Goal: Task Accomplishment & Management: Manage account settings

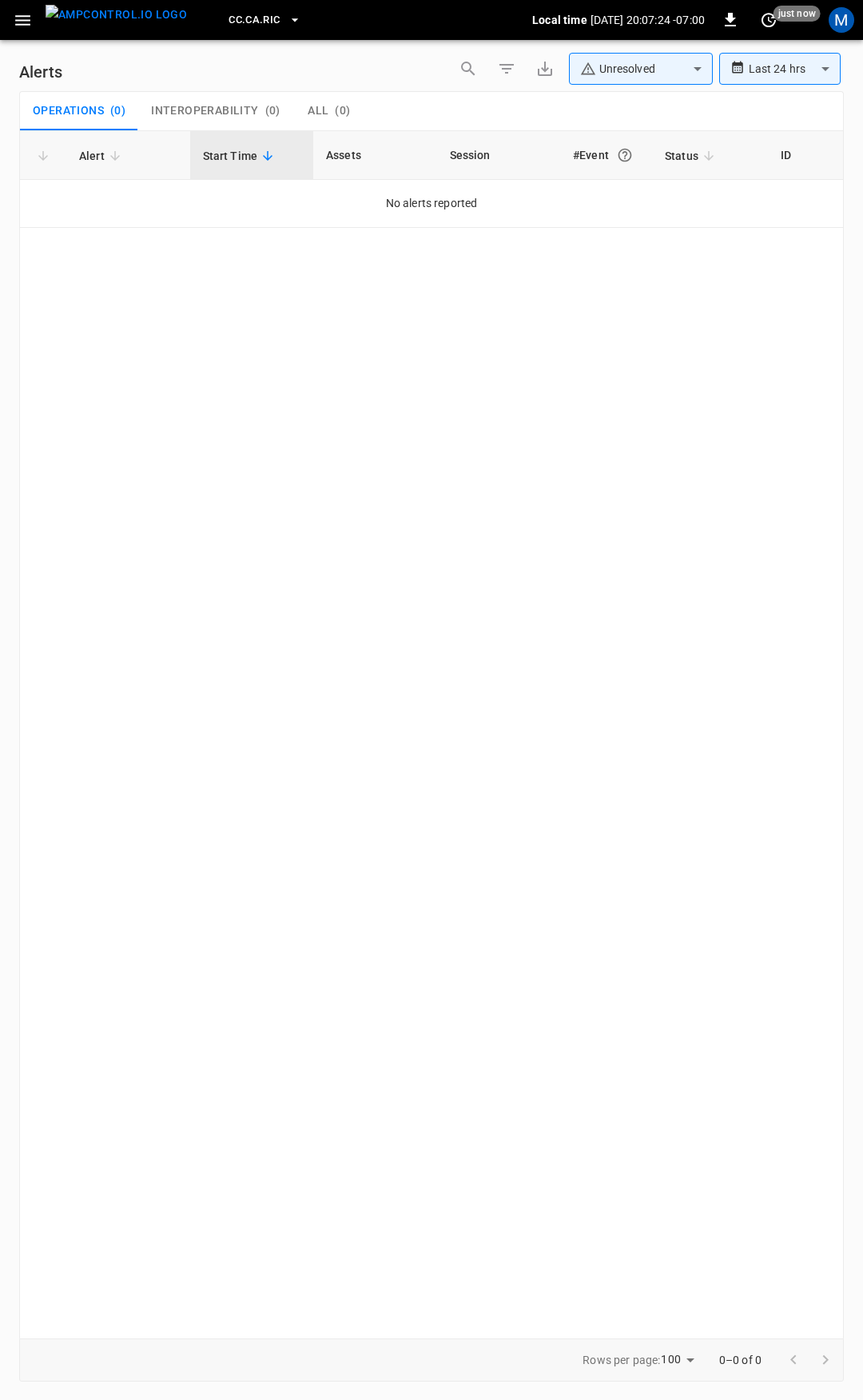
drag, startPoint x: 17, startPoint y: 11, endPoint x: 27, endPoint y: 40, distance: 30.7
click at [17, 11] on icon "button" at bounding box center [22, 20] width 20 height 20
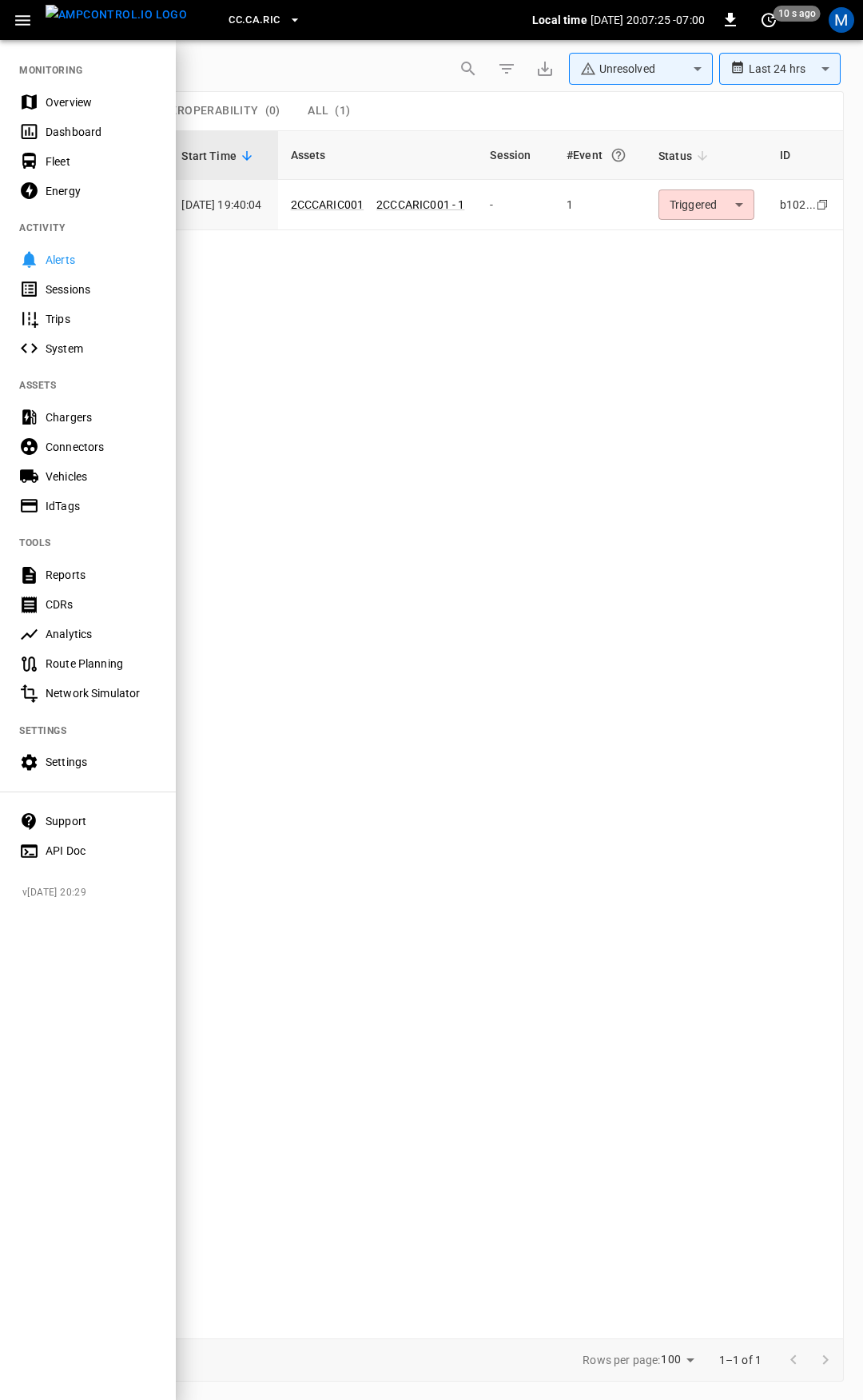
click at [53, 105] on div "Overview" at bounding box center [100, 102] width 111 height 16
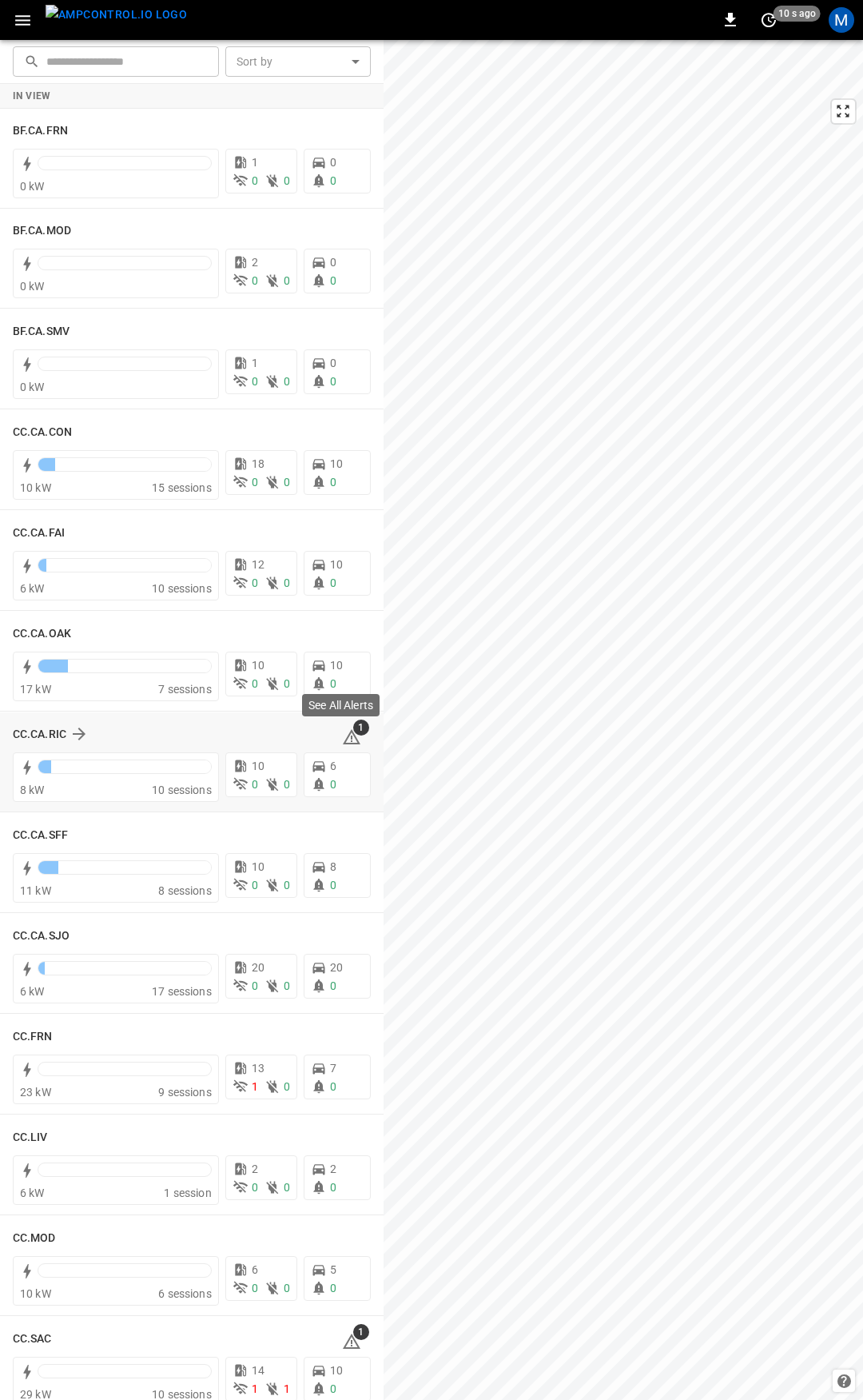
click at [347, 737] on icon at bounding box center [351, 737] width 19 height 19
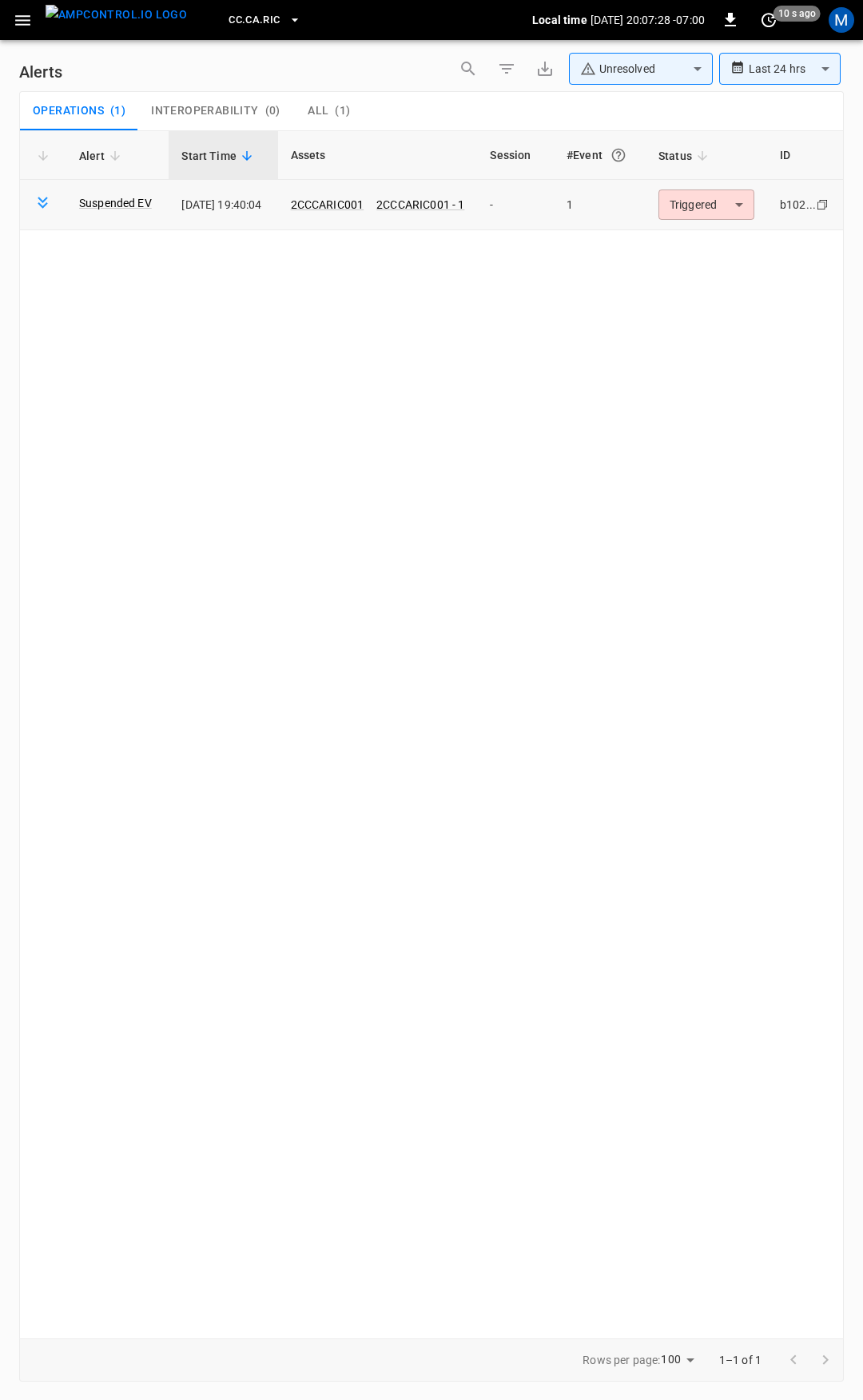
click at [720, 206] on body "**********" at bounding box center [431, 697] width 863 height 1394
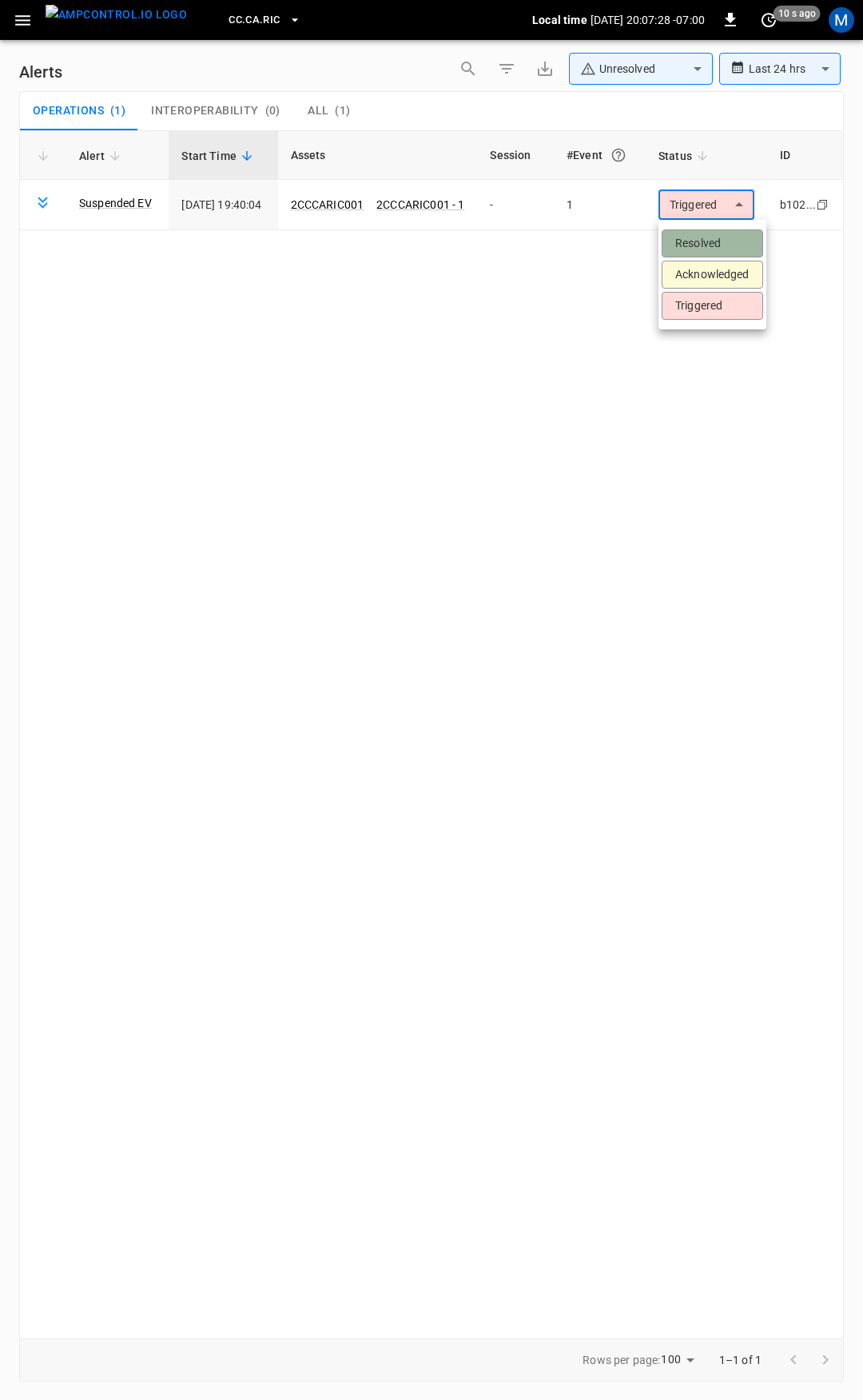
click at [721, 242] on li "Resolved" at bounding box center [713, 243] width 101 height 28
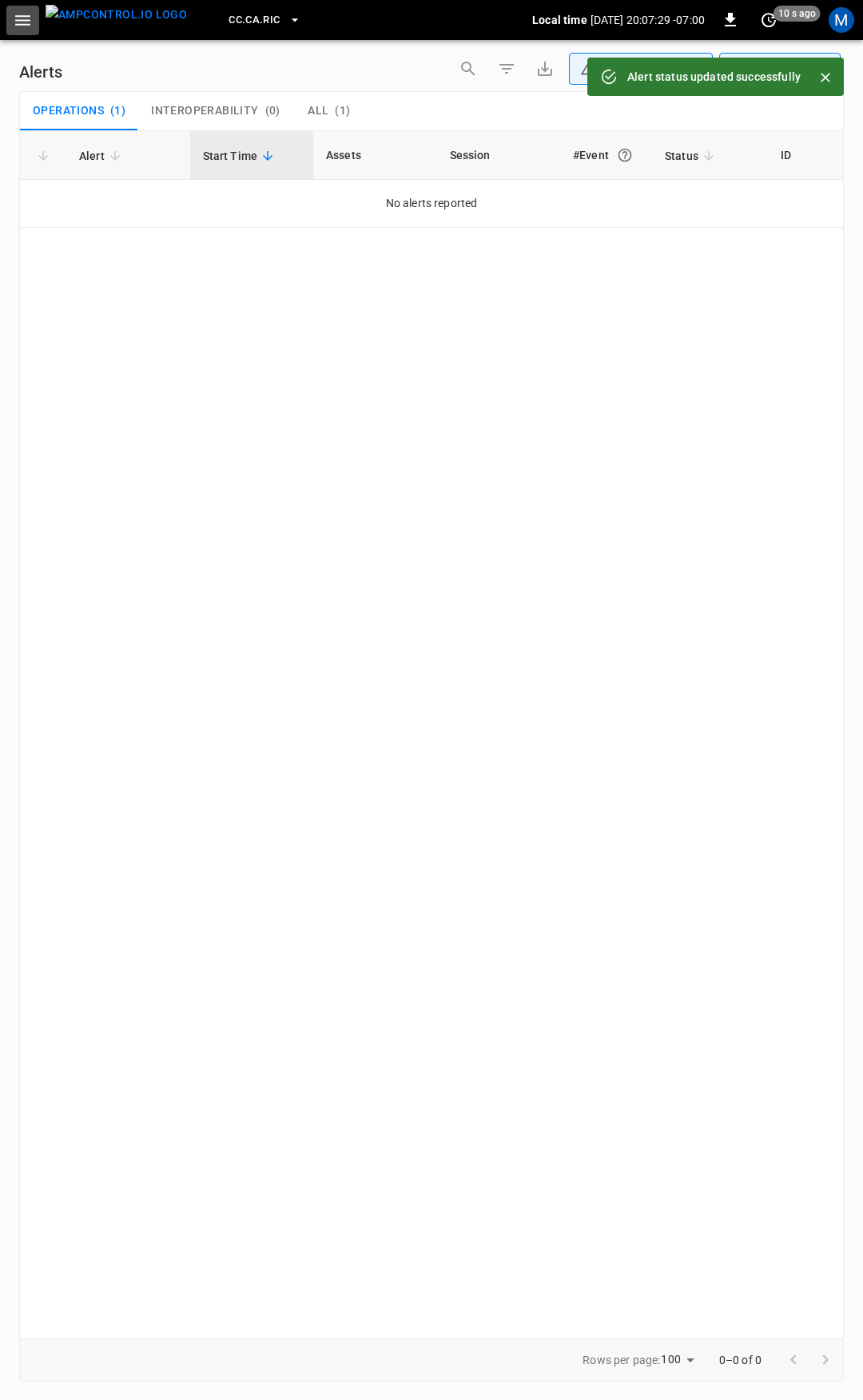
click at [16, 26] on icon "button" at bounding box center [22, 20] width 20 height 20
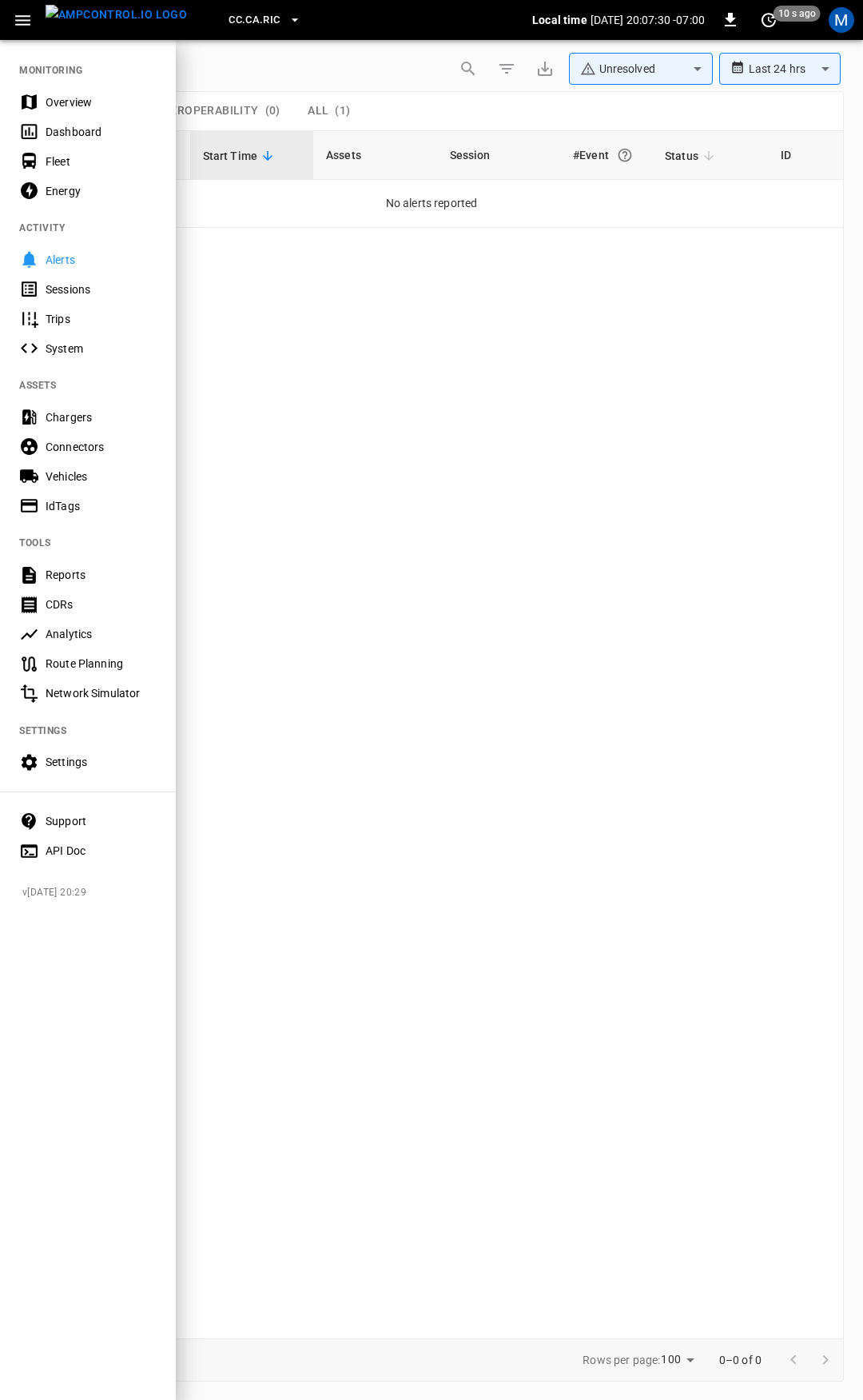
drag, startPoint x: 56, startPoint y: 99, endPoint x: 79, endPoint y: 118, distance: 29.8
click at [56, 100] on div "Overview" at bounding box center [100, 102] width 111 height 16
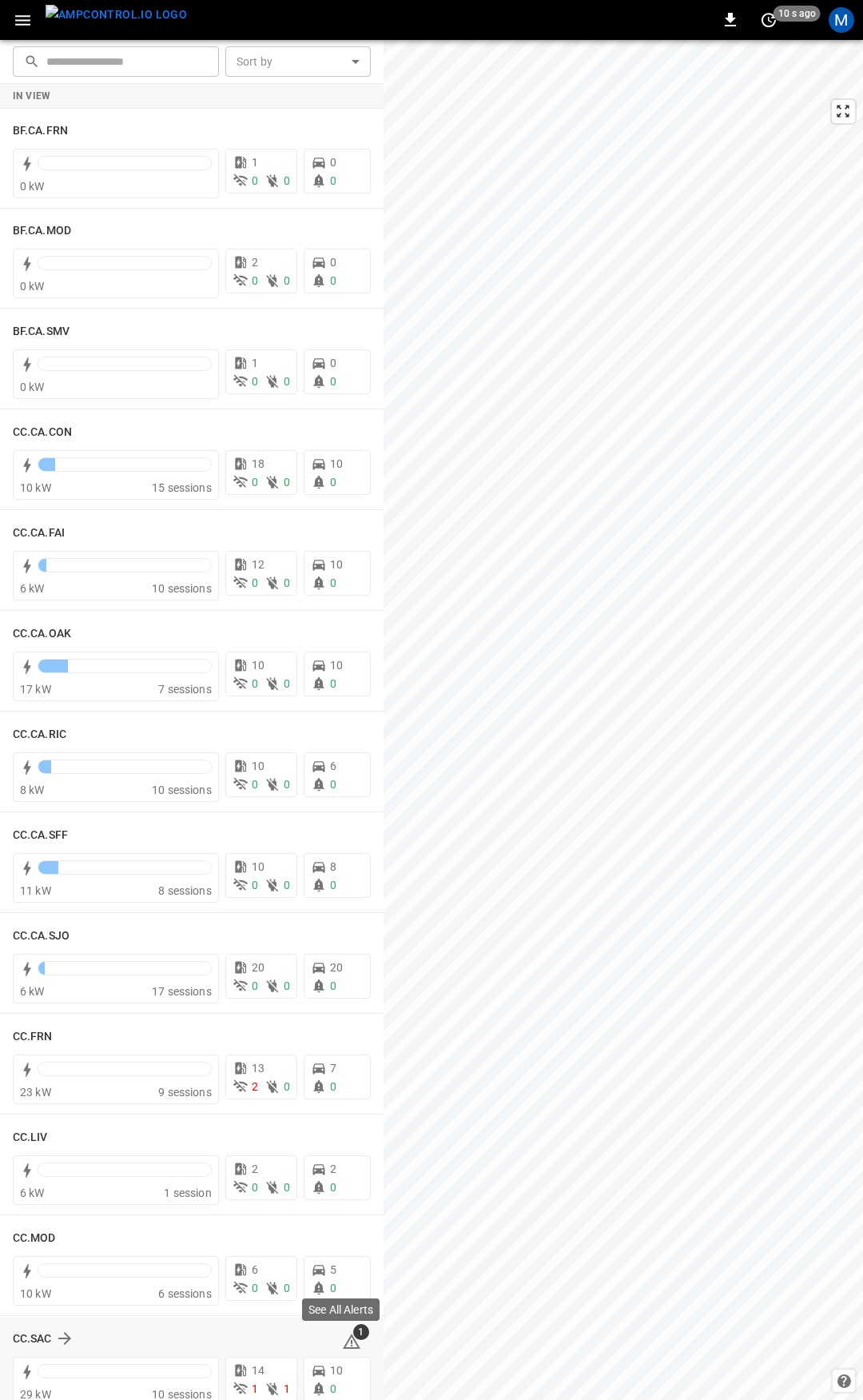
click at [351, 1341] on icon at bounding box center [352, 1342] width 2 height 6
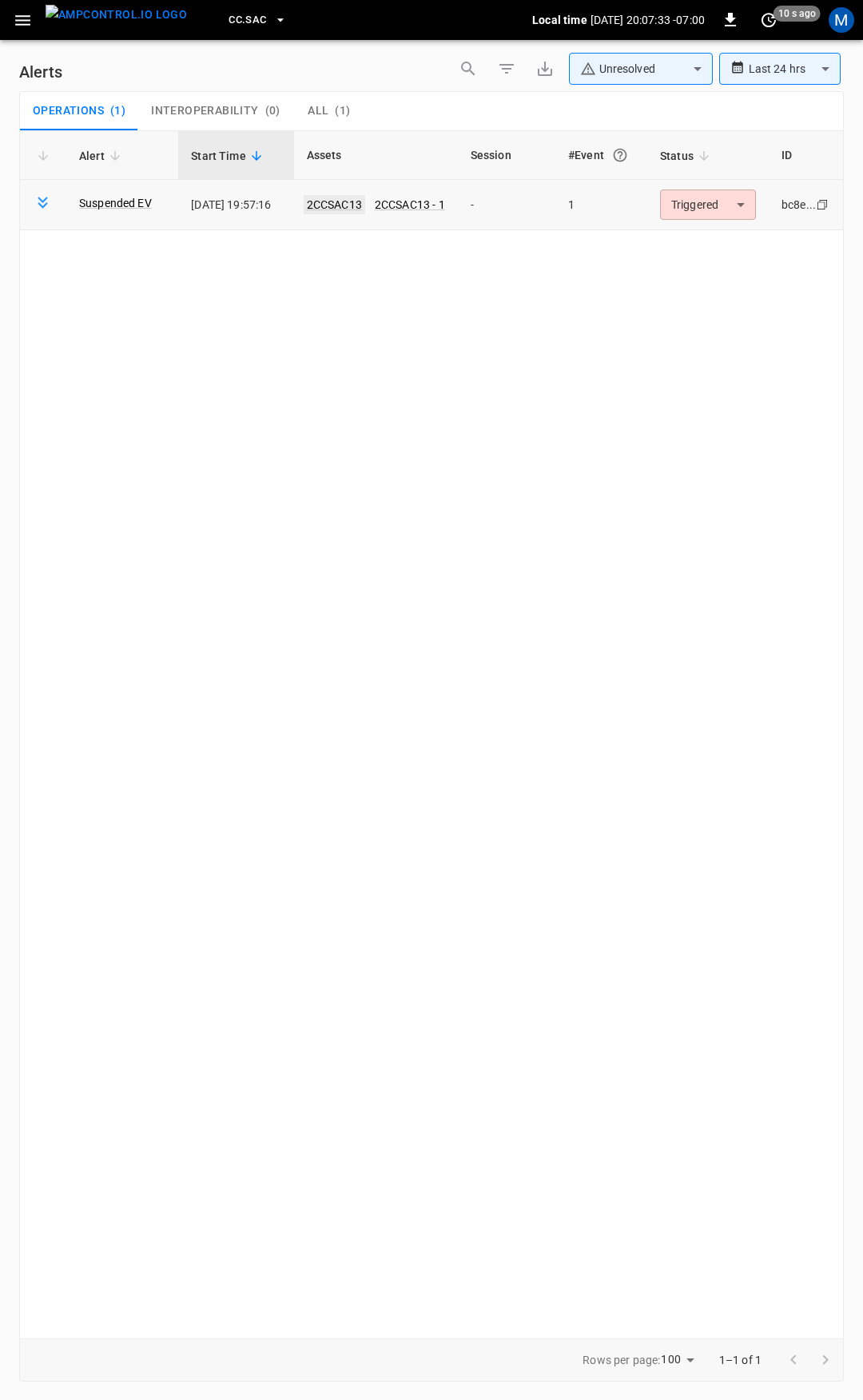
click at [334, 201] on link "2CCSAC13" at bounding box center [335, 204] width 62 height 19
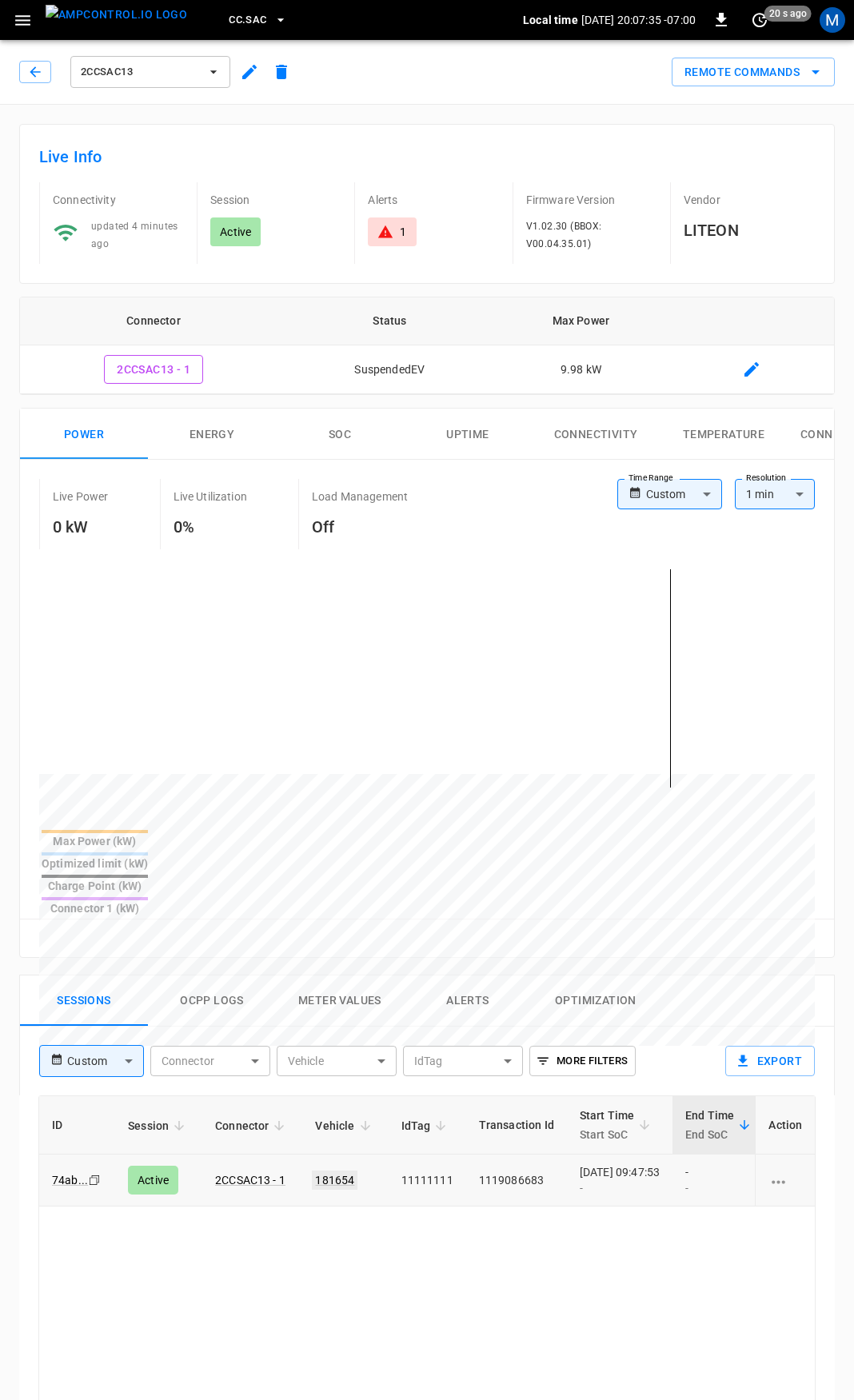
click at [339, 1171] on link "181654" at bounding box center [334, 1180] width 46 height 19
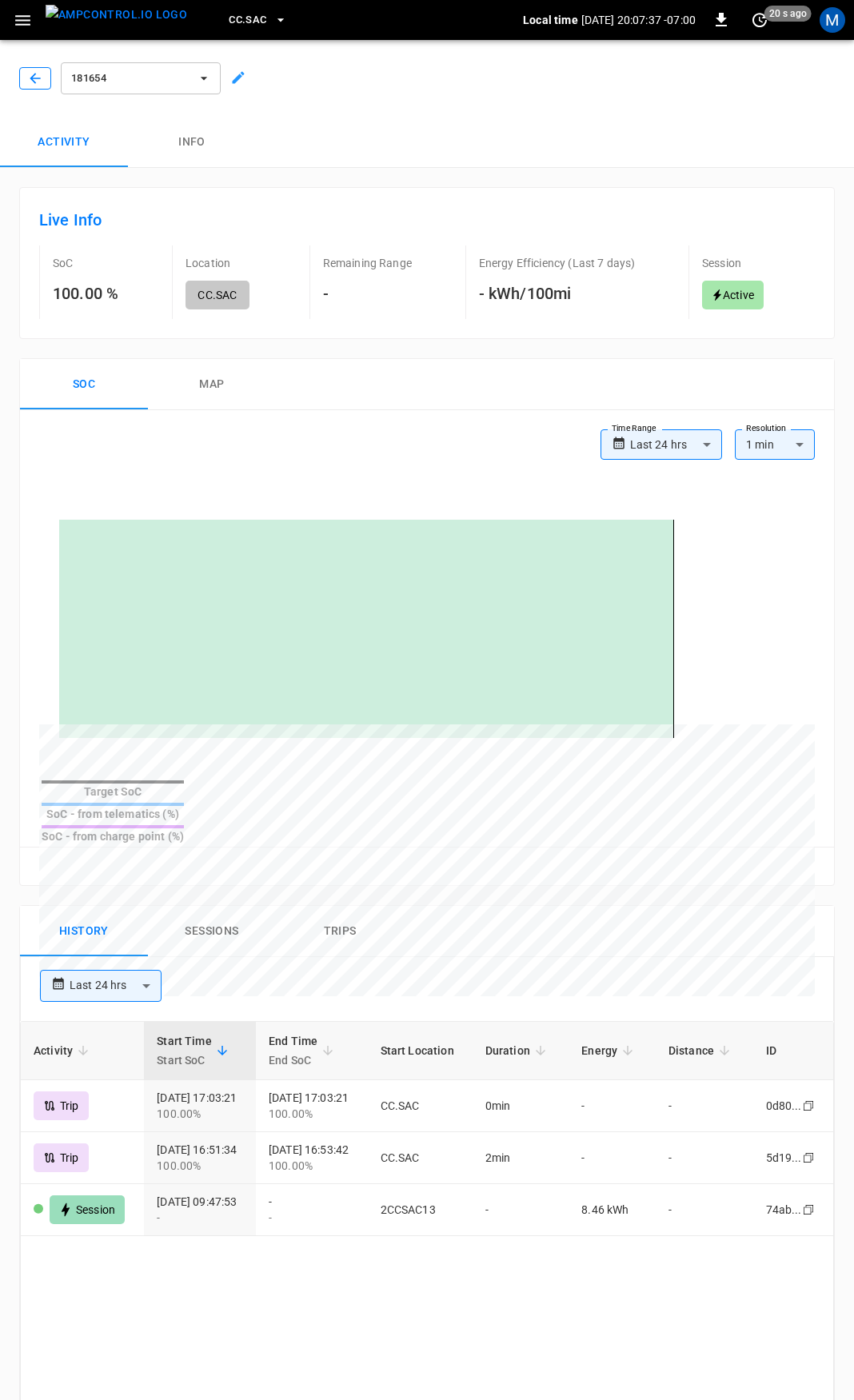
click at [40, 70] on icon "button" at bounding box center [35, 78] width 16 height 16
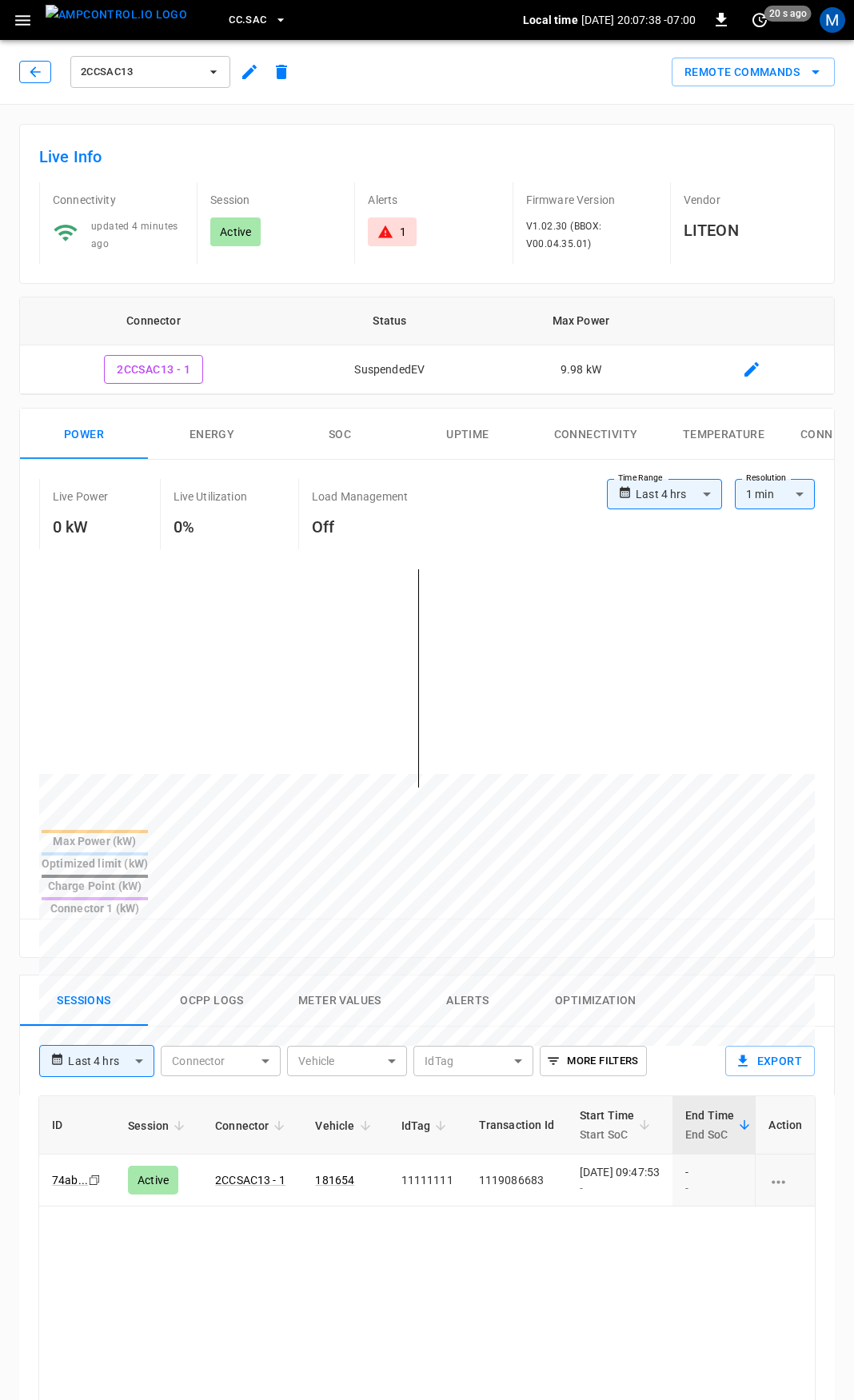
click at [27, 70] on button "button" at bounding box center [34, 72] width 32 height 22
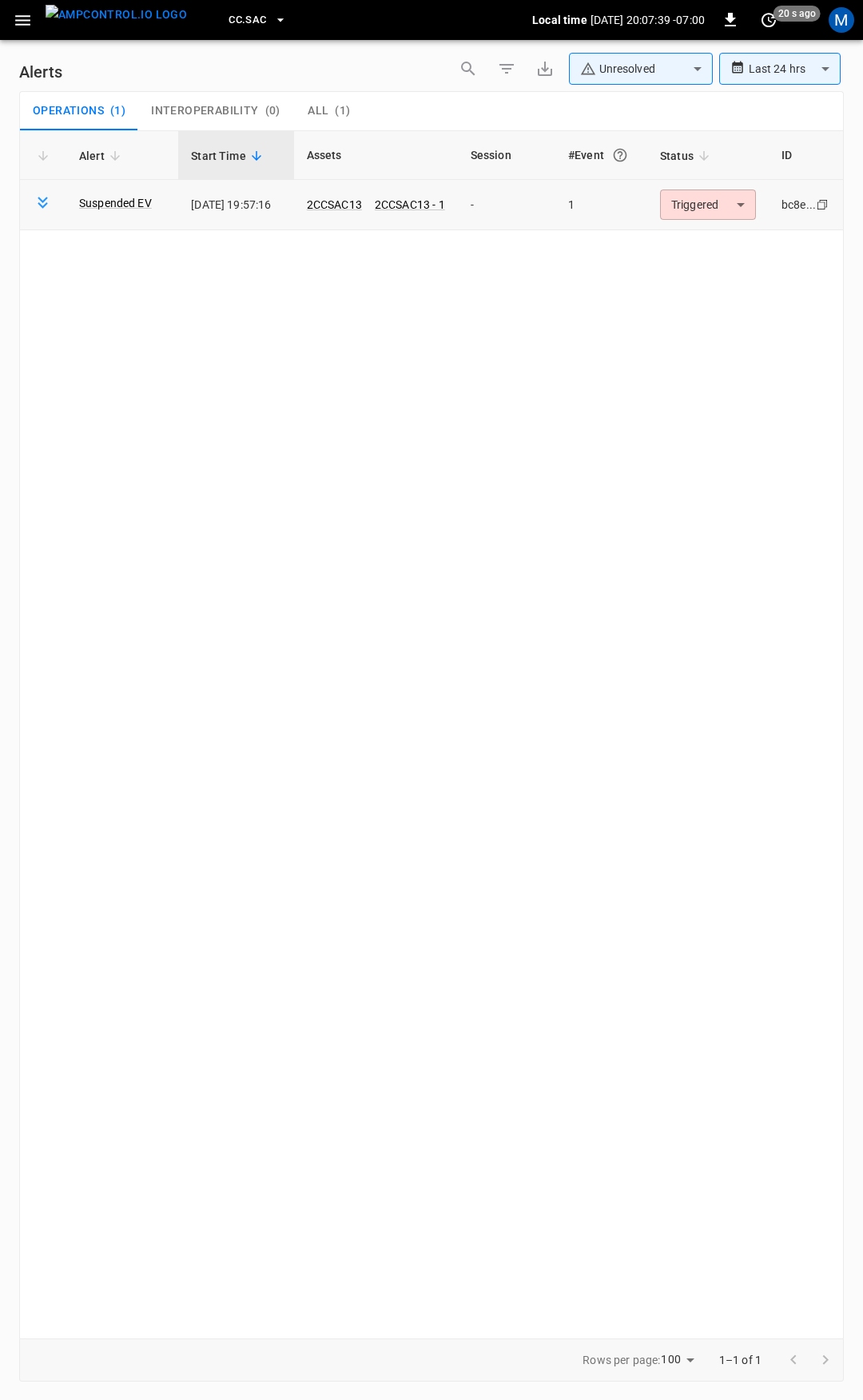
click at [693, 196] on body "**********" at bounding box center [431, 697] width 863 height 1394
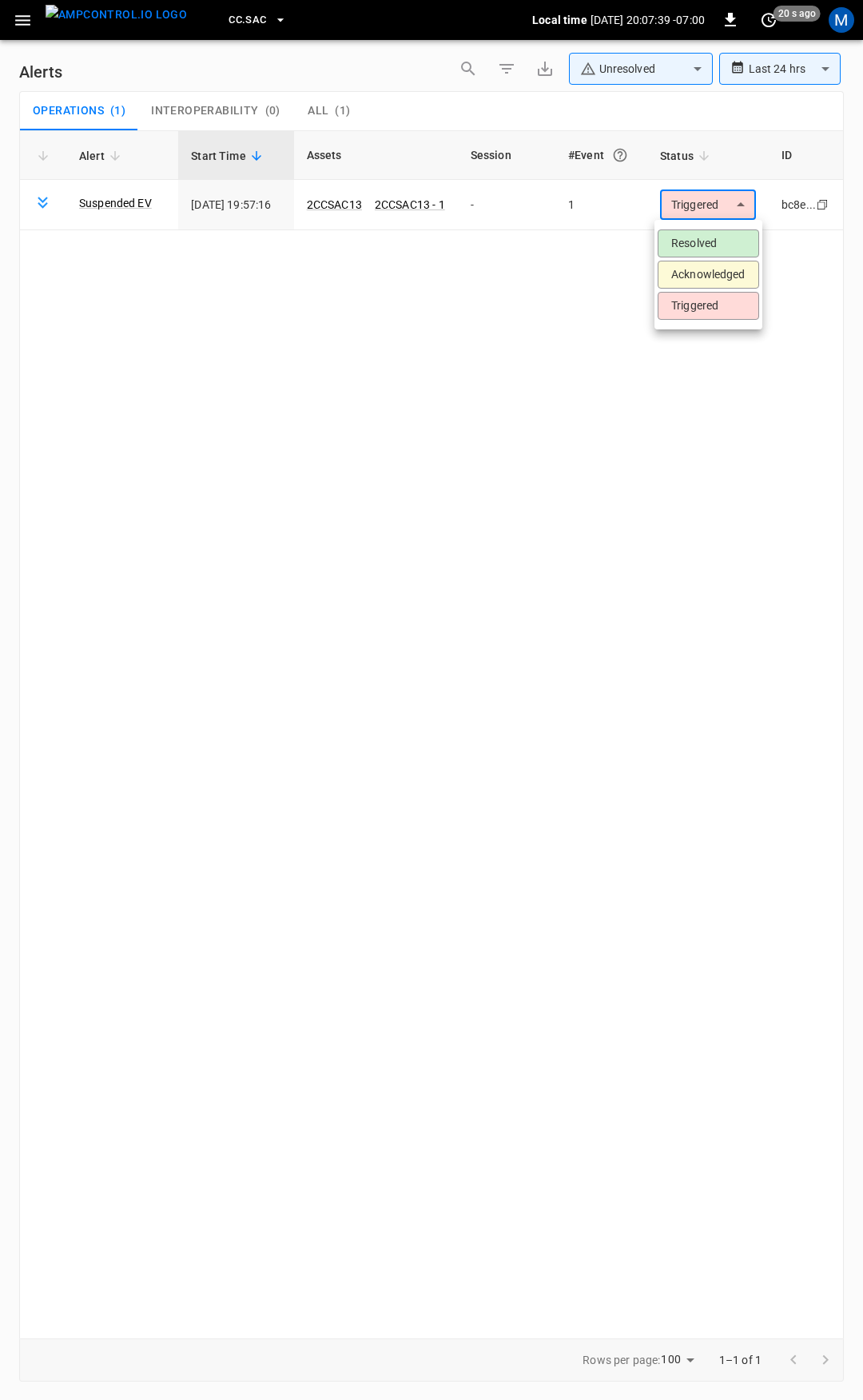
click at [696, 232] on li "Resolved" at bounding box center [708, 243] width 101 height 28
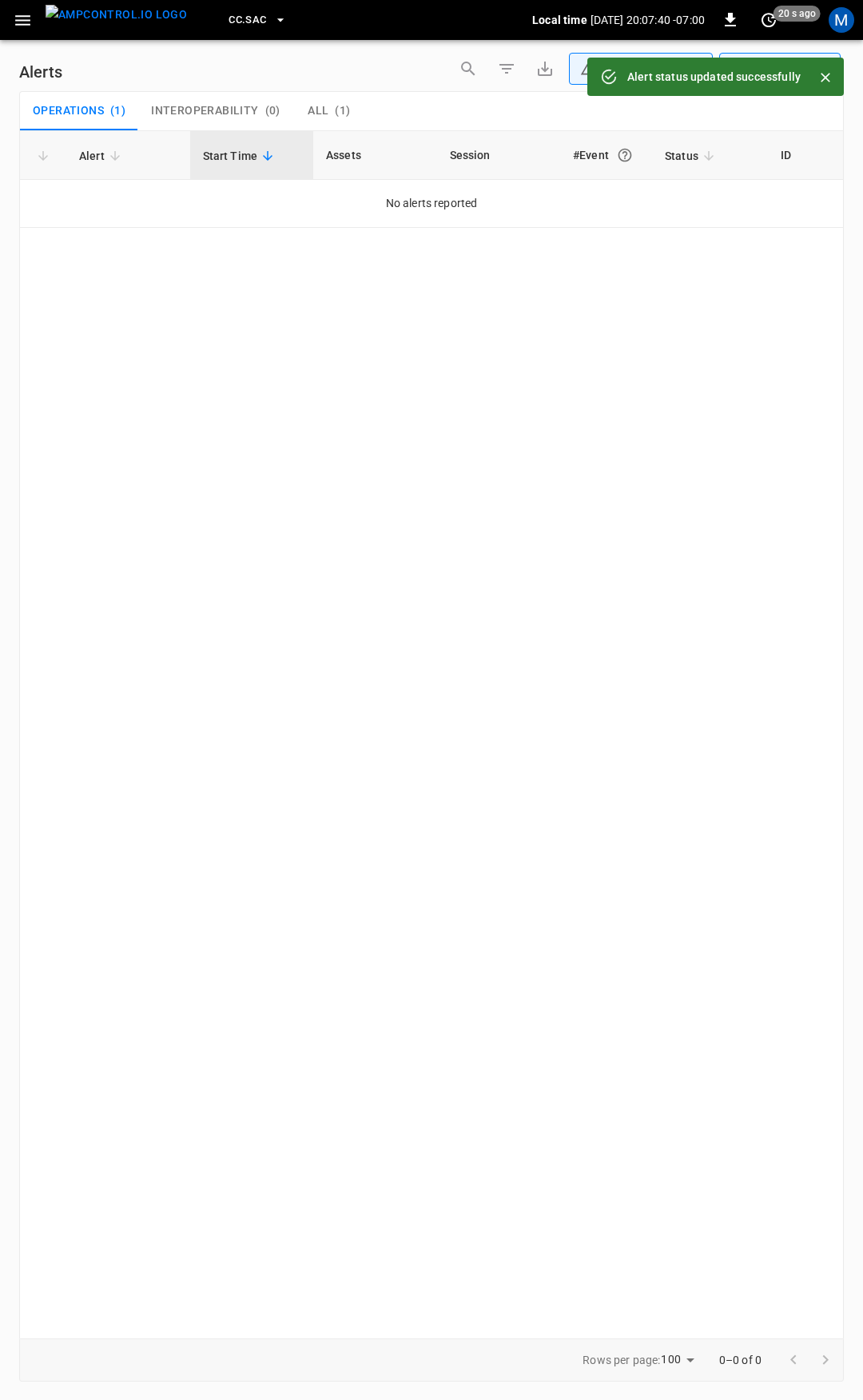
click at [13, 17] on icon "button" at bounding box center [22, 20] width 20 height 20
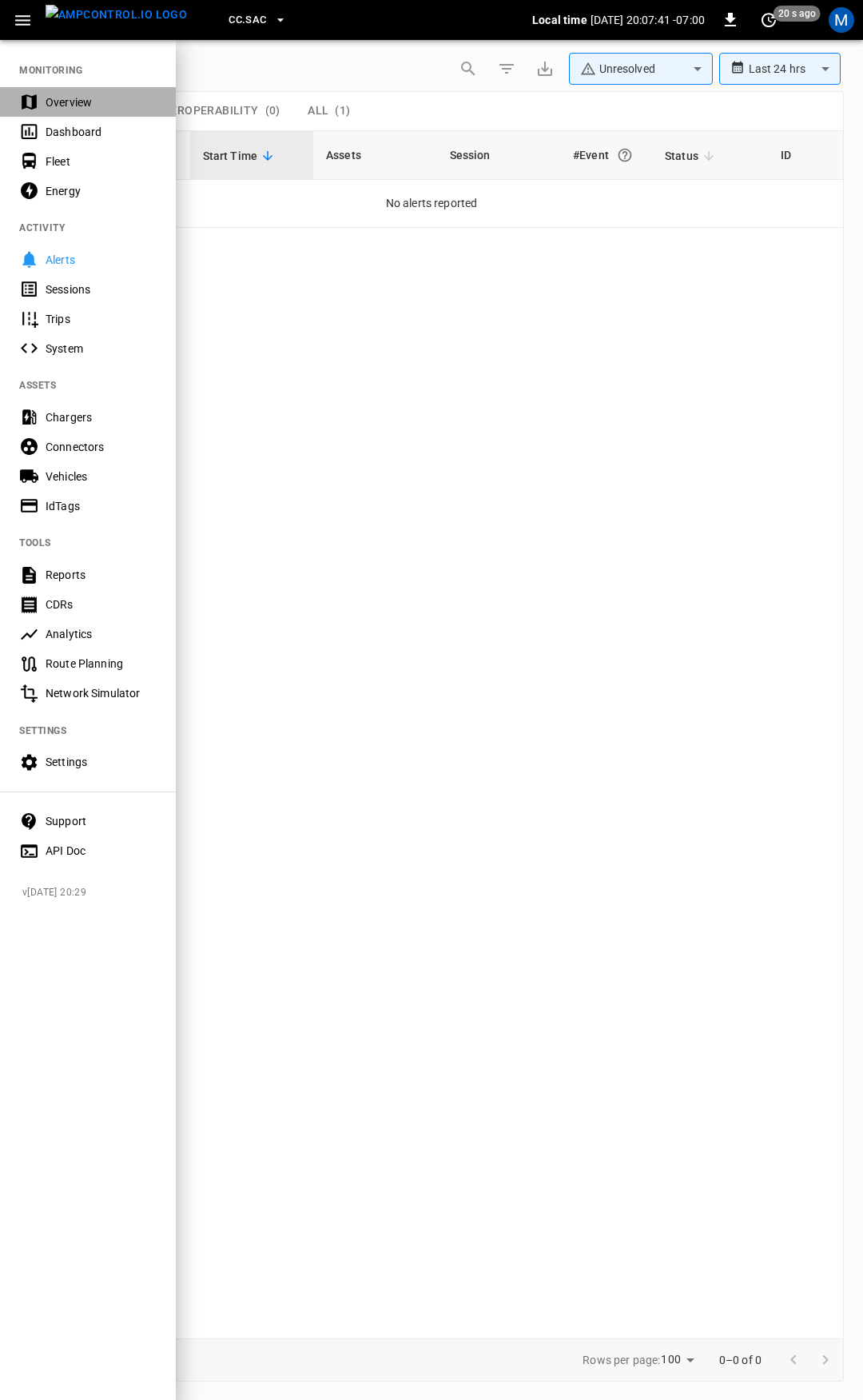
drag, startPoint x: 99, startPoint y: 98, endPoint x: 209, endPoint y: 207, distance: 154.9
click at [99, 99] on div "Overview" at bounding box center [100, 102] width 111 height 16
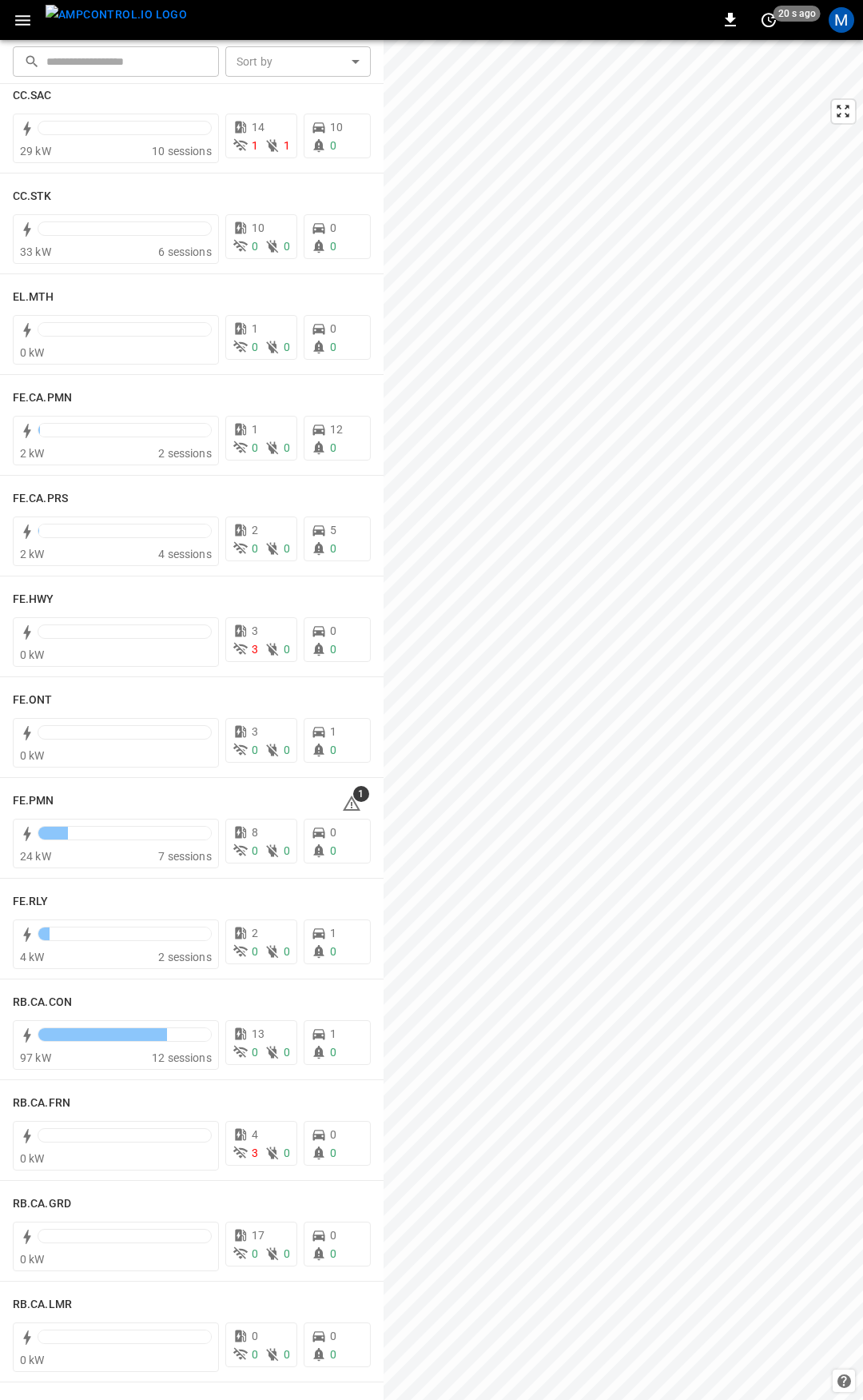
scroll to position [1323, 0]
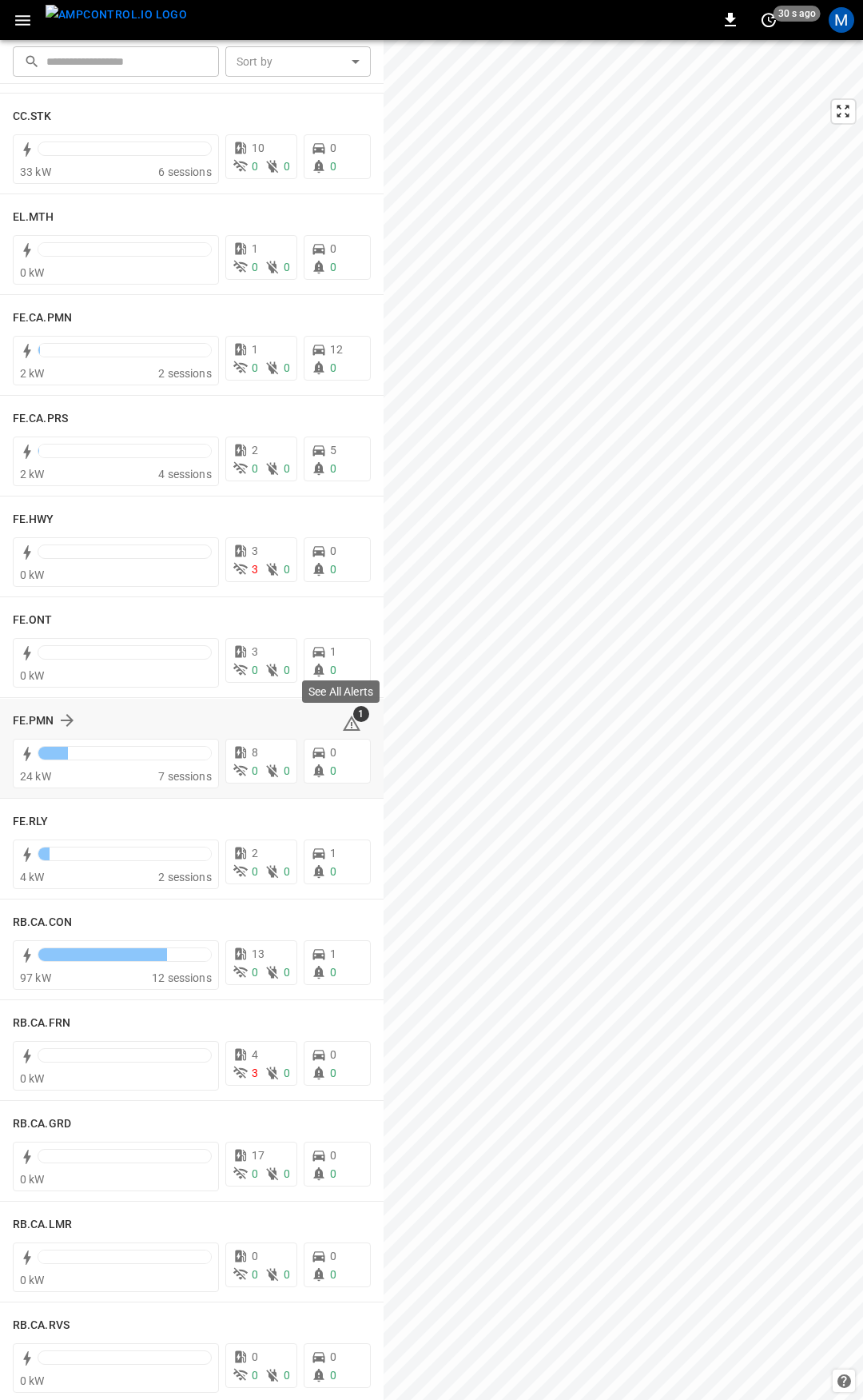
click at [346, 721] on icon at bounding box center [351, 723] width 19 height 19
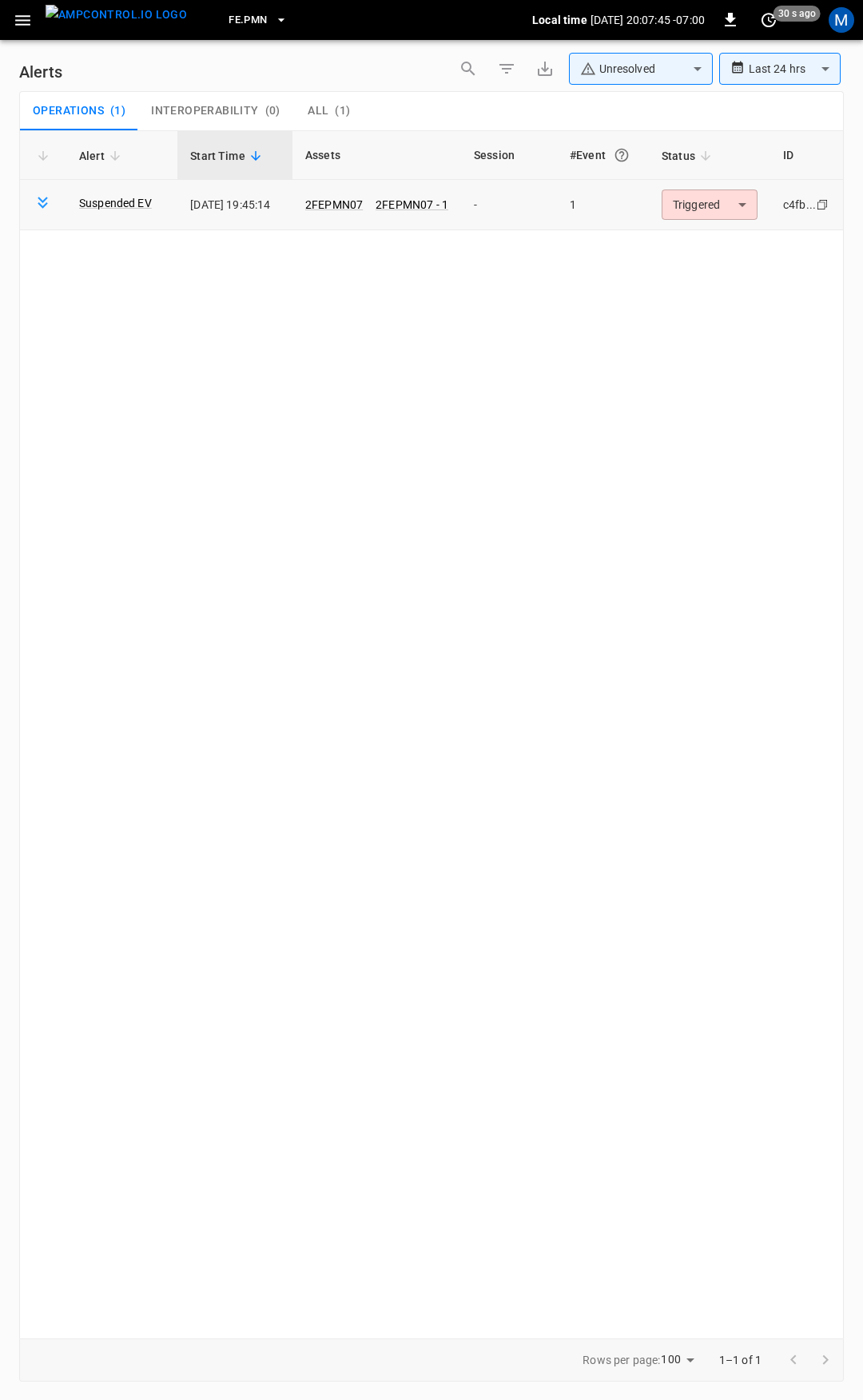
click at [690, 215] on body "**********" at bounding box center [431, 697] width 863 height 1394
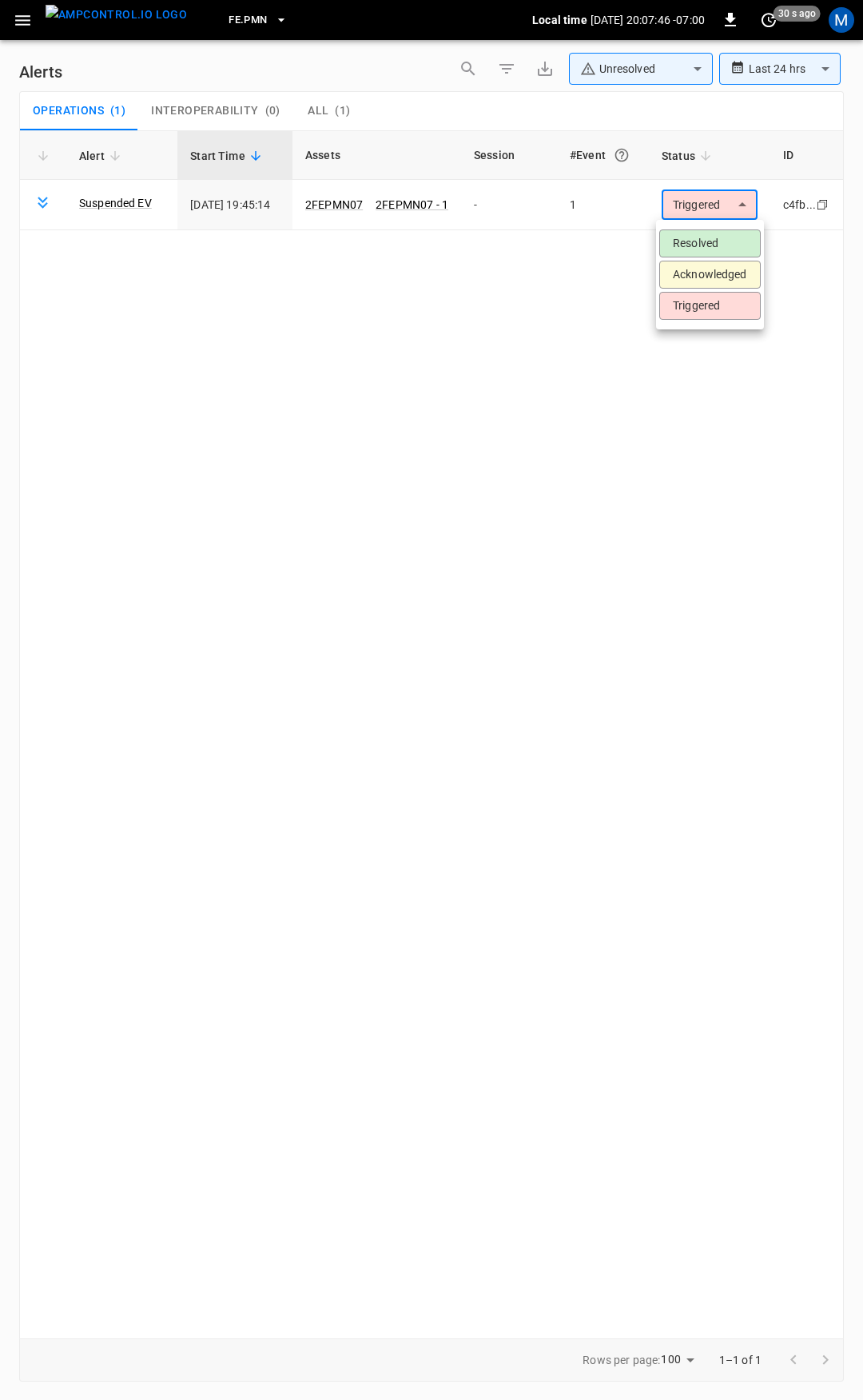
click at [682, 243] on li "Resolved" at bounding box center [710, 243] width 101 height 28
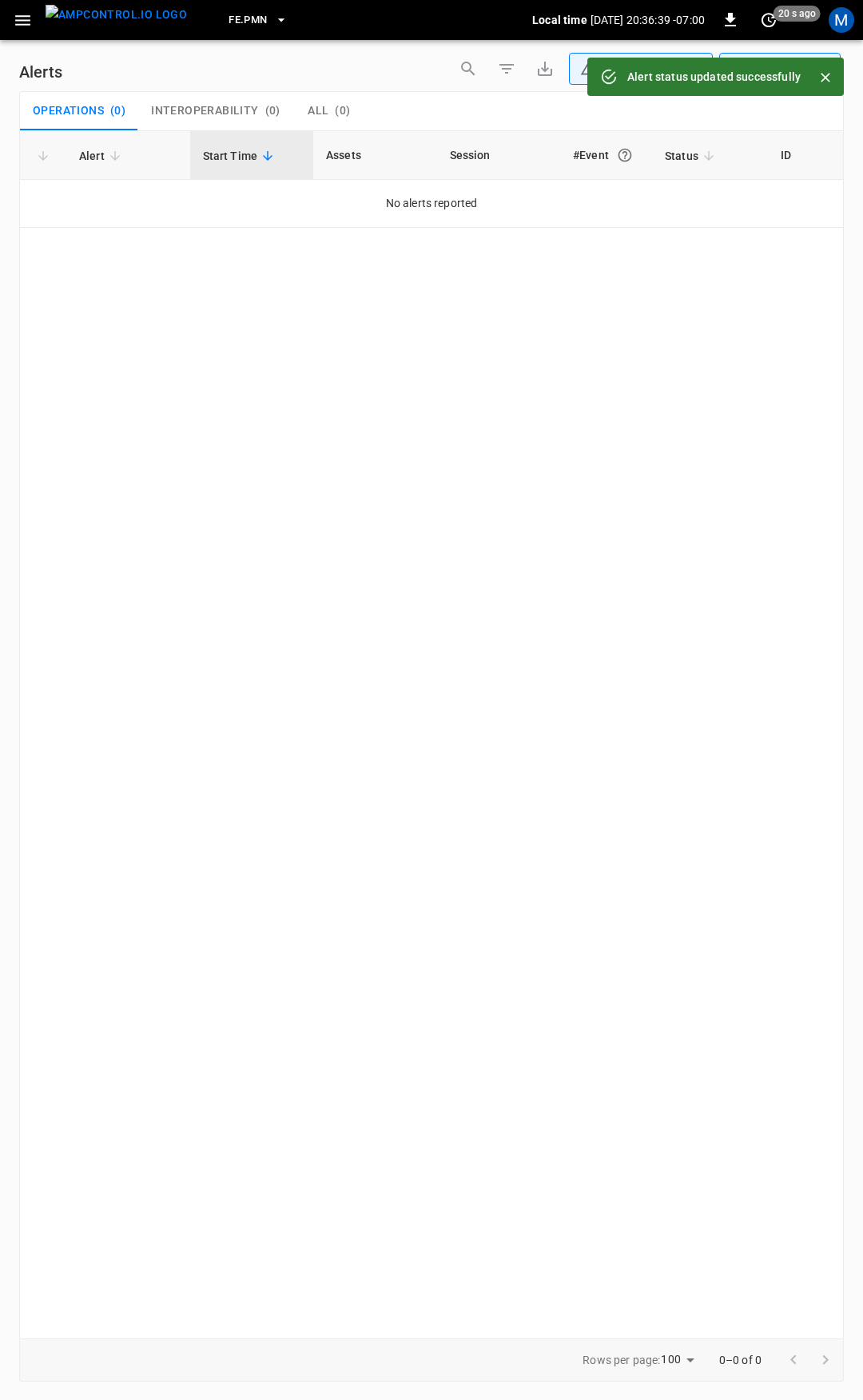
click at [25, 27] on icon "button" at bounding box center [22, 20] width 20 height 20
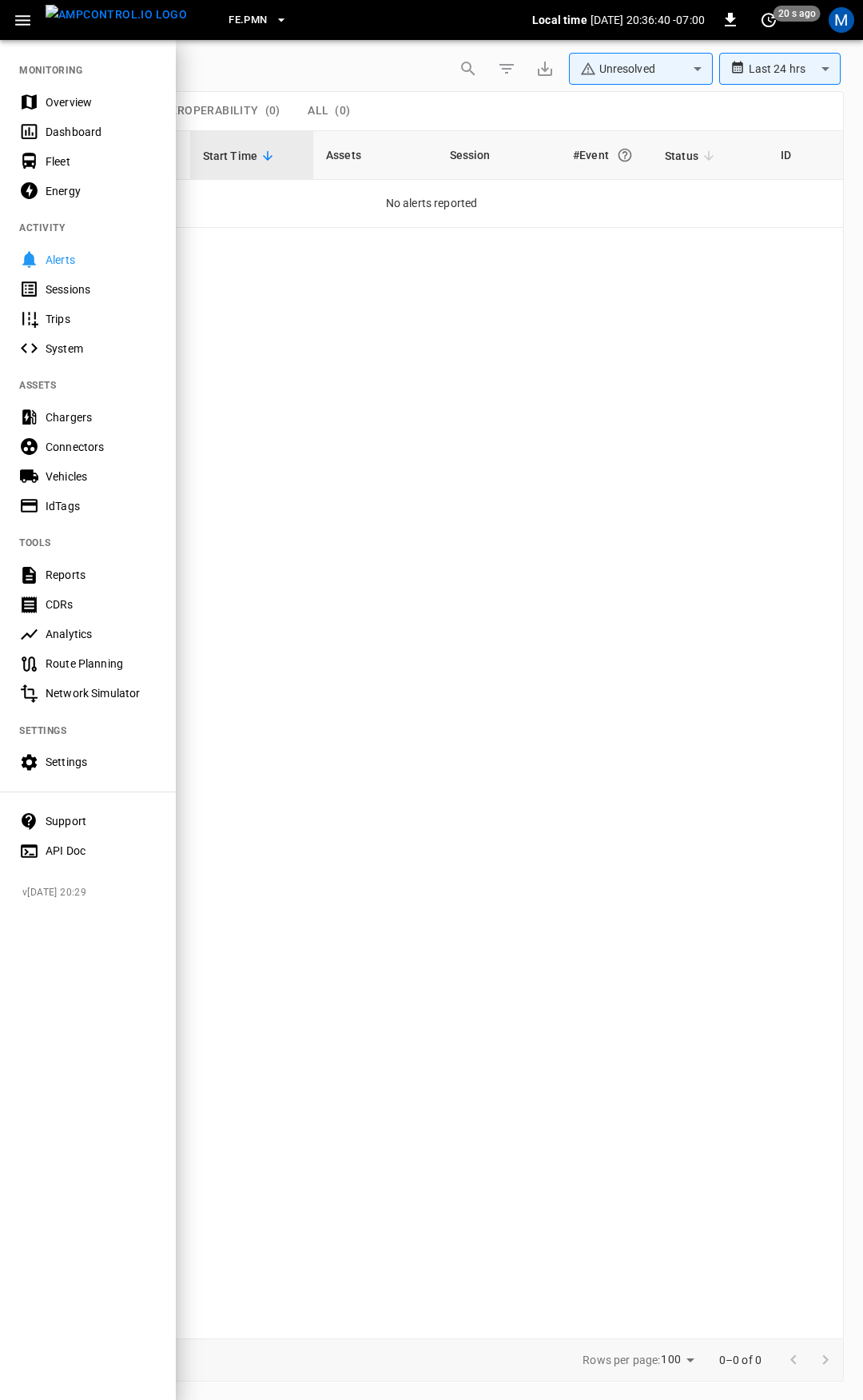
click at [66, 87] on nav "MONITORING Overview Dashboard Fleet Energy ACTIVITY Alerts Sessions Trips Syste…" at bounding box center [88, 455] width 176 height 834
click at [83, 117] on div "Dashboard" at bounding box center [88, 131] width 176 height 29
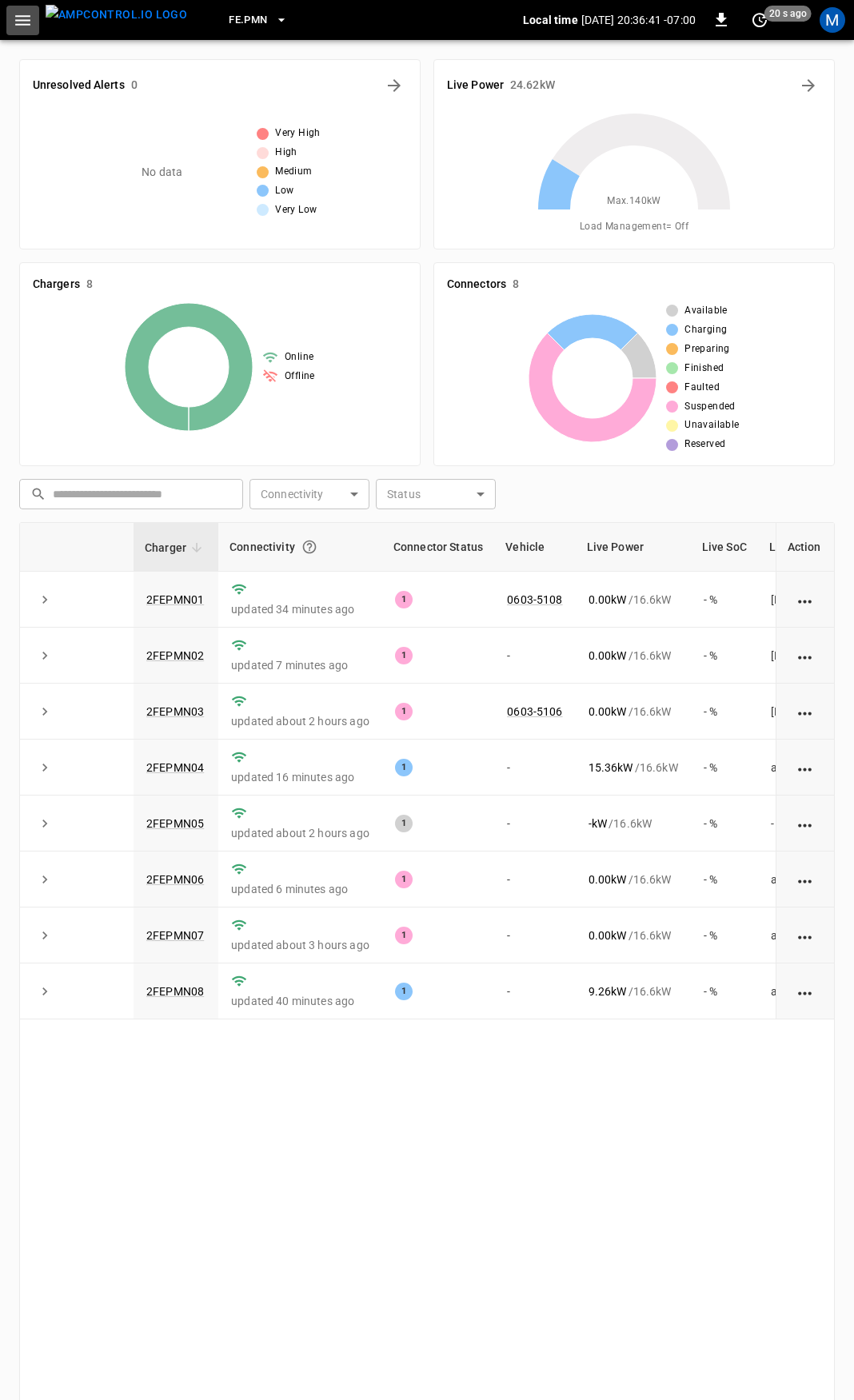
click at [26, 27] on icon "button" at bounding box center [22, 20] width 20 height 20
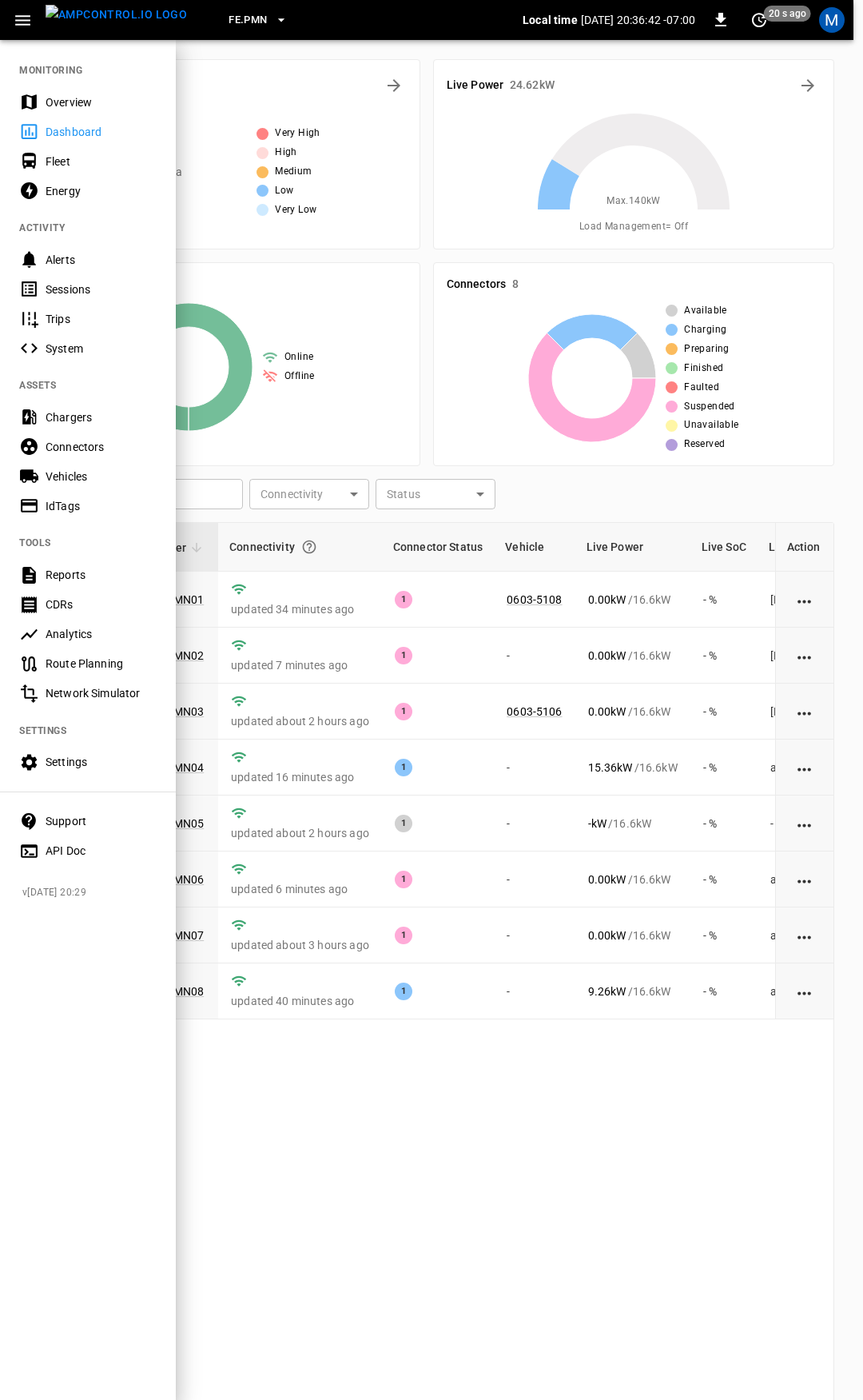
drag, startPoint x: 64, startPoint y: 80, endPoint x: 75, endPoint y: 105, distance: 27.3
click at [64, 81] on nav "MONITORING Overview Dashboard Fleet Energy ACTIVITY Alerts Sessions Trips Syste…" at bounding box center [88, 455] width 176 height 834
click at [75, 110] on div "Overview" at bounding box center [88, 101] width 176 height 29
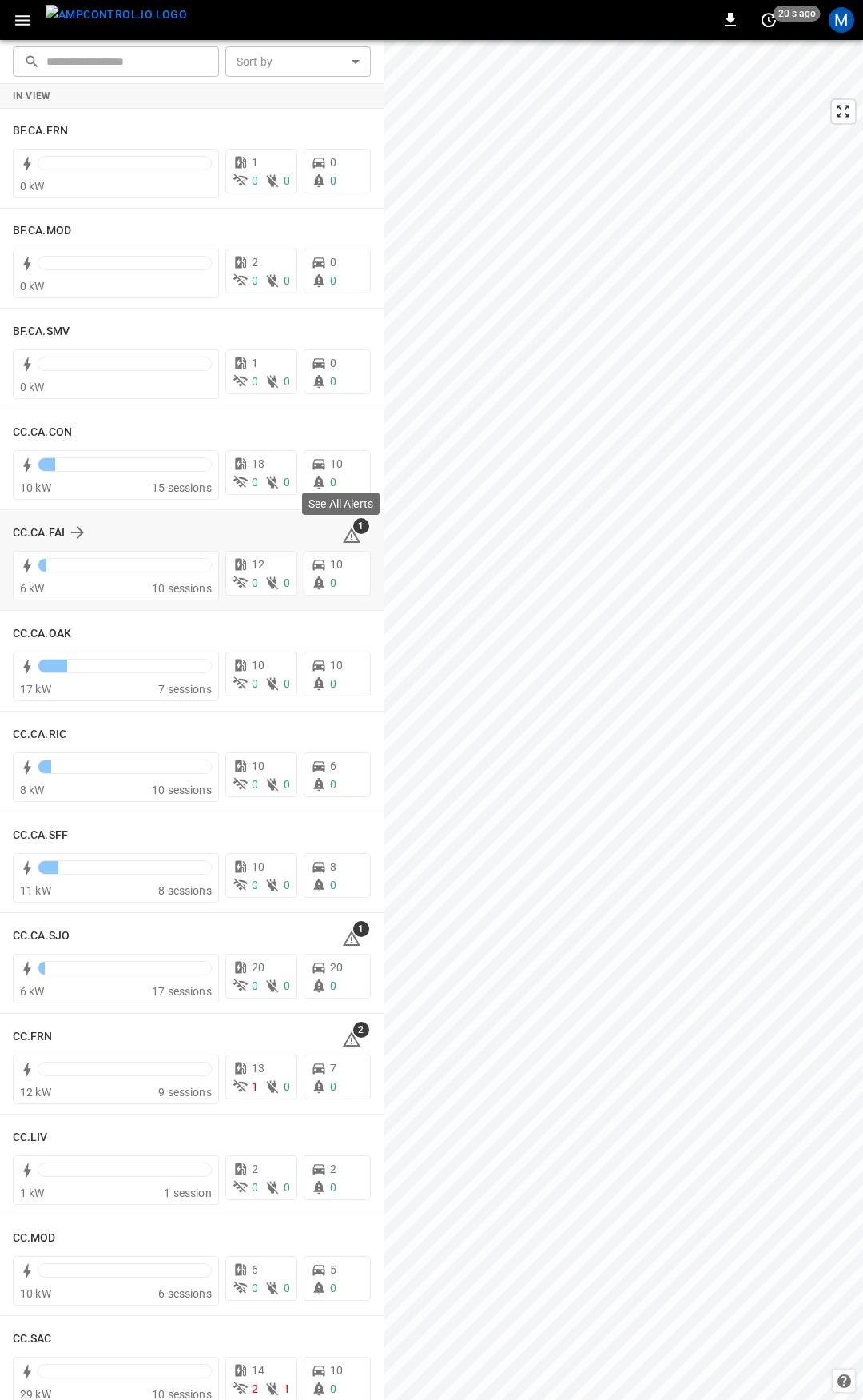
click at [346, 534] on icon at bounding box center [351, 535] width 19 height 19
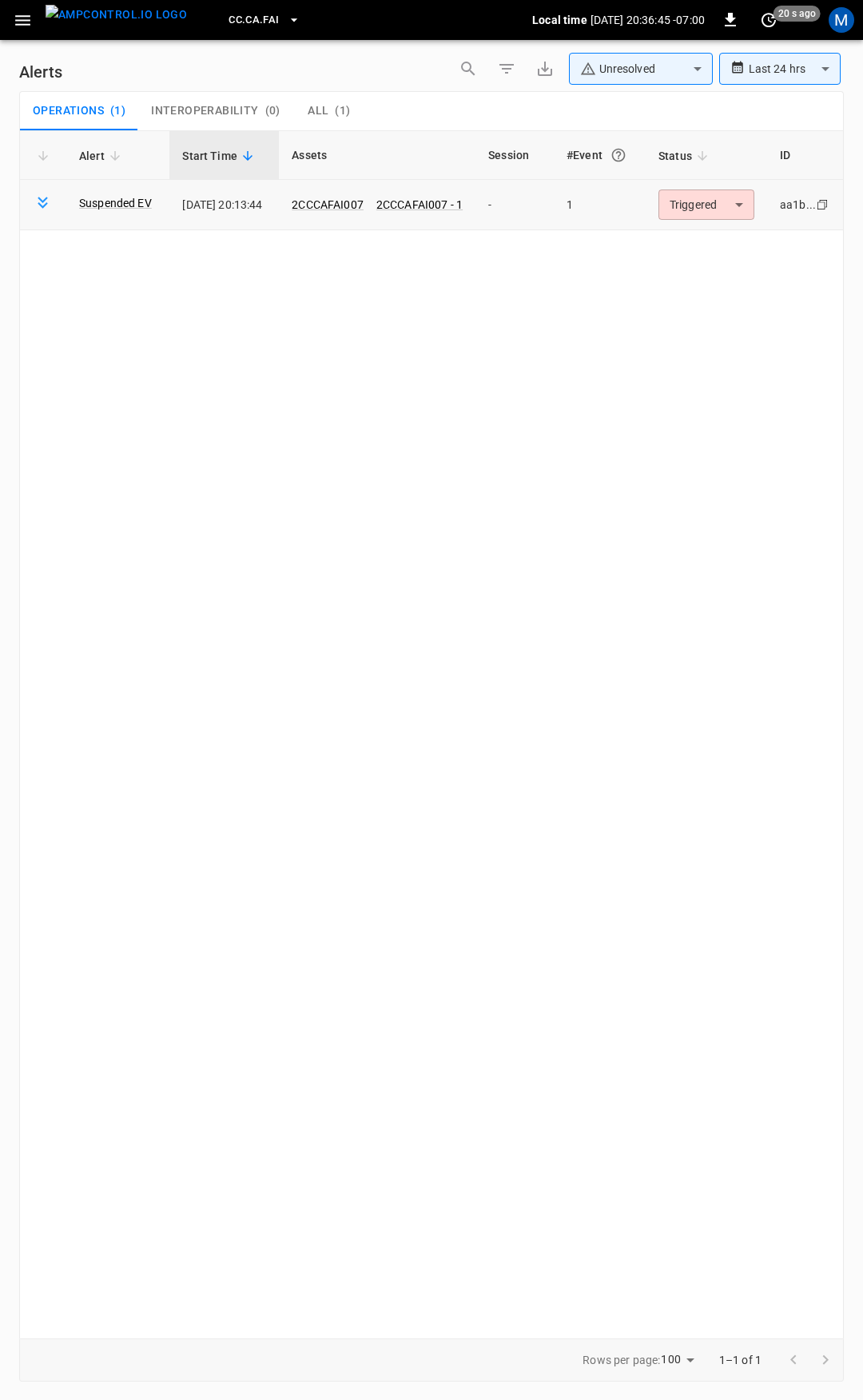
click at [720, 194] on body "**********" at bounding box center [431, 697] width 863 height 1394
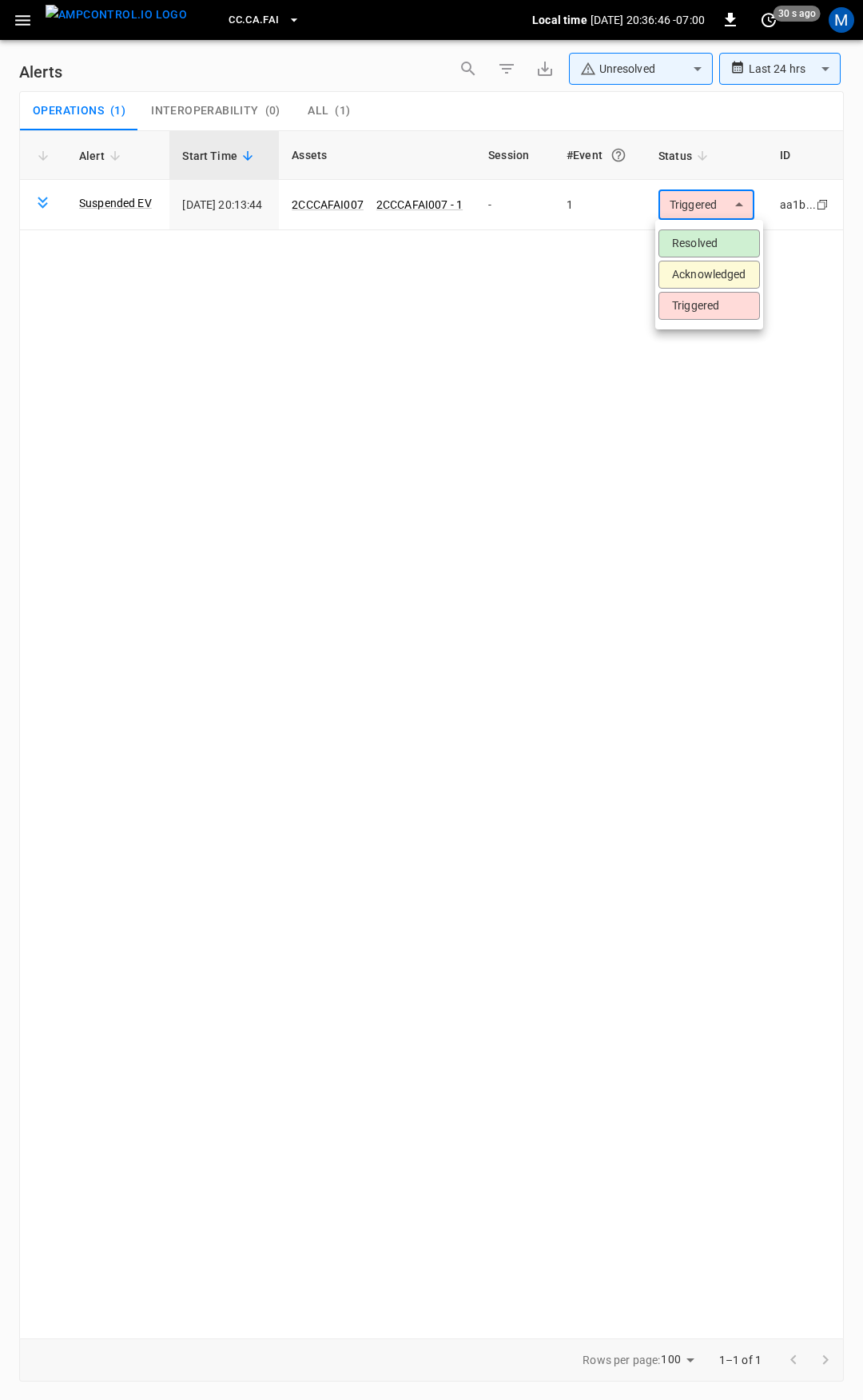
click at [709, 239] on li "Resolved" at bounding box center [709, 243] width 101 height 28
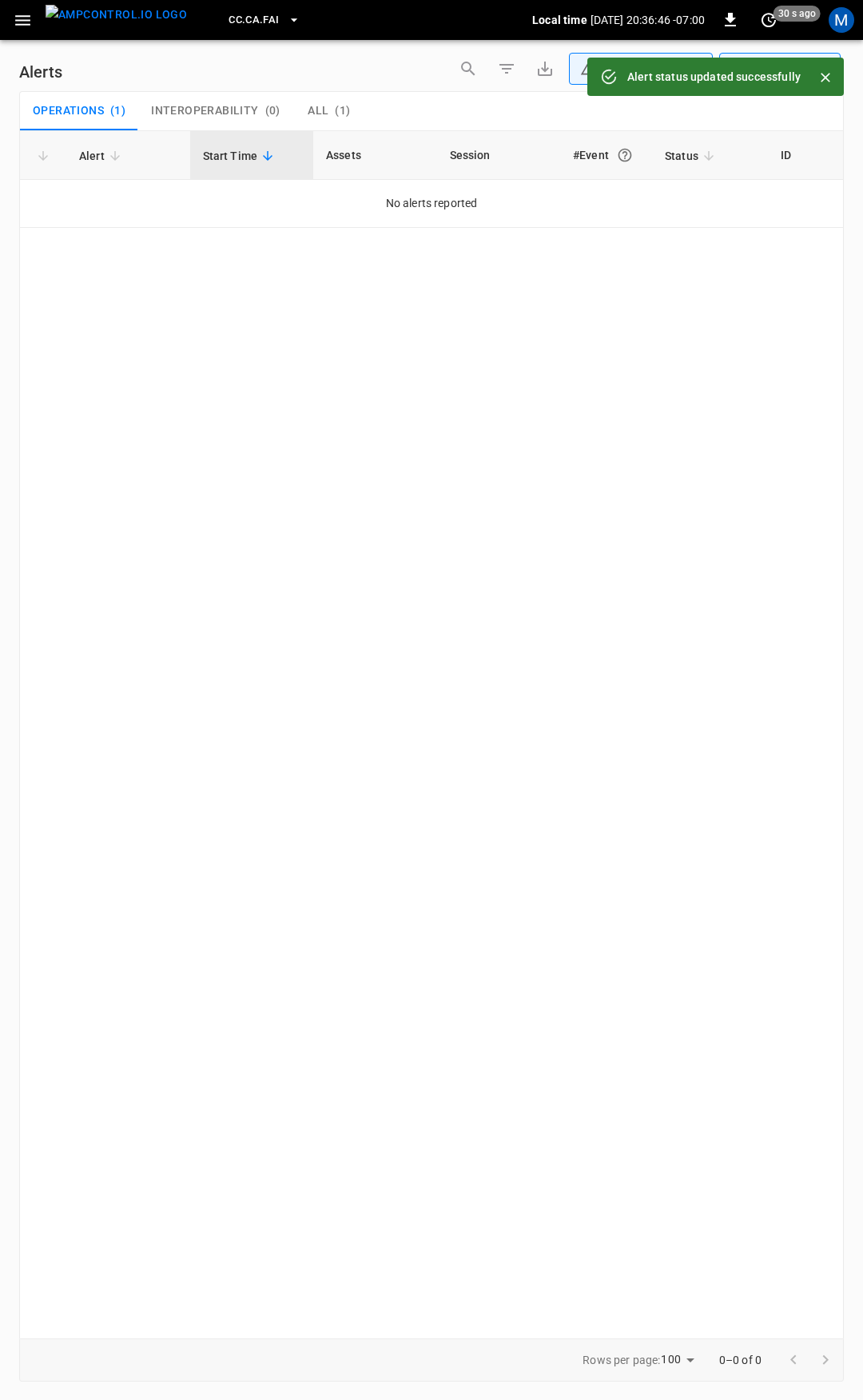
click at [29, 24] on icon "button" at bounding box center [23, 21] width 15 height 10
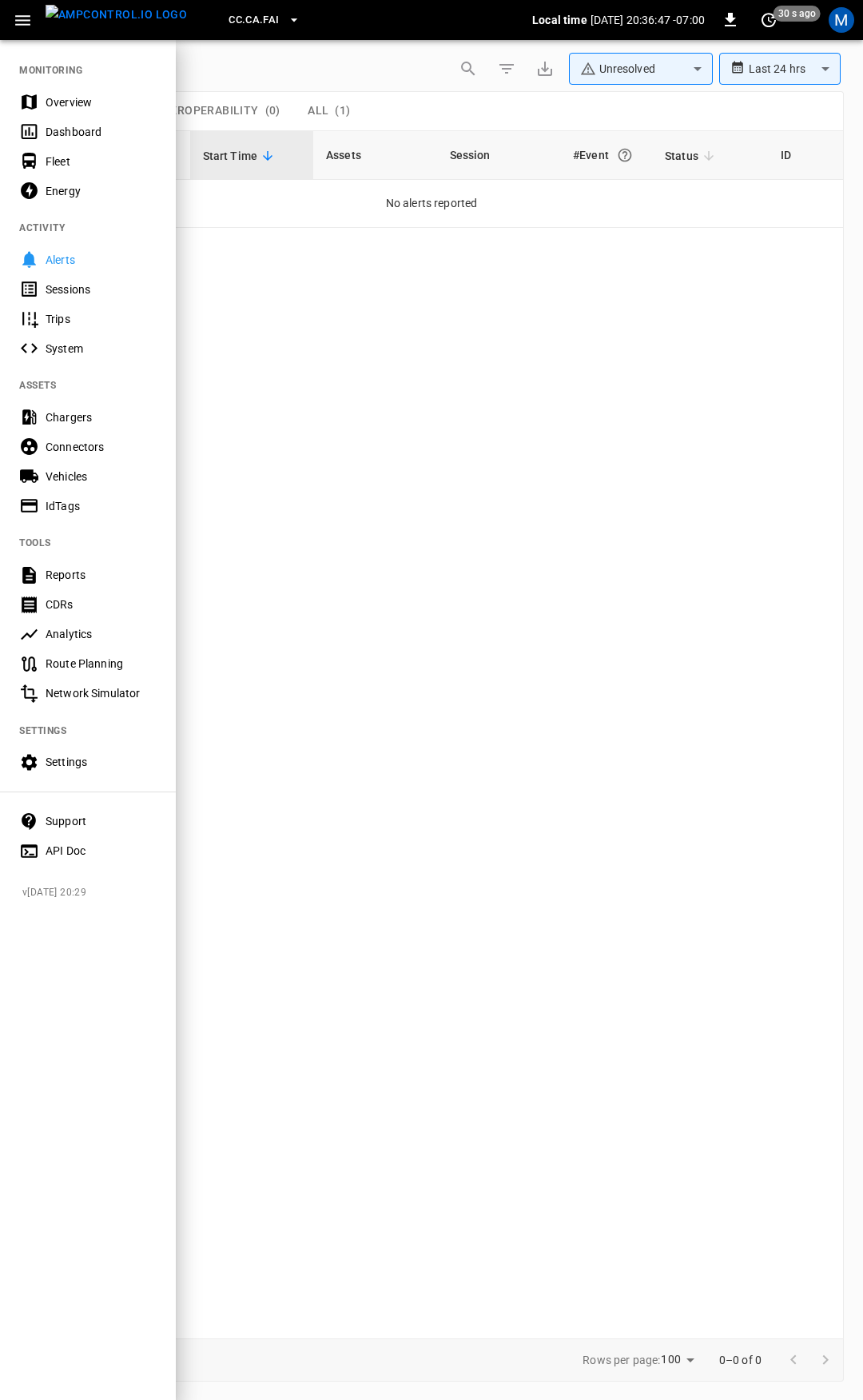
drag, startPoint x: 61, startPoint y: 83, endPoint x: 76, endPoint y: 101, distance: 23.4
click at [64, 88] on nav "MONITORING Overview Dashboard Fleet Energy ACTIVITY Alerts Sessions Trips Syste…" at bounding box center [88, 455] width 176 height 834
click at [76, 101] on div "Overview" at bounding box center [100, 102] width 111 height 16
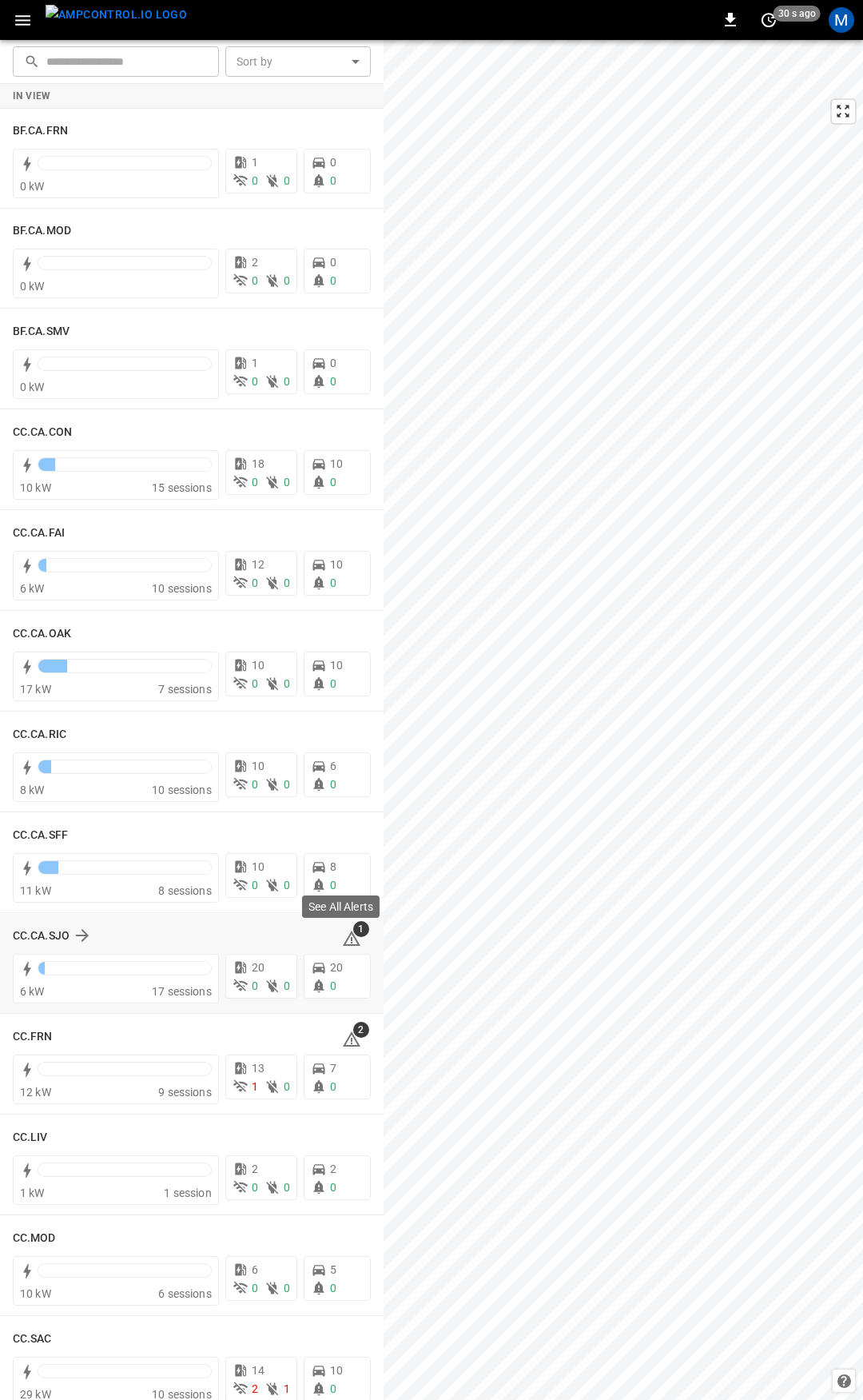
click at [343, 936] on icon at bounding box center [351, 938] width 17 height 15
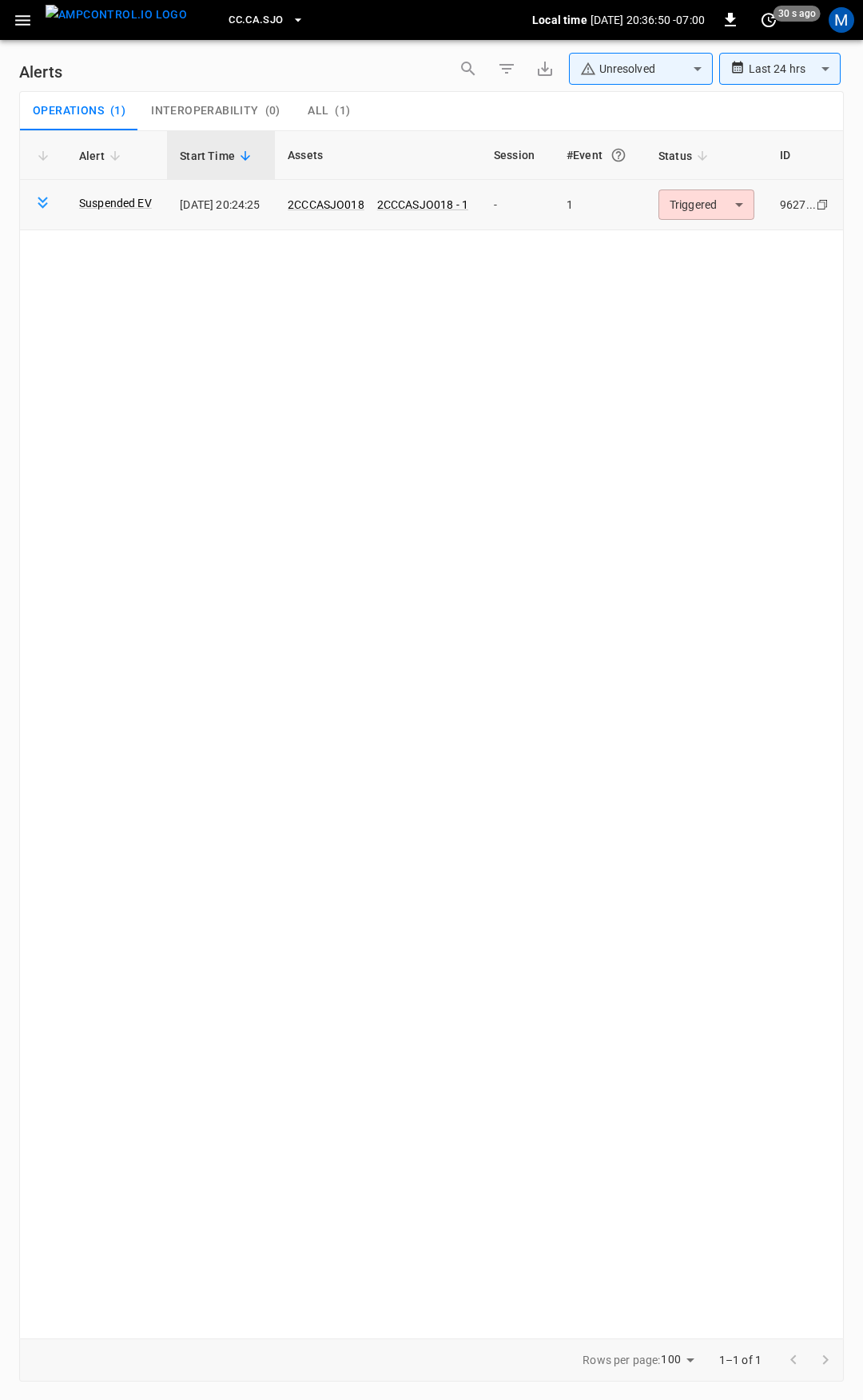
click at [705, 207] on body "**********" at bounding box center [431, 697] width 863 height 1394
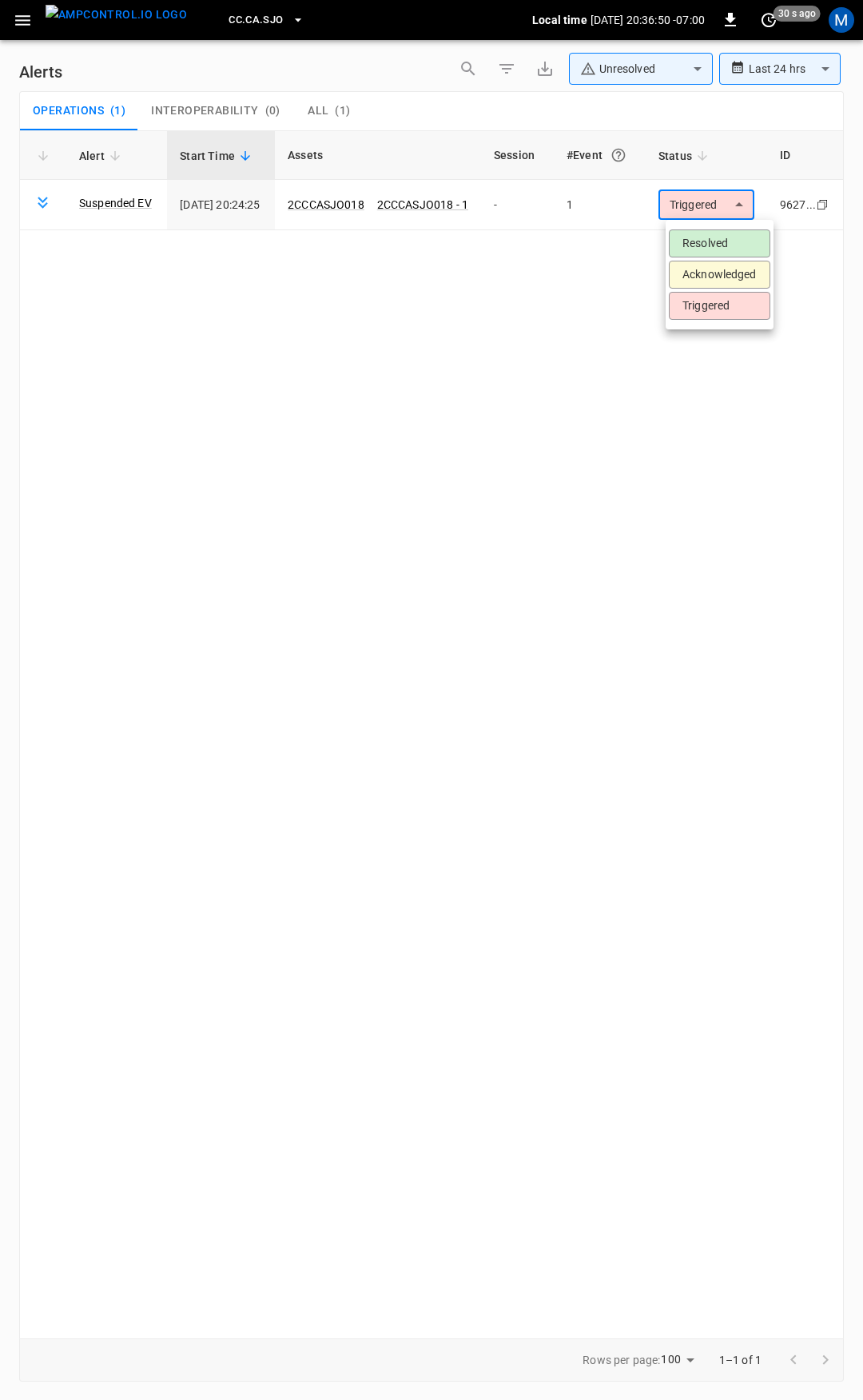
click at [711, 240] on li "Resolved" at bounding box center [720, 243] width 101 height 28
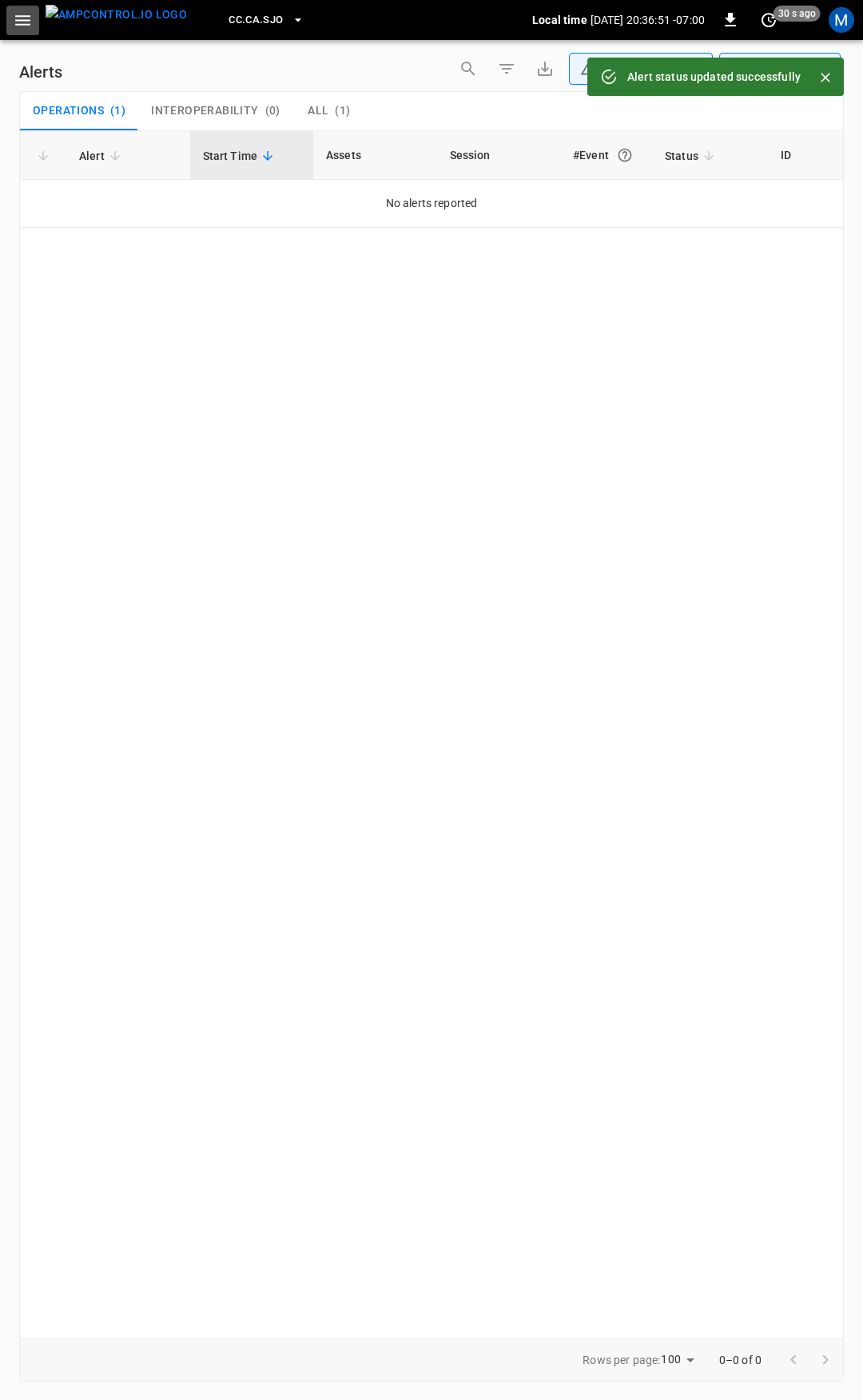
click at [25, 19] on icon "button" at bounding box center [22, 20] width 20 height 20
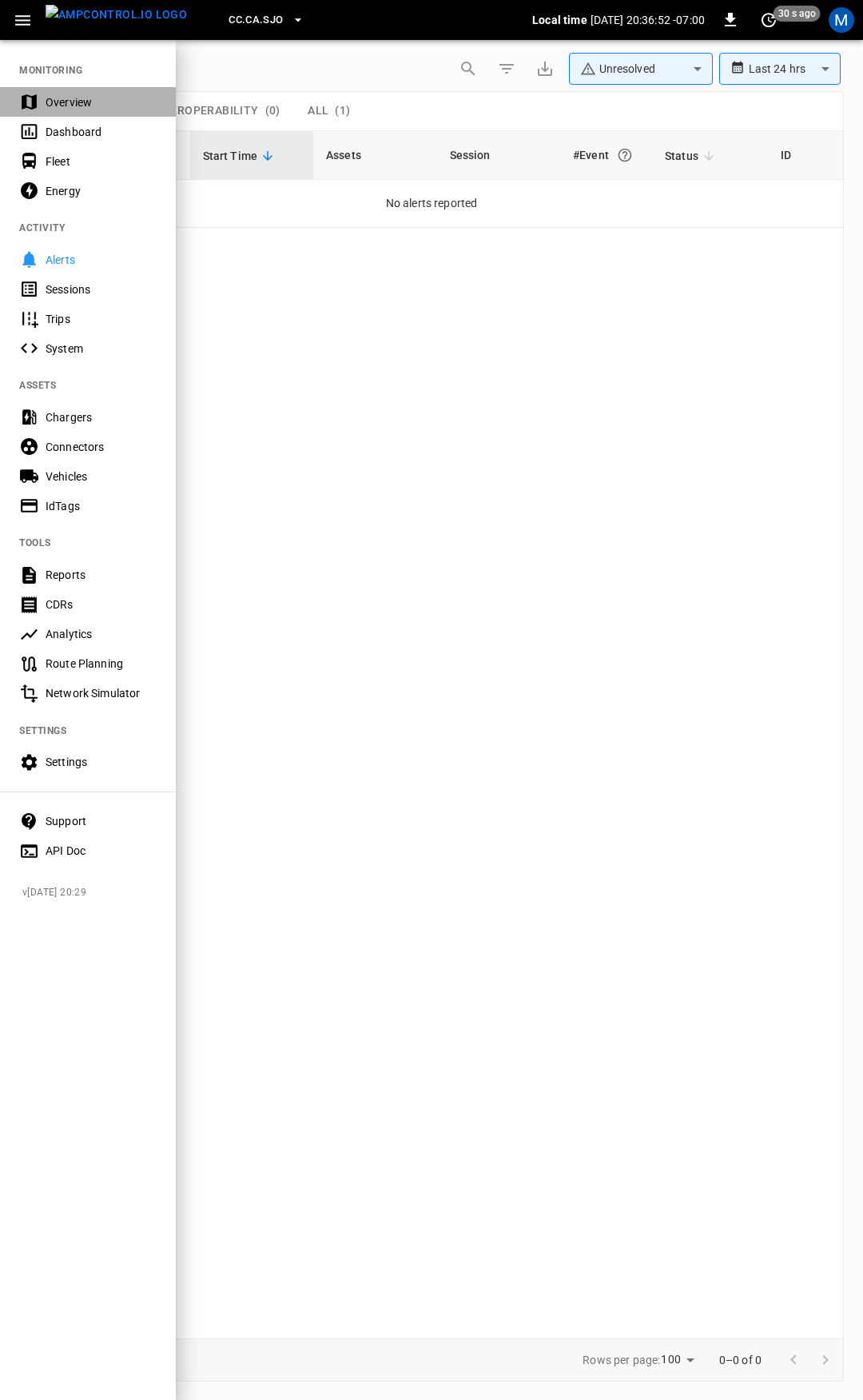
click at [98, 99] on div "Overview" at bounding box center [100, 102] width 111 height 16
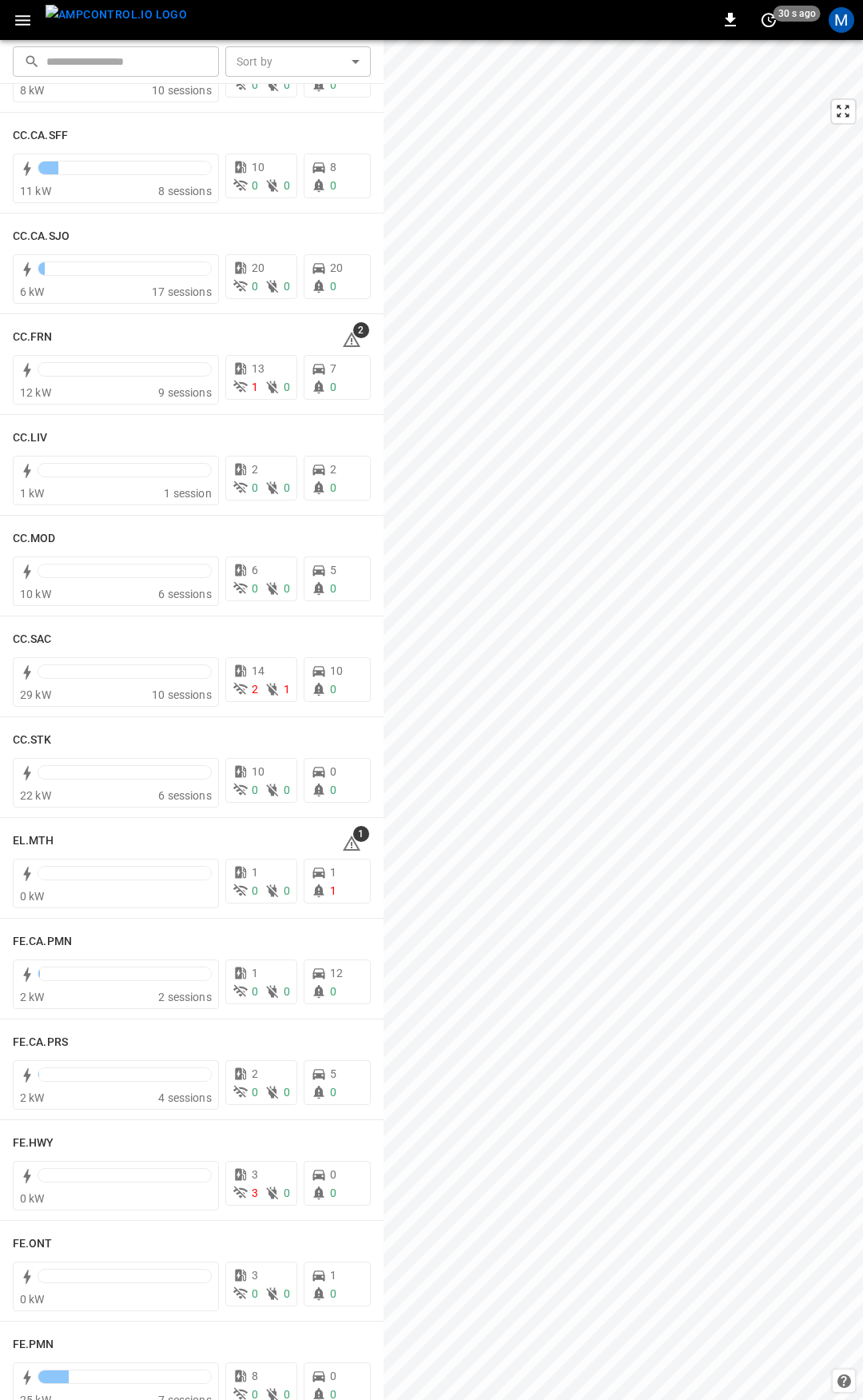
scroll to position [707, 0]
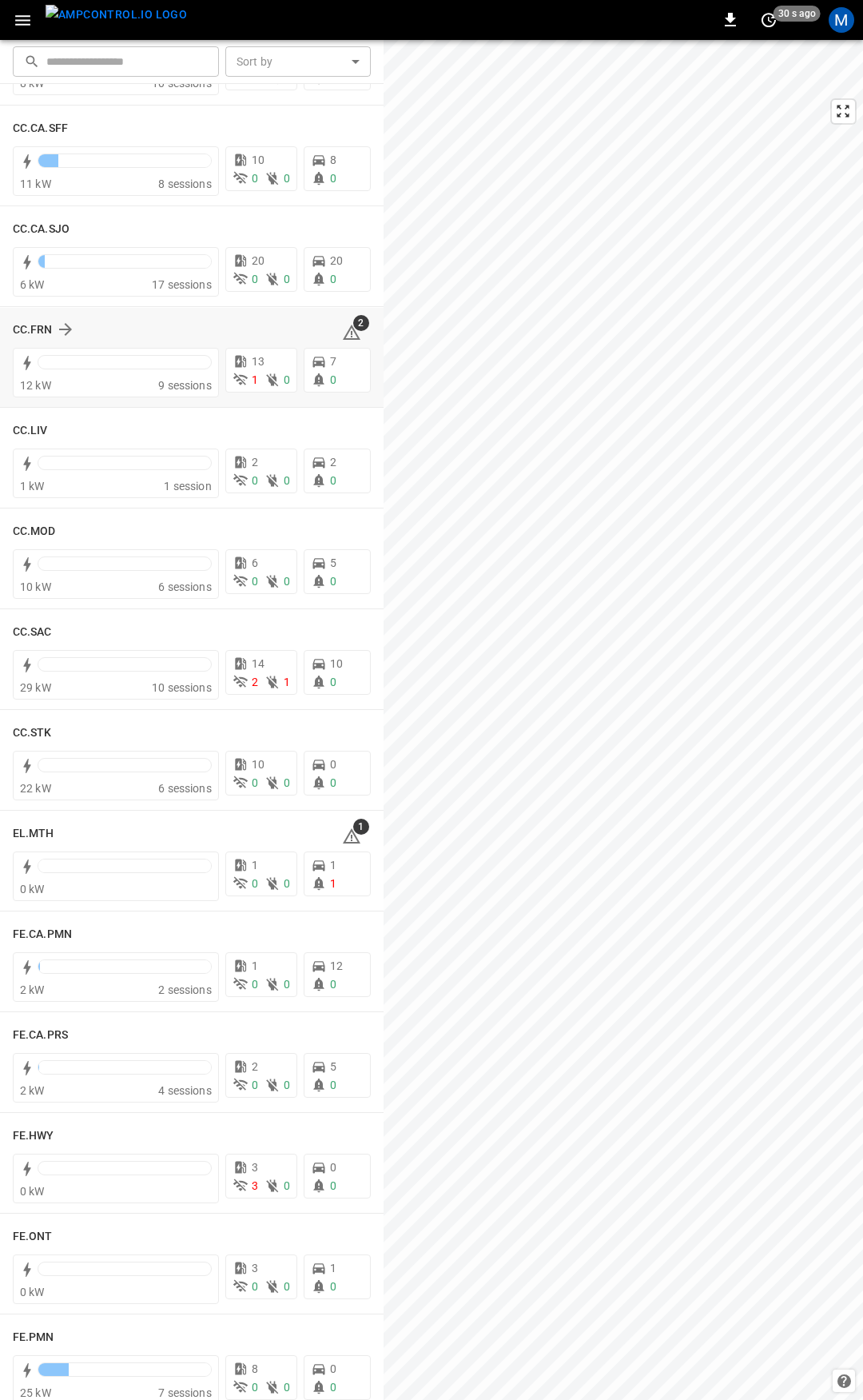
click at [350, 336] on icon at bounding box center [351, 332] width 19 height 19
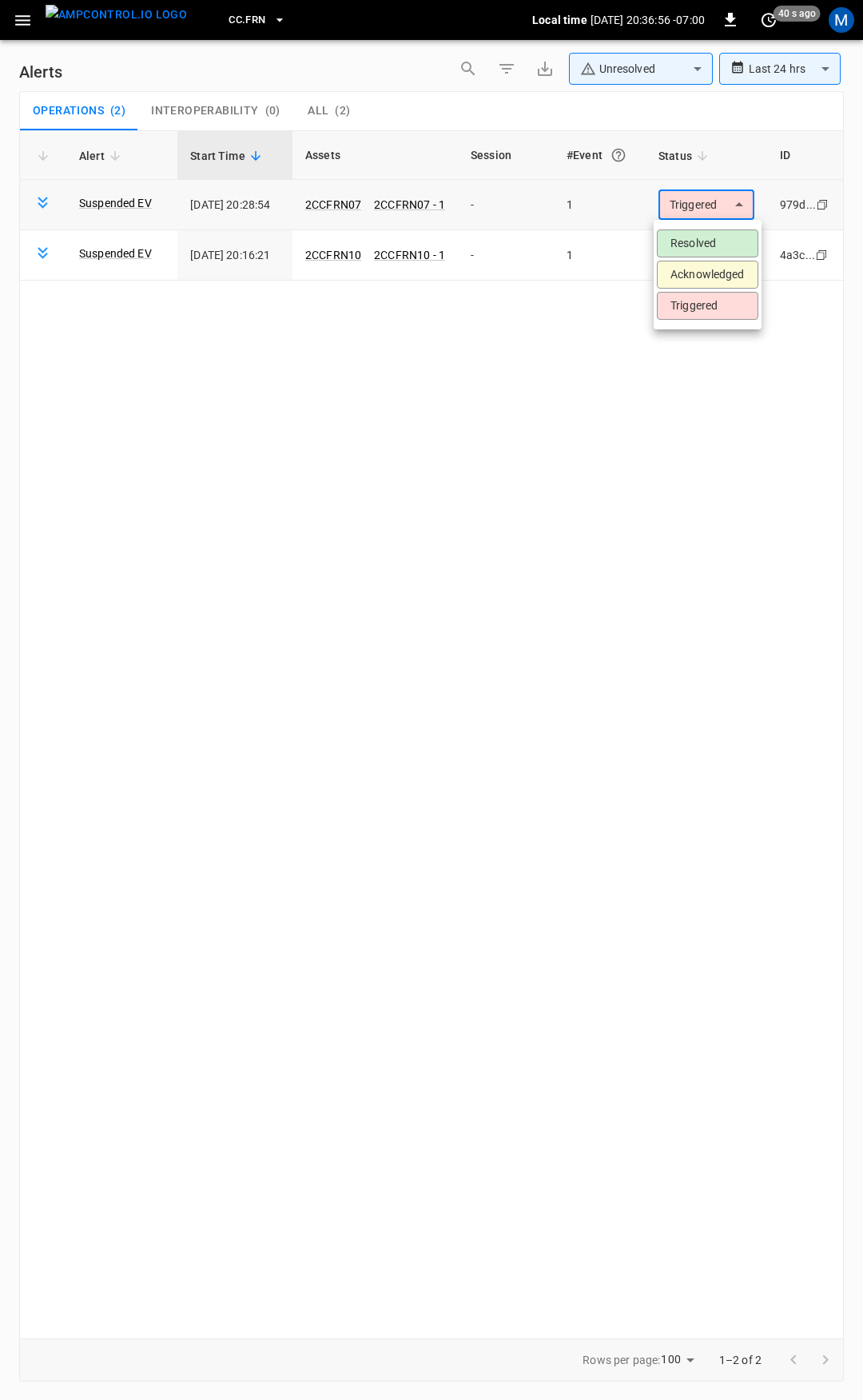
click at [722, 202] on body "**********" at bounding box center [431, 697] width 863 height 1394
click at [712, 238] on li "Resolved" at bounding box center [708, 243] width 101 height 28
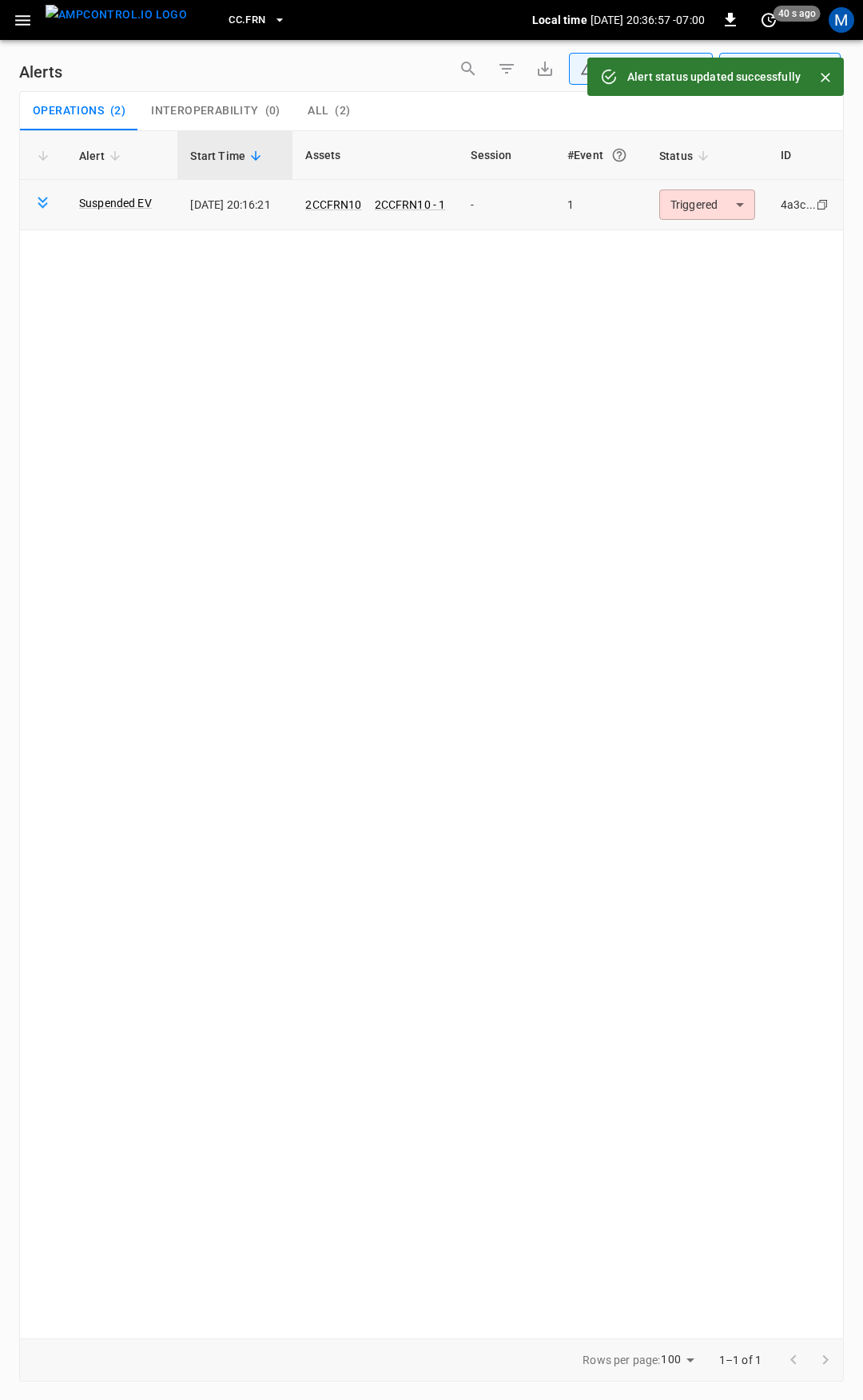
click at [705, 212] on body "**********" at bounding box center [431, 697] width 863 height 1394
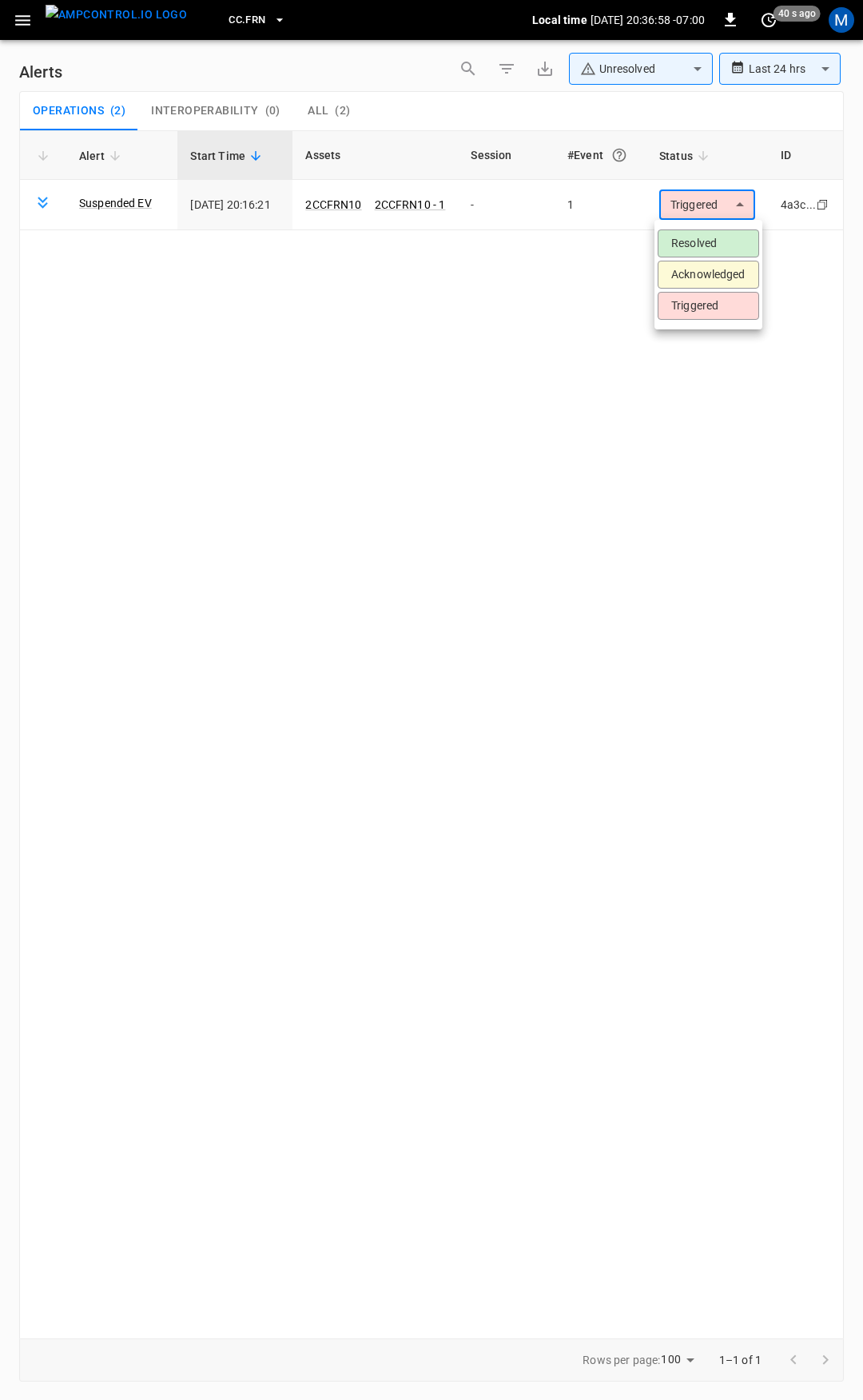
click at [704, 238] on li "Resolved" at bounding box center [708, 243] width 101 height 28
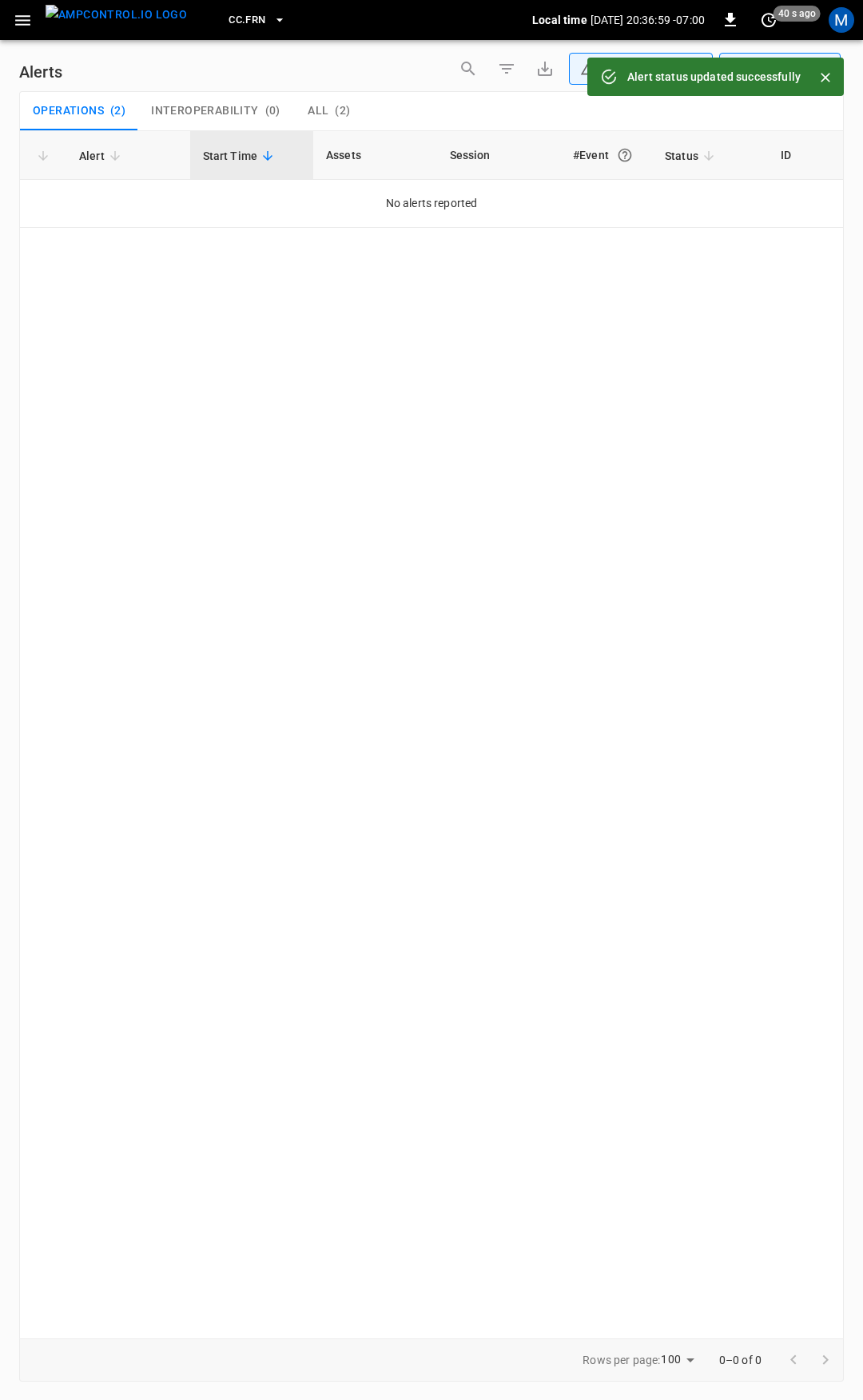
click at [9, 18] on button "button" at bounding box center [22, 21] width 33 height 29
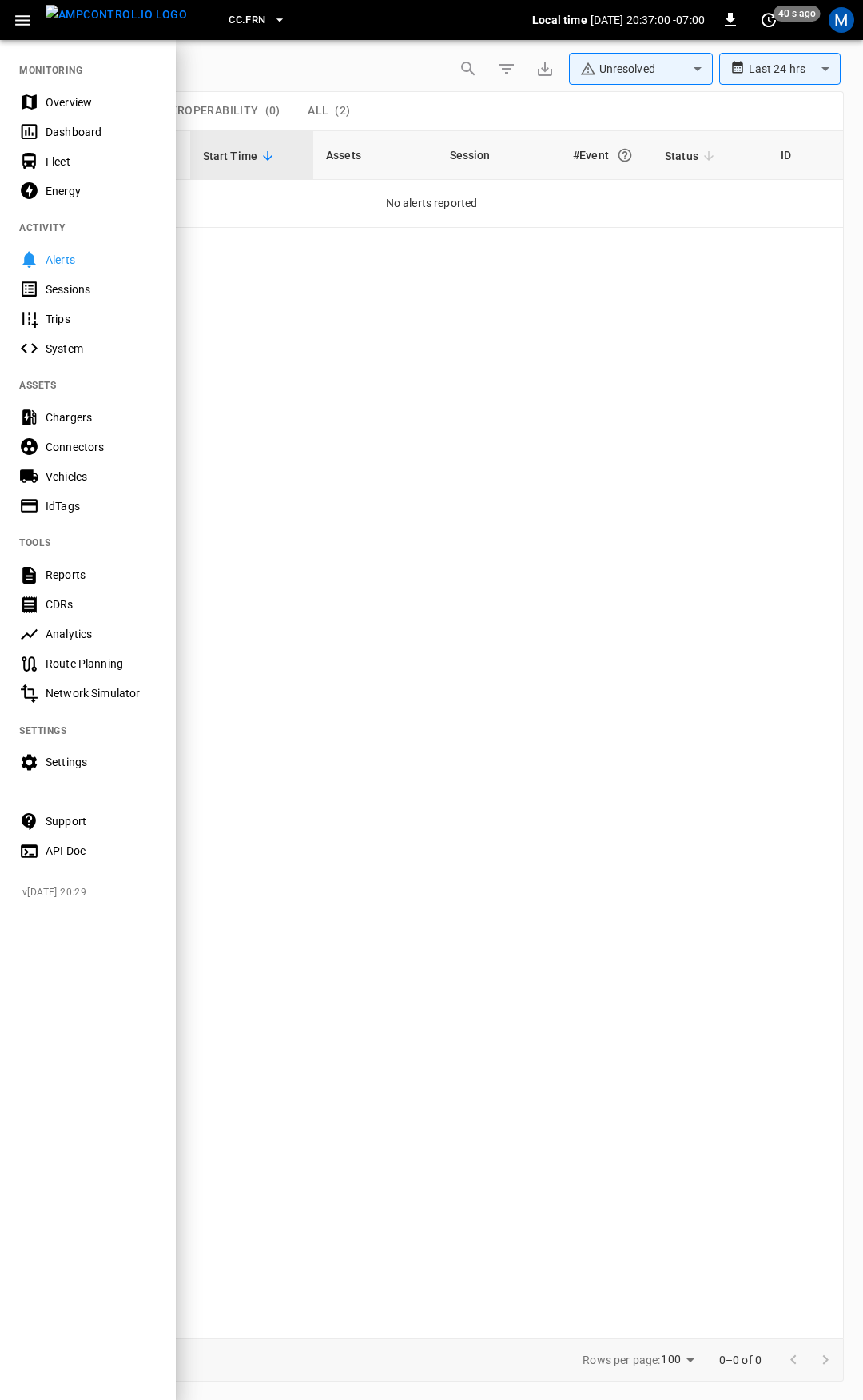
click at [75, 105] on div "Overview" at bounding box center [100, 102] width 111 height 16
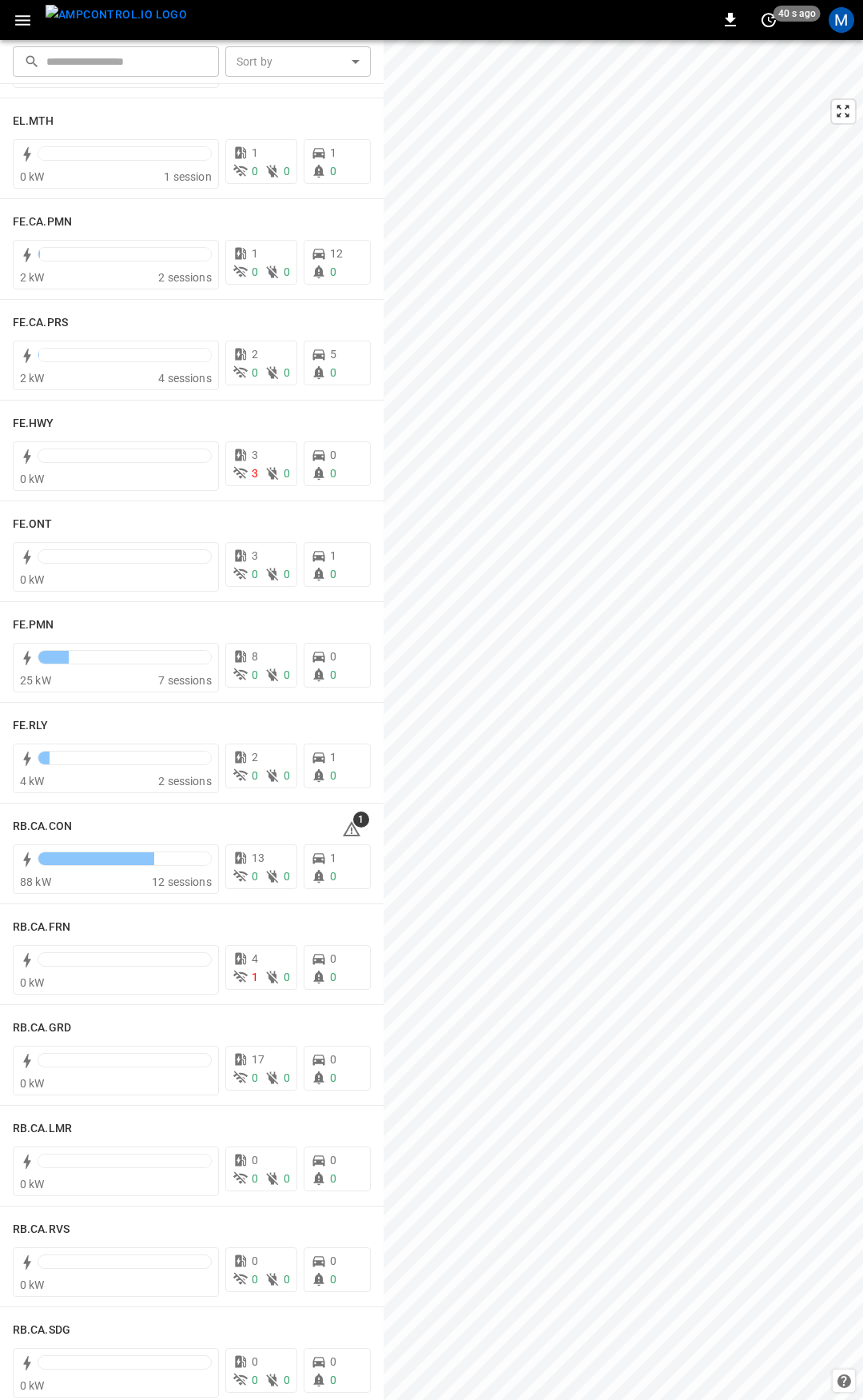
scroll to position [1506, 0]
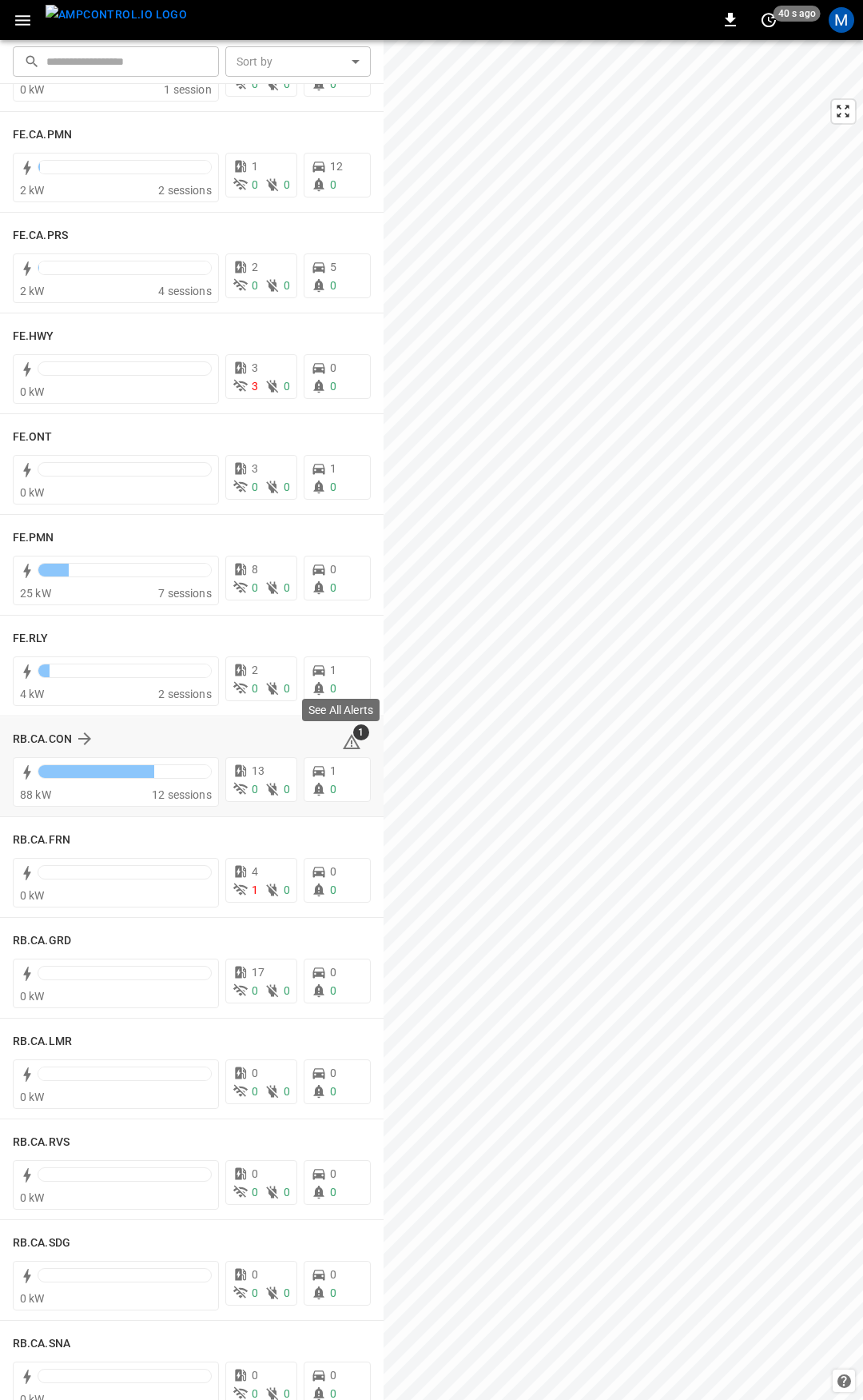
click at [351, 744] on icon at bounding box center [352, 743] width 2 height 6
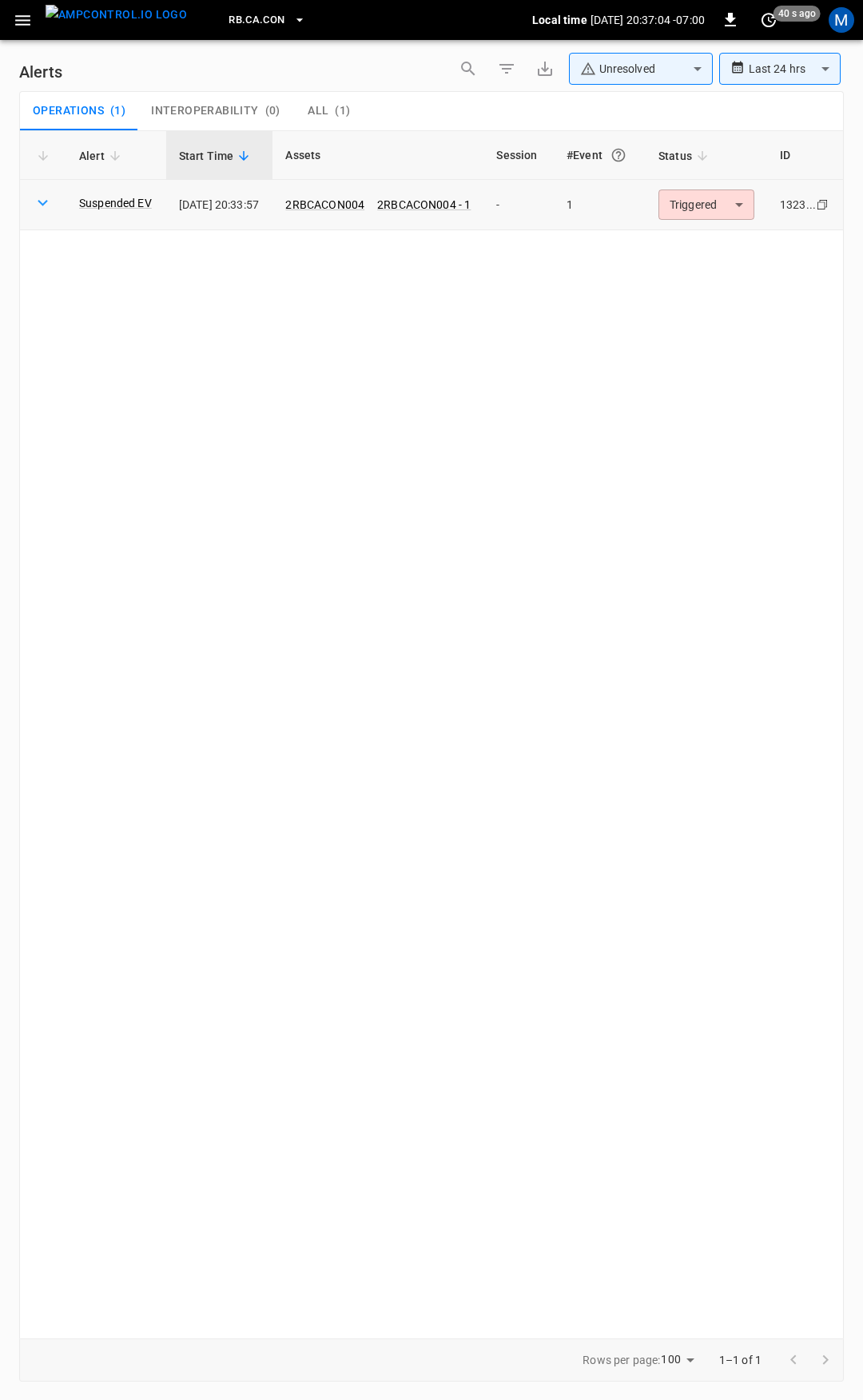
click at [690, 209] on body "**********" at bounding box center [431, 697] width 863 height 1394
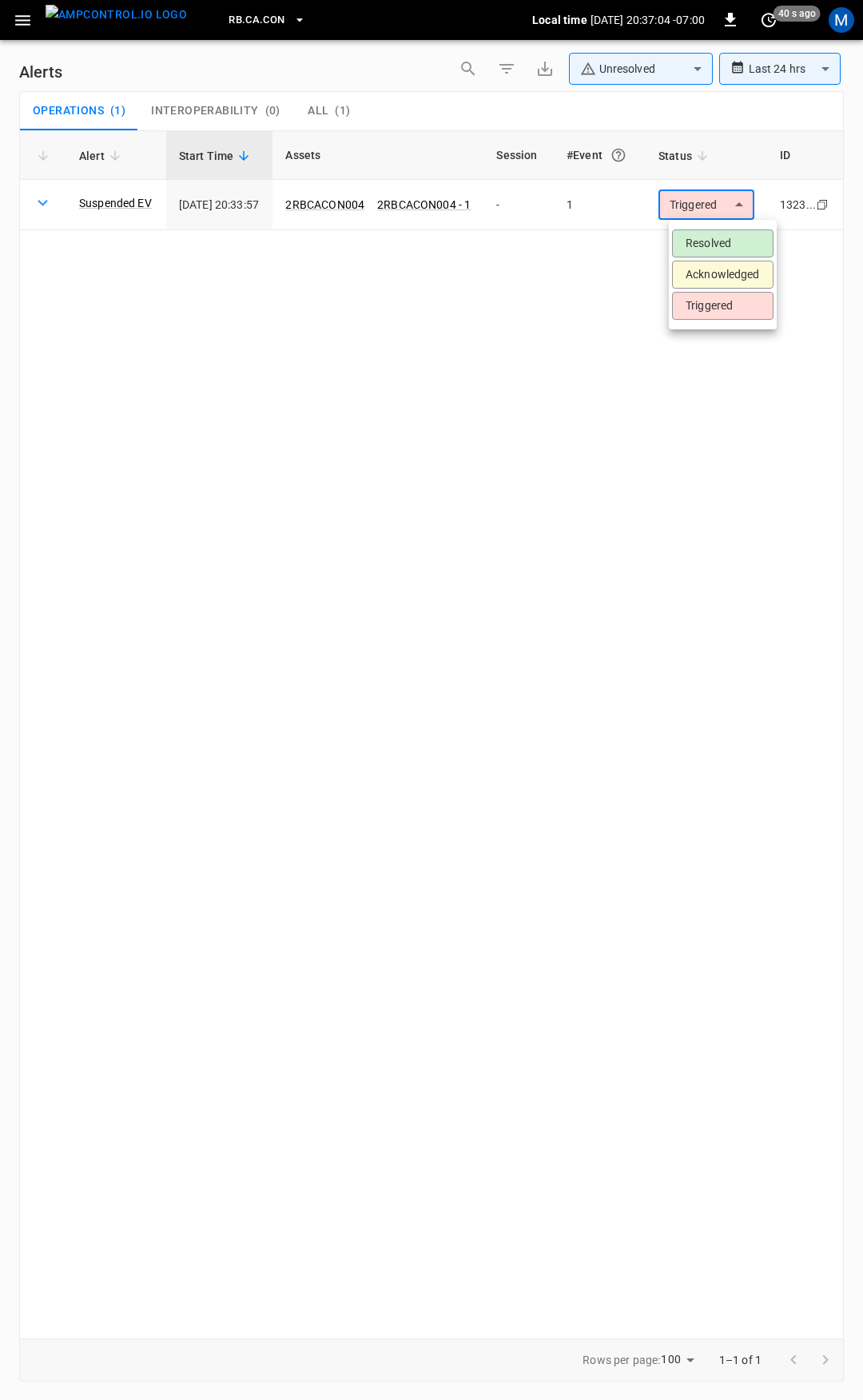
click at [696, 254] on li "Resolved" at bounding box center [723, 243] width 101 height 28
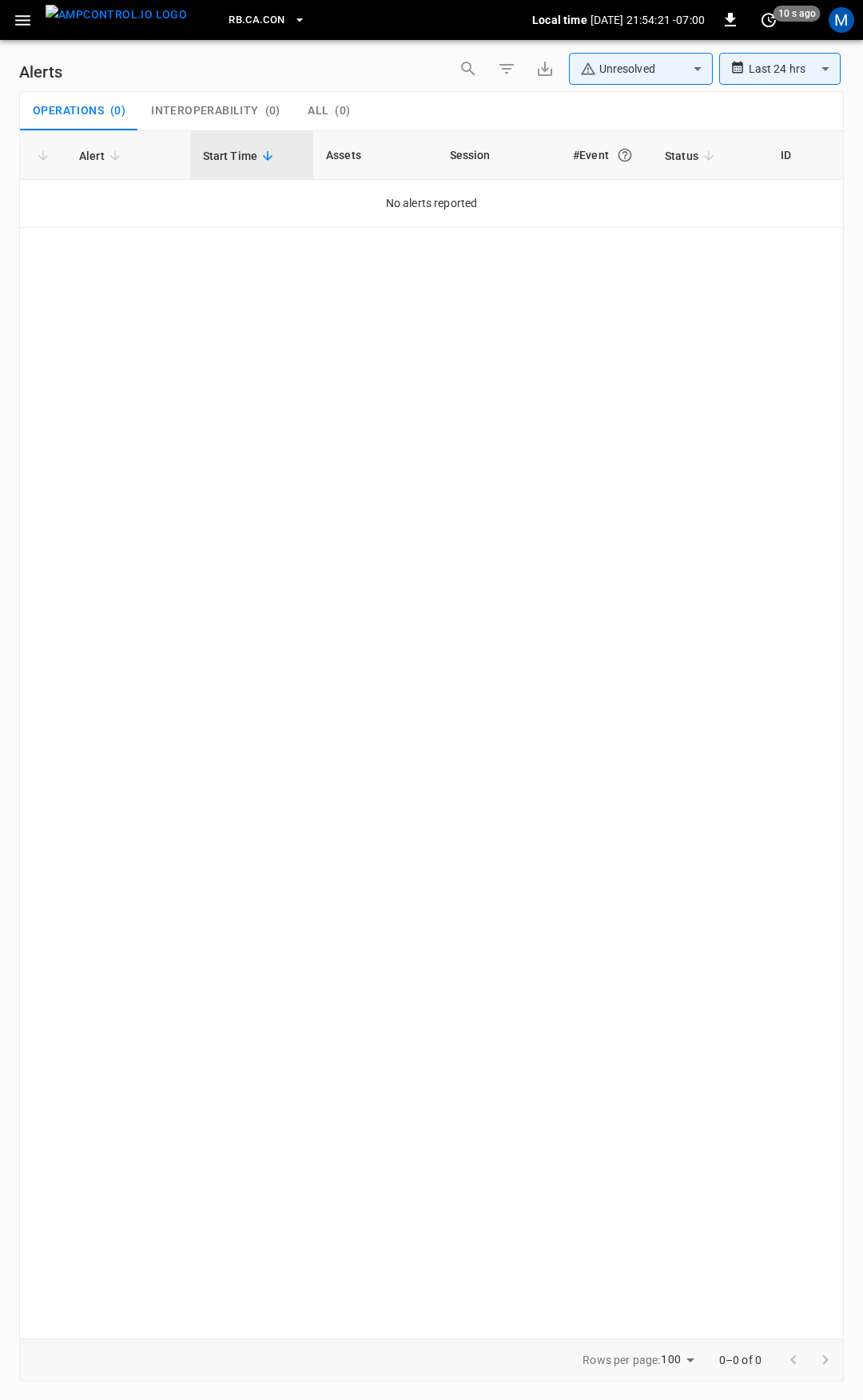
click at [21, 19] on icon "button" at bounding box center [23, 21] width 15 height 10
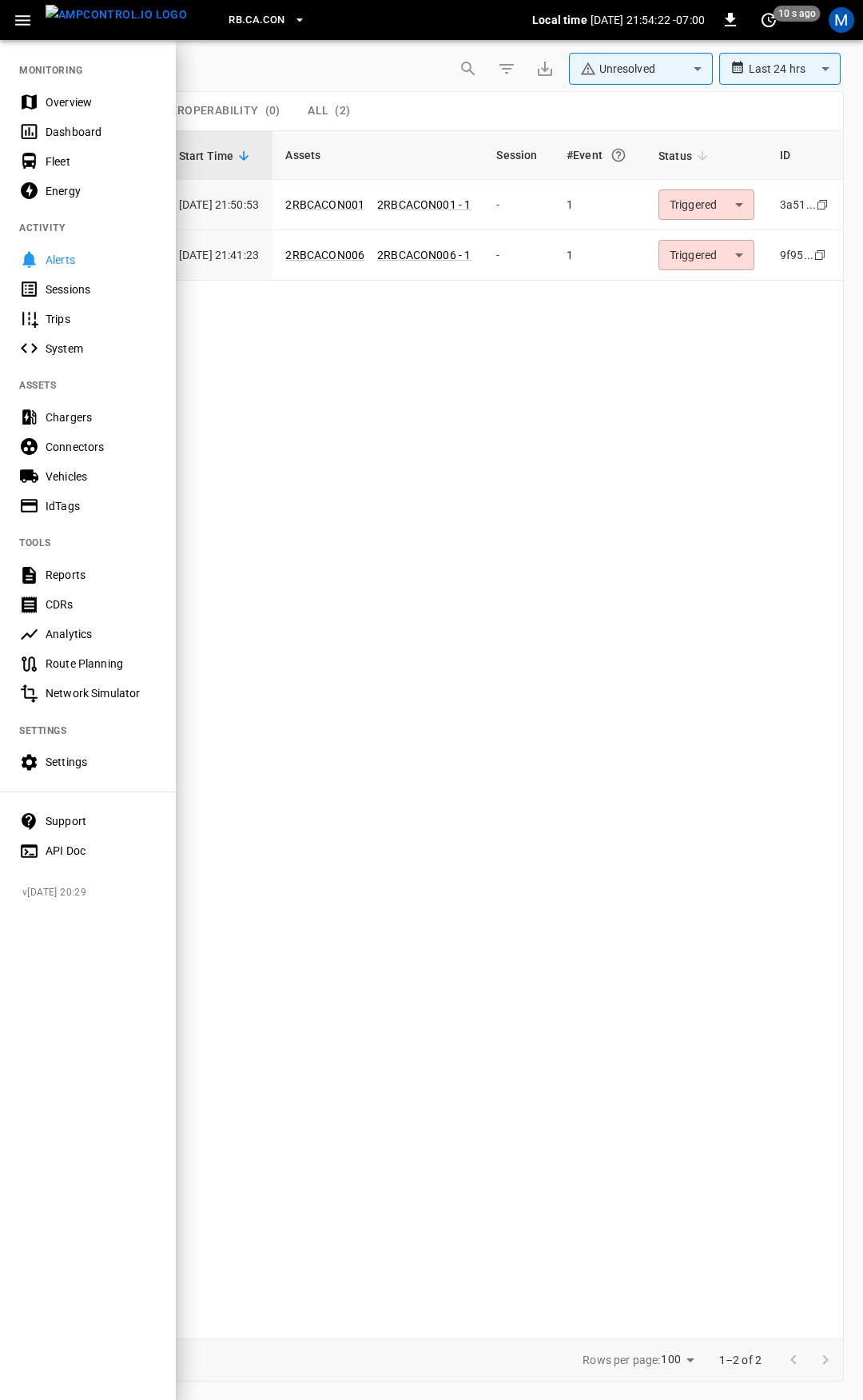
drag, startPoint x: 65, startPoint y: 101, endPoint x: 82, endPoint y: 127, distance: 31.1
click at [65, 101] on div "Overview" at bounding box center [100, 102] width 111 height 16
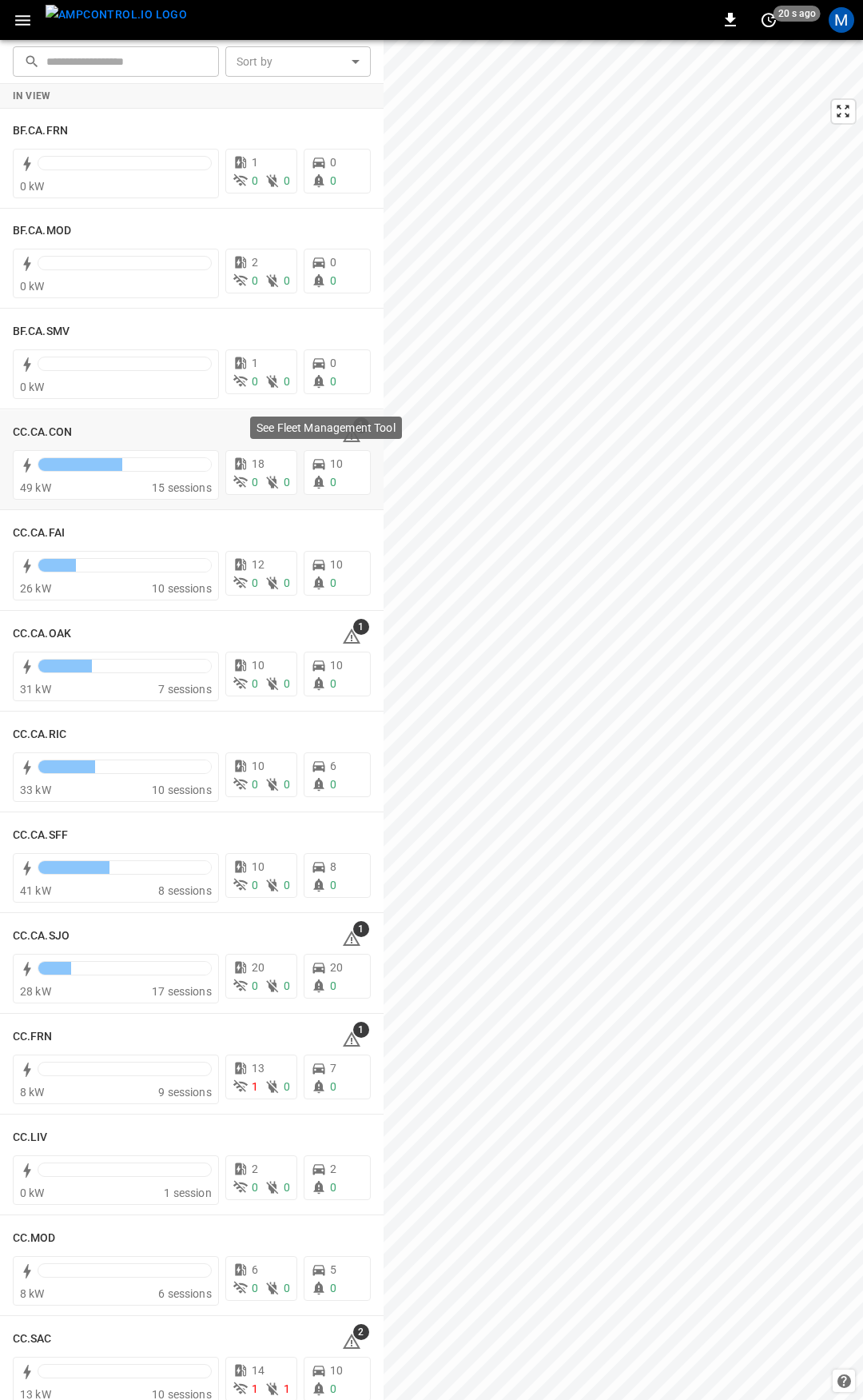
click at [343, 433] on p "See Fleet Management Tool" at bounding box center [326, 428] width 139 height 16
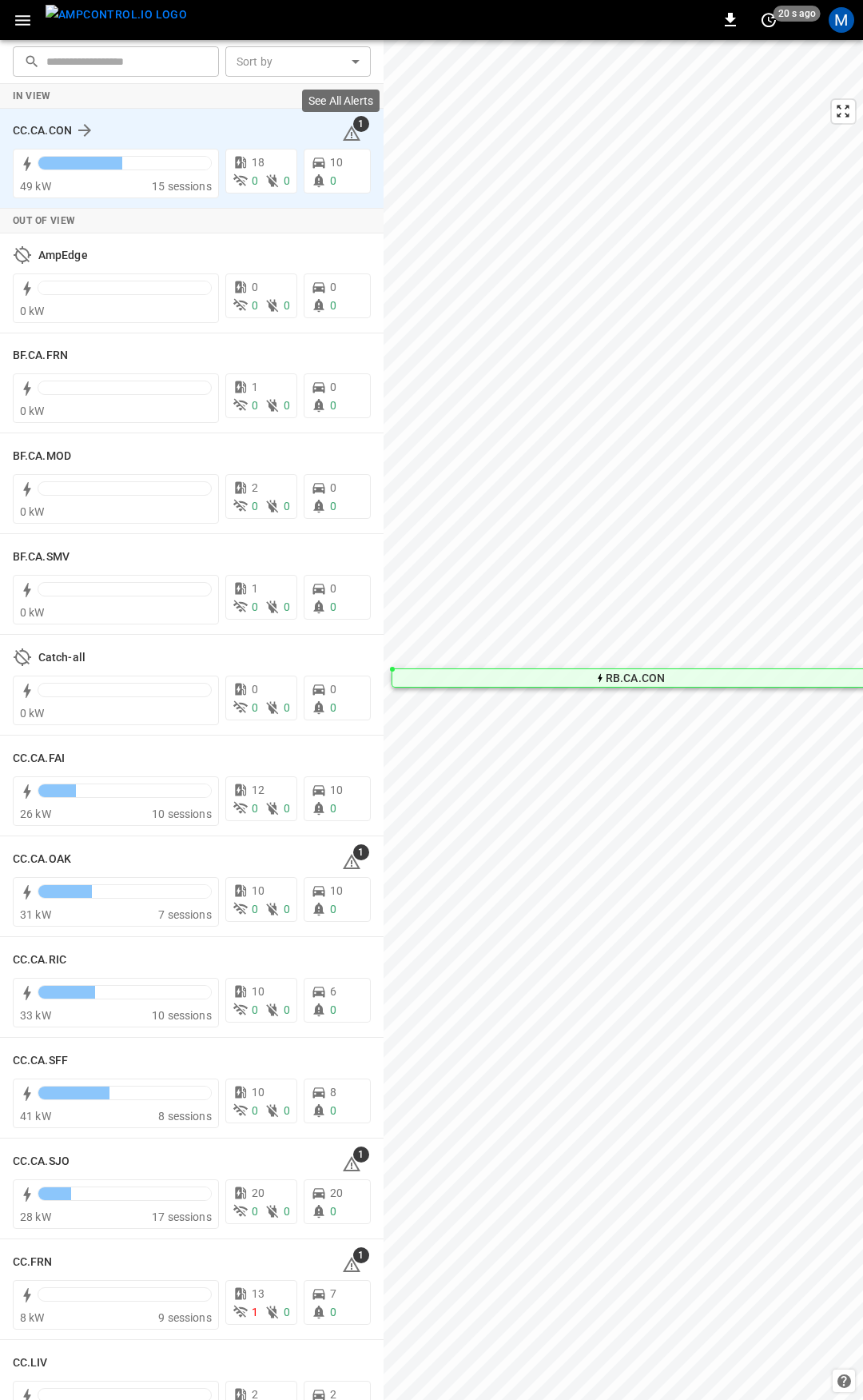
click at [343, 132] on icon at bounding box center [351, 133] width 19 height 19
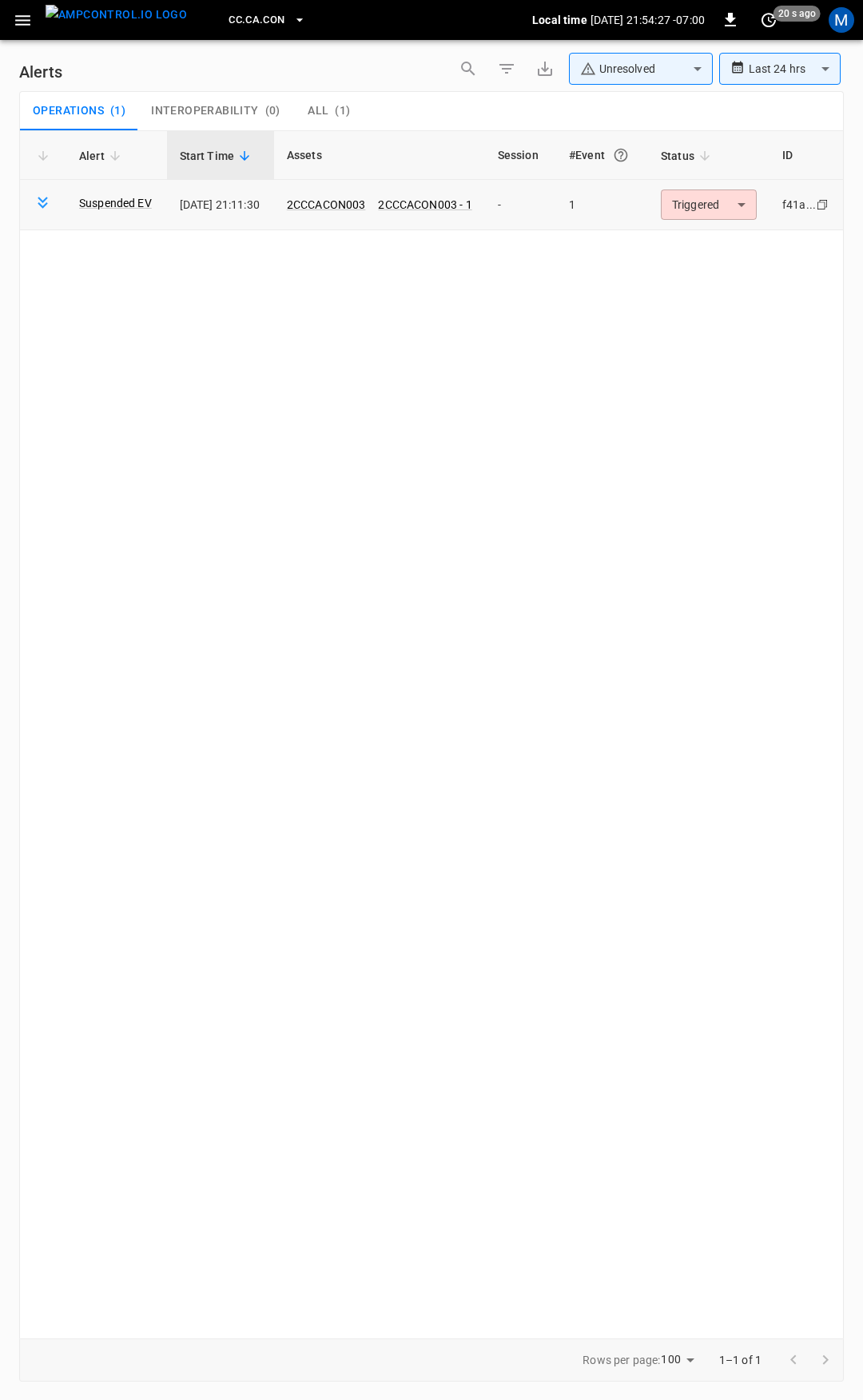
click at [720, 200] on body "**********" at bounding box center [431, 697] width 863 height 1394
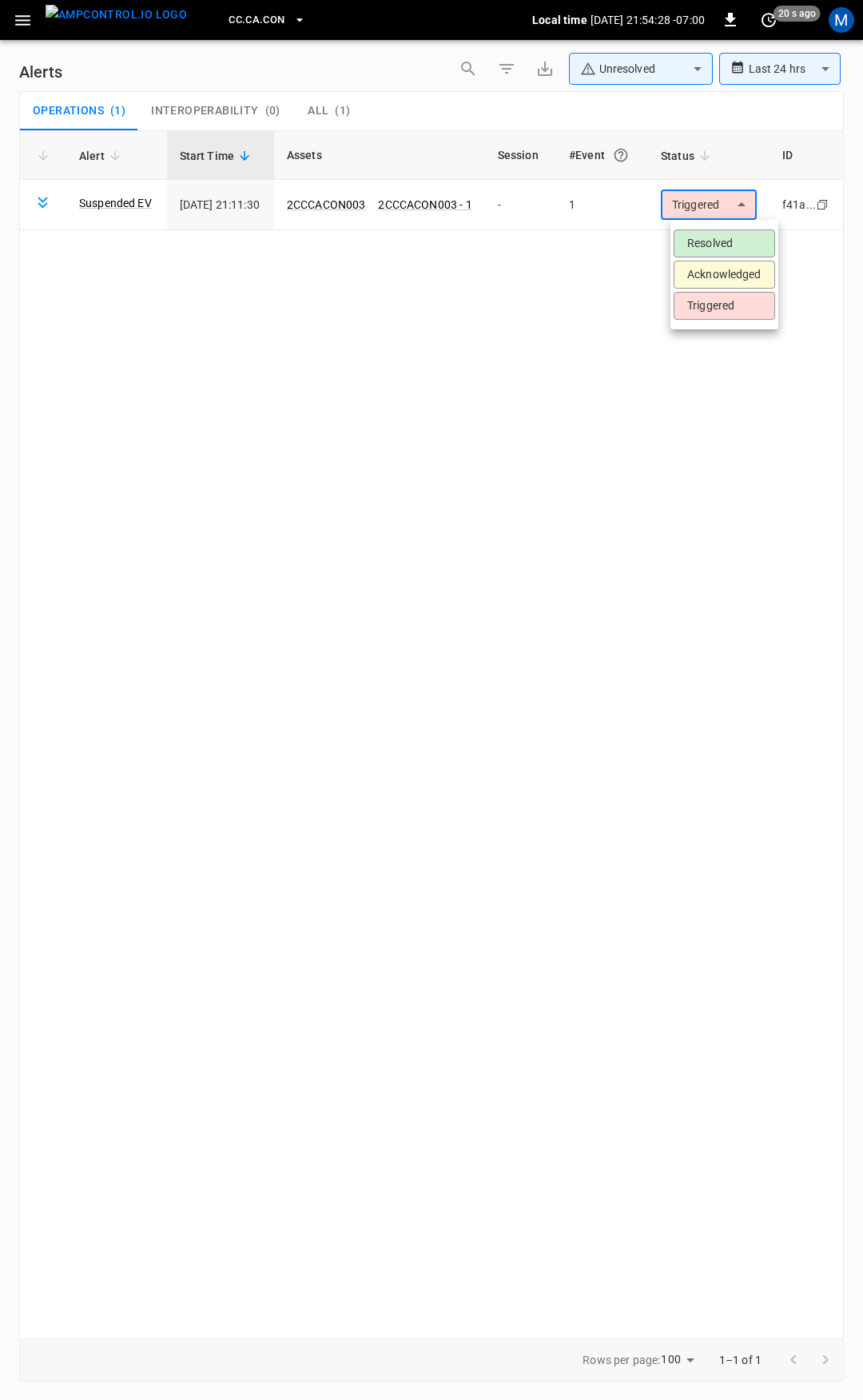
click at [726, 239] on li "Resolved" at bounding box center [725, 243] width 101 height 28
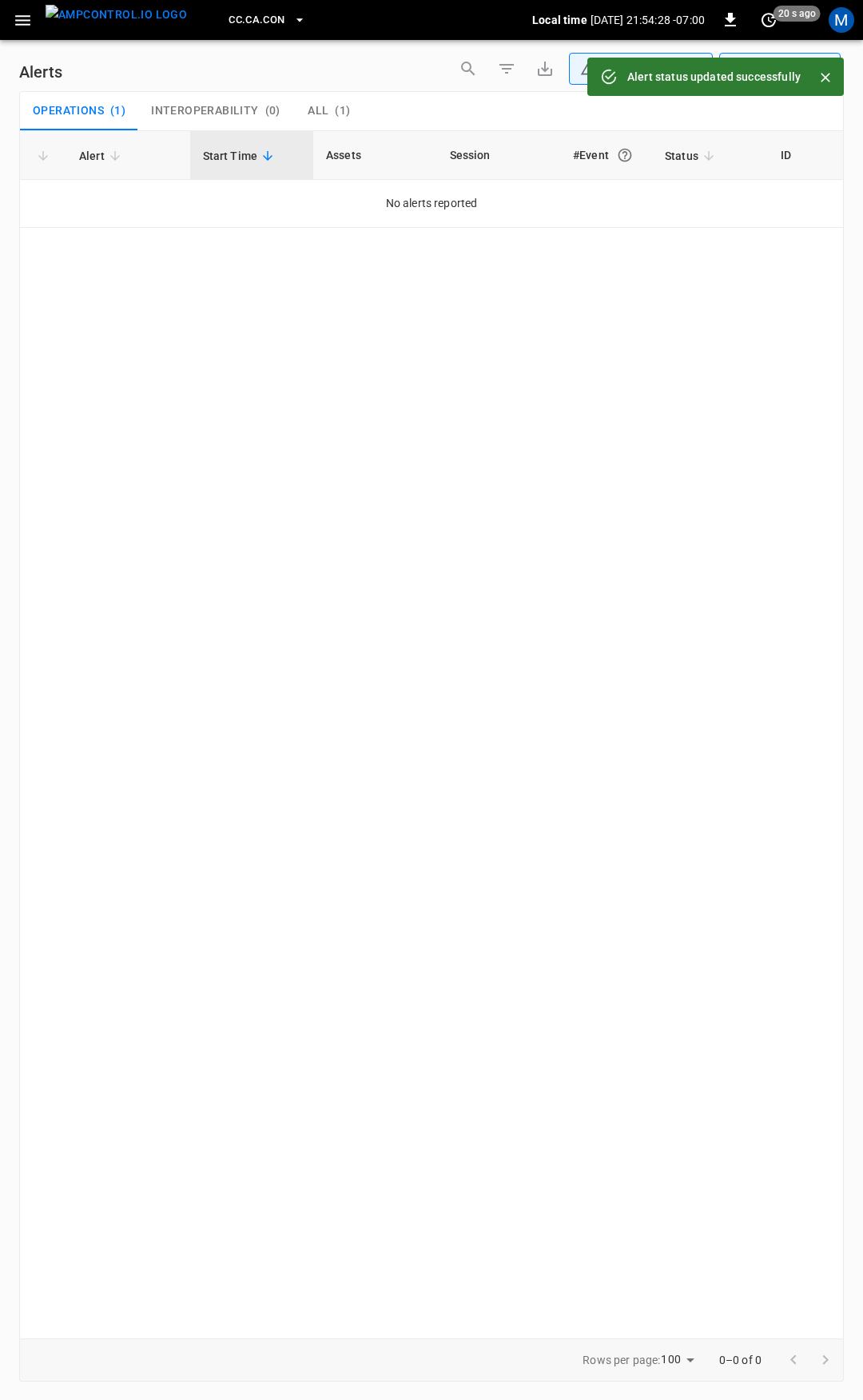
click at [15, 11] on icon "button" at bounding box center [22, 20] width 20 height 20
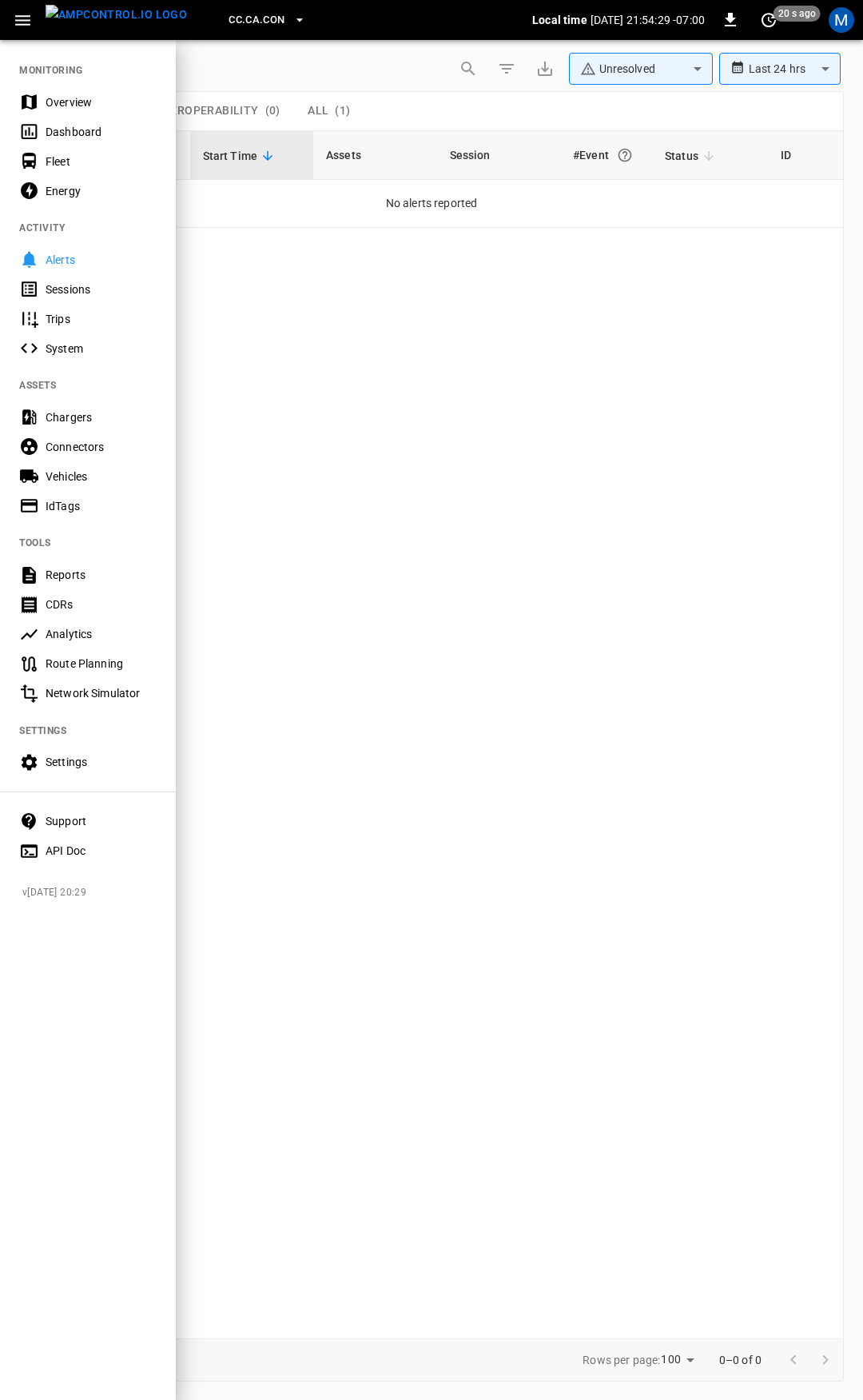
drag, startPoint x: 84, startPoint y: 100, endPoint x: 124, endPoint y: 135, distance: 53.2
click at [86, 100] on div "Overview" at bounding box center [100, 102] width 111 height 16
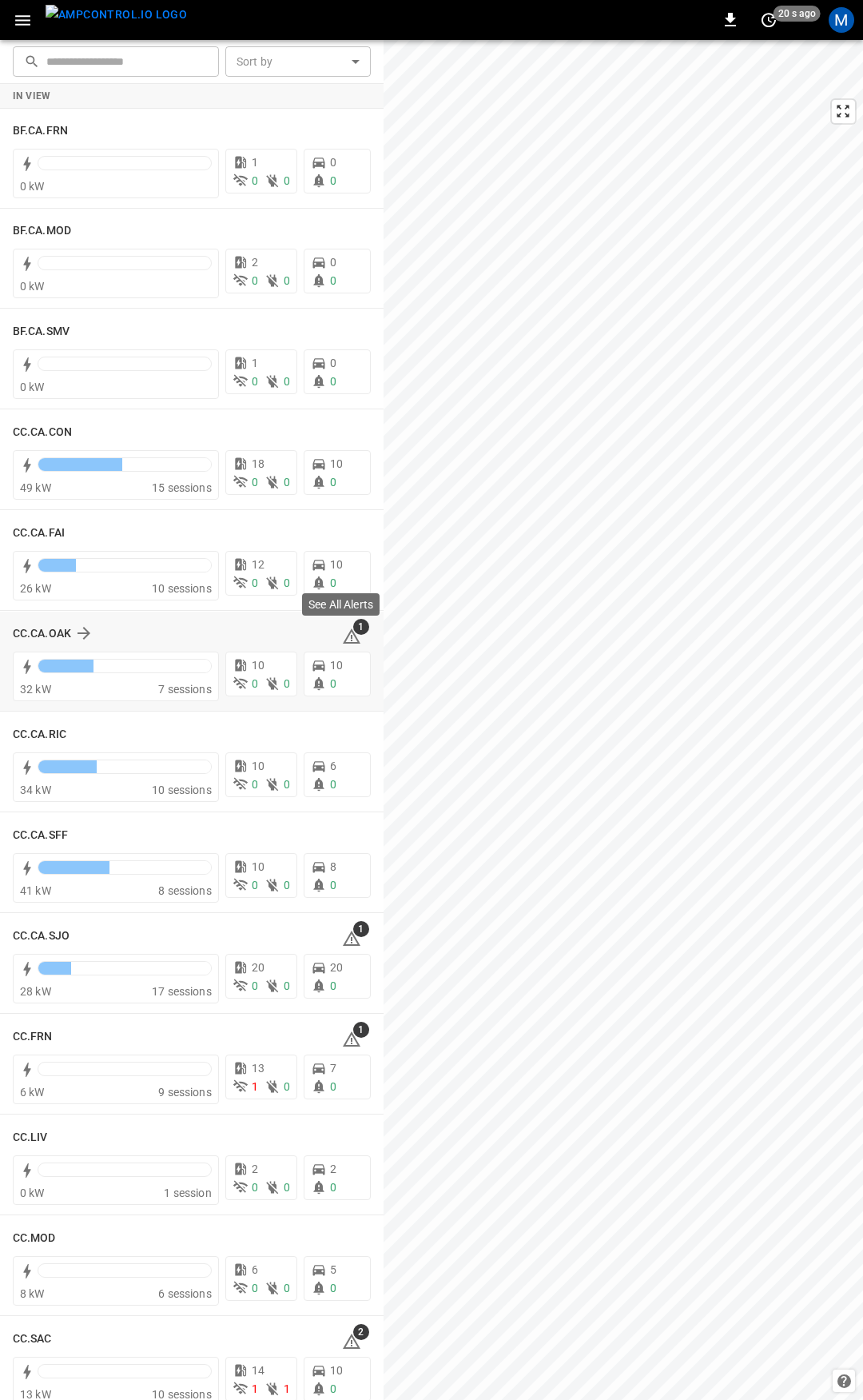
click at [343, 633] on icon at bounding box center [351, 636] width 19 height 19
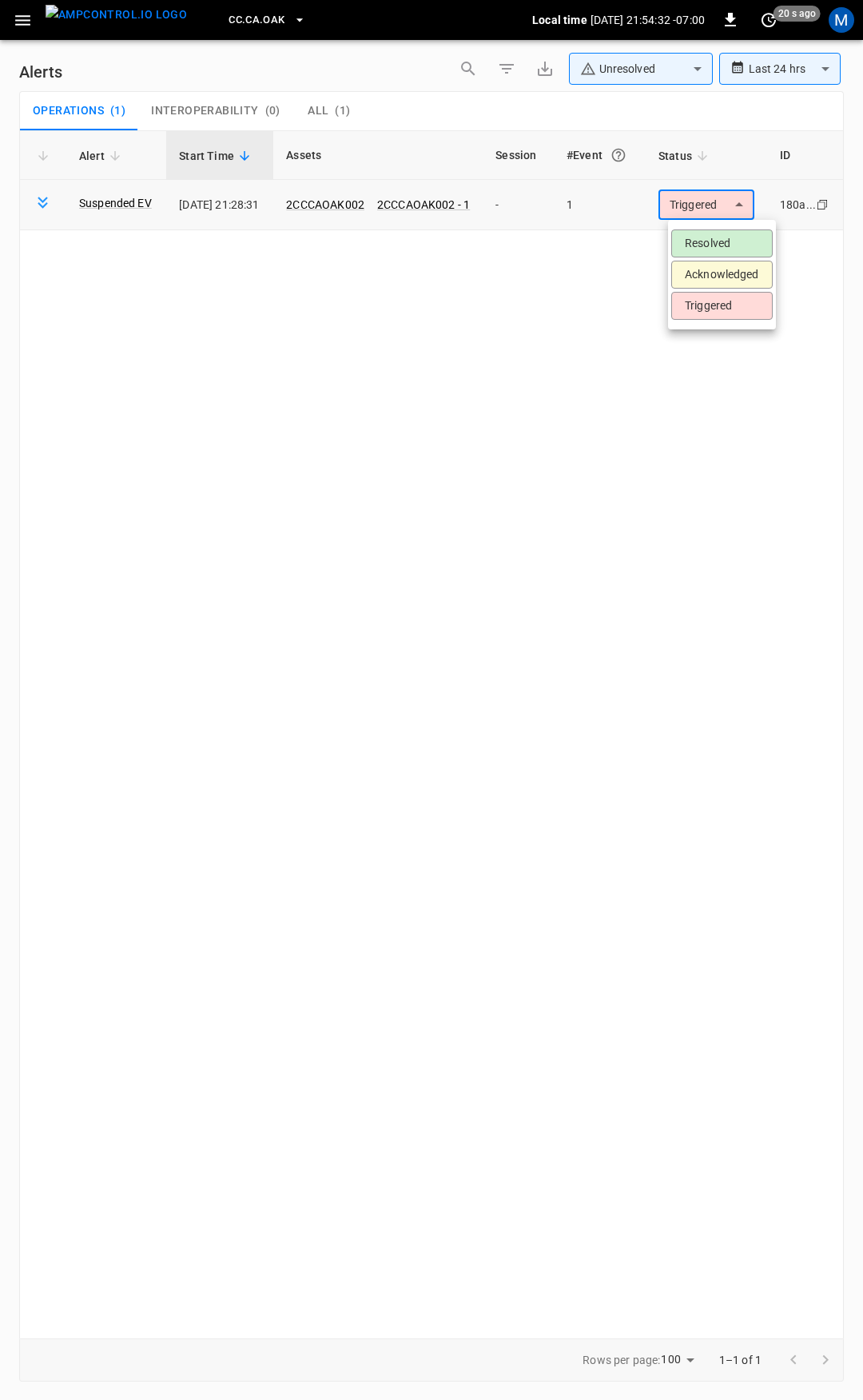
click at [715, 202] on body "**********" at bounding box center [431, 697] width 863 height 1394
drag, startPoint x: 724, startPoint y: 232, endPoint x: 596, endPoint y: 204, distance: 131.0
click at [725, 232] on li "Resolved" at bounding box center [722, 243] width 101 height 28
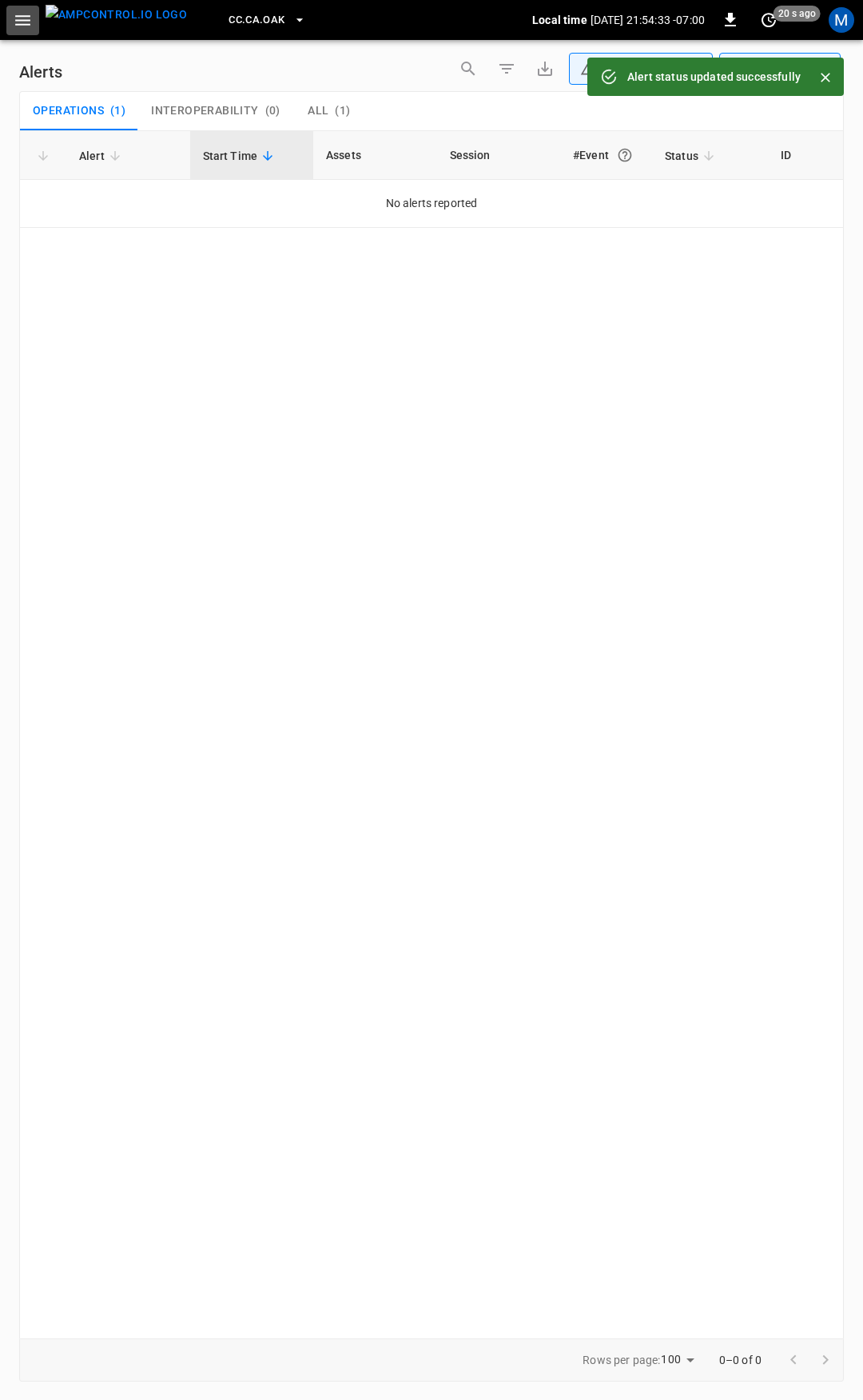
click at [31, 17] on icon "button" at bounding box center [22, 20] width 20 height 20
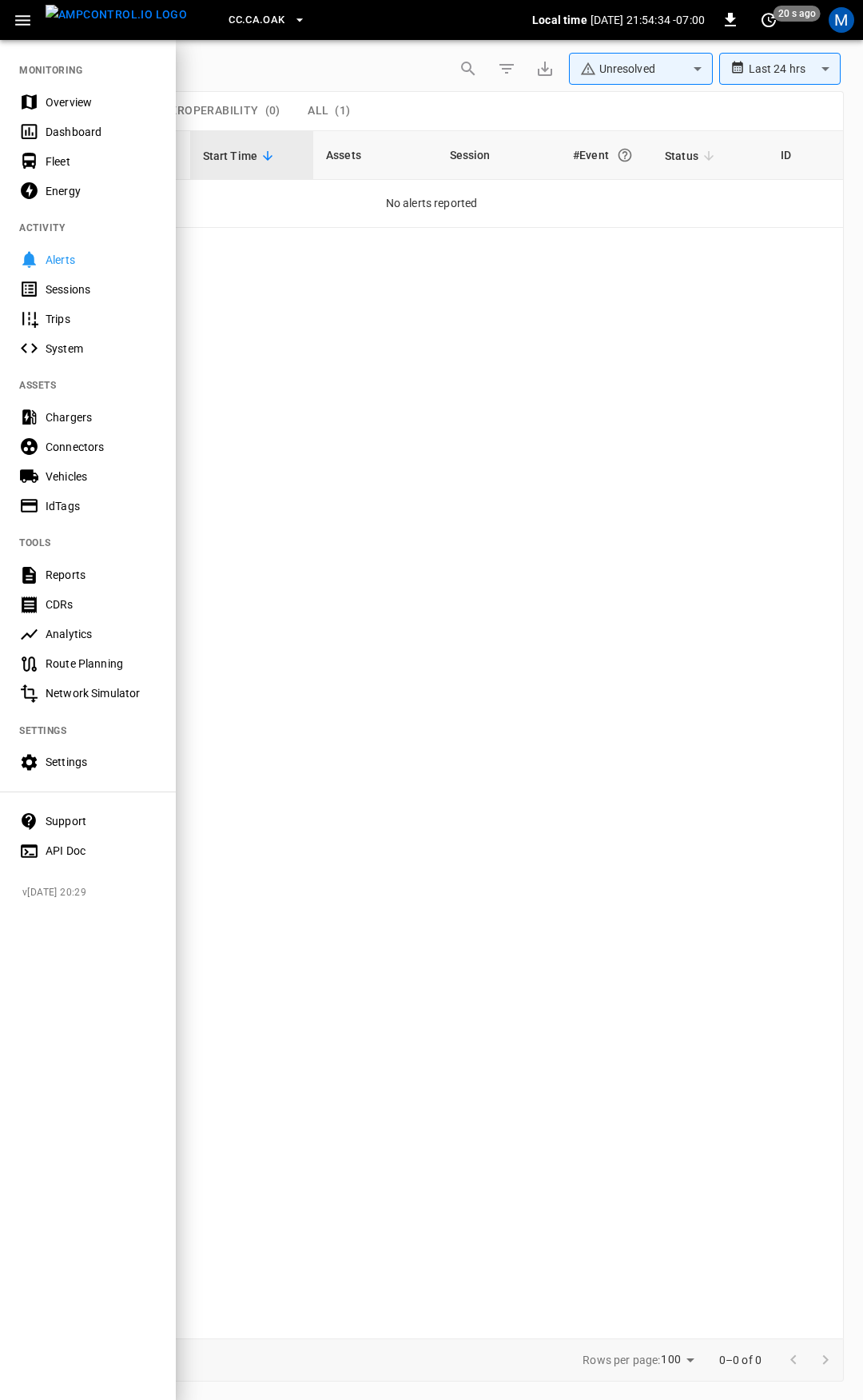
click at [100, 105] on div "Overview" at bounding box center [100, 102] width 111 height 16
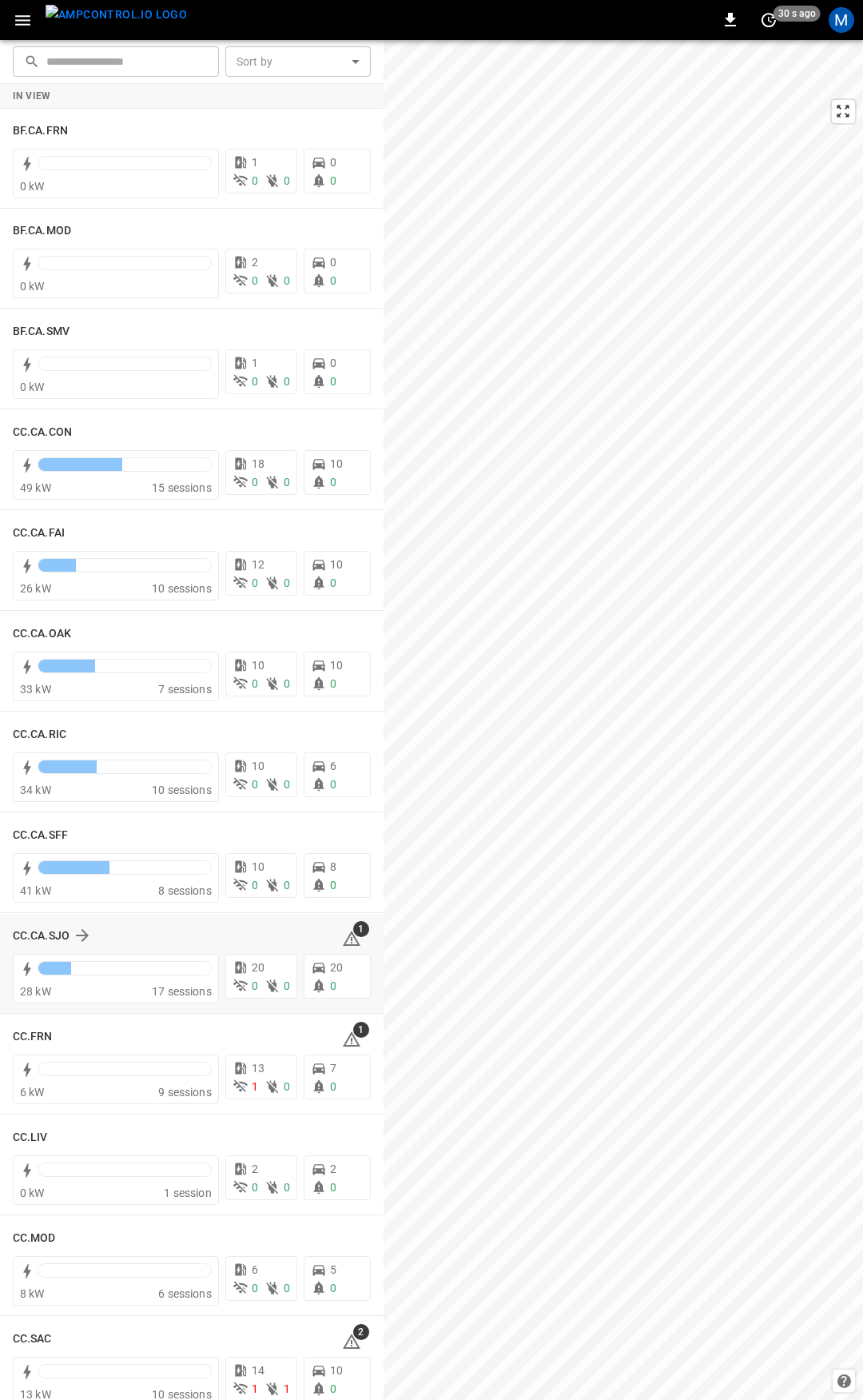
click at [352, 939] on div "1" at bounding box center [356, 935] width 29 height 26
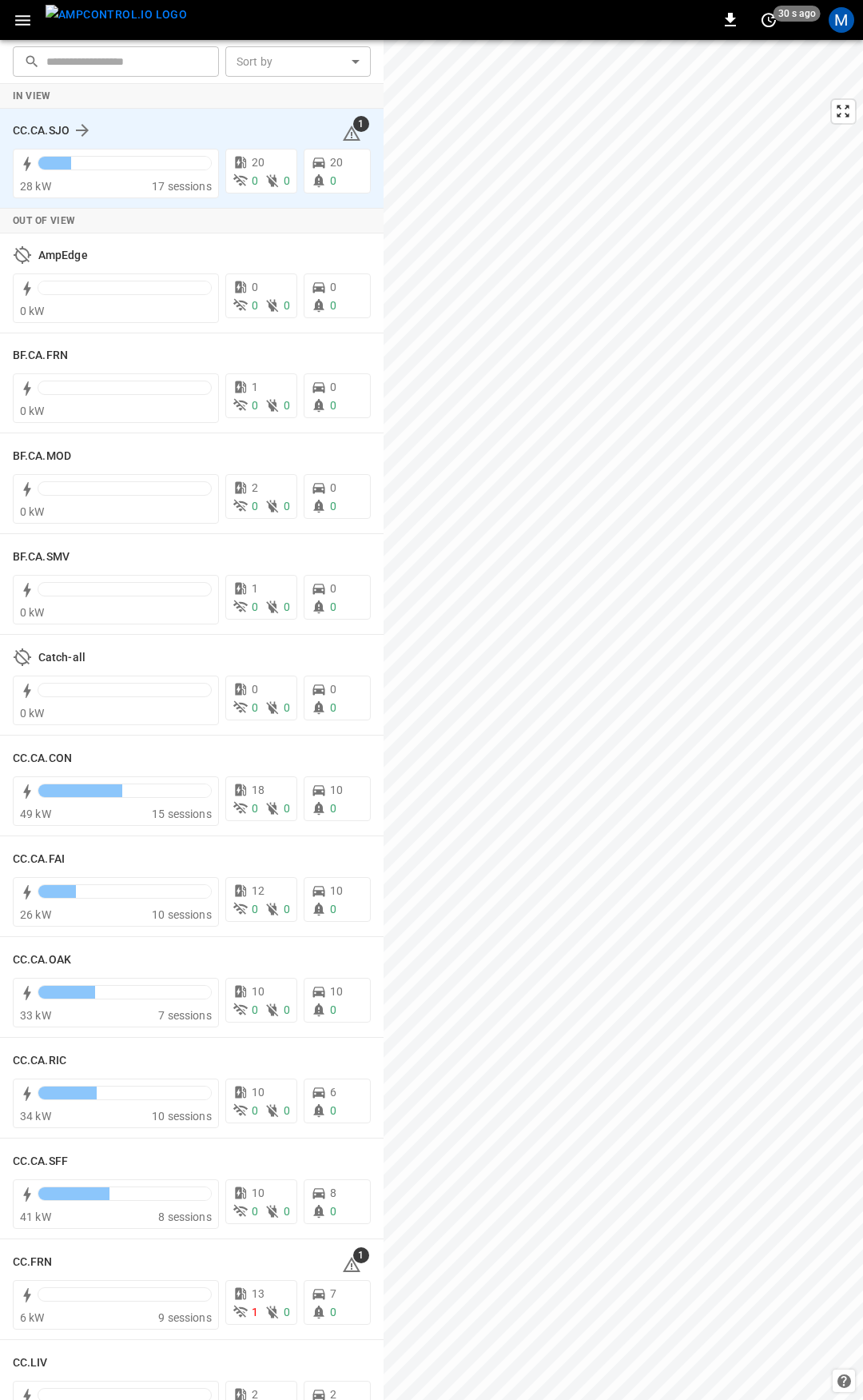
click at [343, 125] on icon at bounding box center [351, 133] width 19 height 19
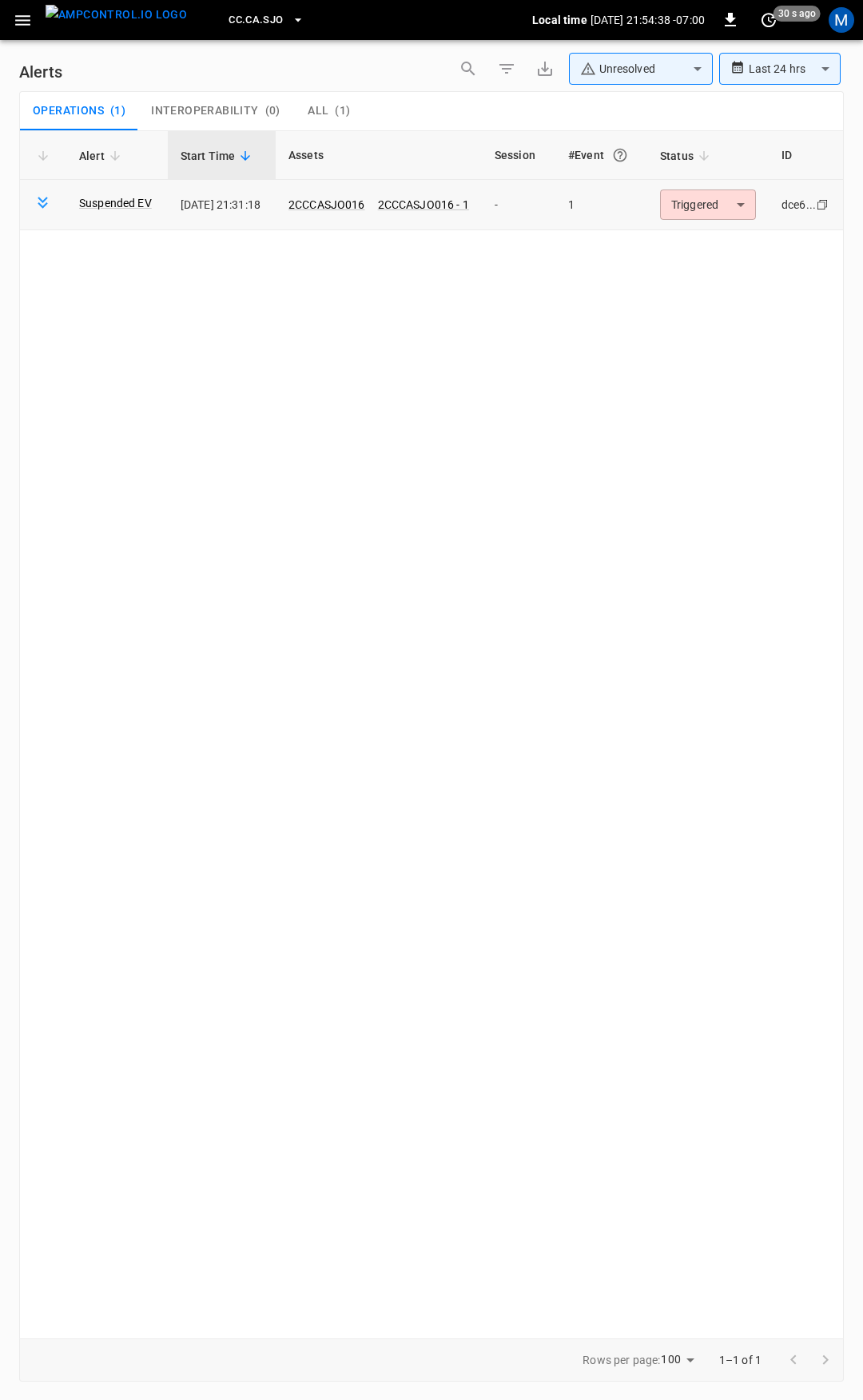
click at [731, 193] on body "**********" at bounding box center [431, 697] width 863 height 1394
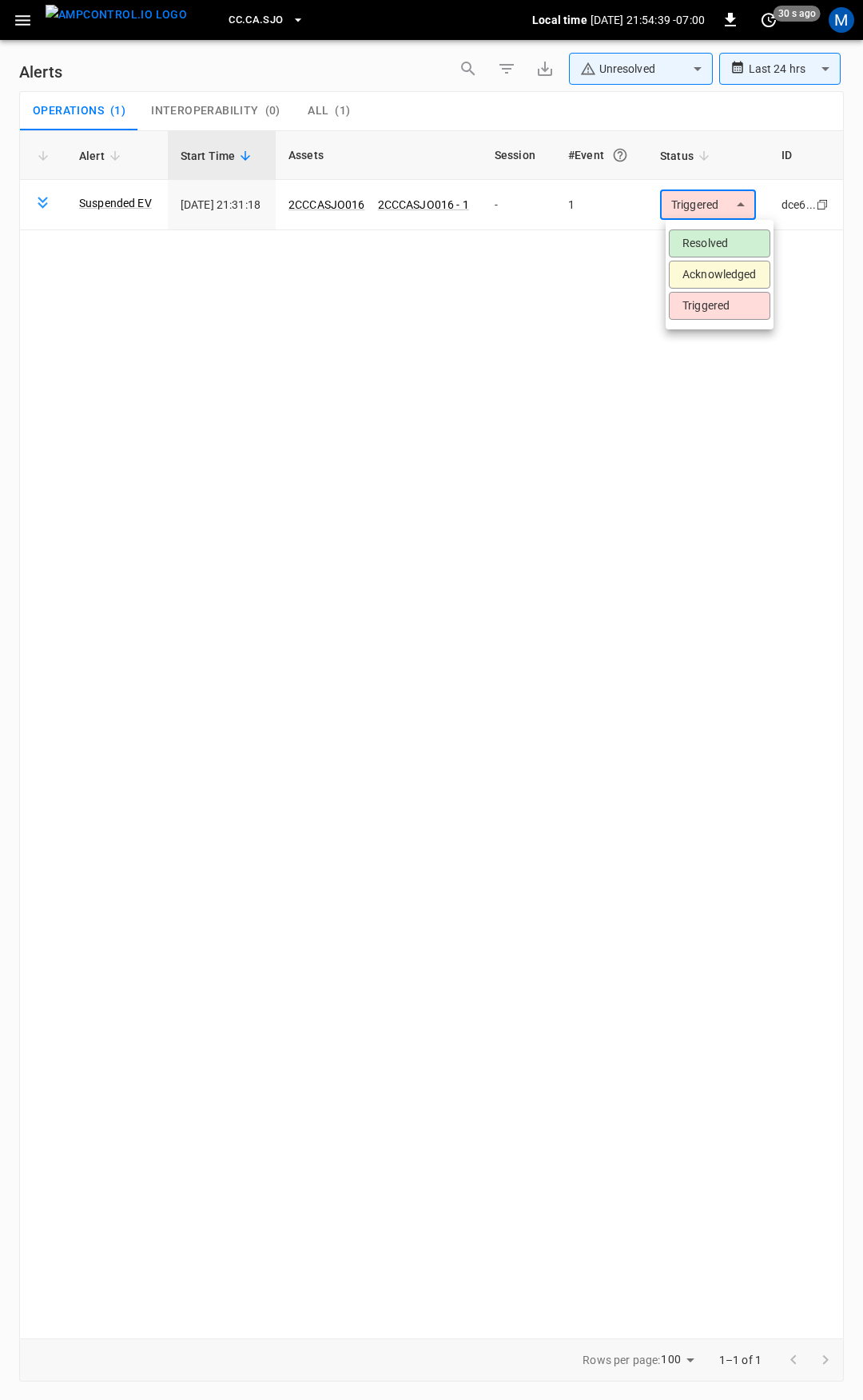
click at [718, 240] on li "Resolved" at bounding box center [720, 243] width 101 height 28
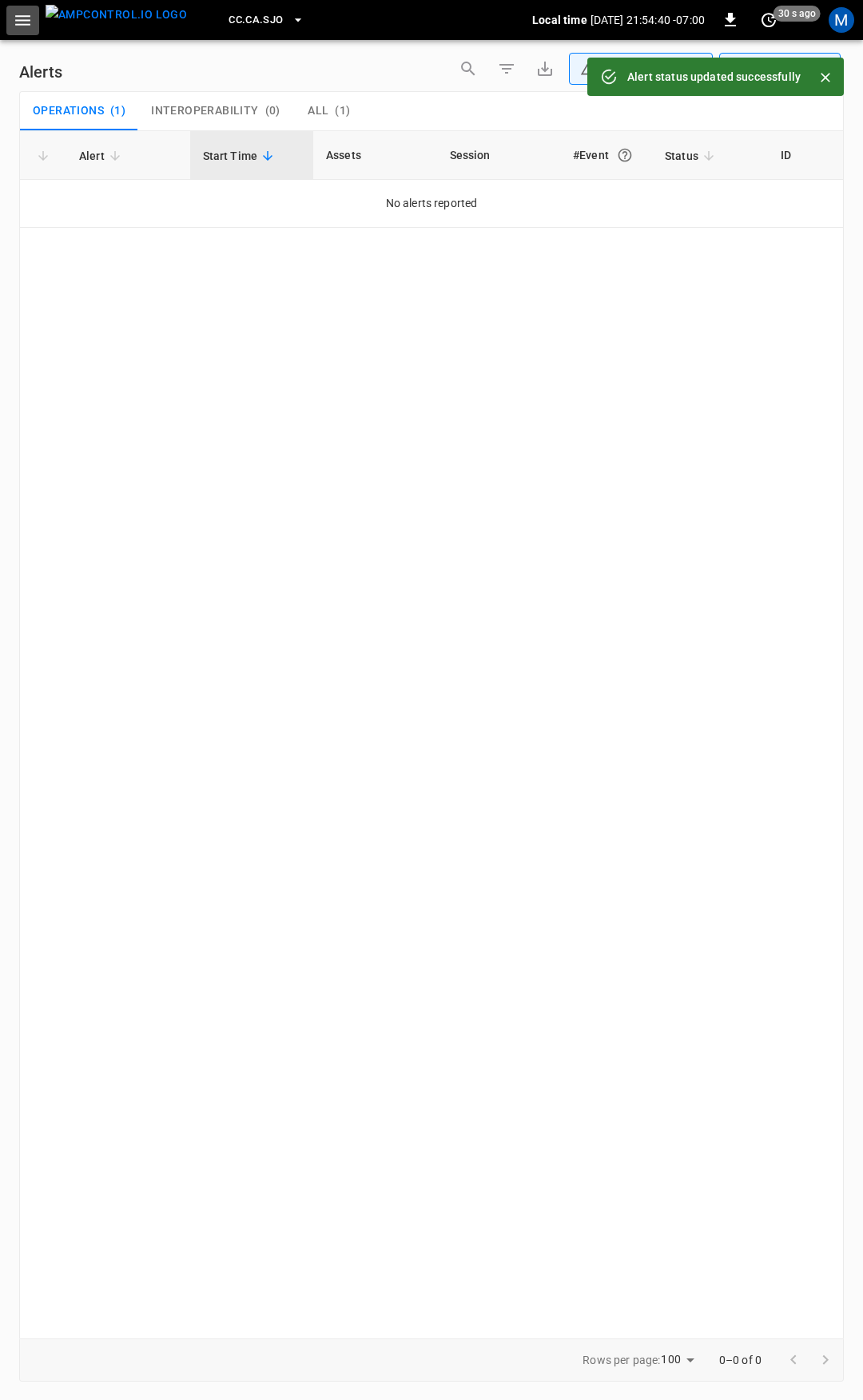
drag, startPoint x: 31, startPoint y: 23, endPoint x: 32, endPoint y: 38, distance: 15.0
click at [30, 23] on icon "button" at bounding box center [22, 20] width 20 height 20
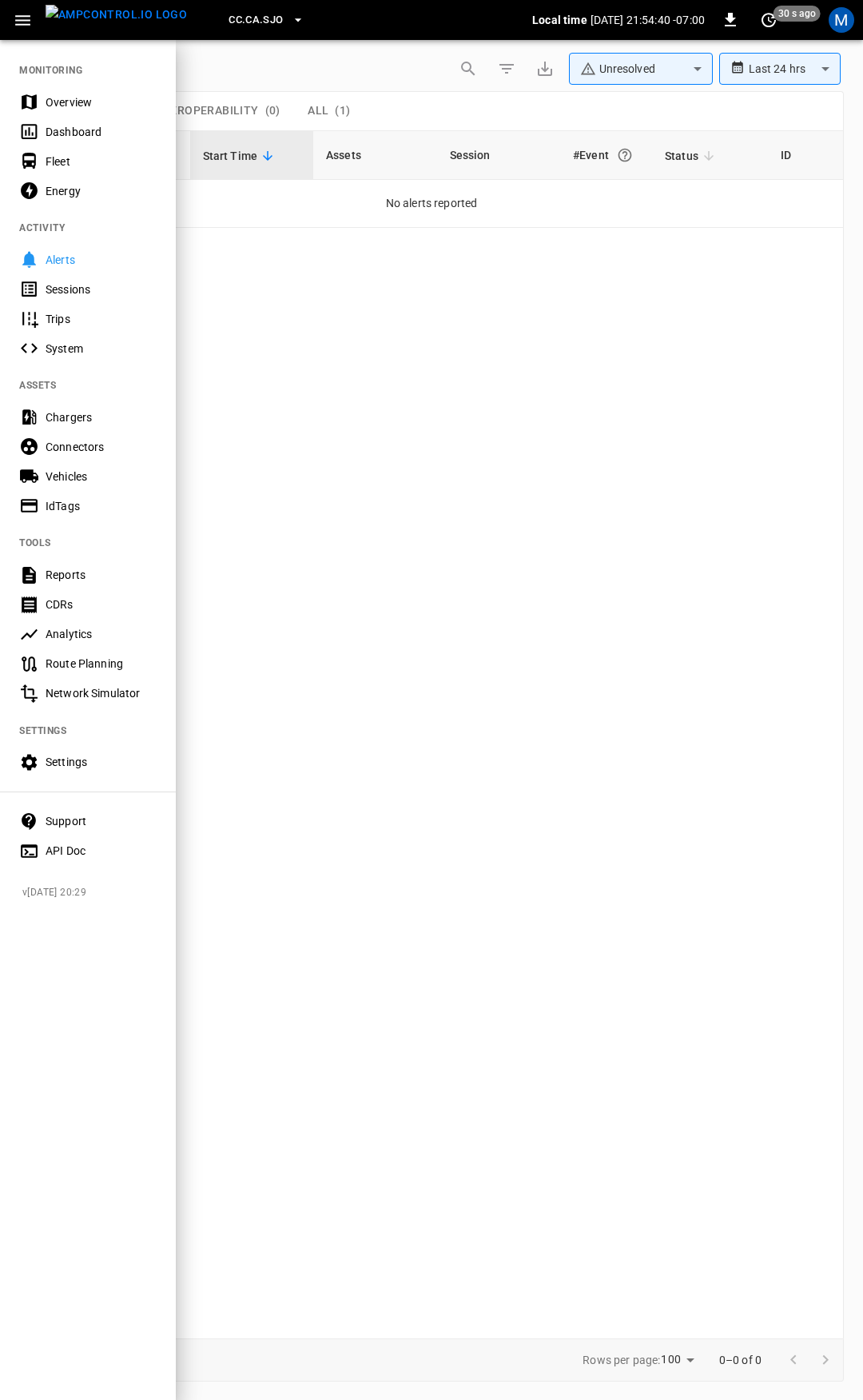
click at [92, 94] on div "Overview" at bounding box center [100, 102] width 111 height 16
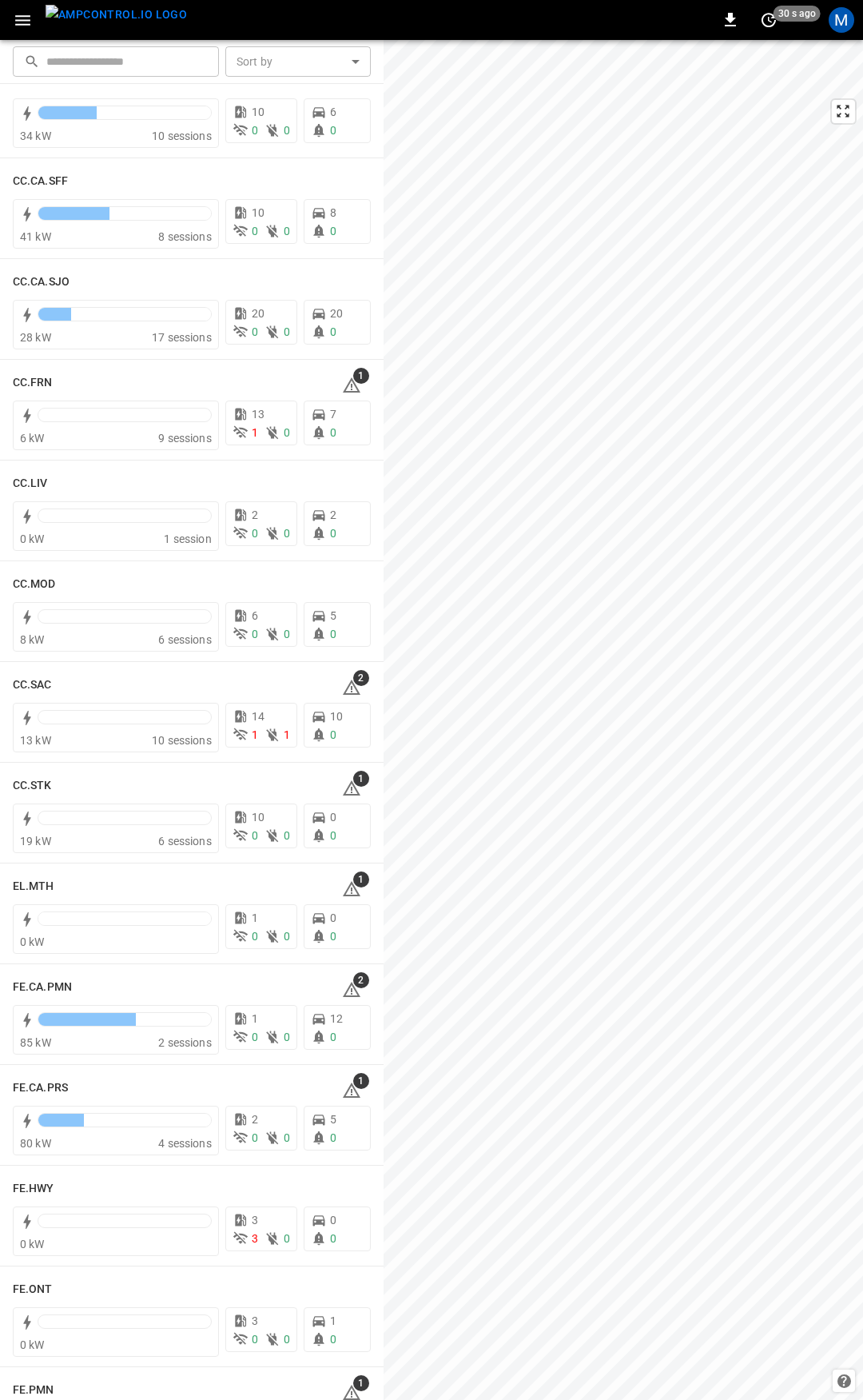
scroll to position [654, 0]
click at [342, 381] on icon at bounding box center [351, 384] width 19 height 19
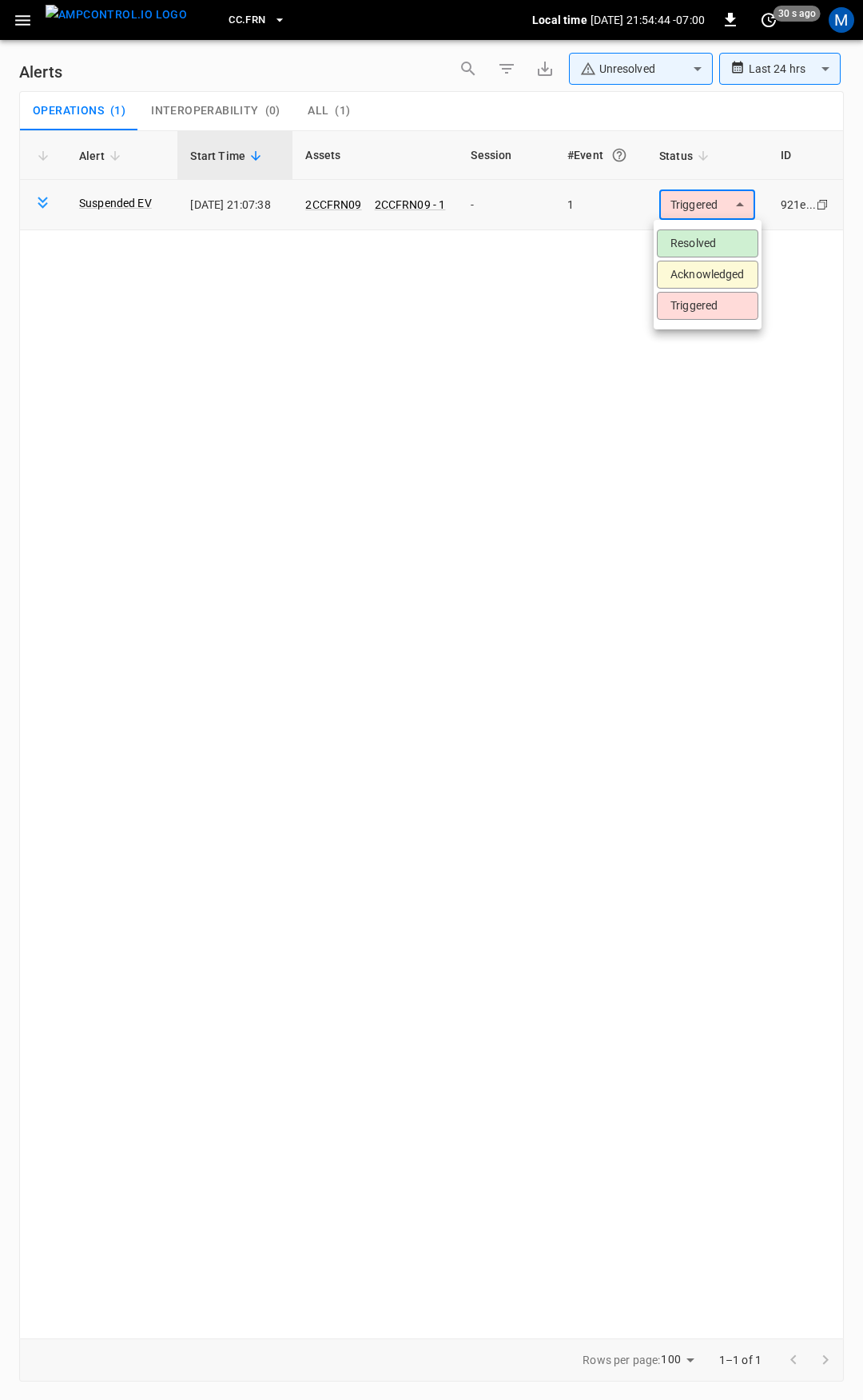
click at [714, 213] on body "**********" at bounding box center [431, 697] width 863 height 1394
click at [719, 243] on li "Resolved" at bounding box center [708, 243] width 101 height 28
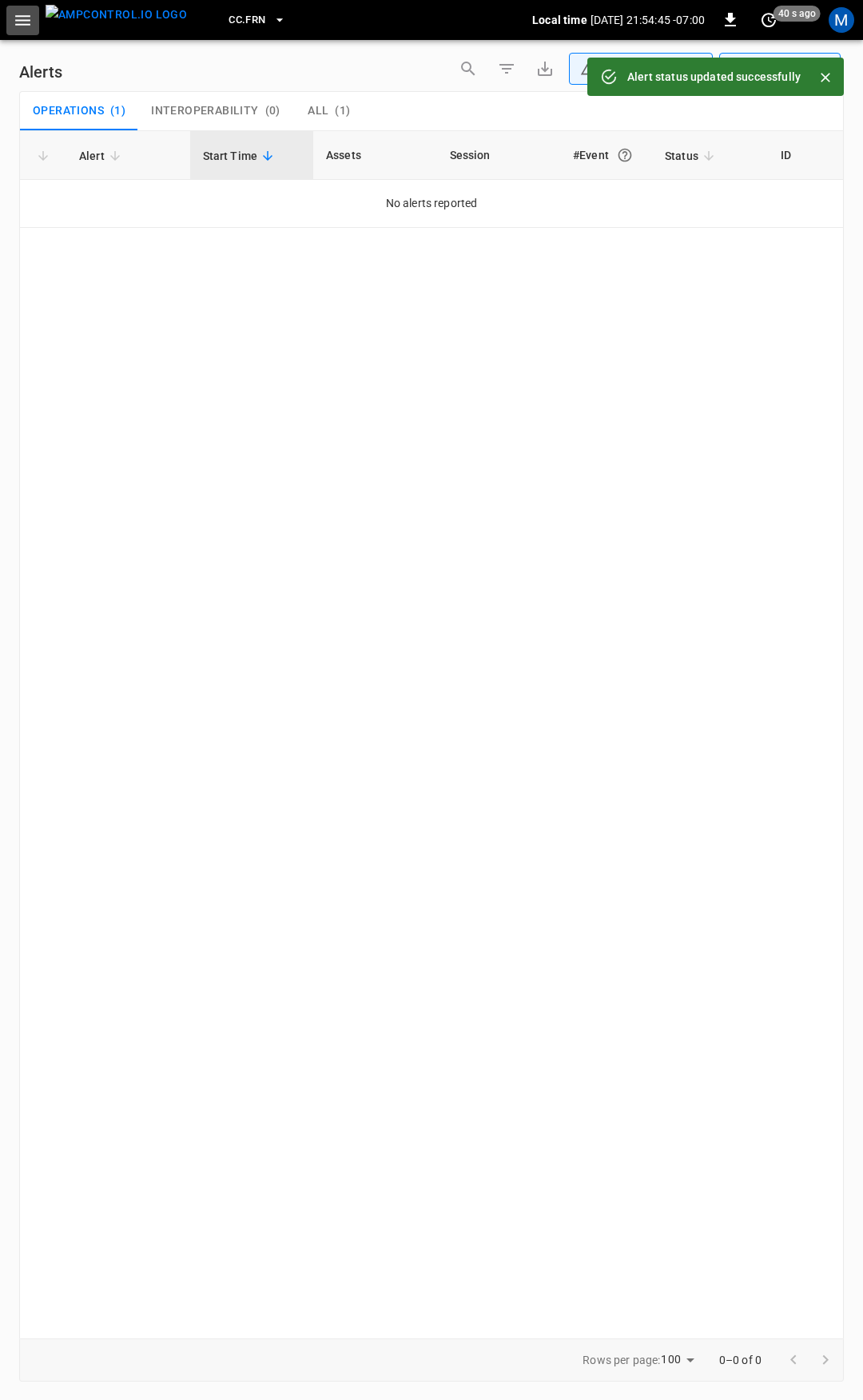
click at [24, 29] on button "button" at bounding box center [22, 21] width 33 height 29
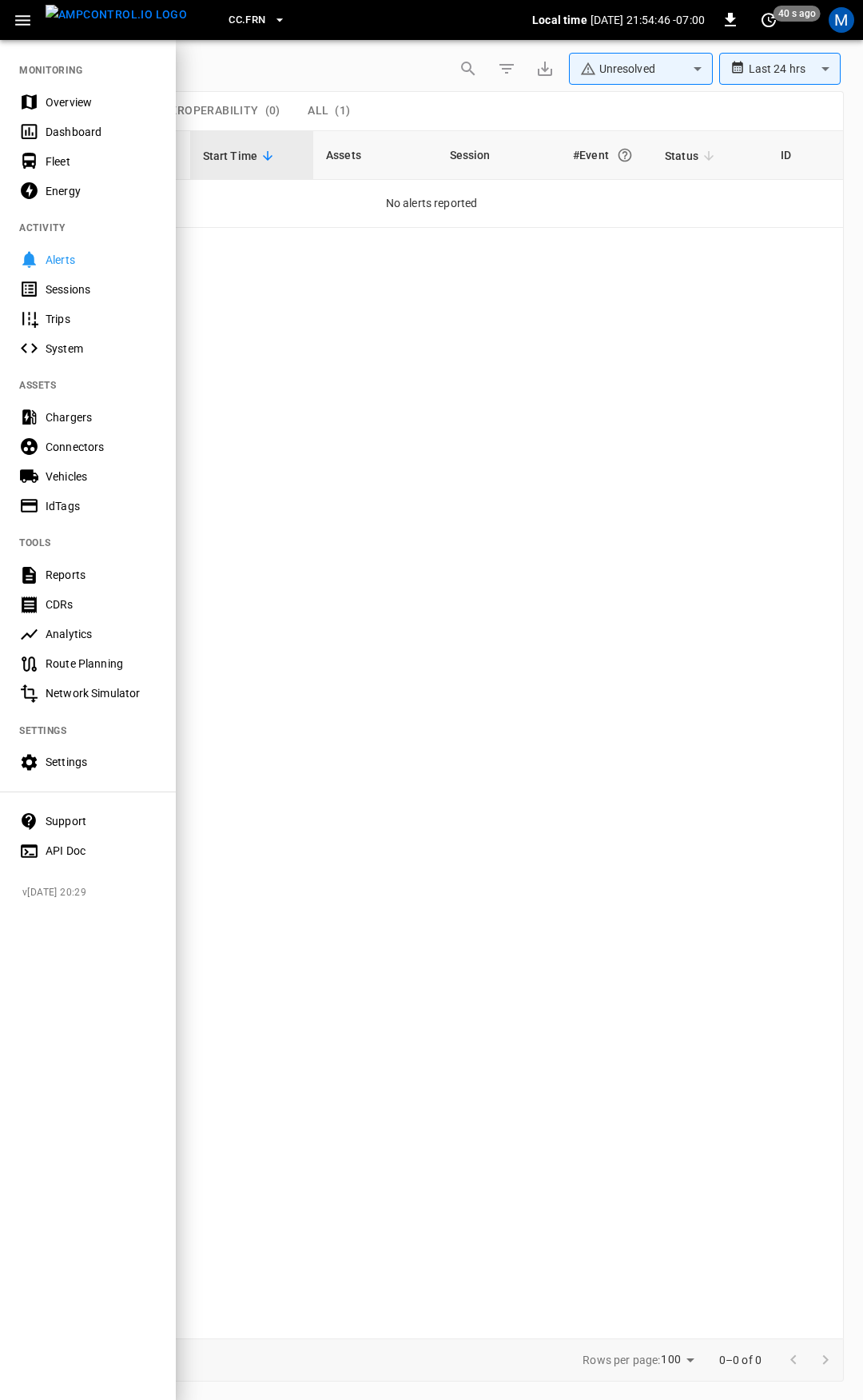
click at [61, 100] on div "Overview" at bounding box center [100, 102] width 111 height 16
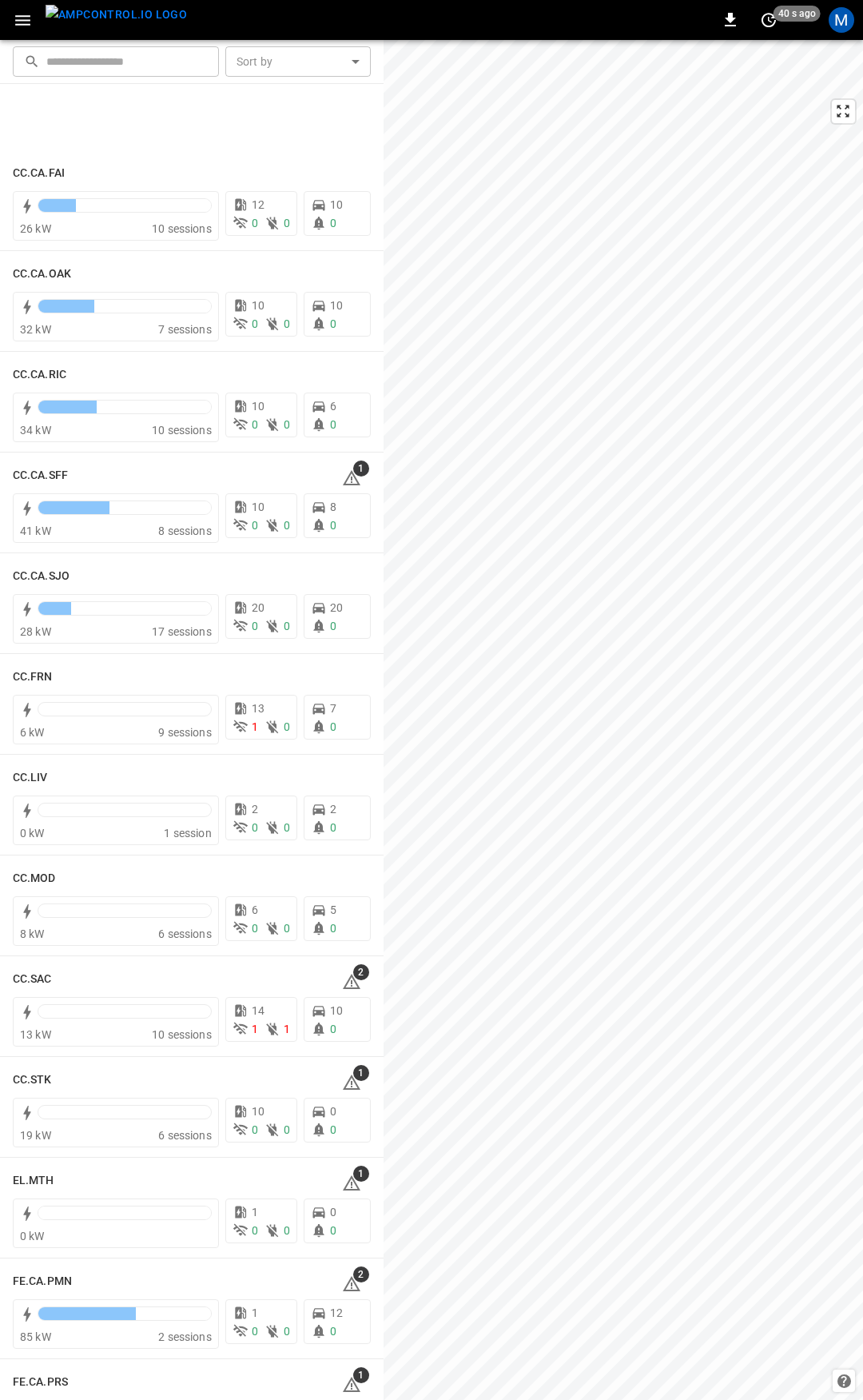
scroll to position [587, 0]
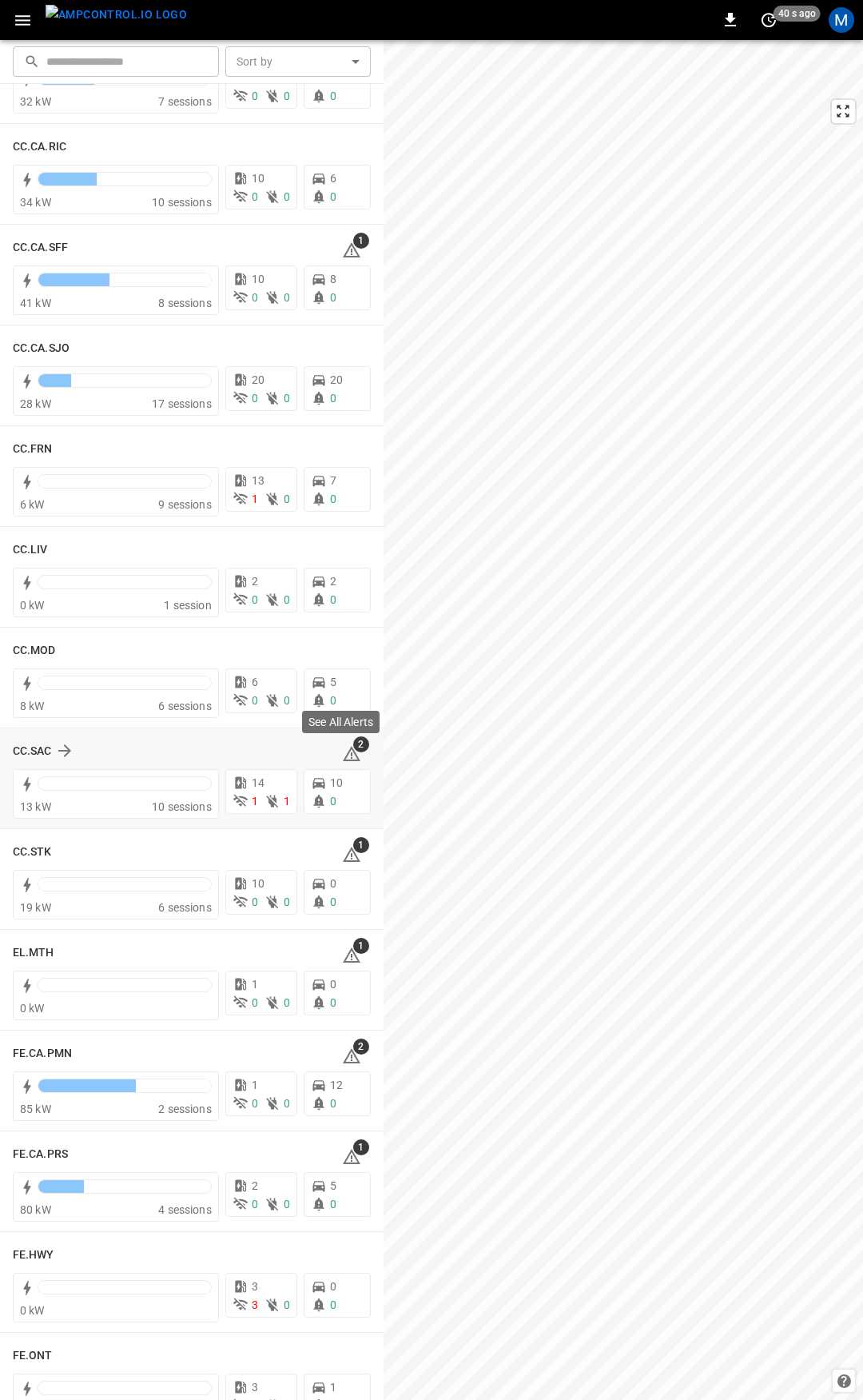
click at [347, 755] on icon at bounding box center [351, 753] width 17 height 15
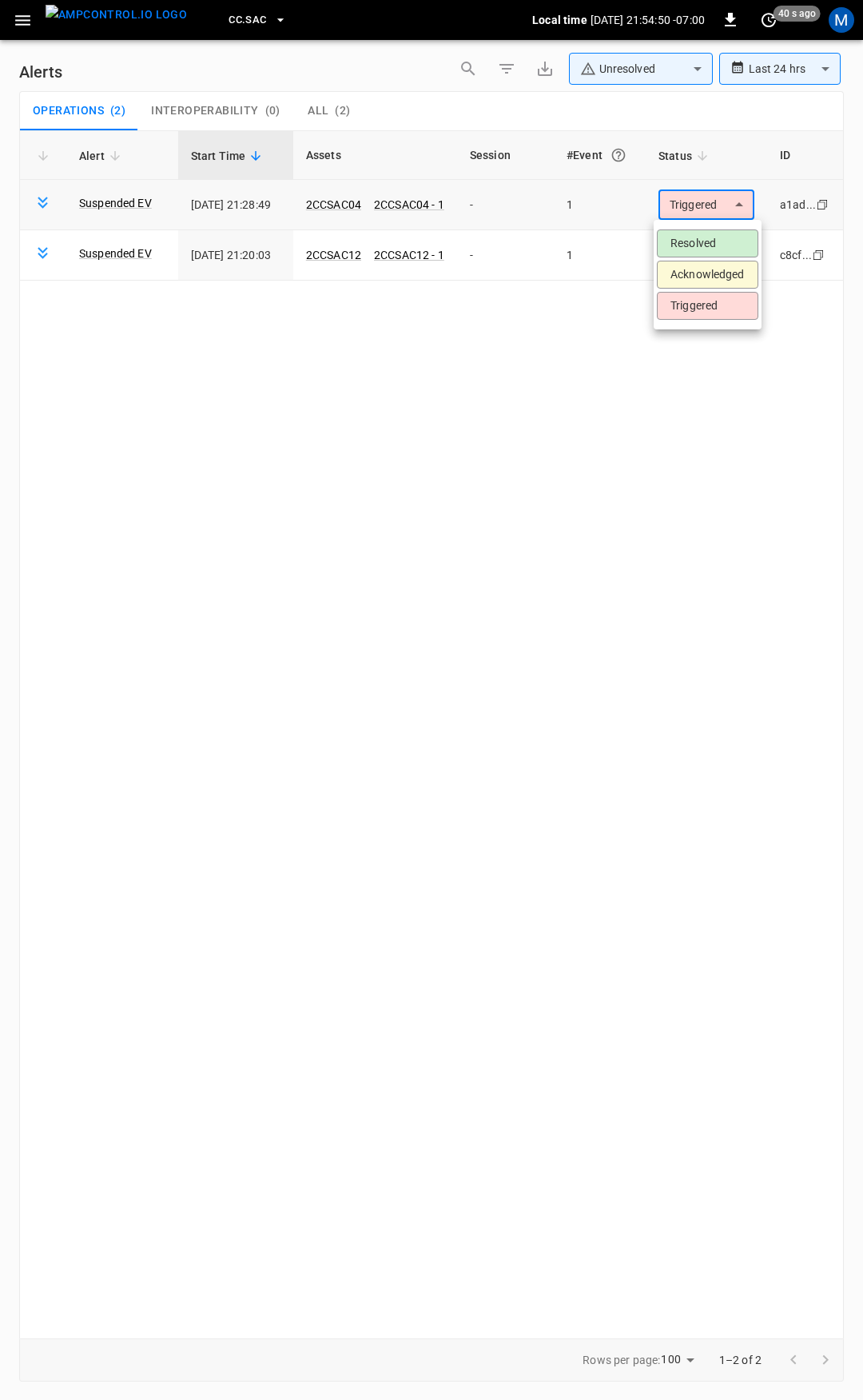
click at [699, 204] on body "**********" at bounding box center [431, 697] width 863 height 1394
click at [692, 236] on li "Resolved" at bounding box center [708, 243] width 101 height 28
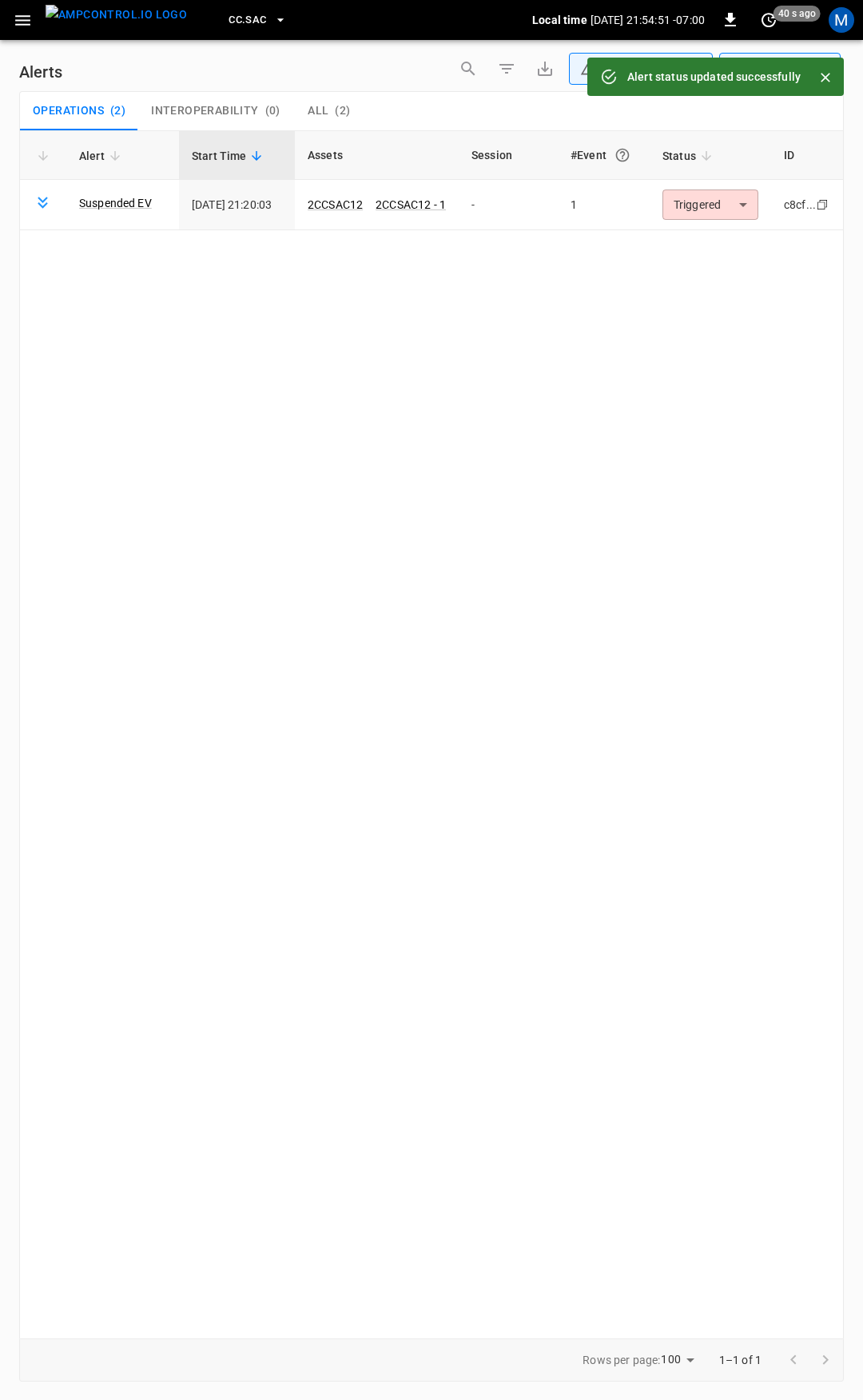
click at [707, 203] on body "**********" at bounding box center [431, 697] width 863 height 1394
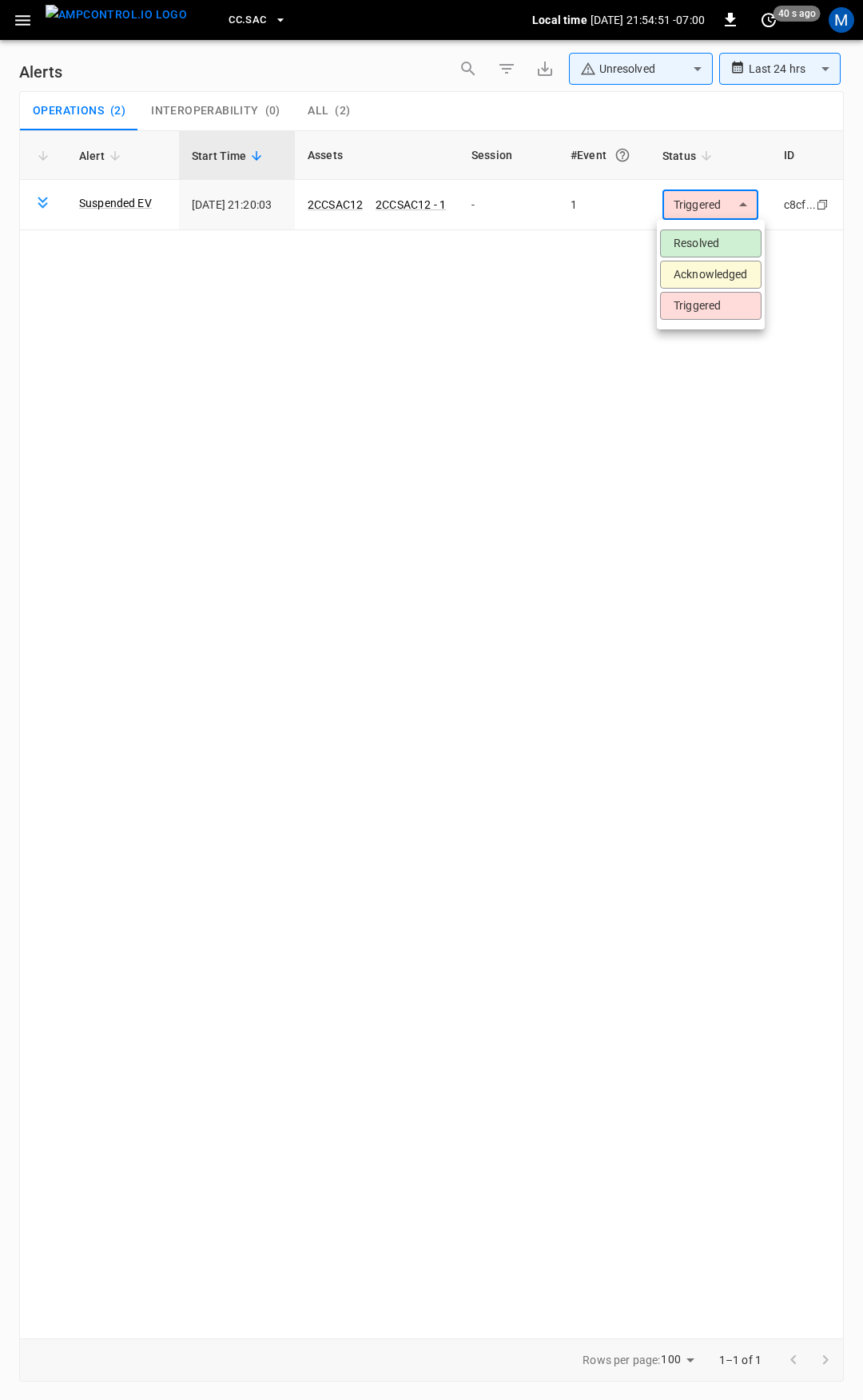
drag, startPoint x: 705, startPoint y: 241, endPoint x: 239, endPoint y: 131, distance: 478.8
click at [702, 240] on li "Resolved" at bounding box center [711, 243] width 101 height 28
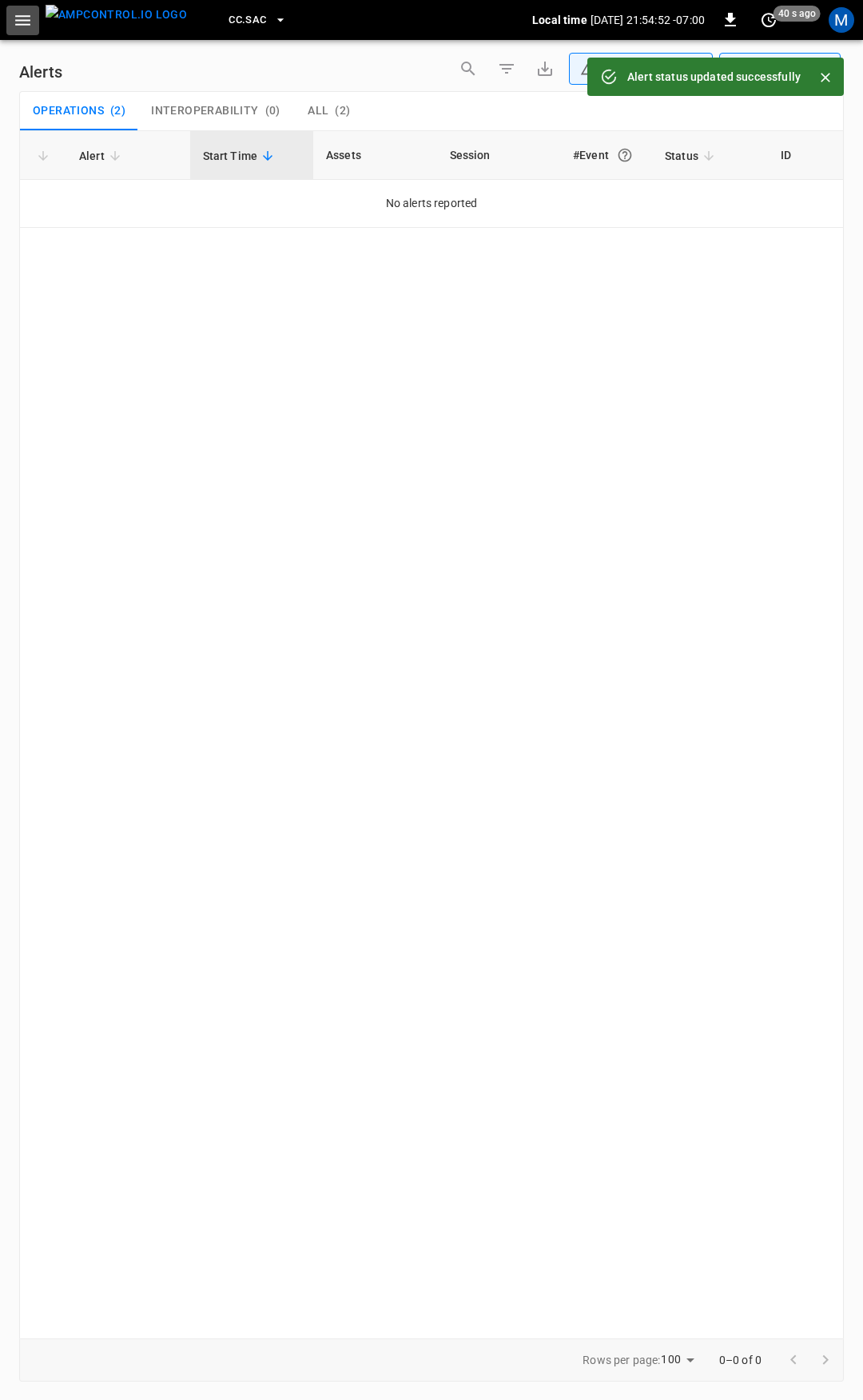
click at [26, 17] on icon "button" at bounding box center [22, 20] width 20 height 20
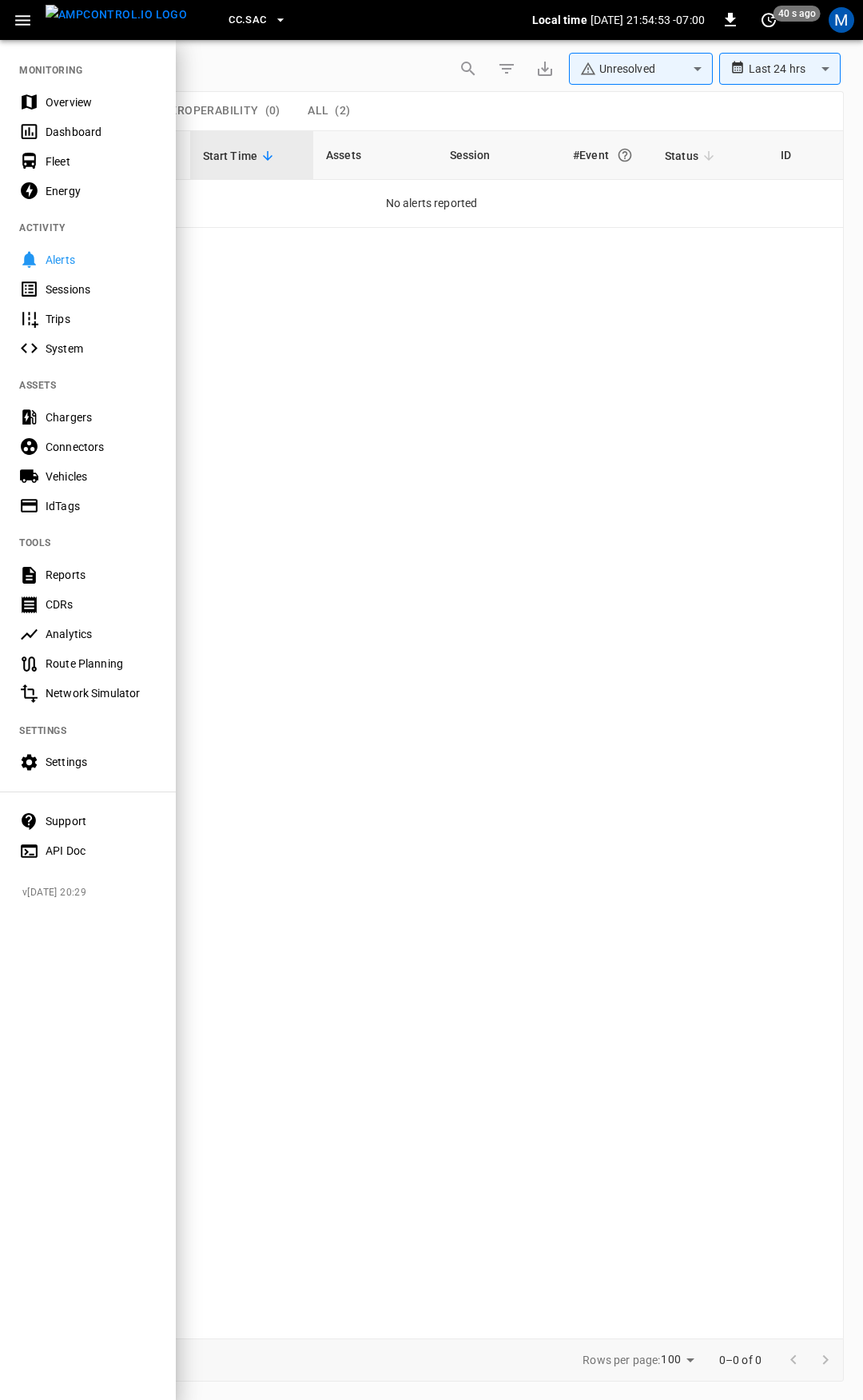
drag, startPoint x: 88, startPoint y: 103, endPoint x: 150, endPoint y: 137, distance: 70.7
click at [88, 102] on div "Overview" at bounding box center [100, 102] width 111 height 16
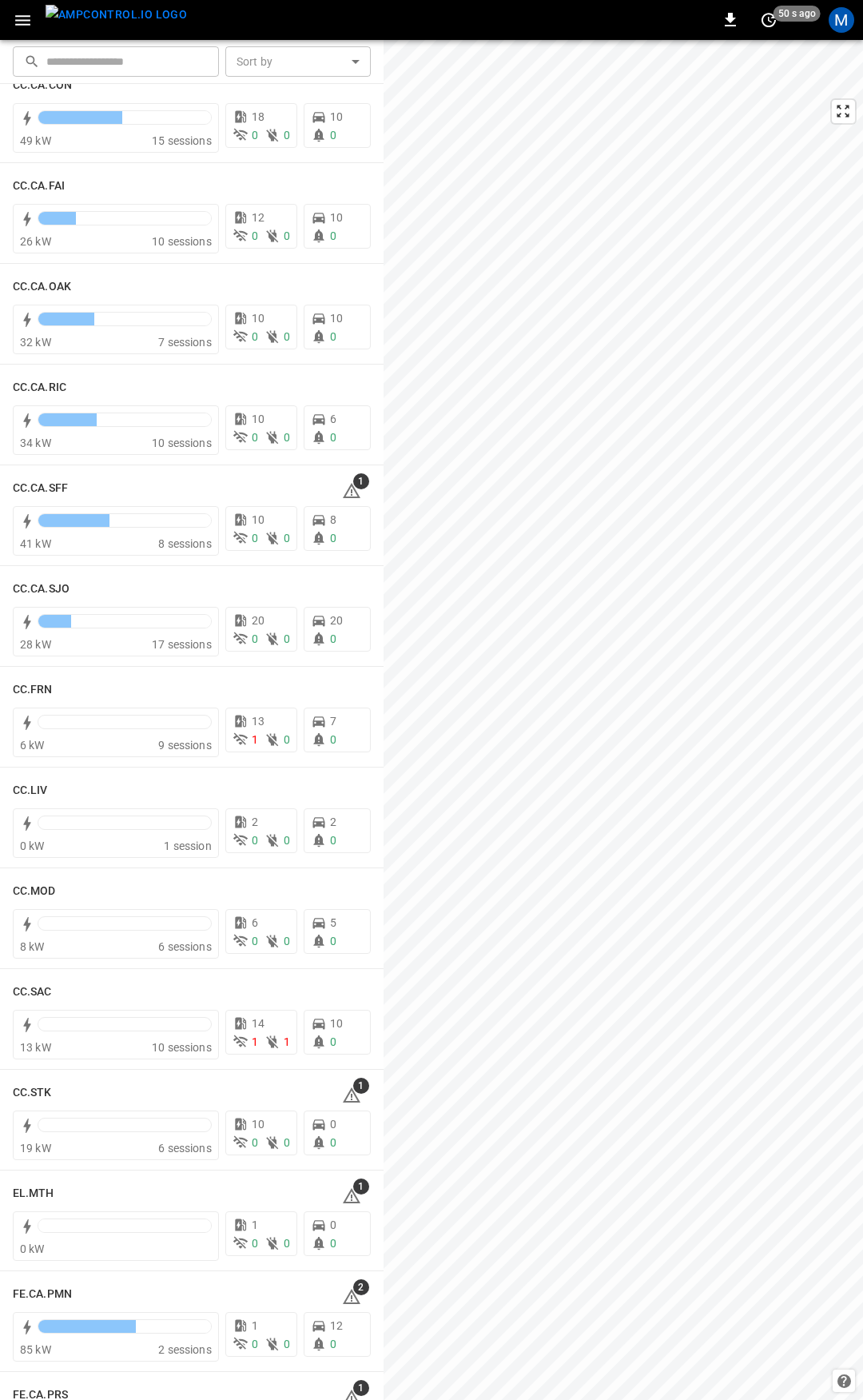
scroll to position [428, 0]
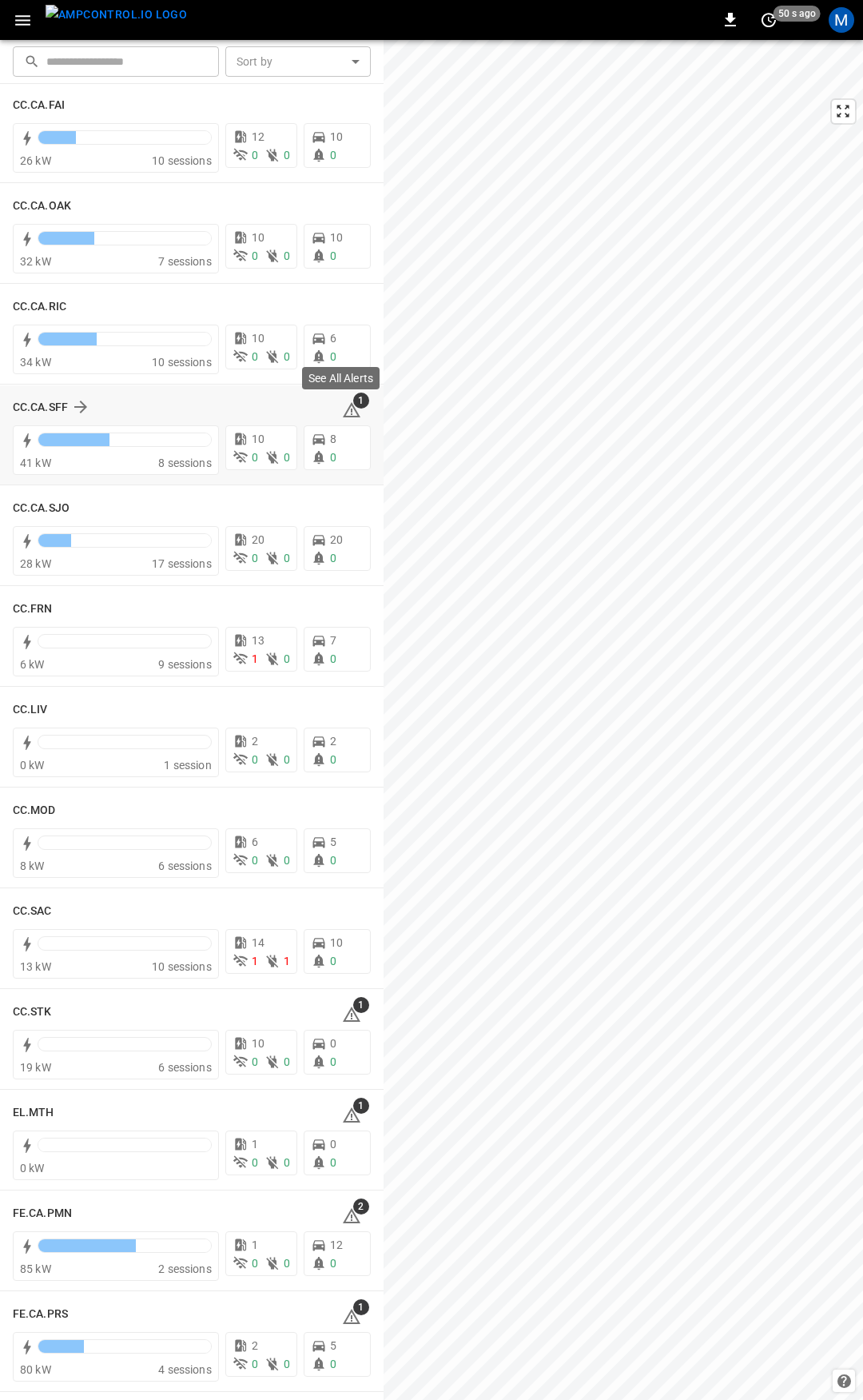
click at [342, 410] on icon at bounding box center [351, 410] width 19 height 19
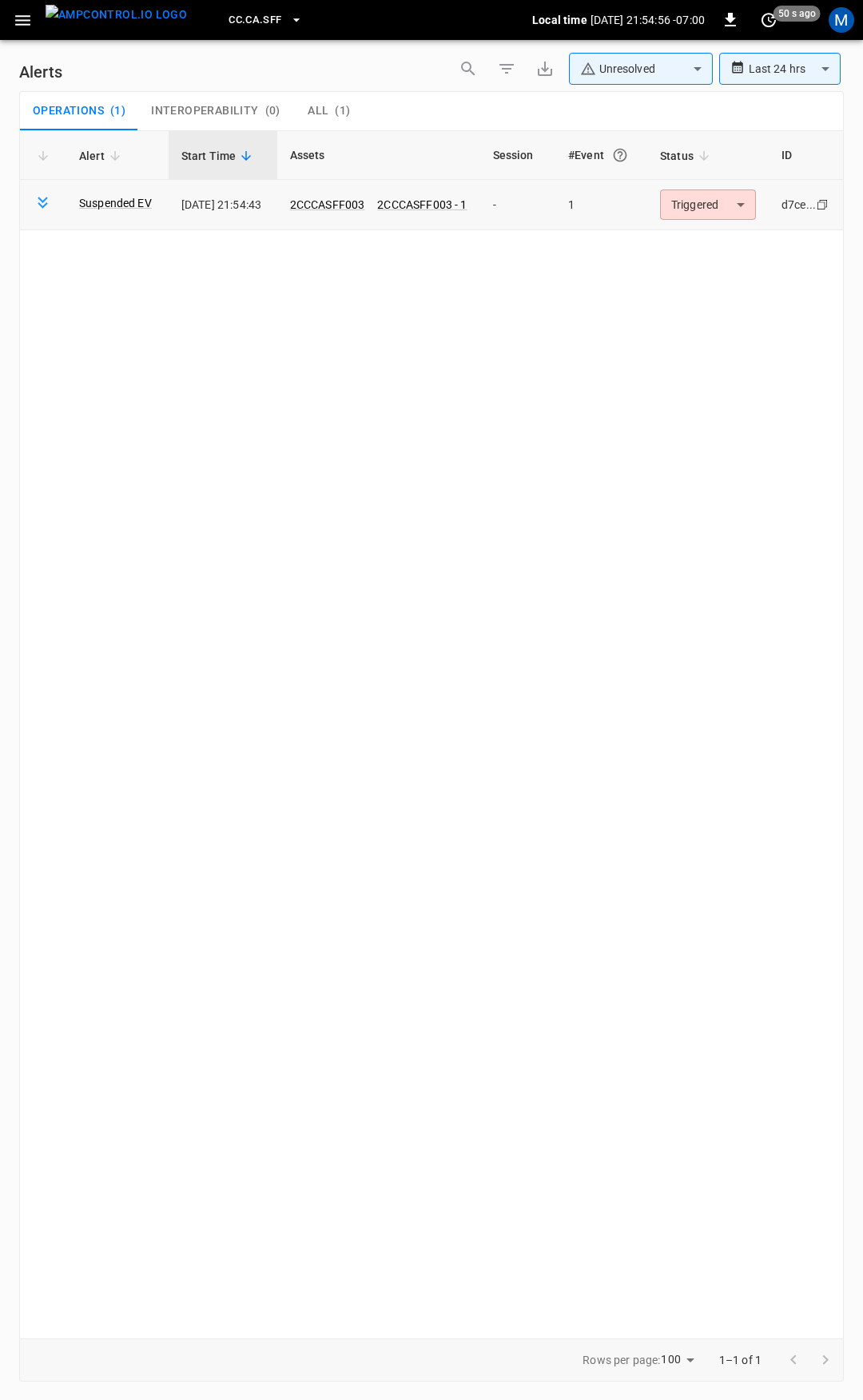
click at [696, 201] on body "**********" at bounding box center [431, 697] width 863 height 1394
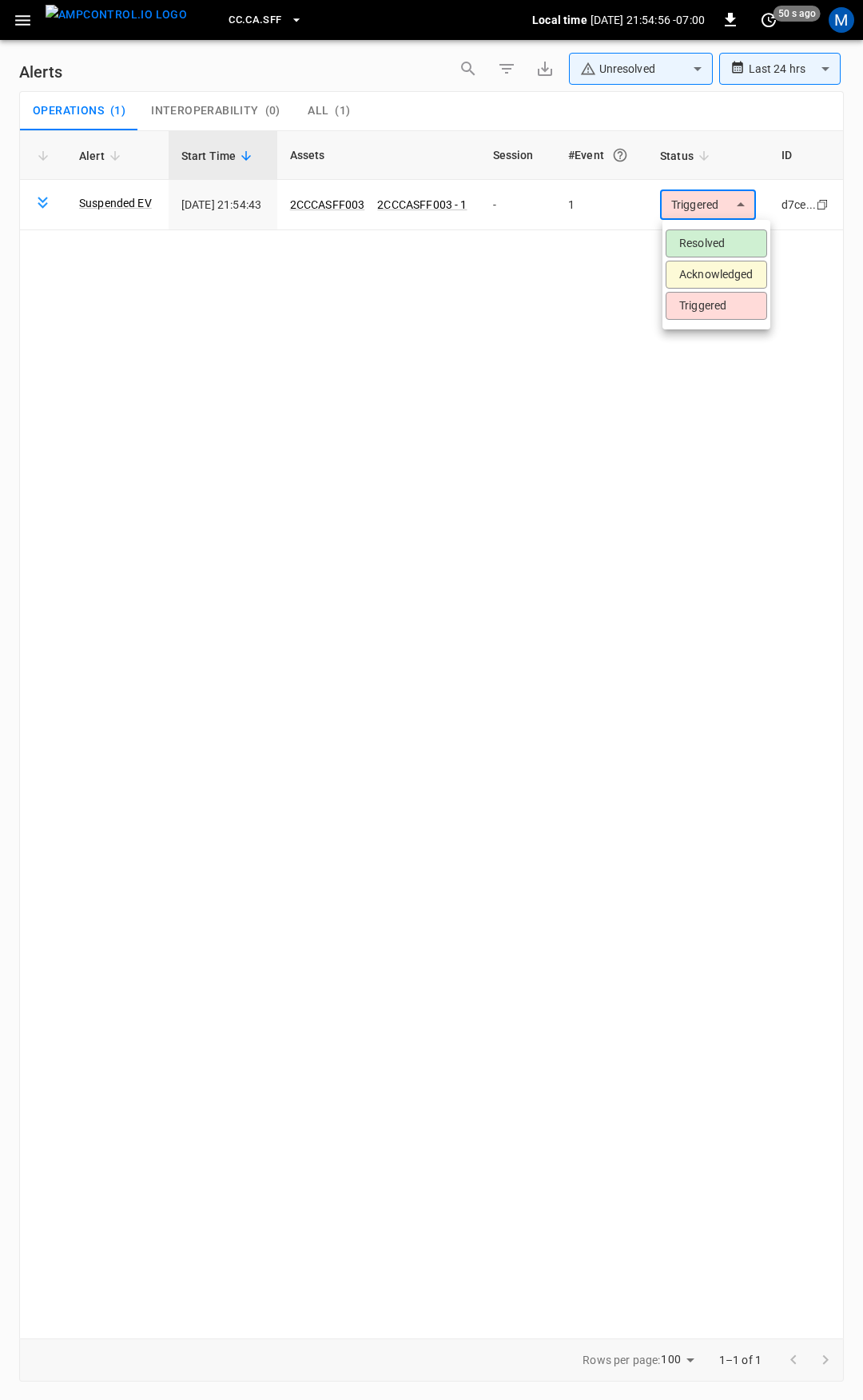
click at [688, 240] on li "Resolved" at bounding box center [716, 243] width 101 height 28
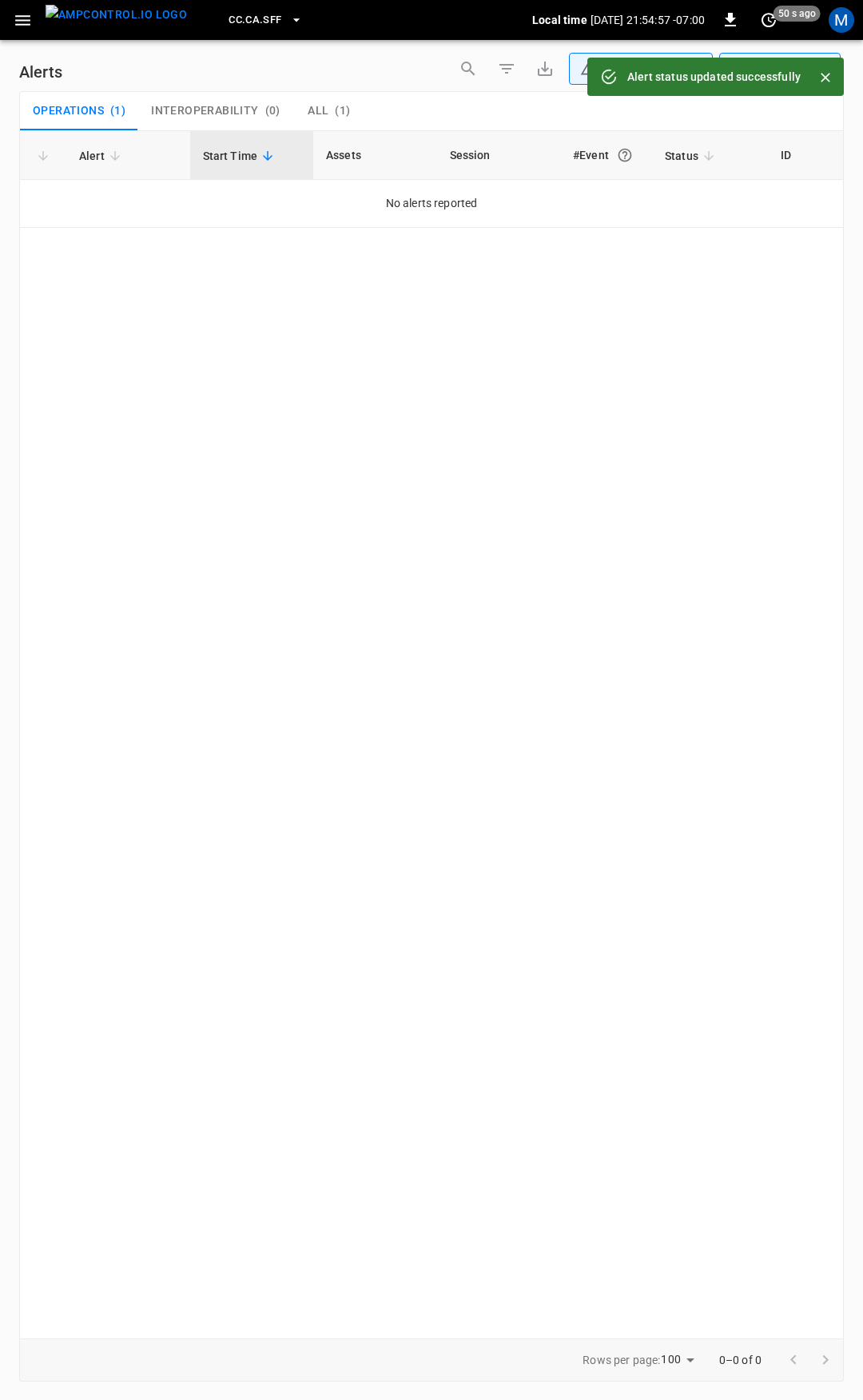
click at [29, 15] on icon "button" at bounding box center [23, 21] width 15 height 10
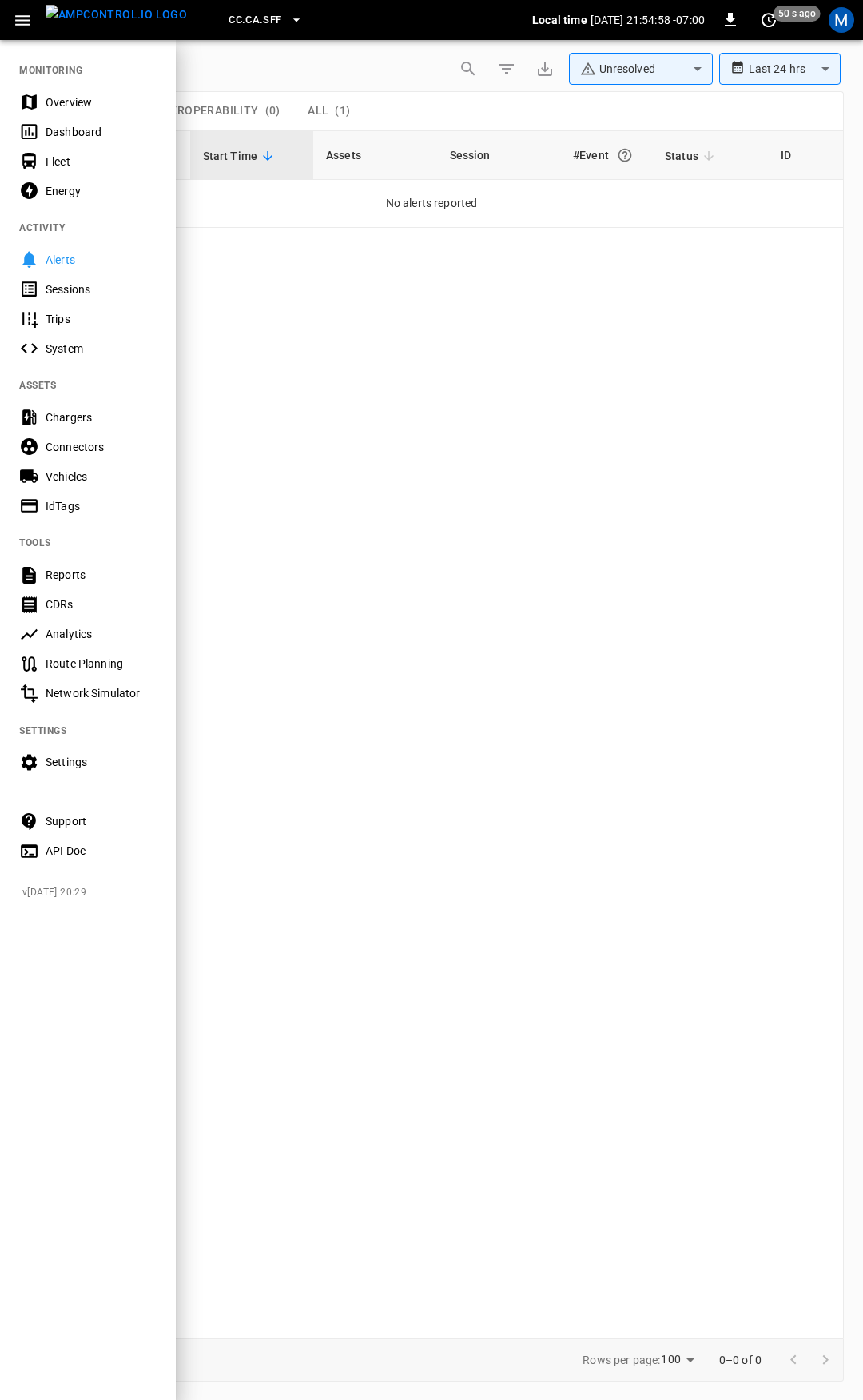
click at [90, 102] on div "Overview" at bounding box center [100, 102] width 111 height 16
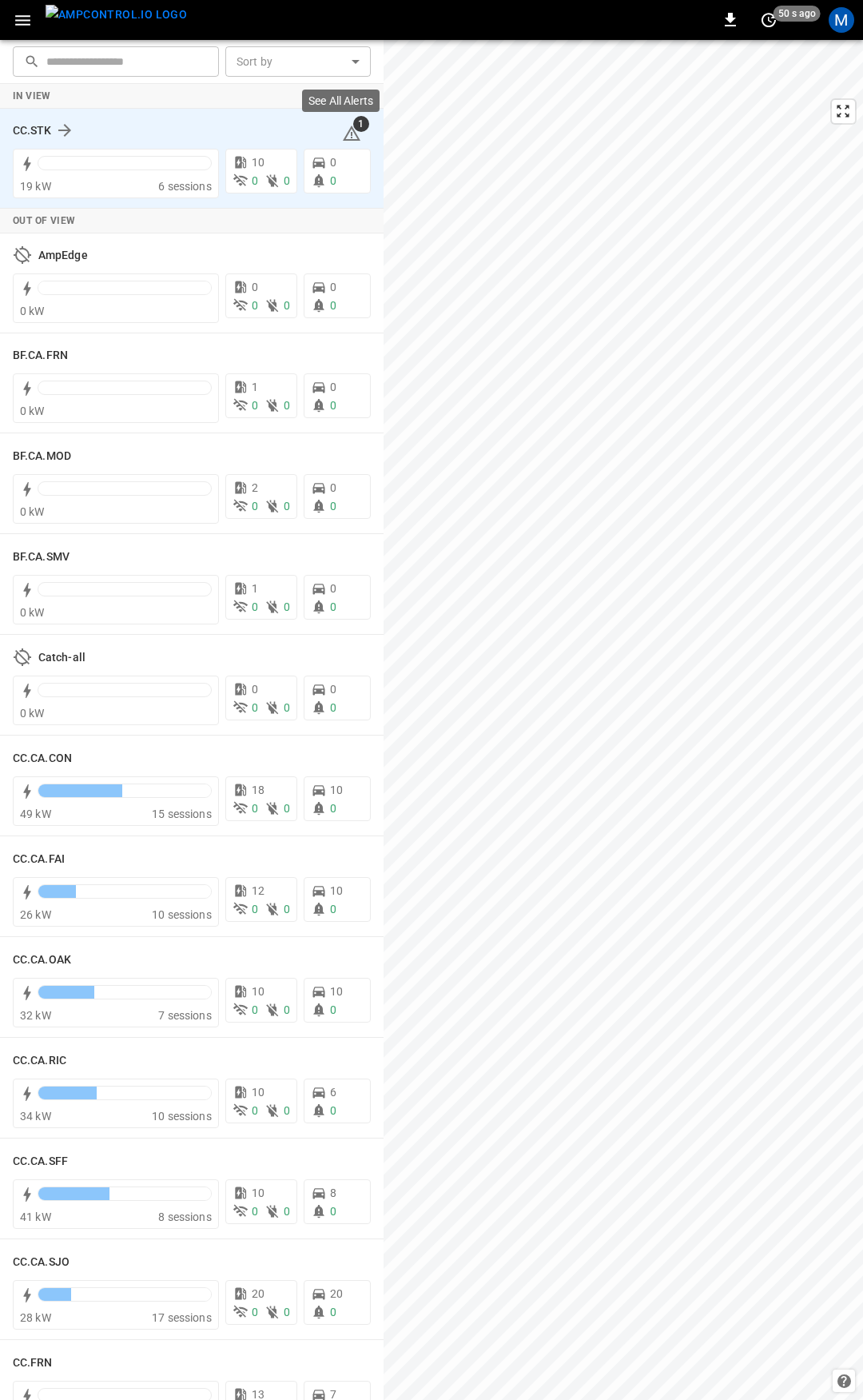
click at [342, 137] on icon at bounding box center [351, 133] width 19 height 19
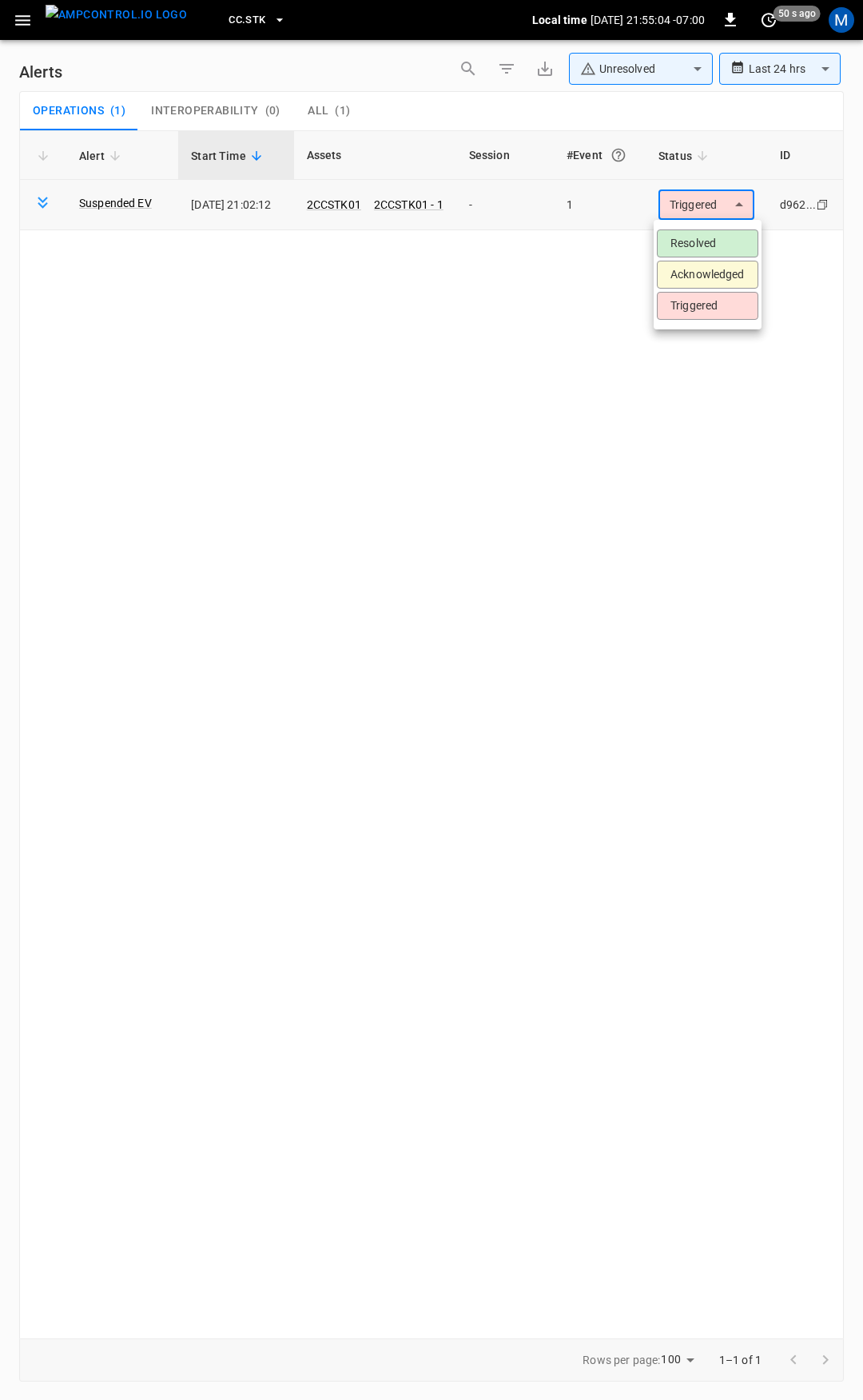
click at [723, 202] on body "**********" at bounding box center [431, 697] width 863 height 1394
click at [698, 239] on li "Resolved" at bounding box center [708, 243] width 101 height 28
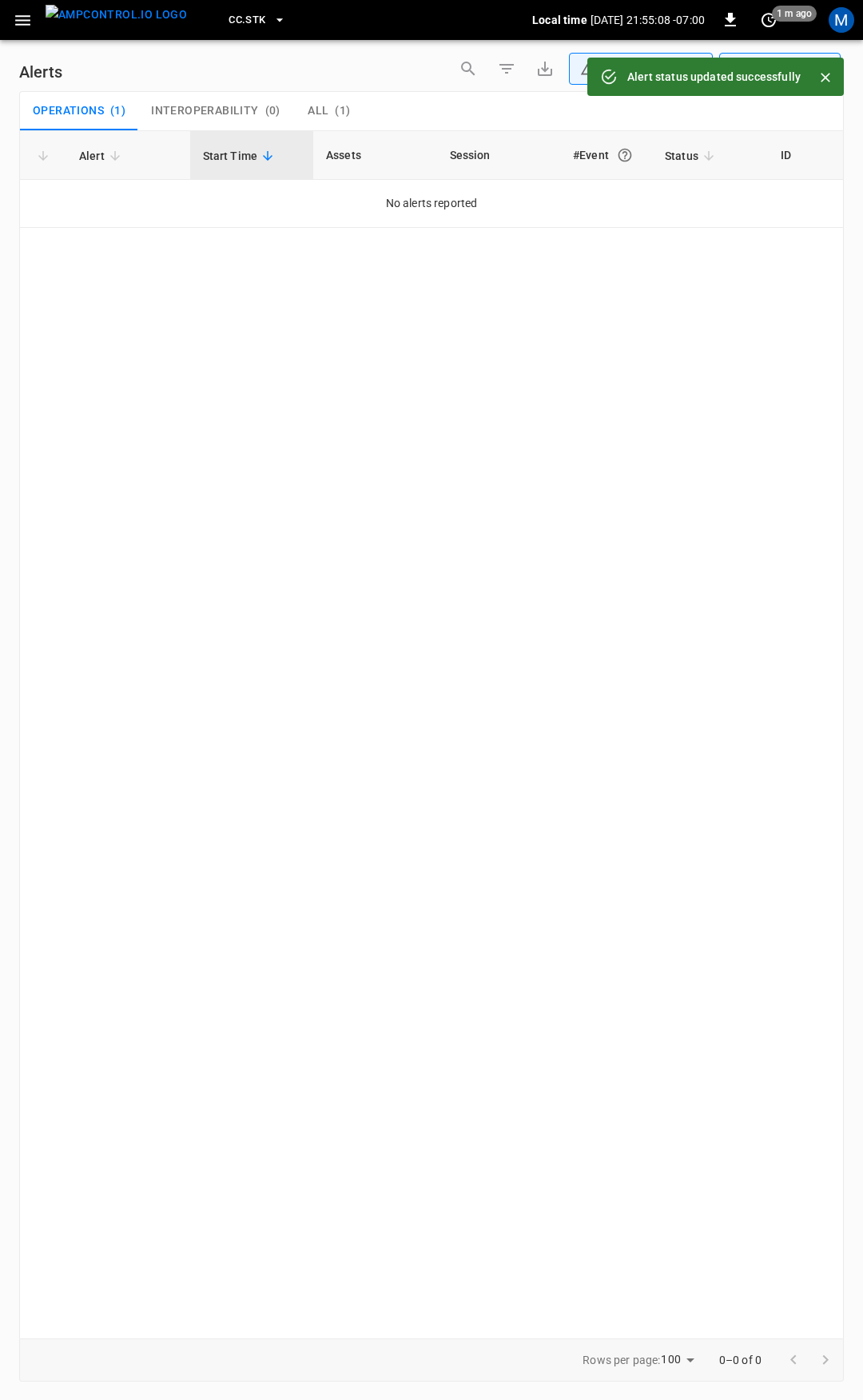
click at [25, 21] on icon "button" at bounding box center [22, 20] width 20 height 20
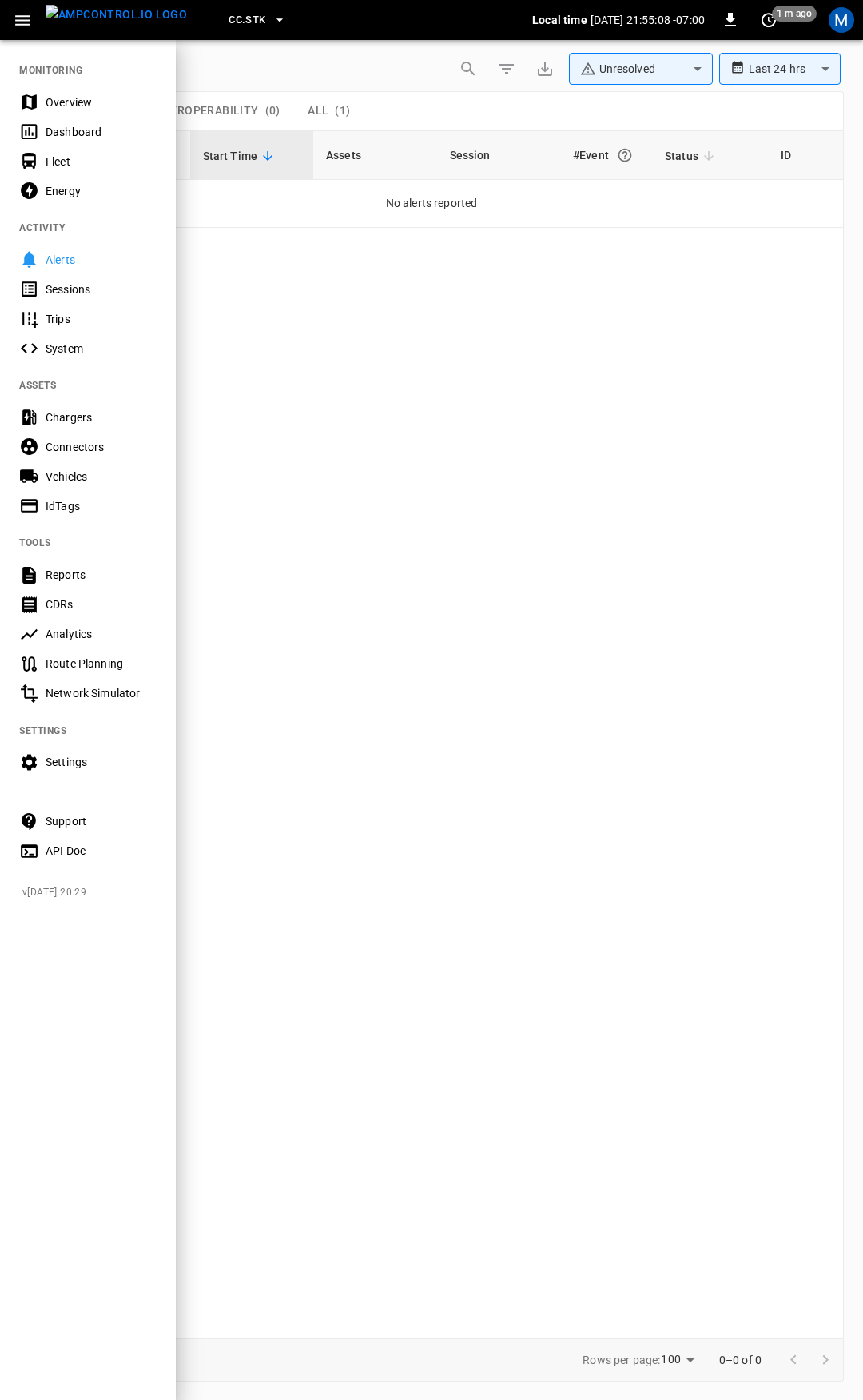
click at [59, 100] on div "Overview" at bounding box center [100, 102] width 111 height 16
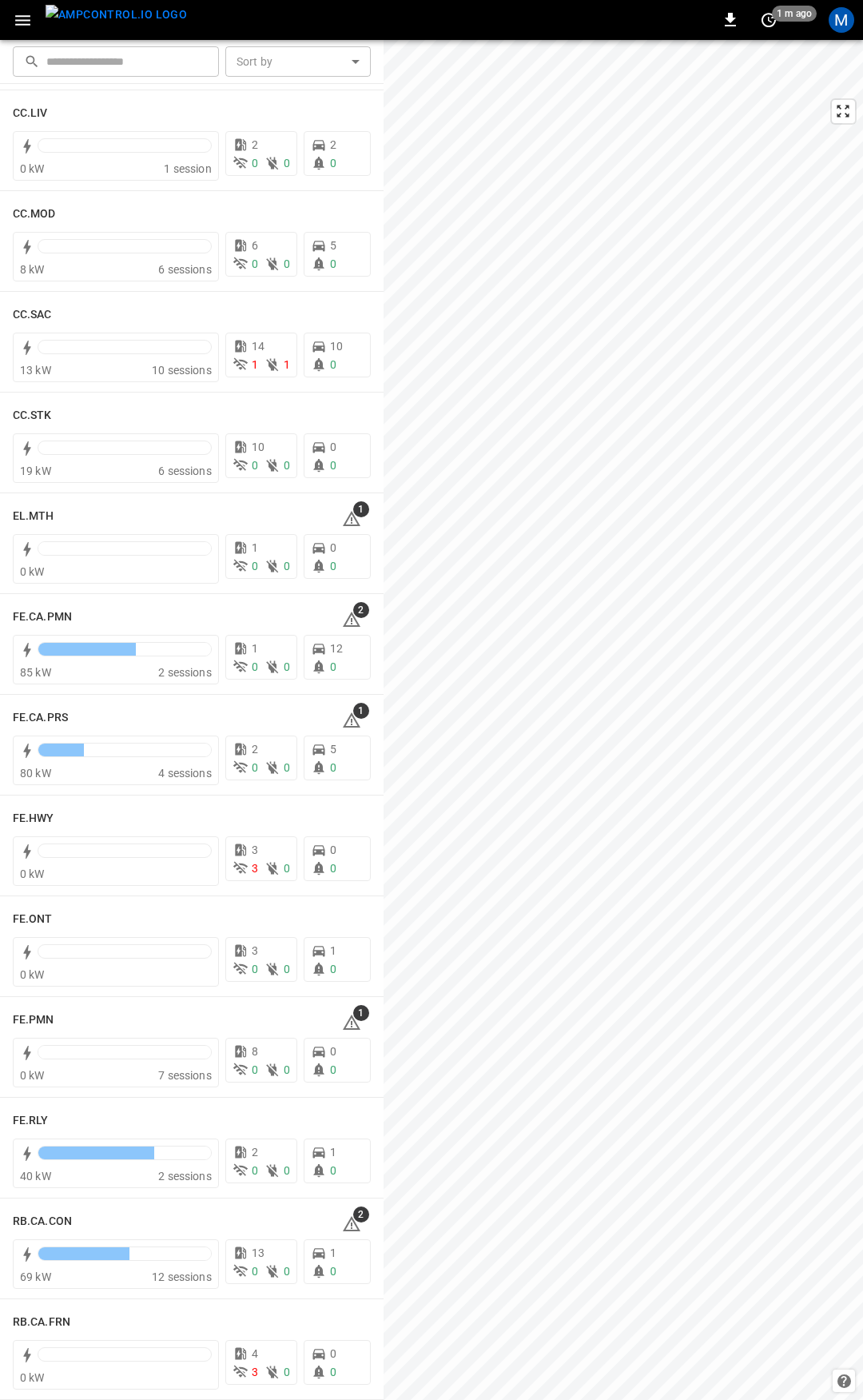
scroll to position [1026, 0]
click at [342, 514] on icon at bounding box center [351, 516] width 19 height 19
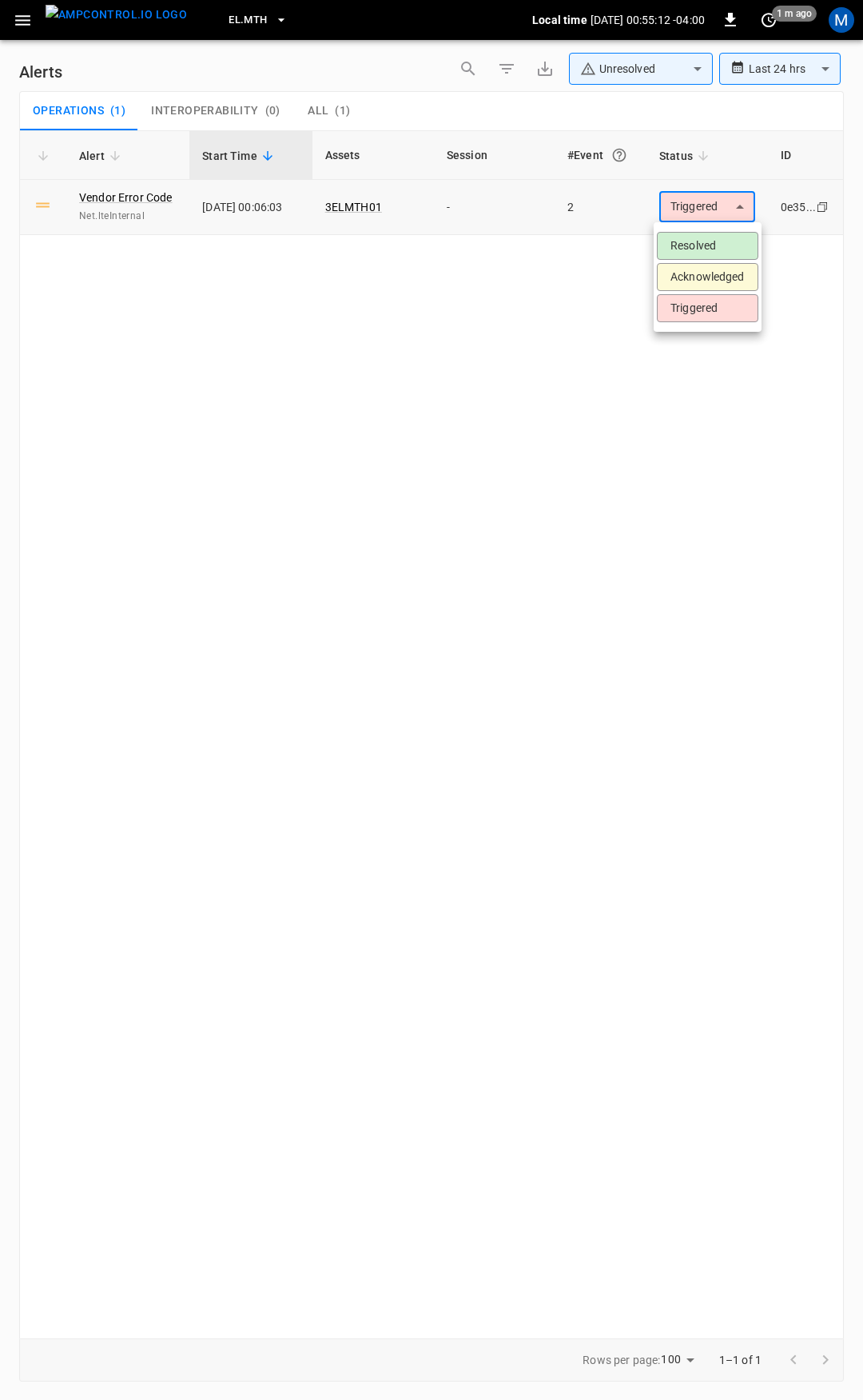
drag, startPoint x: 734, startPoint y: 217, endPoint x: 714, endPoint y: 250, distance: 38.6
click at [734, 217] on body "**********" at bounding box center [431, 697] width 863 height 1394
click at [714, 252] on li "Resolved" at bounding box center [708, 246] width 101 height 28
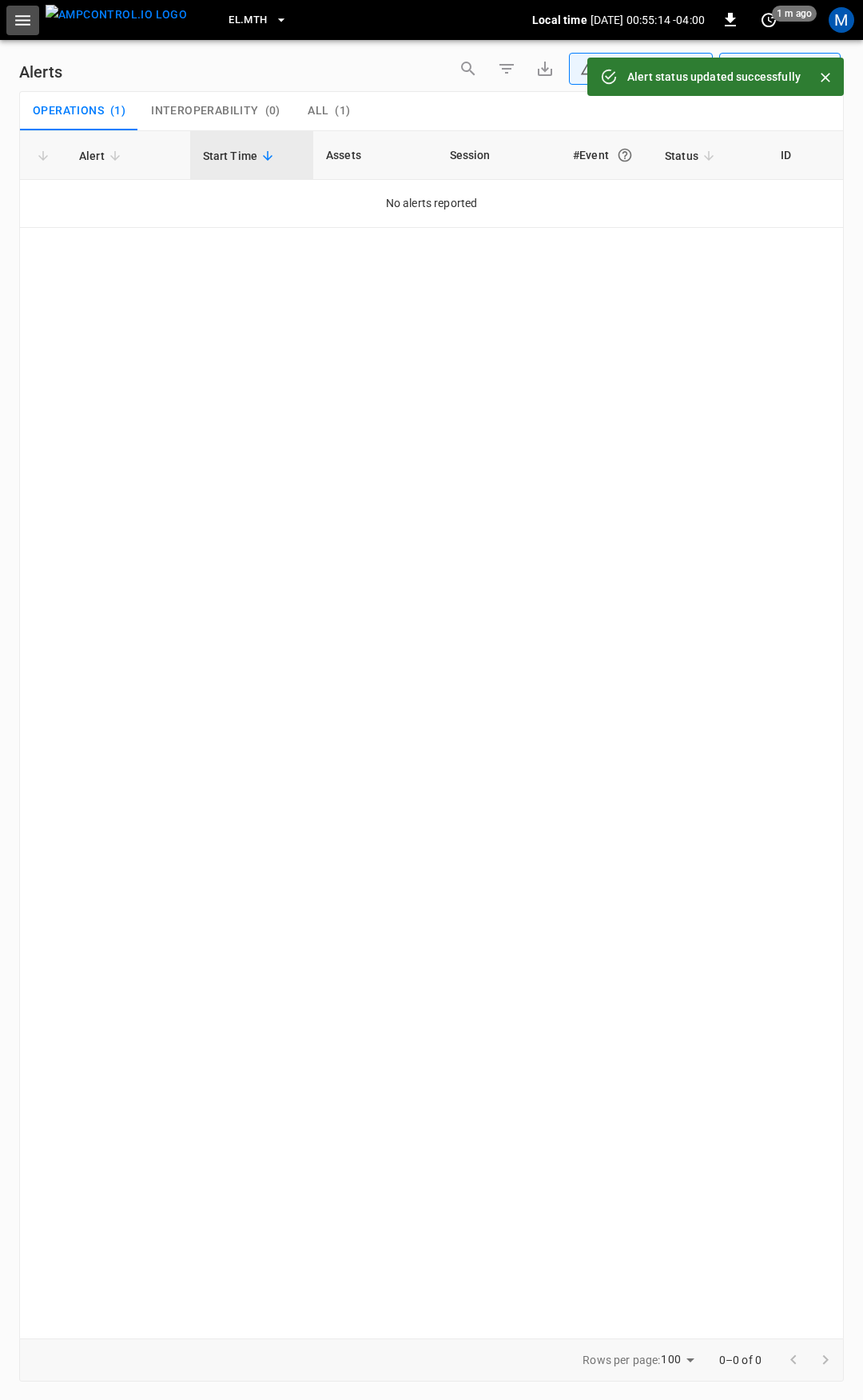
click at [9, 18] on button "button" at bounding box center [22, 21] width 33 height 29
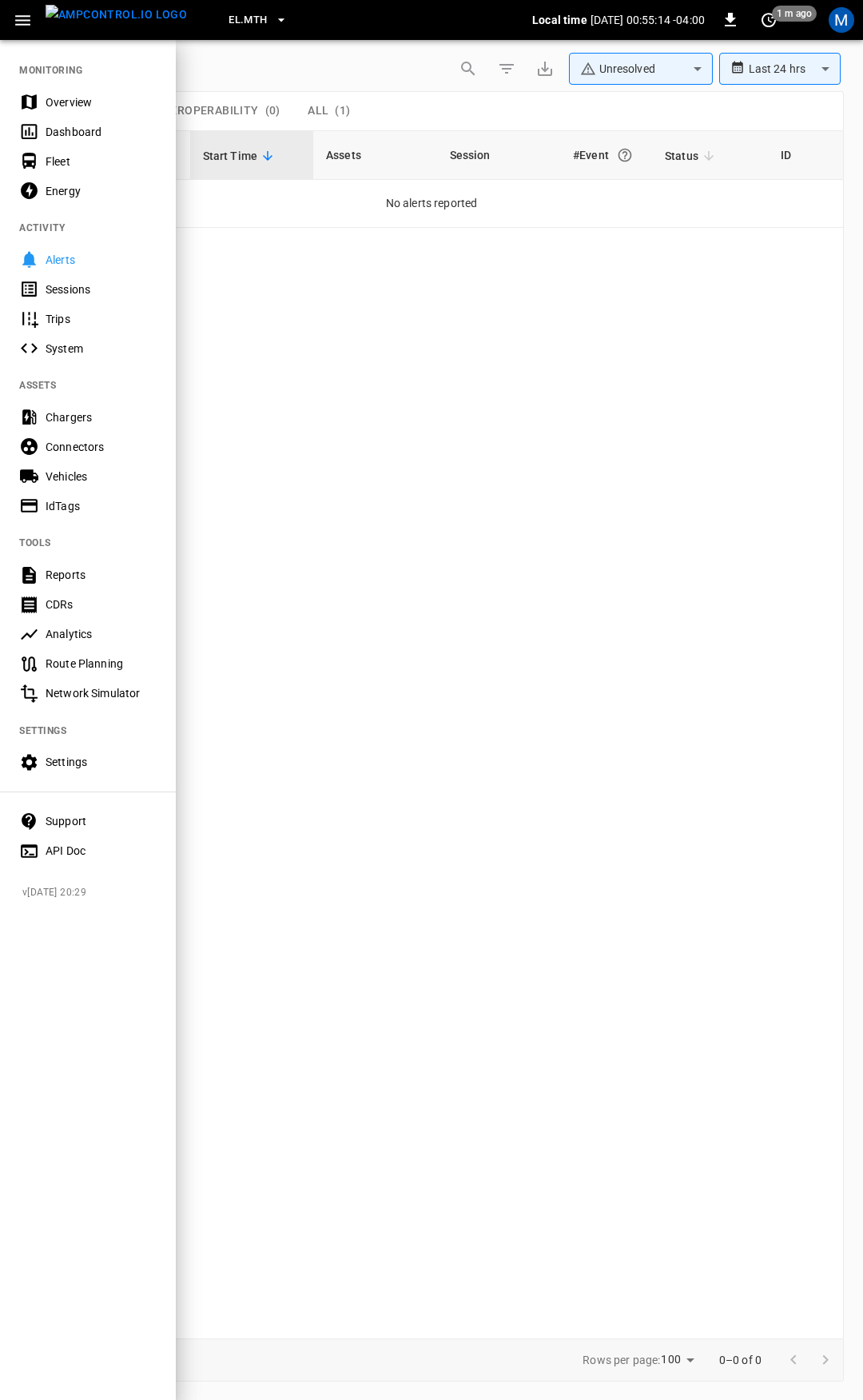
click at [110, 111] on div "Overview" at bounding box center [88, 101] width 176 height 29
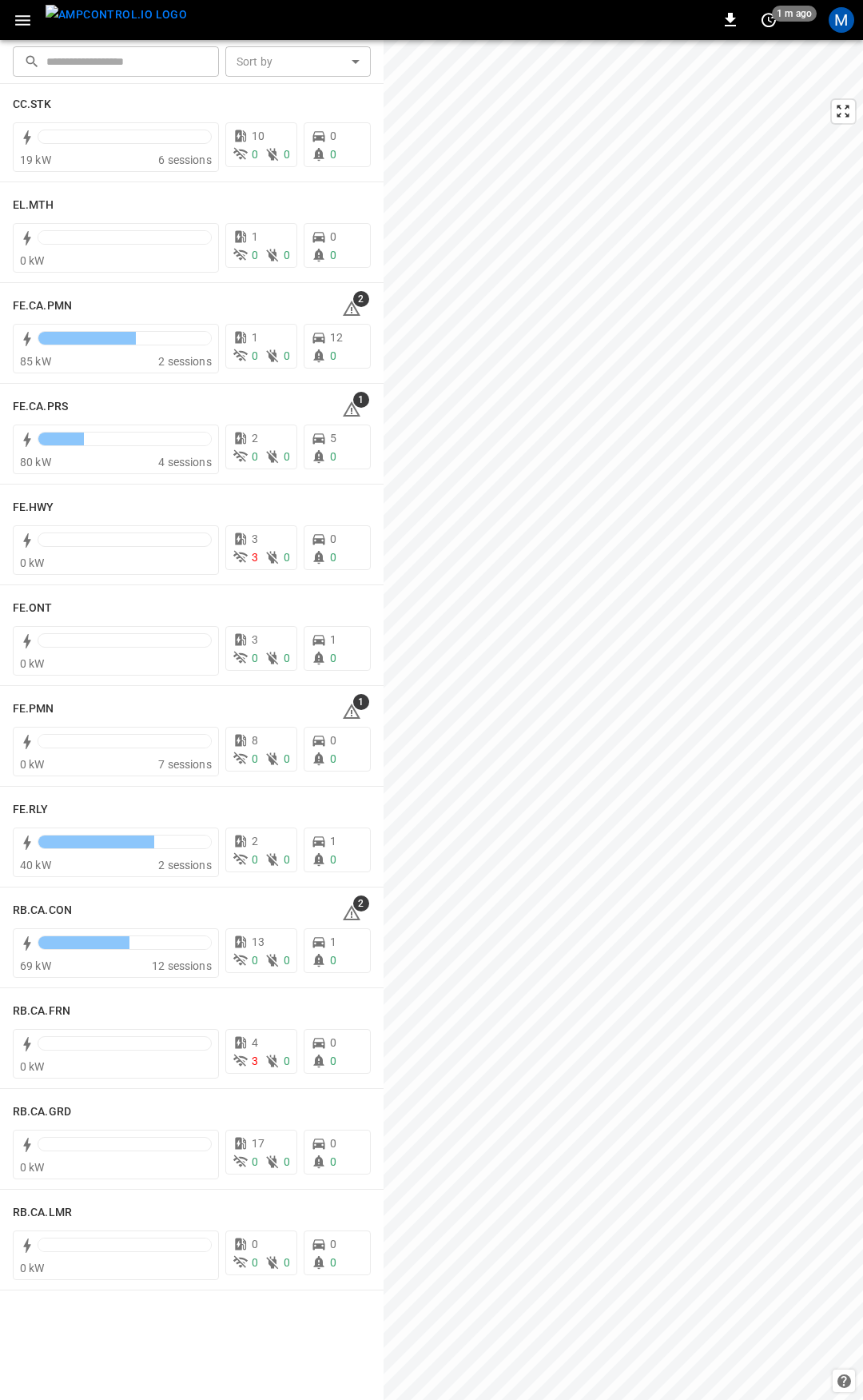
scroll to position [1384, 0]
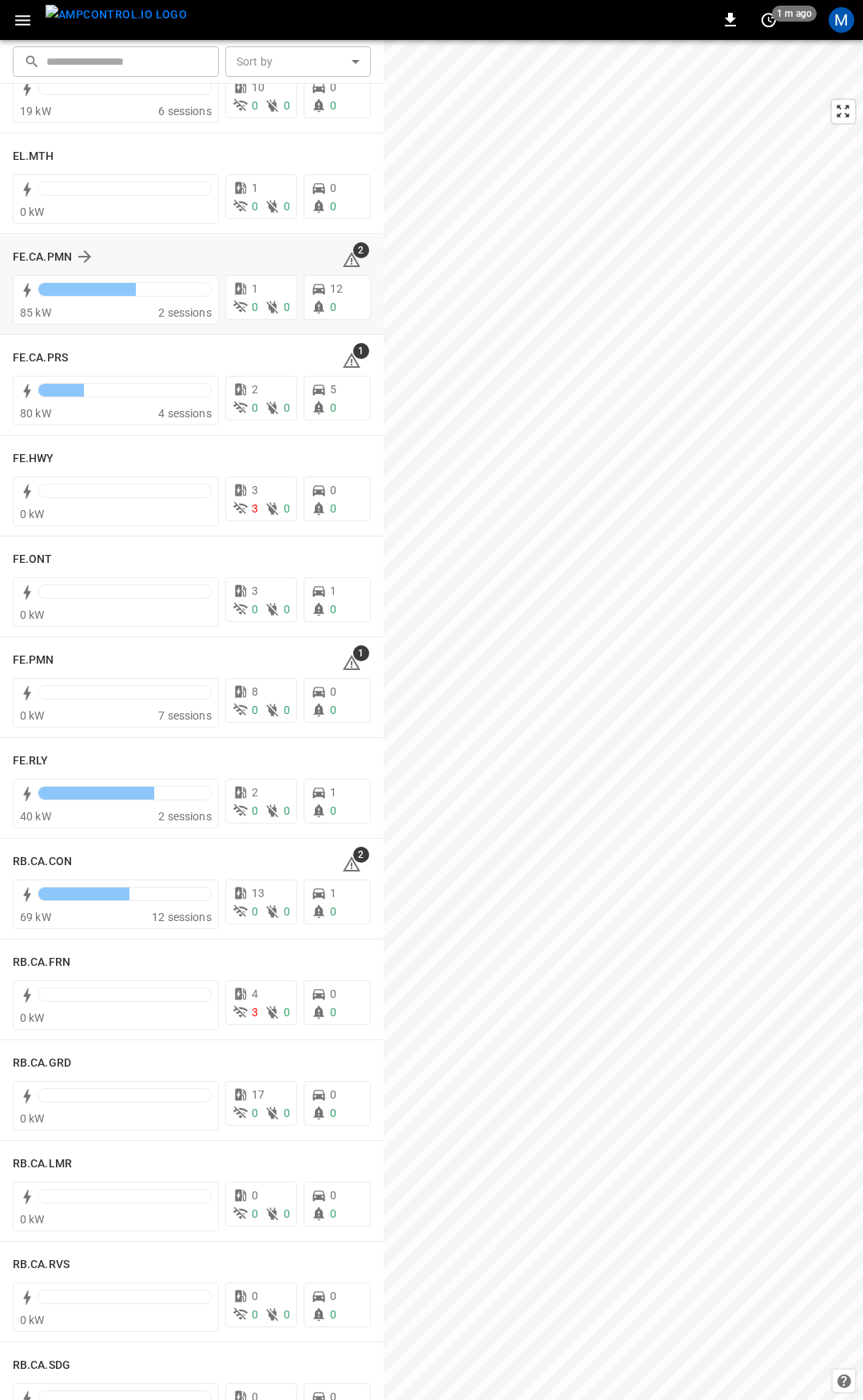
click at [342, 259] on icon at bounding box center [351, 259] width 19 height 19
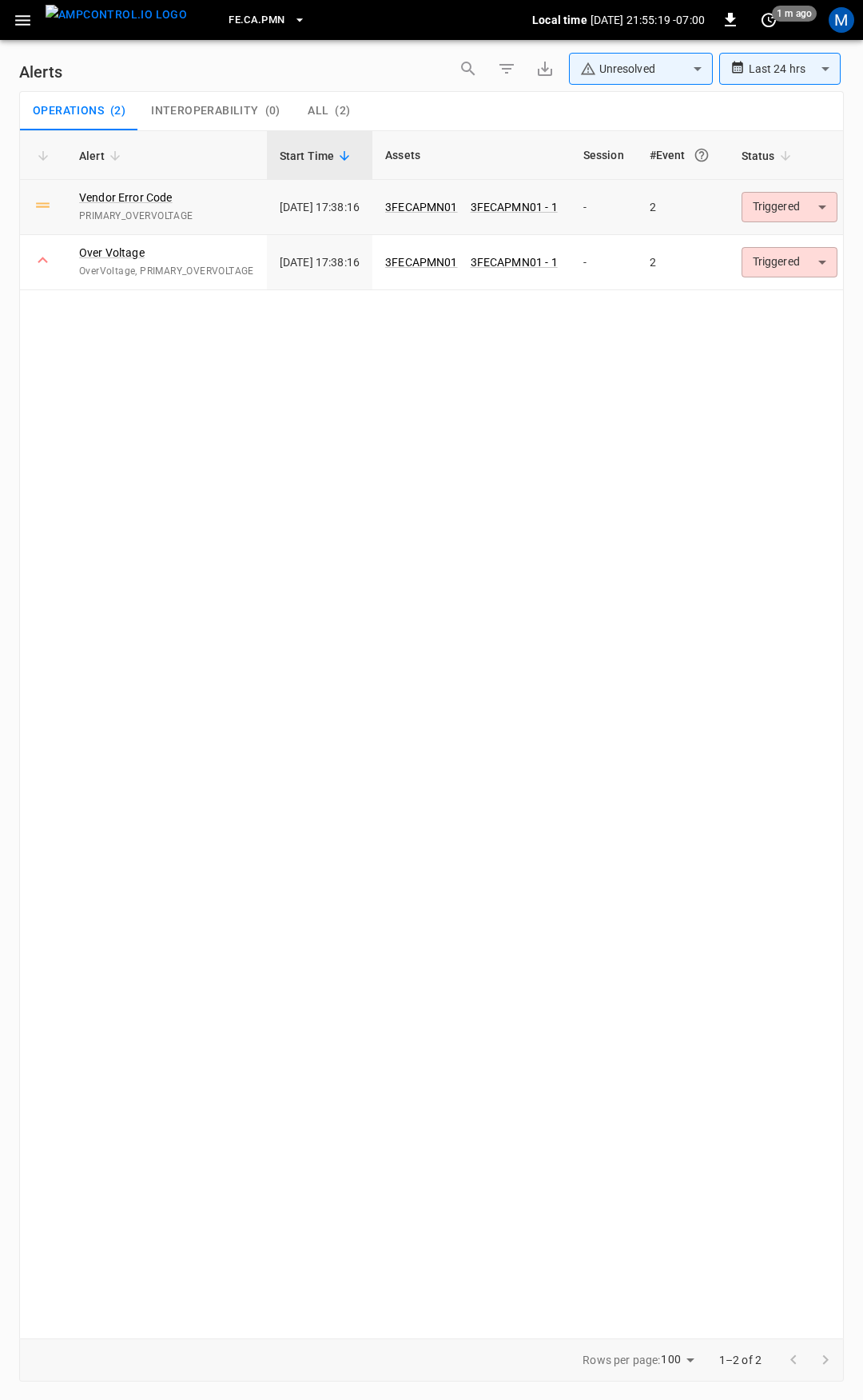
click at [803, 208] on body "**********" at bounding box center [431, 697] width 863 height 1394
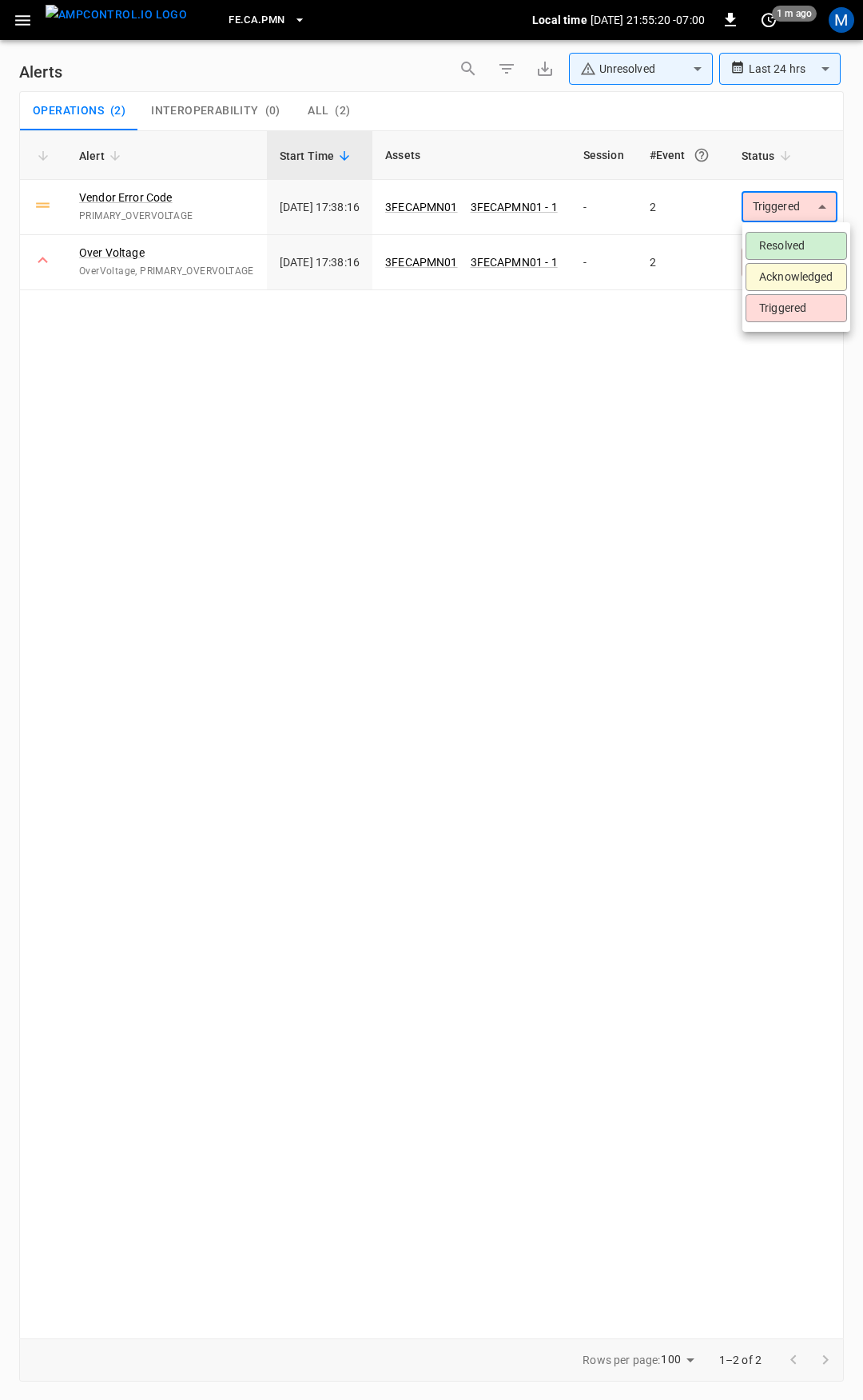
click at [787, 240] on li "Resolved" at bounding box center [796, 246] width 101 height 28
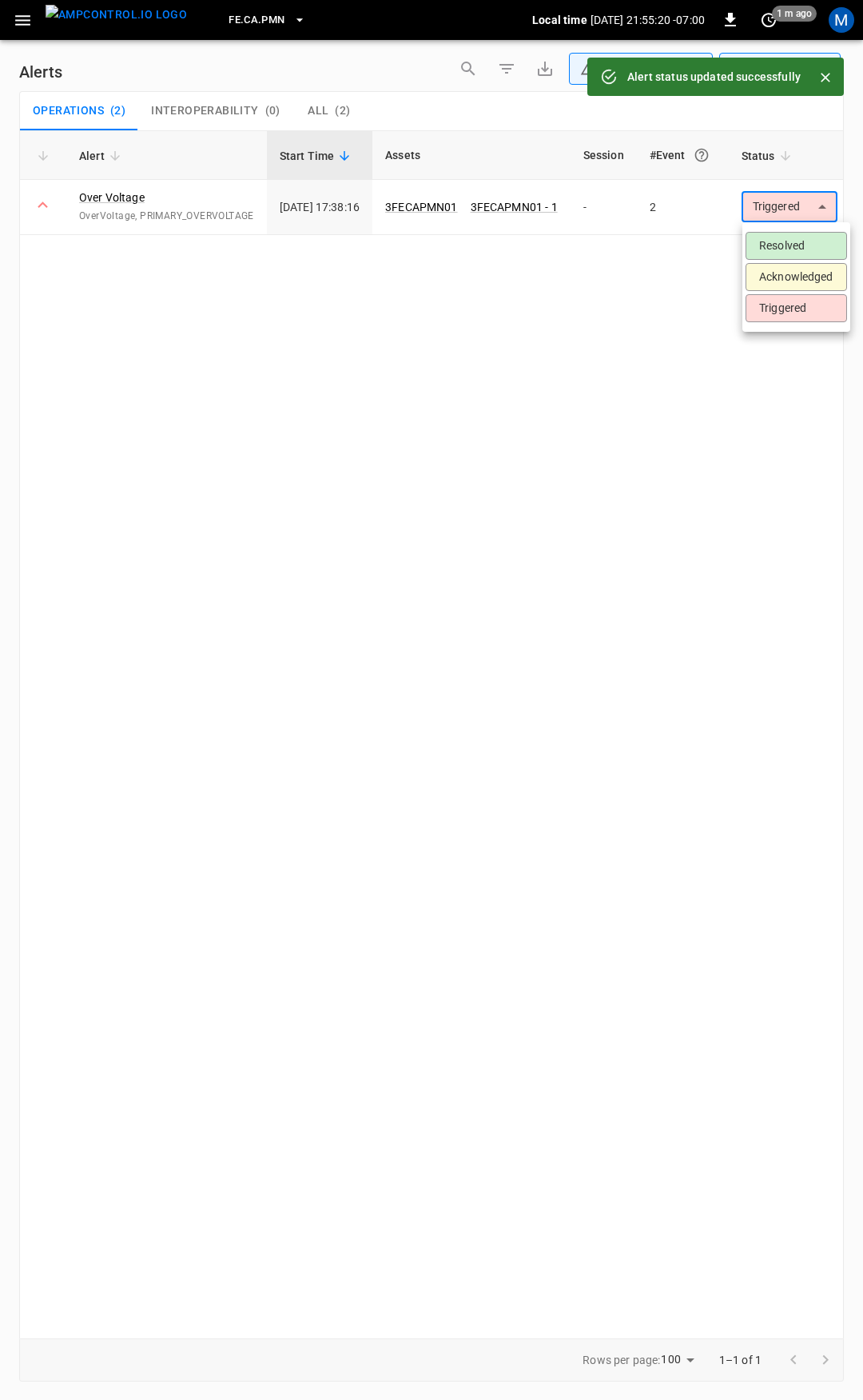
click at [814, 204] on body "**********" at bounding box center [431, 697] width 863 height 1394
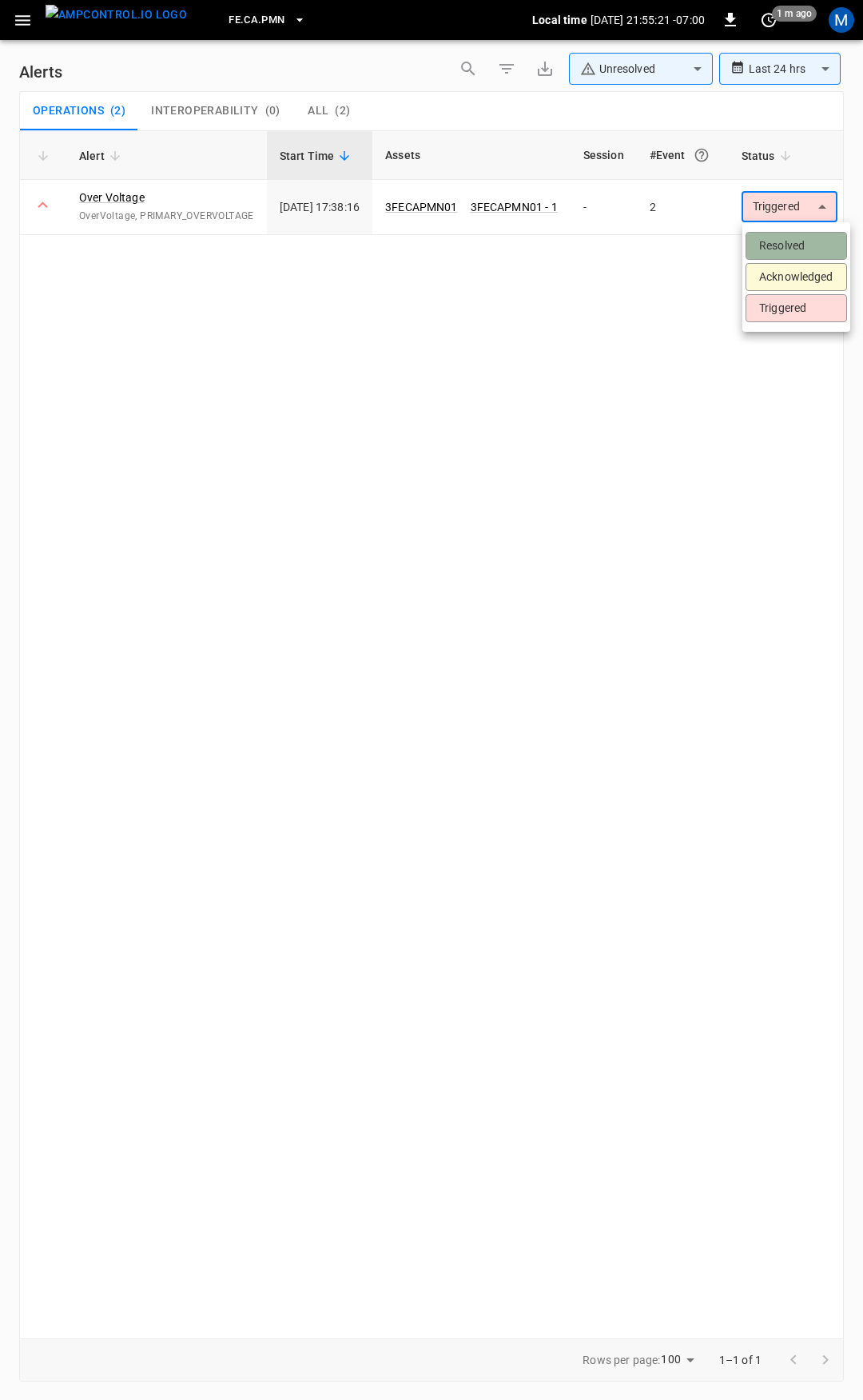
click at [799, 248] on li "Resolved" at bounding box center [796, 246] width 101 height 28
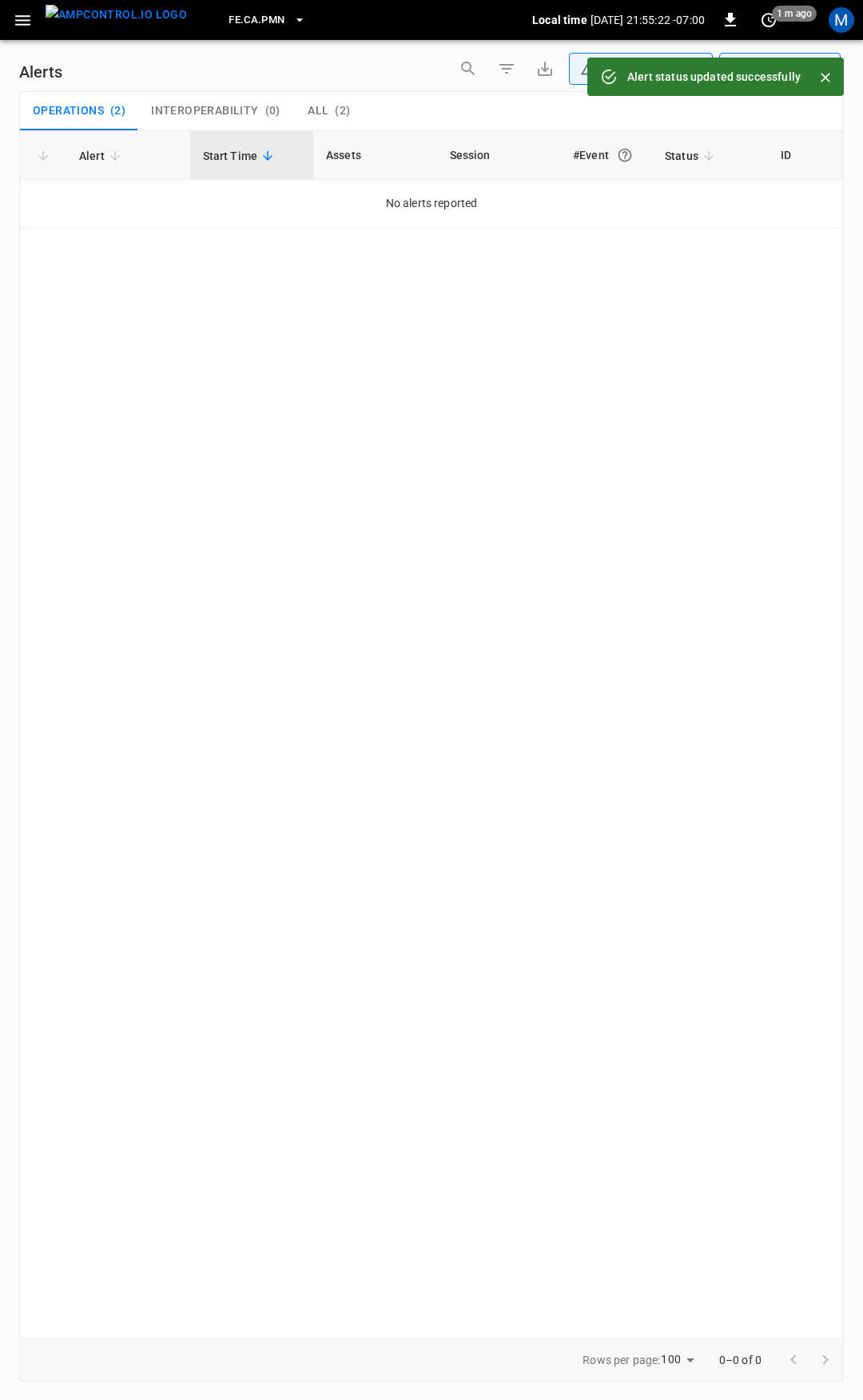
click at [28, 17] on icon "button" at bounding box center [22, 20] width 20 height 20
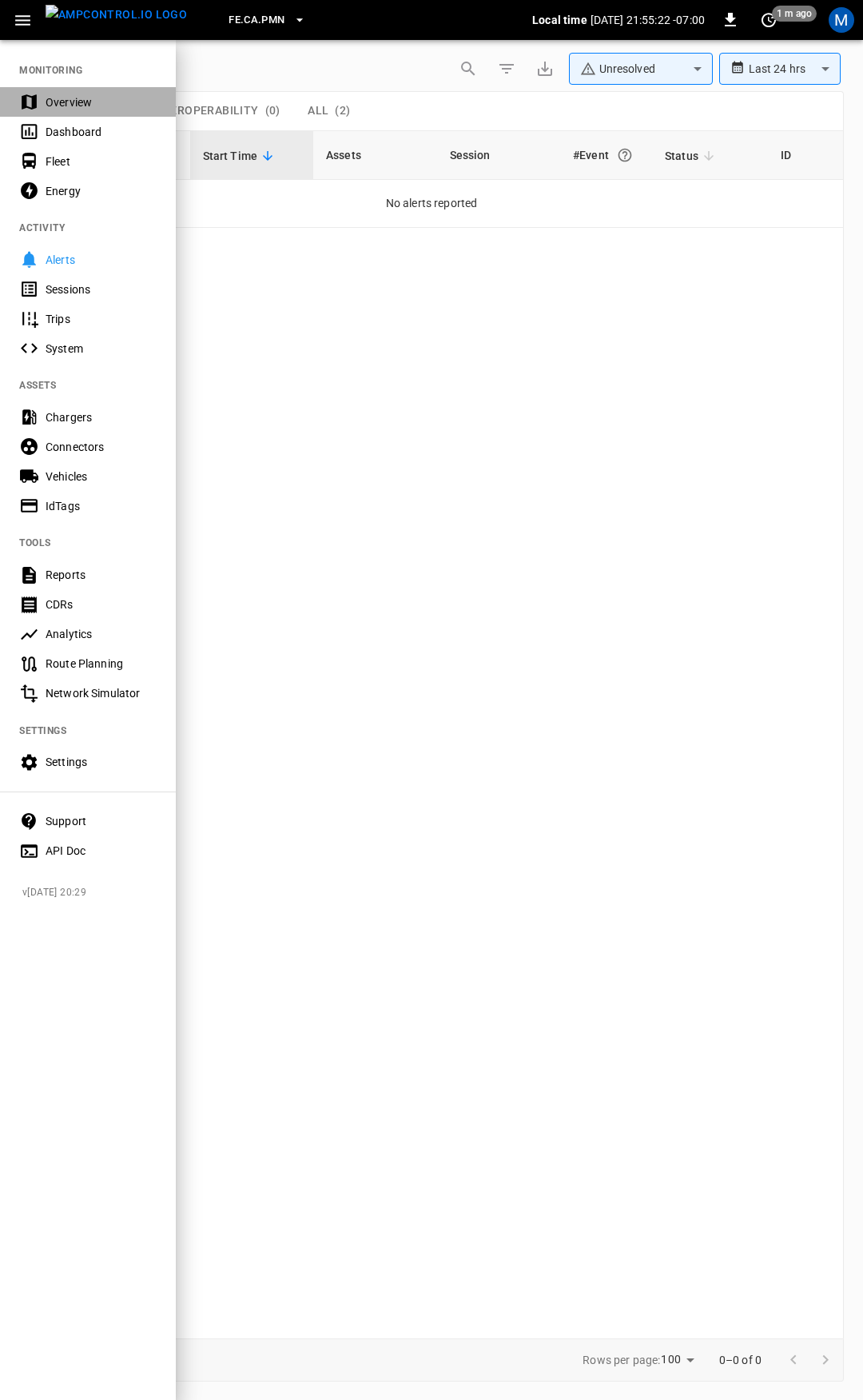
click at [110, 101] on div "Overview" at bounding box center [100, 102] width 111 height 16
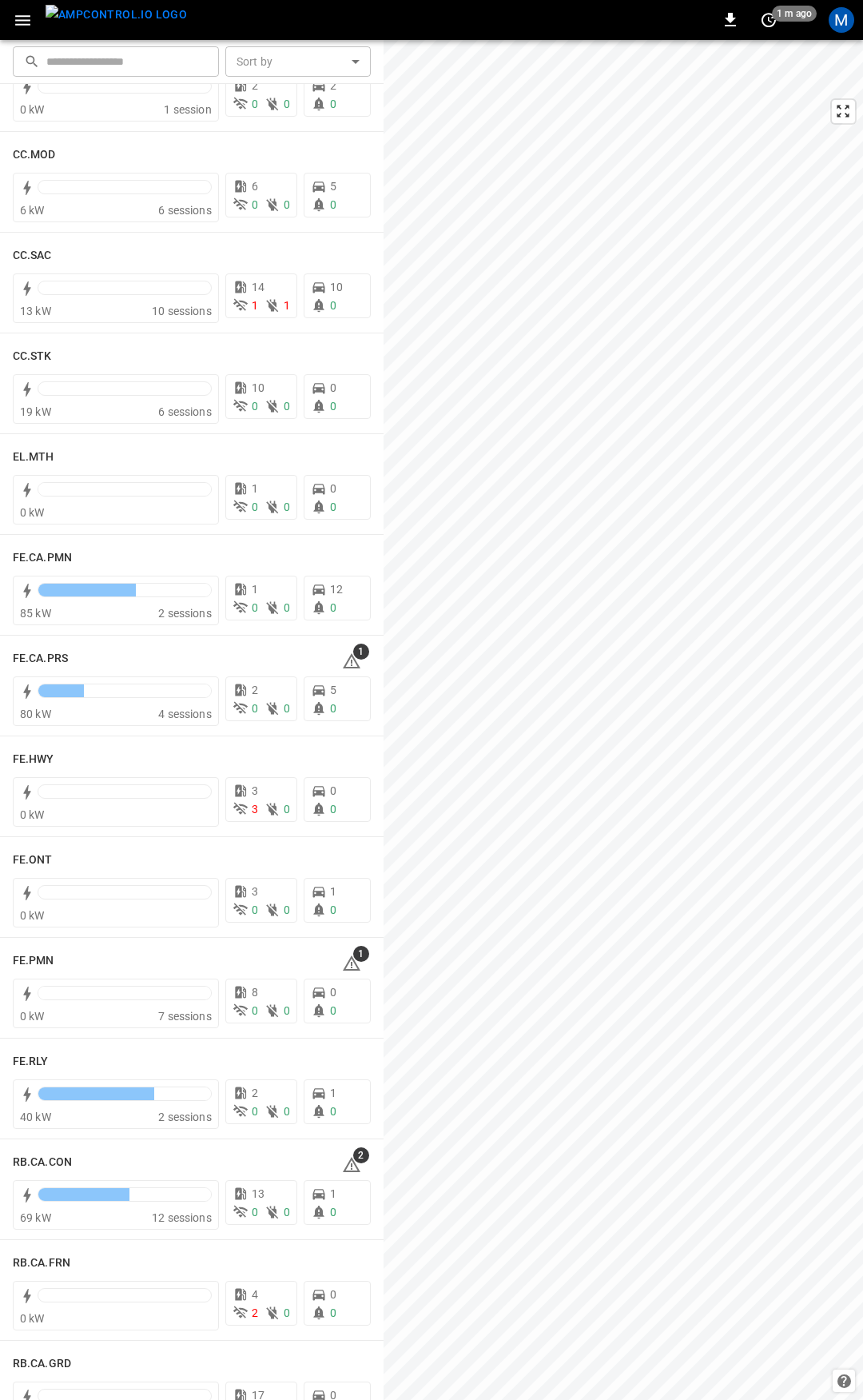
scroll to position [1086, 0]
click at [342, 656] on icon at bounding box center [351, 659] width 19 height 19
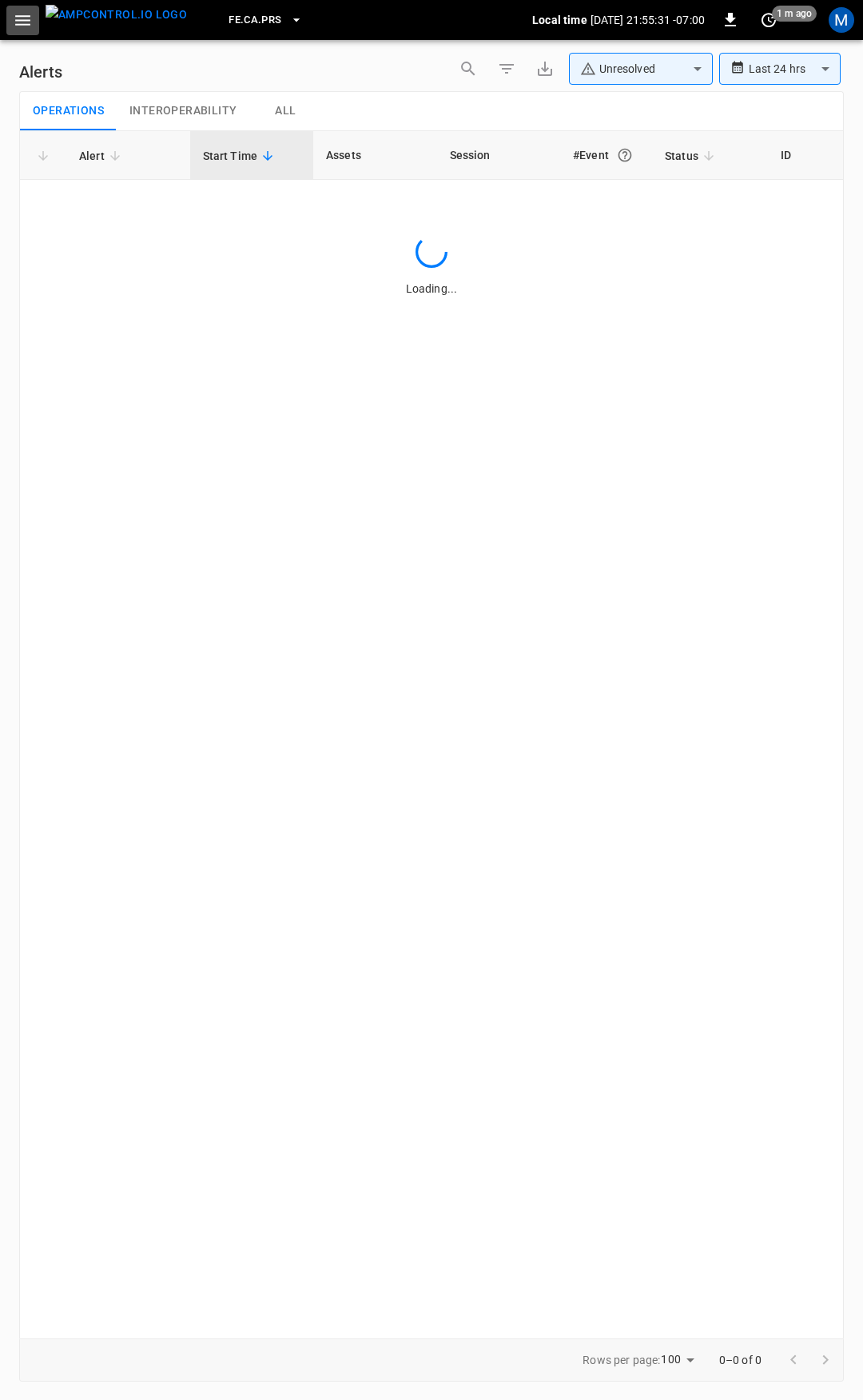
click at [15, 11] on icon "button" at bounding box center [22, 20] width 20 height 20
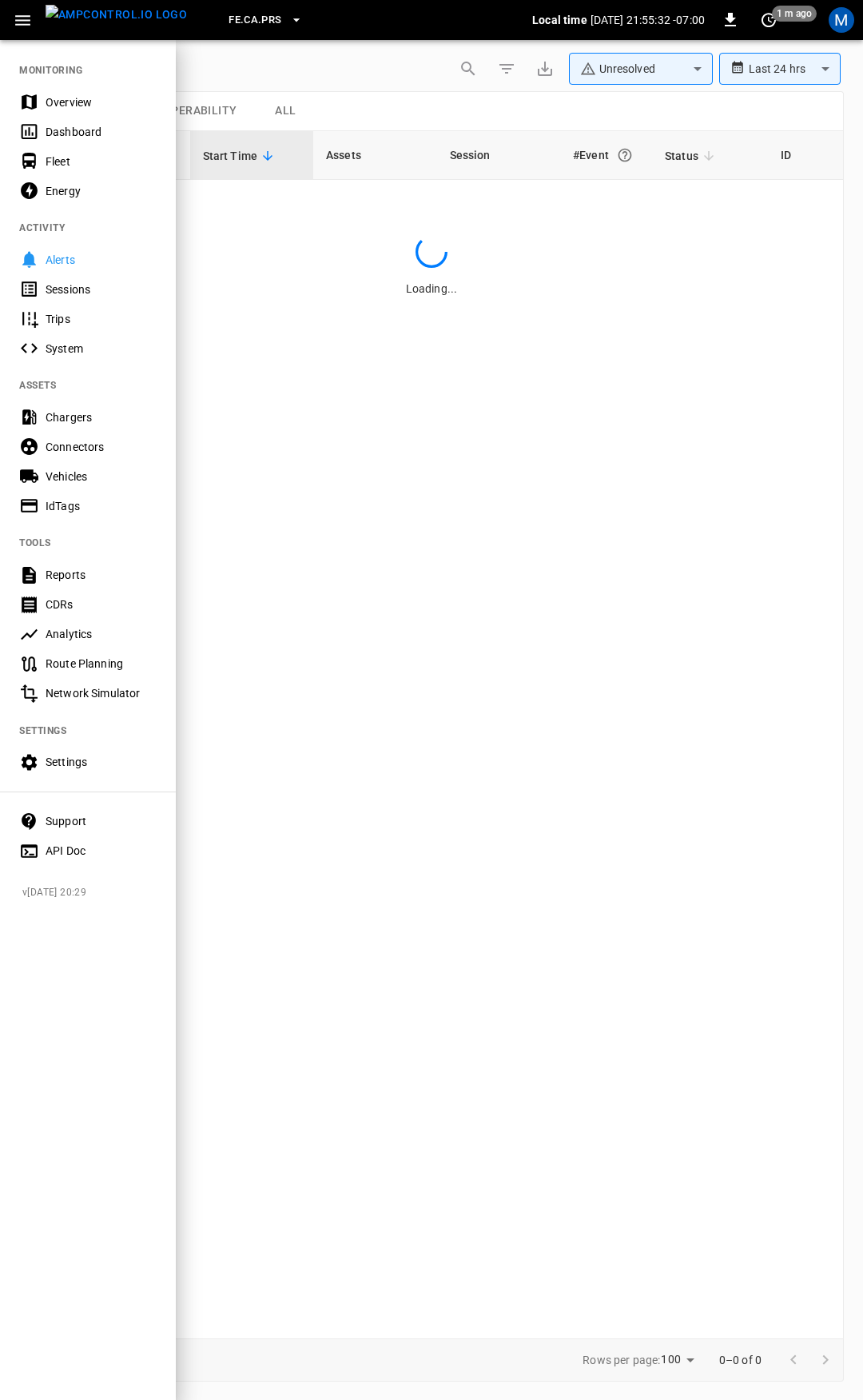
drag, startPoint x: 88, startPoint y: 99, endPoint x: 239, endPoint y: 204, distance: 183.9
click at [88, 99] on div "Overview" at bounding box center [100, 102] width 111 height 16
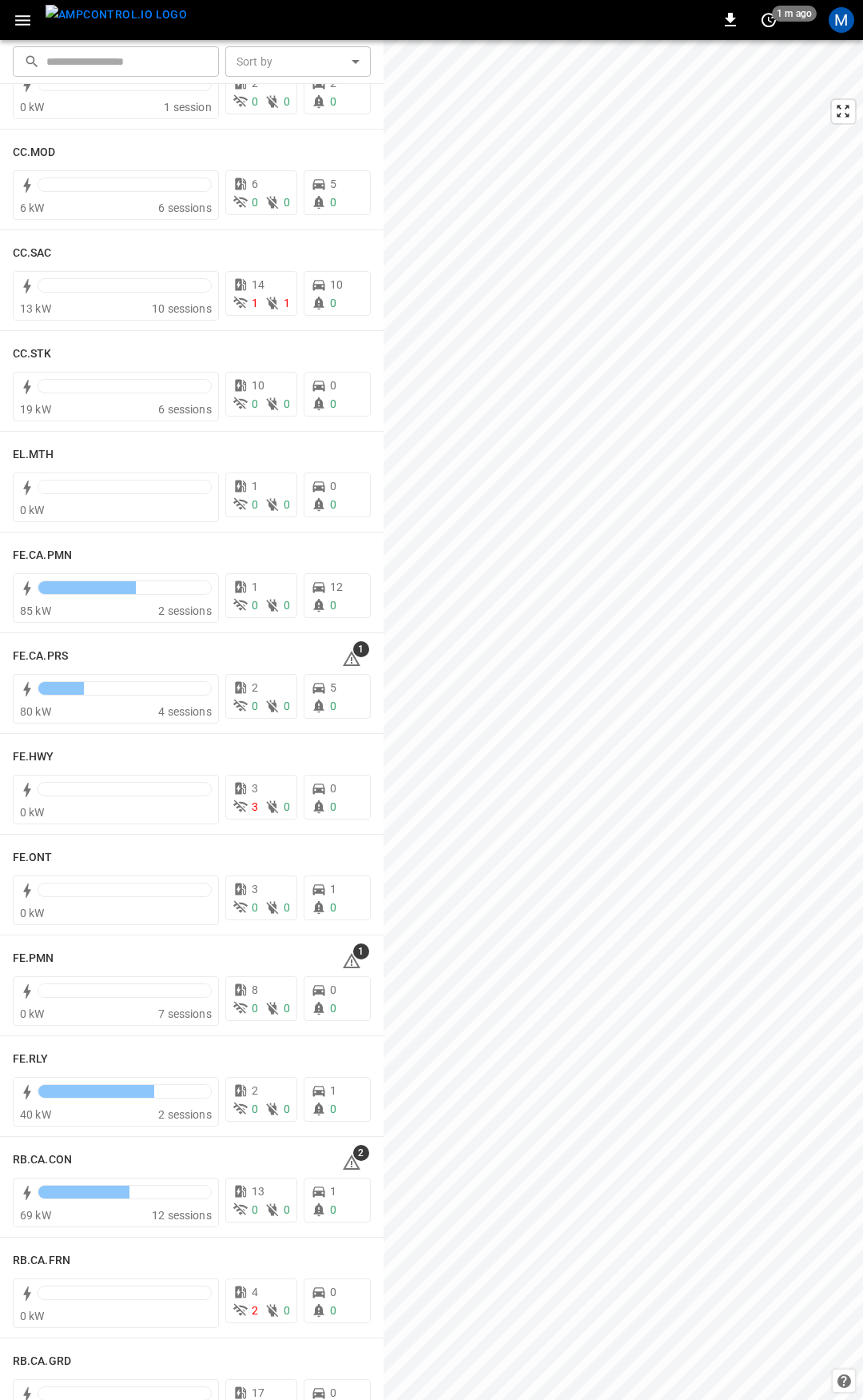
scroll to position [1129, 0]
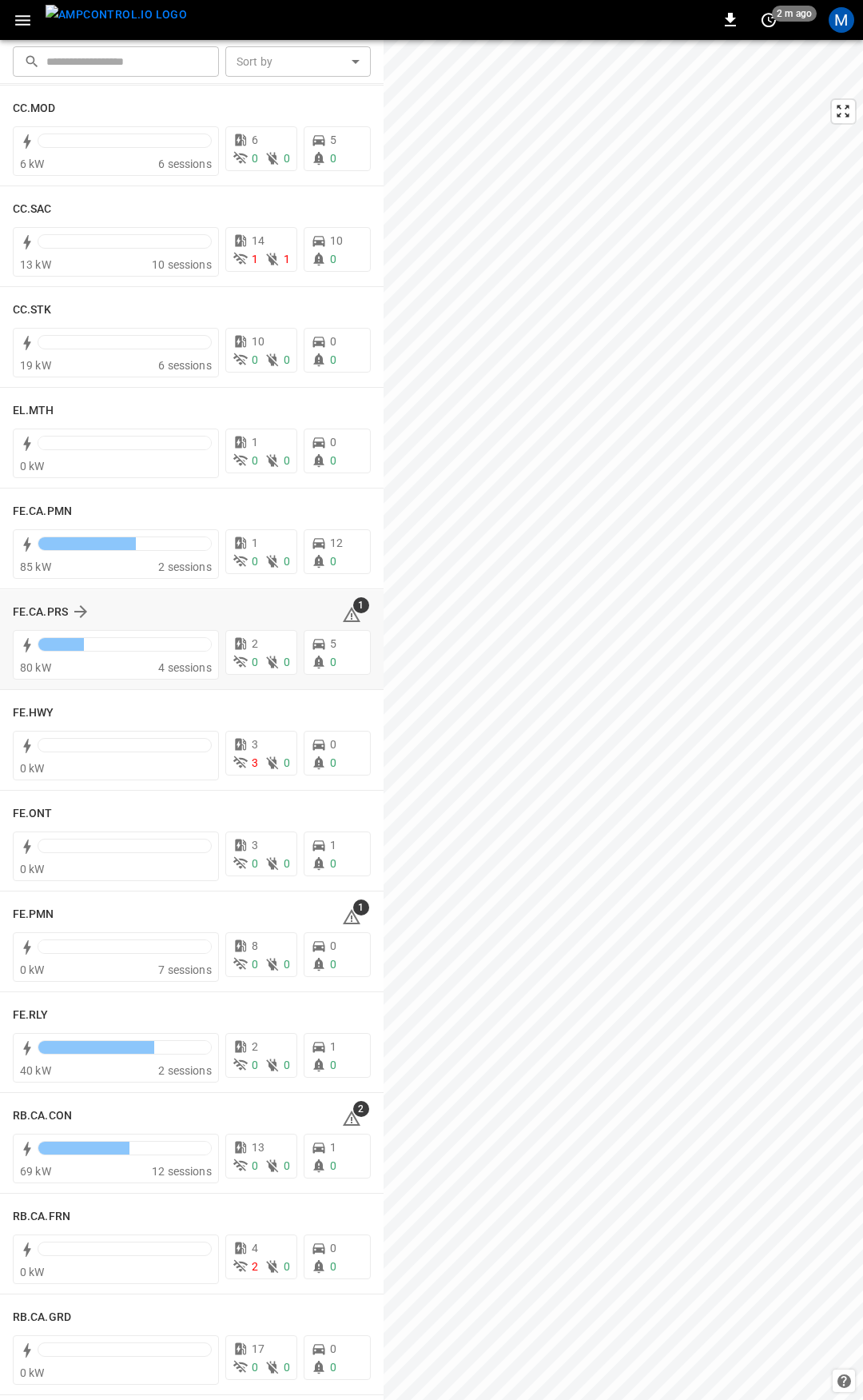
click at [342, 608] on icon at bounding box center [351, 615] width 19 height 19
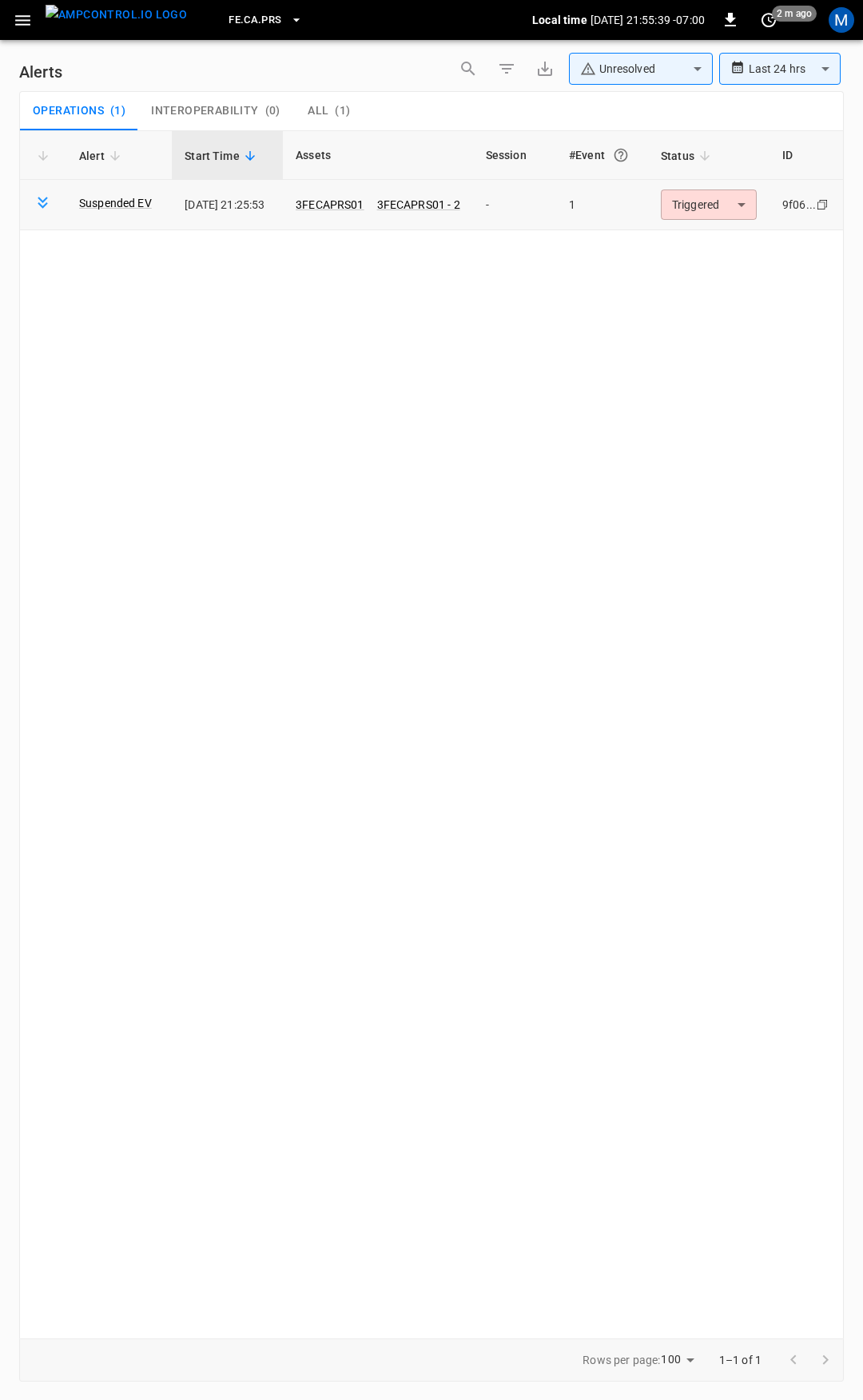
click at [711, 204] on body "**********" at bounding box center [431, 697] width 863 height 1394
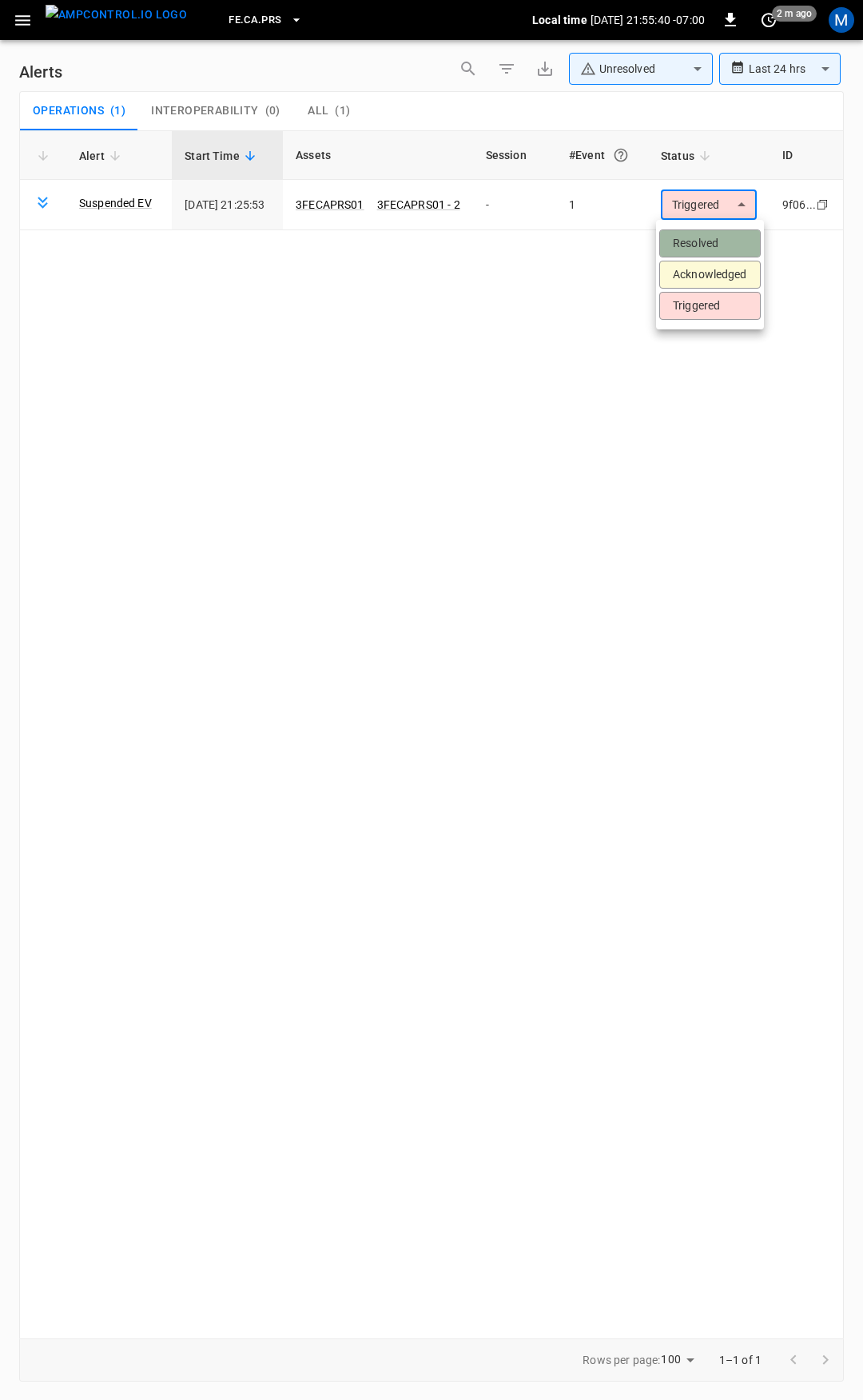
click at [702, 245] on li "Resolved" at bounding box center [710, 243] width 101 height 28
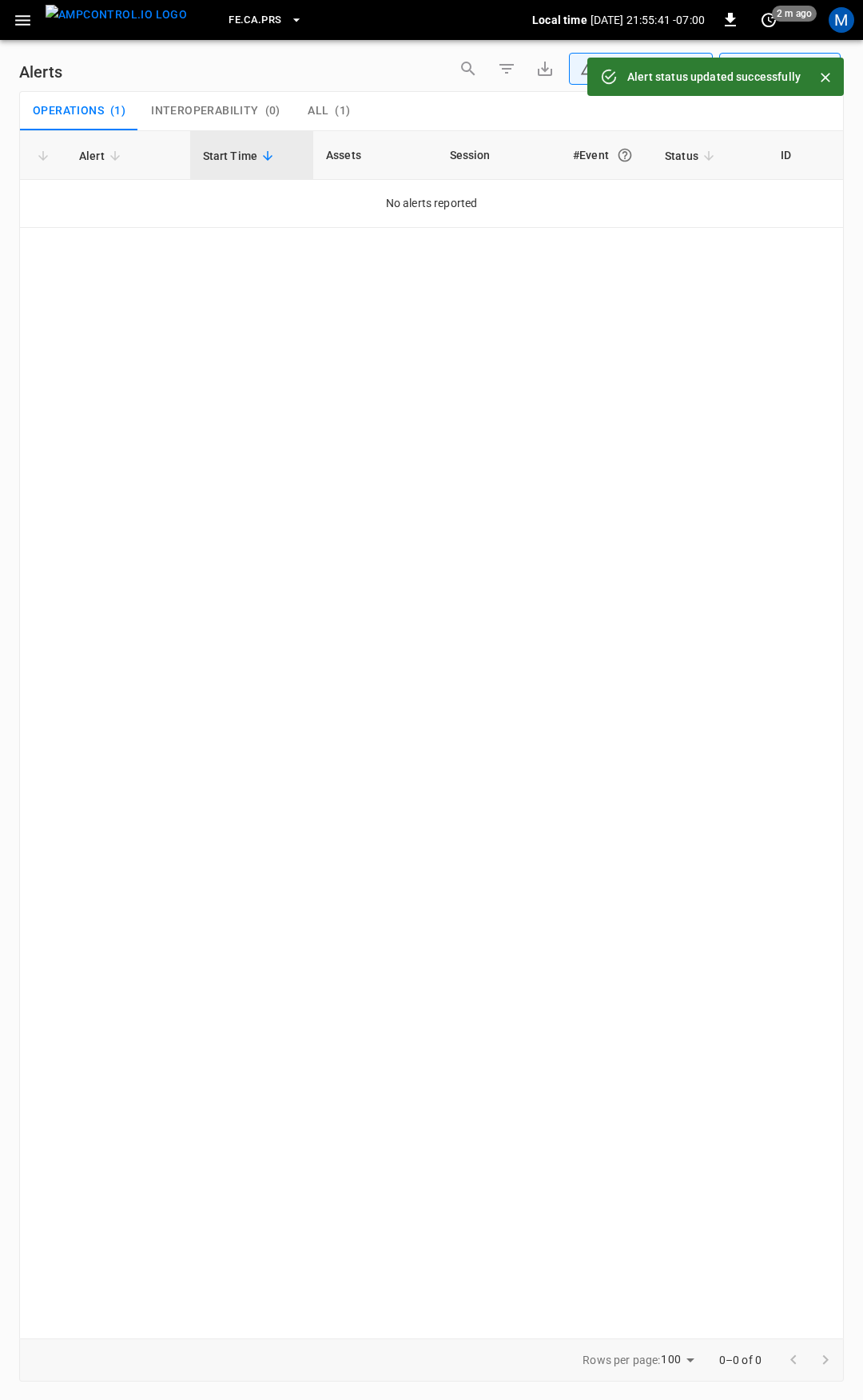
drag, startPoint x: 24, startPoint y: 23, endPoint x: 27, endPoint y: 36, distance: 13.3
click at [24, 22] on icon "button" at bounding box center [22, 20] width 20 height 20
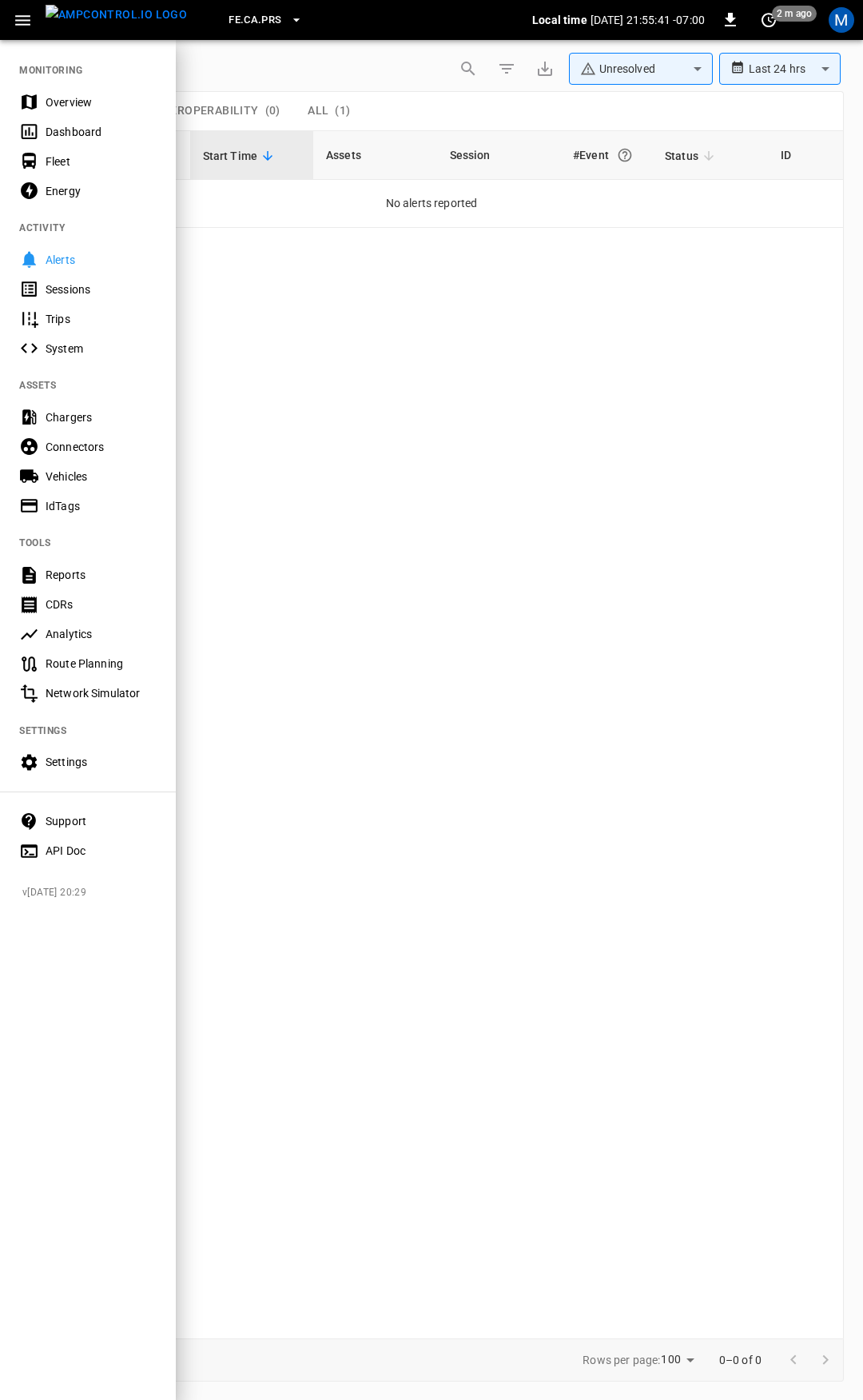
click at [87, 103] on div "Overview" at bounding box center [100, 102] width 111 height 16
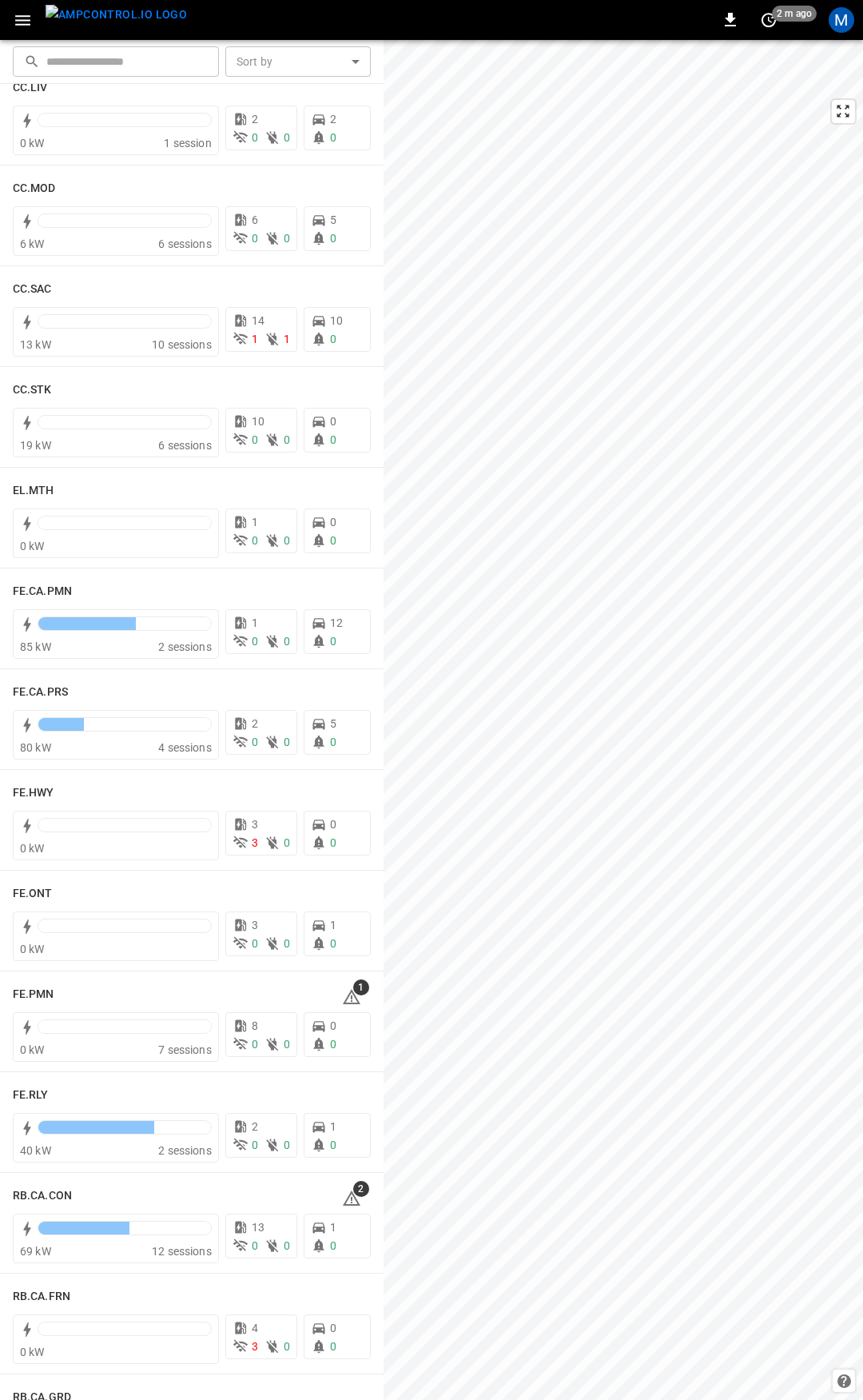
scroll to position [1109, 0]
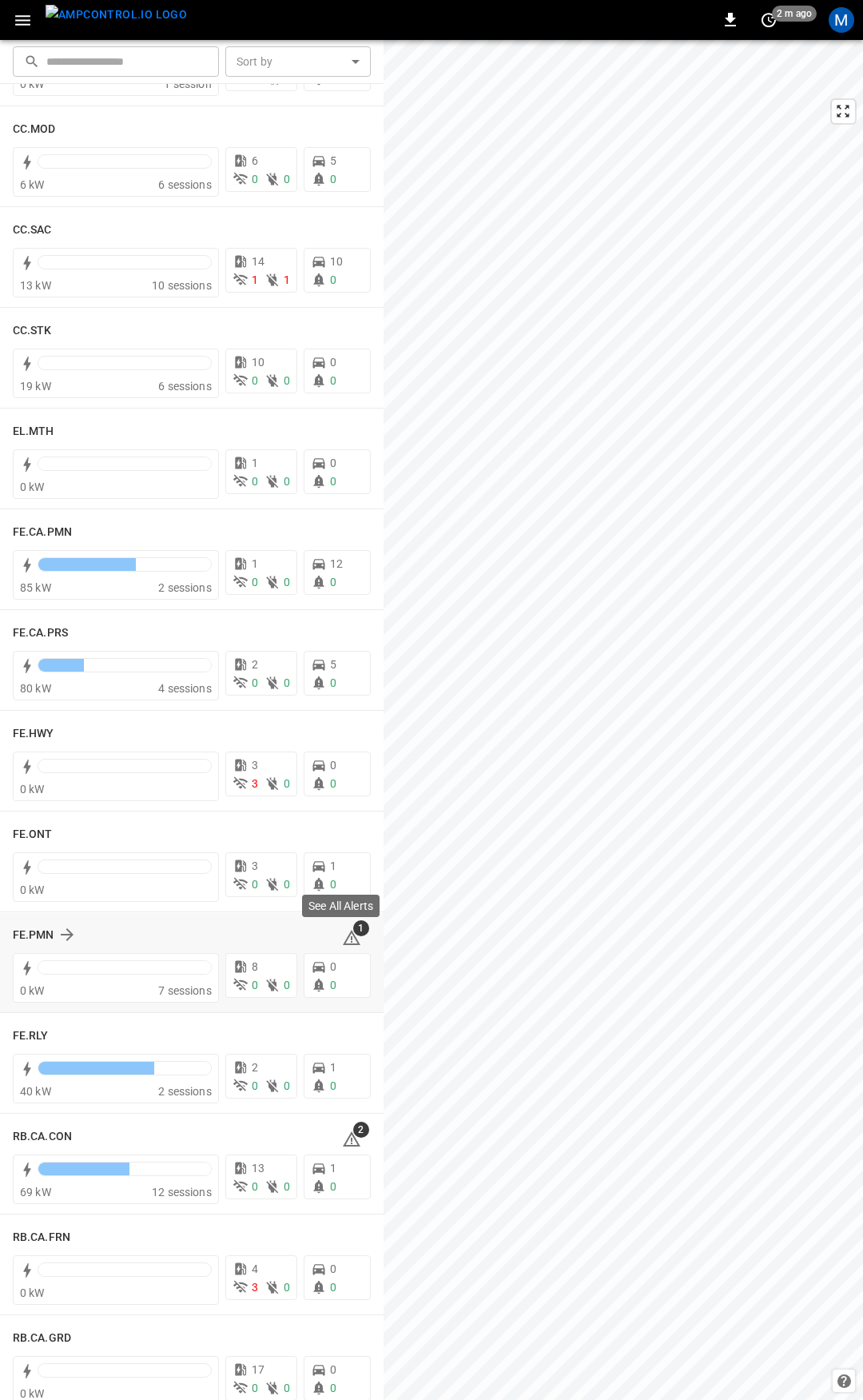
click at [353, 935] on span "1" at bounding box center [361, 928] width 16 height 16
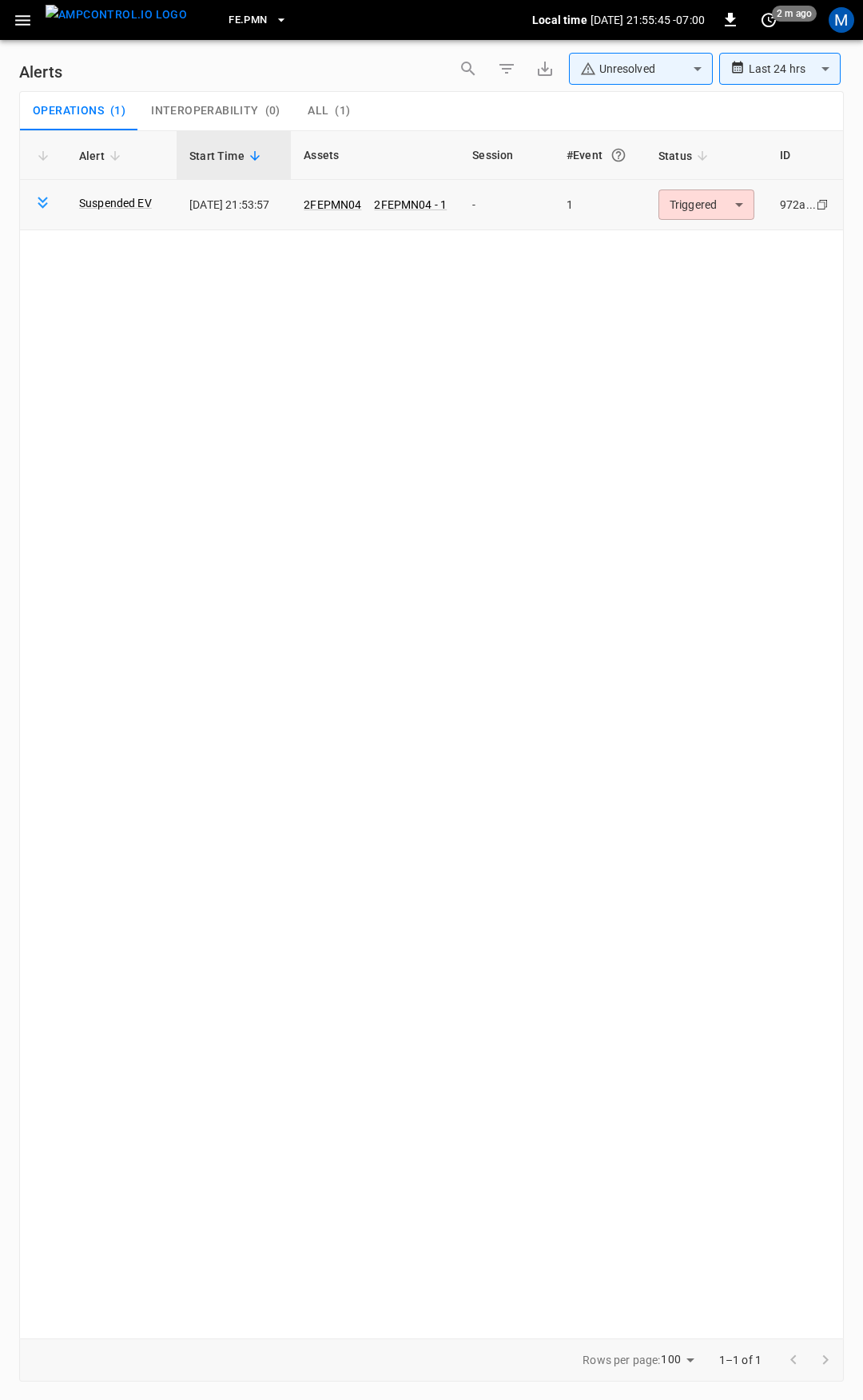
click at [704, 204] on body "**********" at bounding box center [431, 697] width 863 height 1394
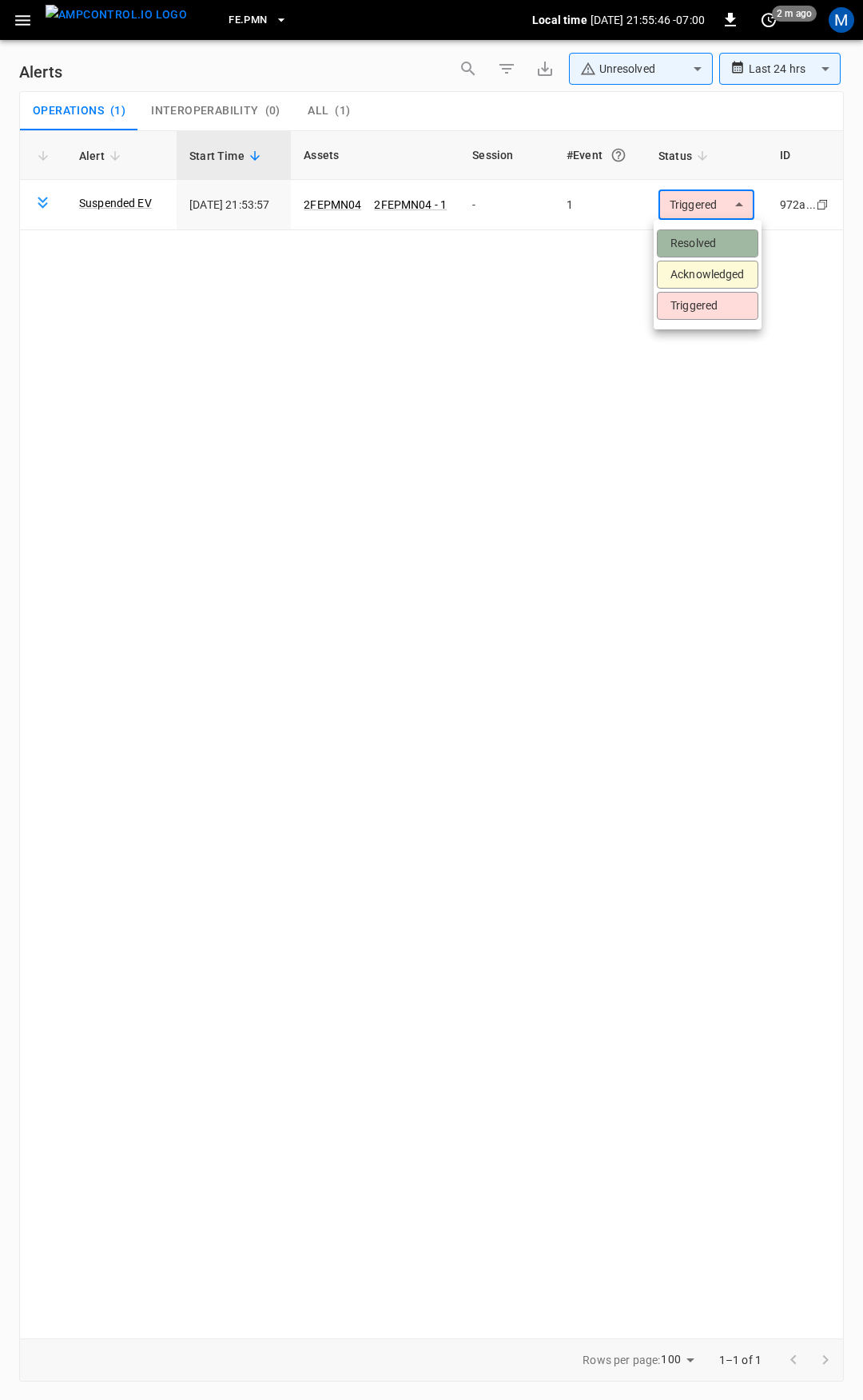
click at [708, 239] on li "Resolved" at bounding box center [708, 243] width 101 height 28
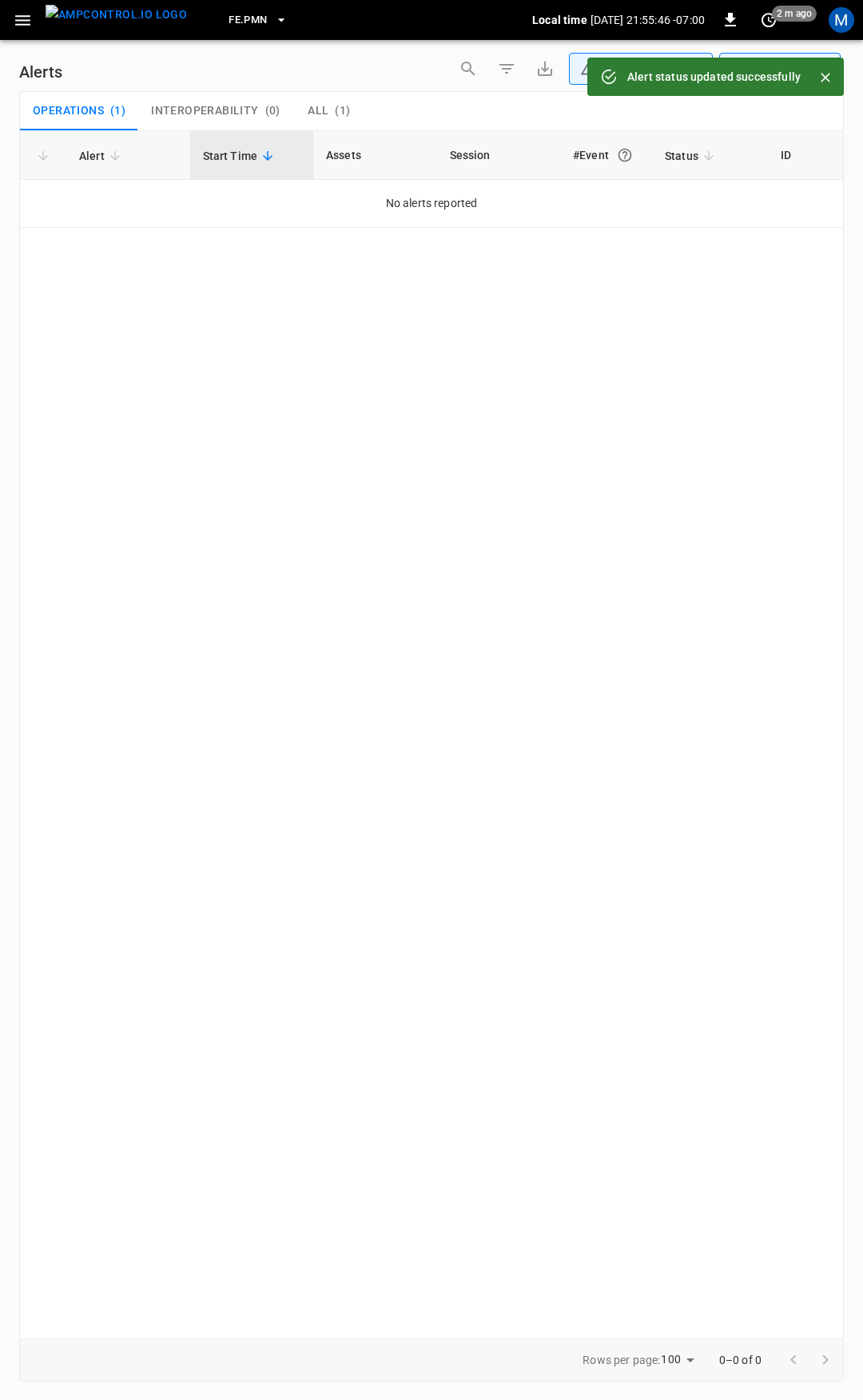
click at [26, 16] on icon "button" at bounding box center [23, 21] width 15 height 10
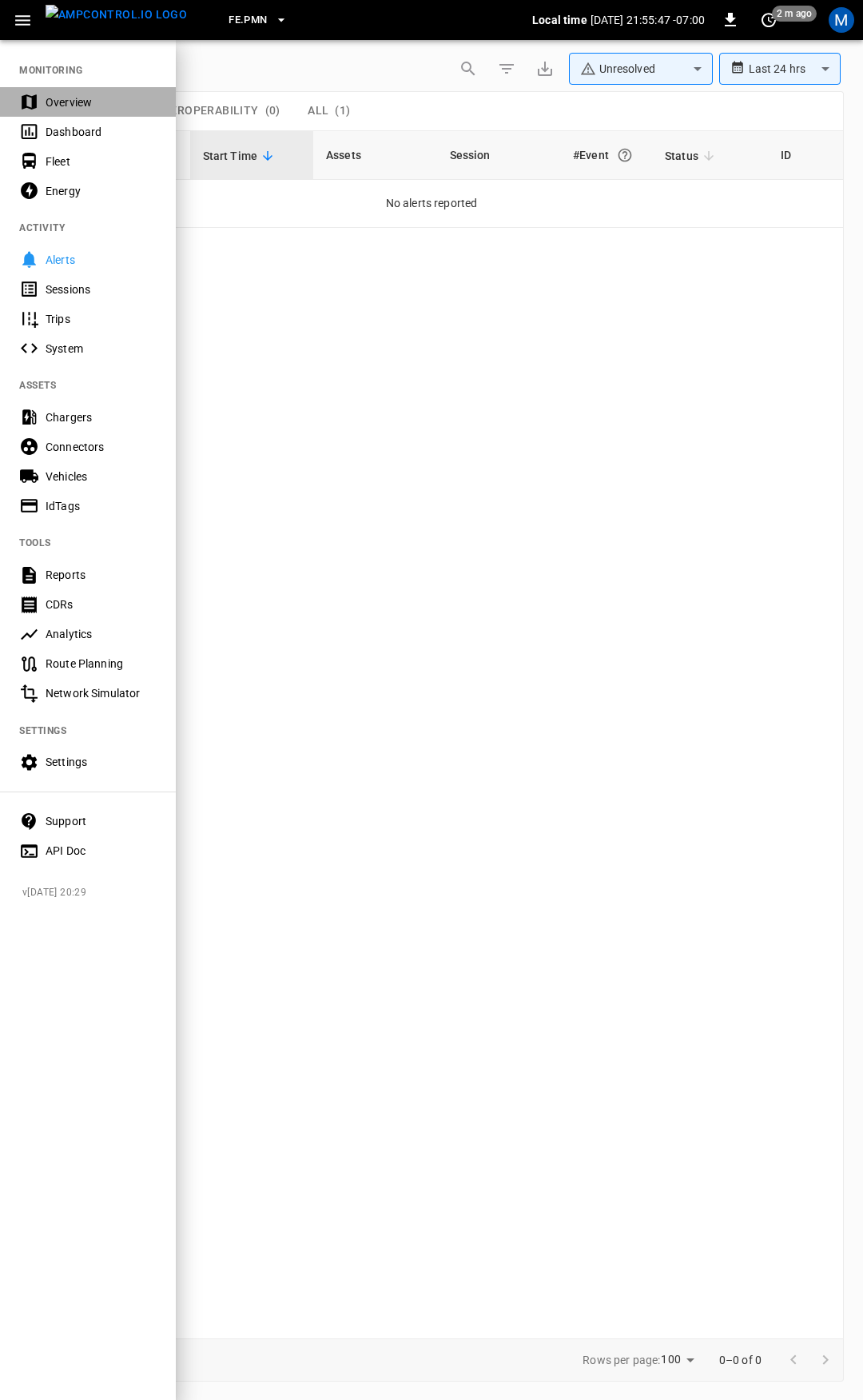
click at [93, 99] on div "Overview" at bounding box center [100, 102] width 111 height 16
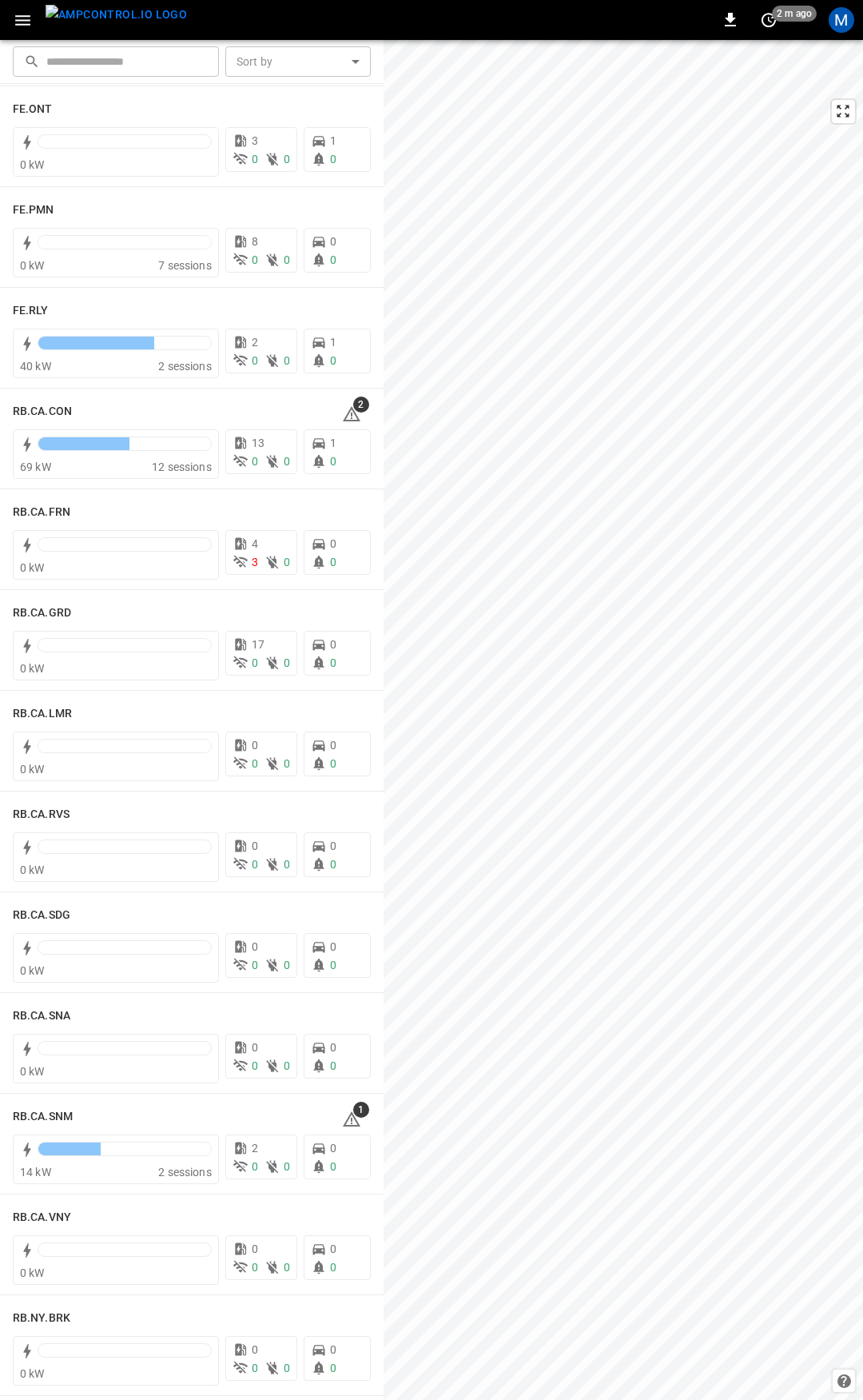
scroll to position [1921, 0]
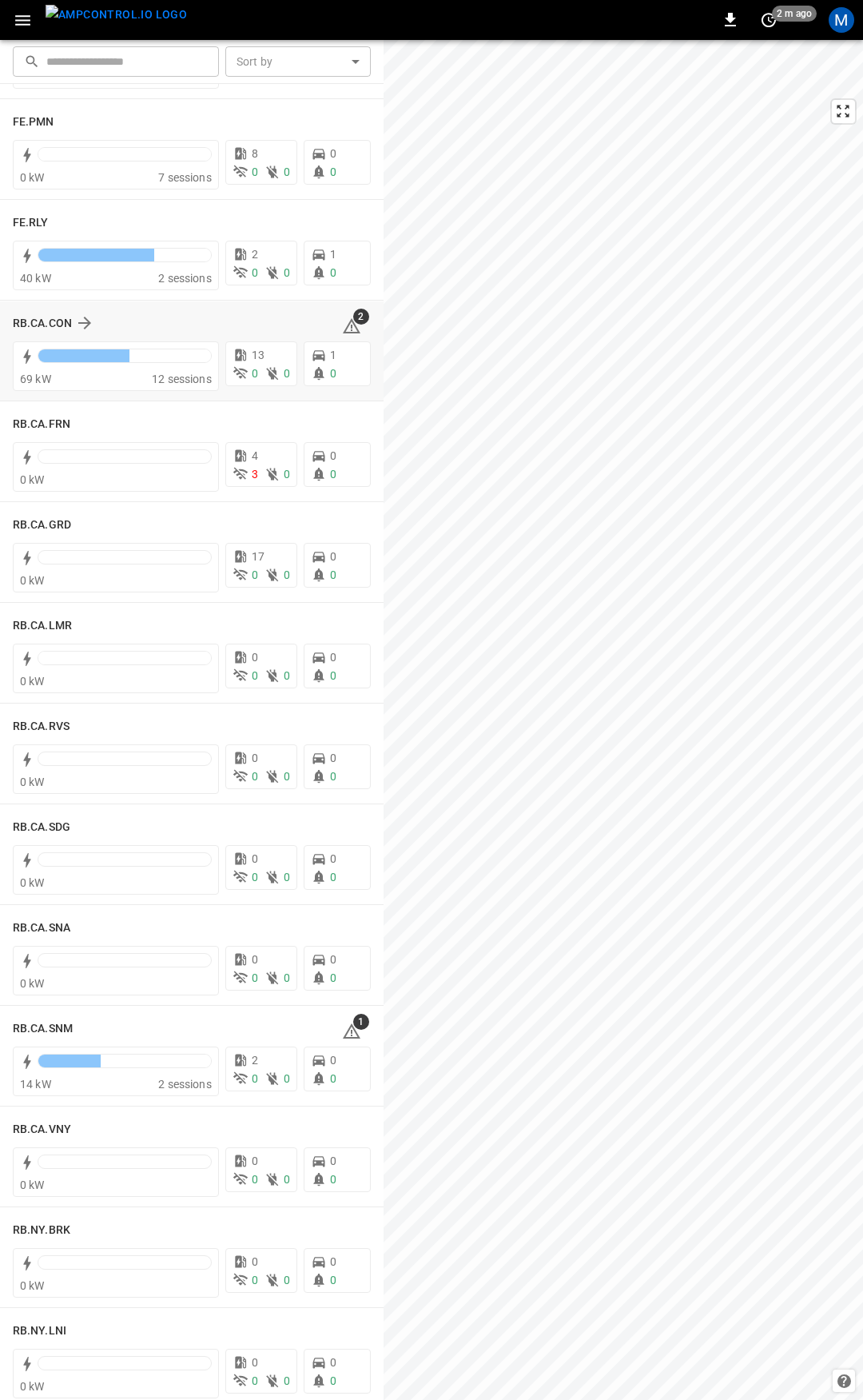
click at [348, 327] on icon at bounding box center [351, 326] width 19 height 19
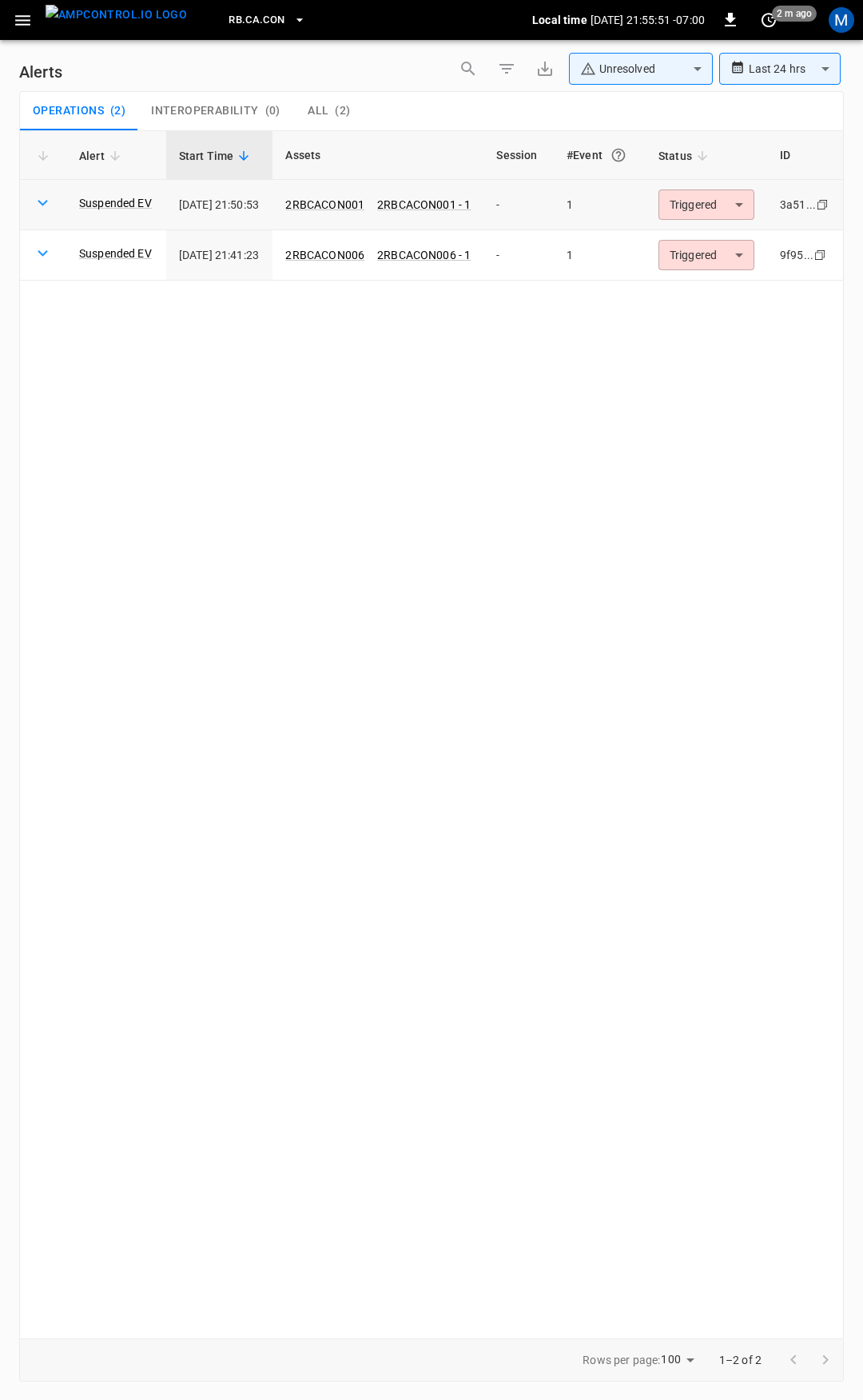
click at [714, 204] on body "**********" at bounding box center [431, 697] width 863 height 1394
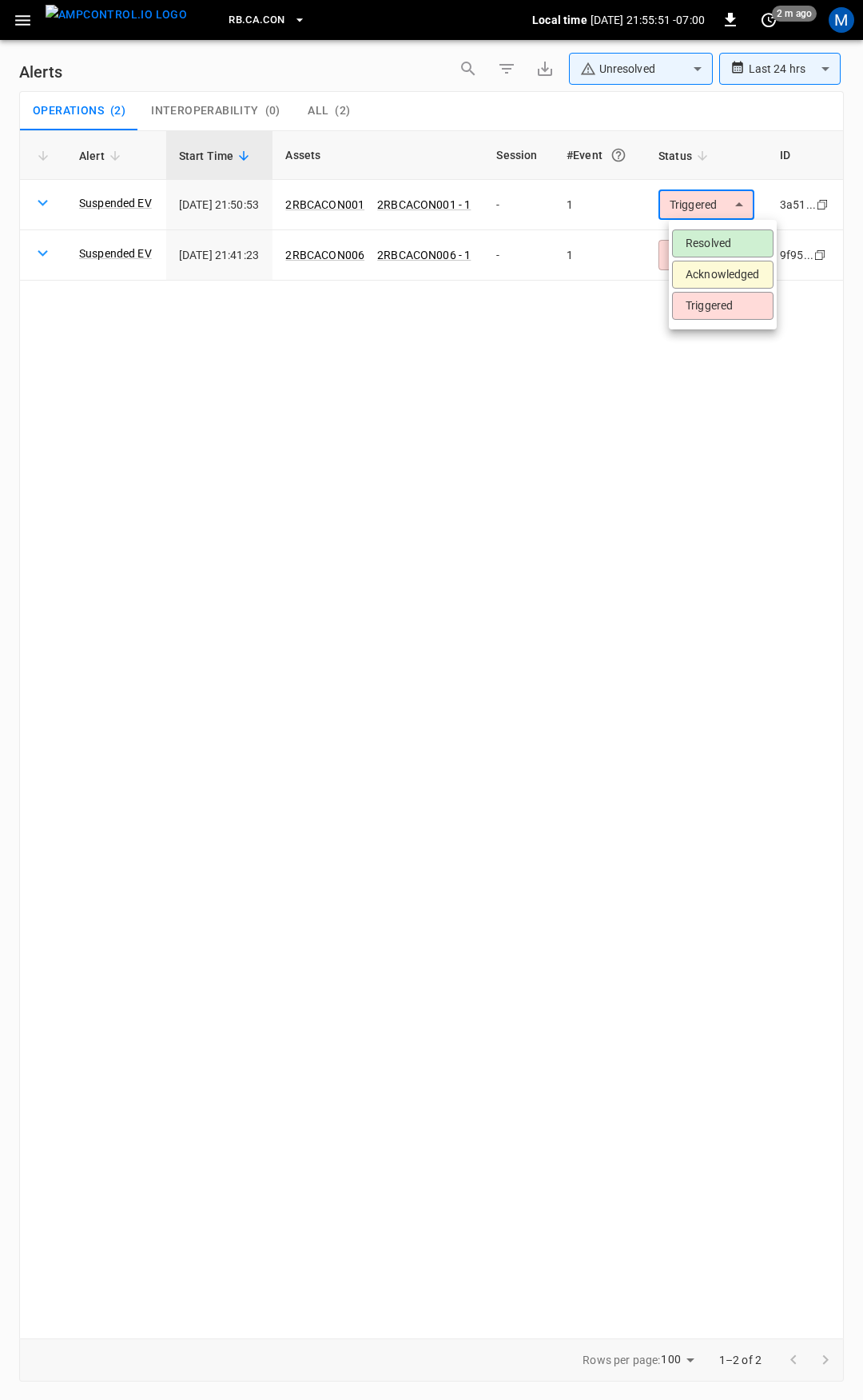
click at [708, 235] on li "Resolved" at bounding box center [723, 243] width 101 height 28
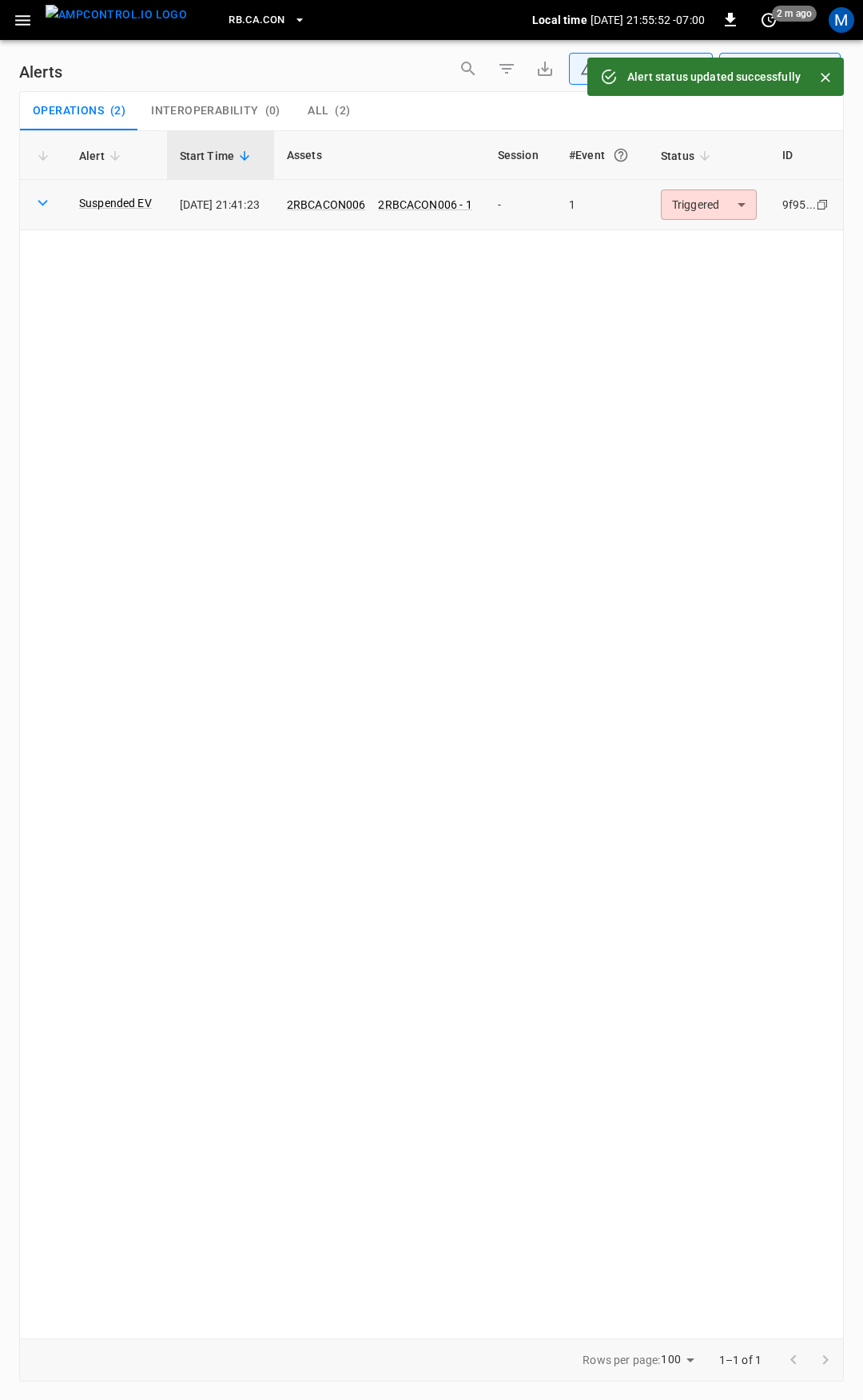
click at [729, 204] on body "**********" at bounding box center [431, 697] width 863 height 1394
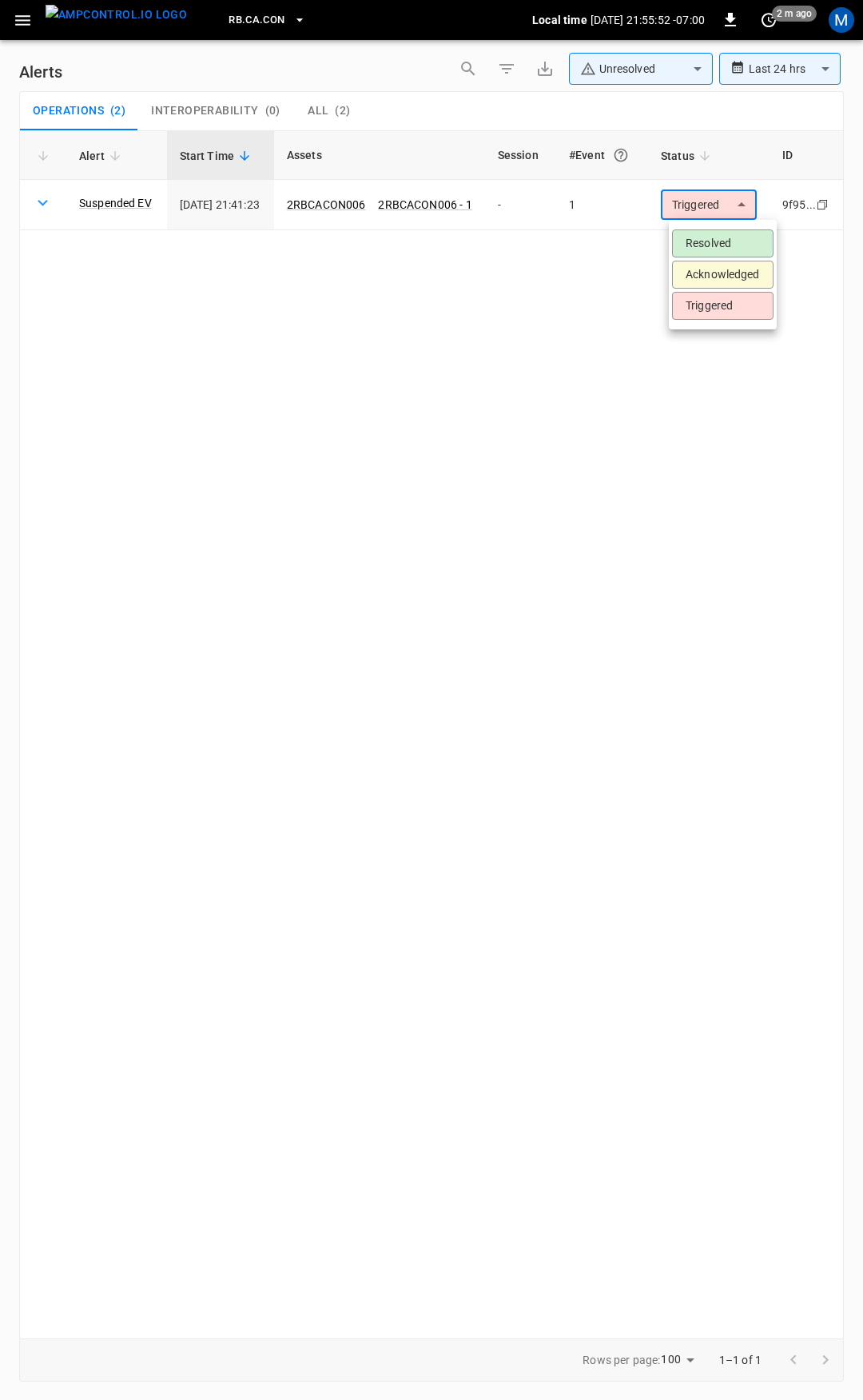
click at [716, 226] on ul "Resolved Acknowledged Triggered" at bounding box center [723, 275] width 108 height 110
click at [724, 238] on li "Resolved" at bounding box center [723, 243] width 101 height 28
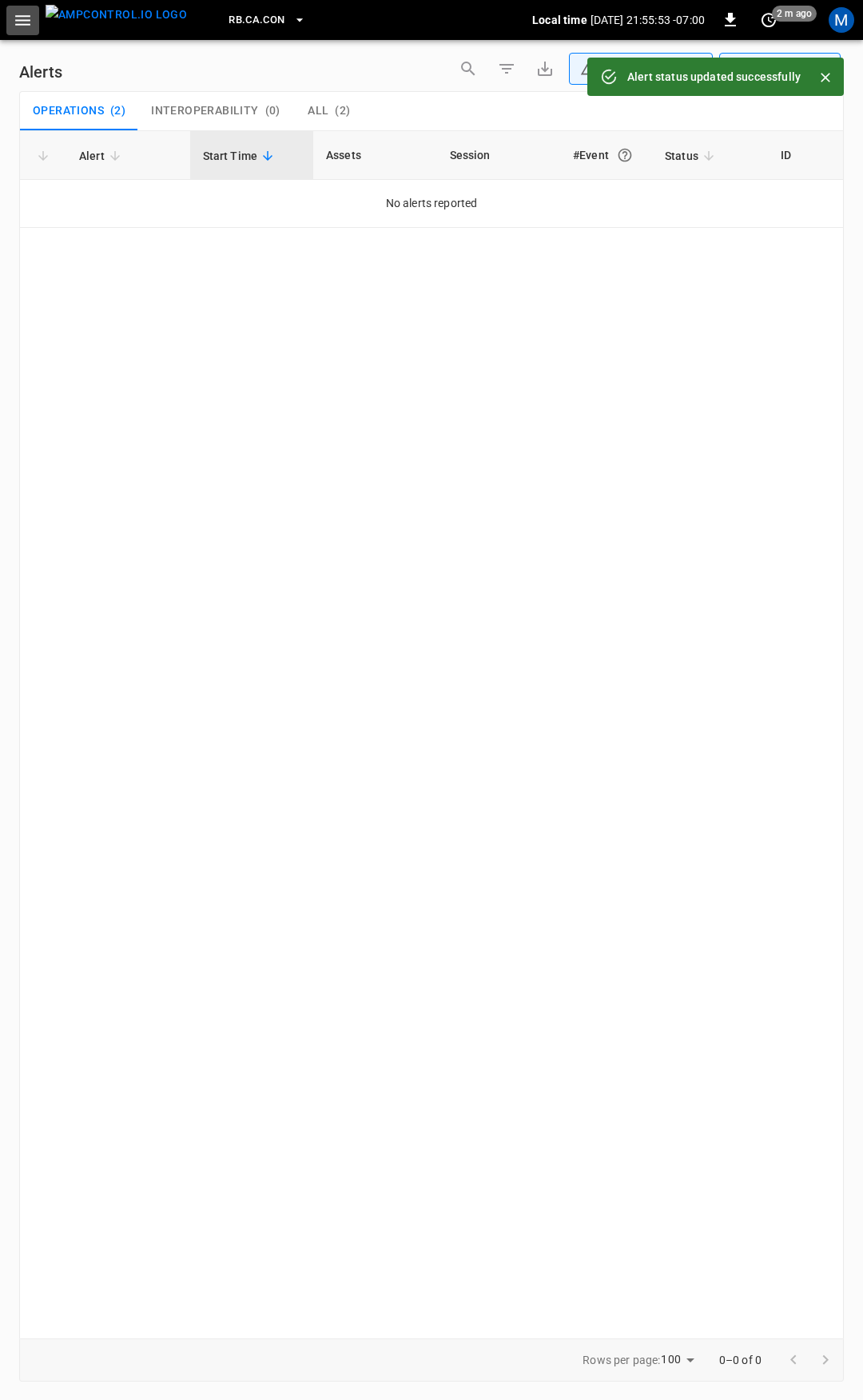
click at [28, 21] on icon "button" at bounding box center [23, 21] width 15 height 10
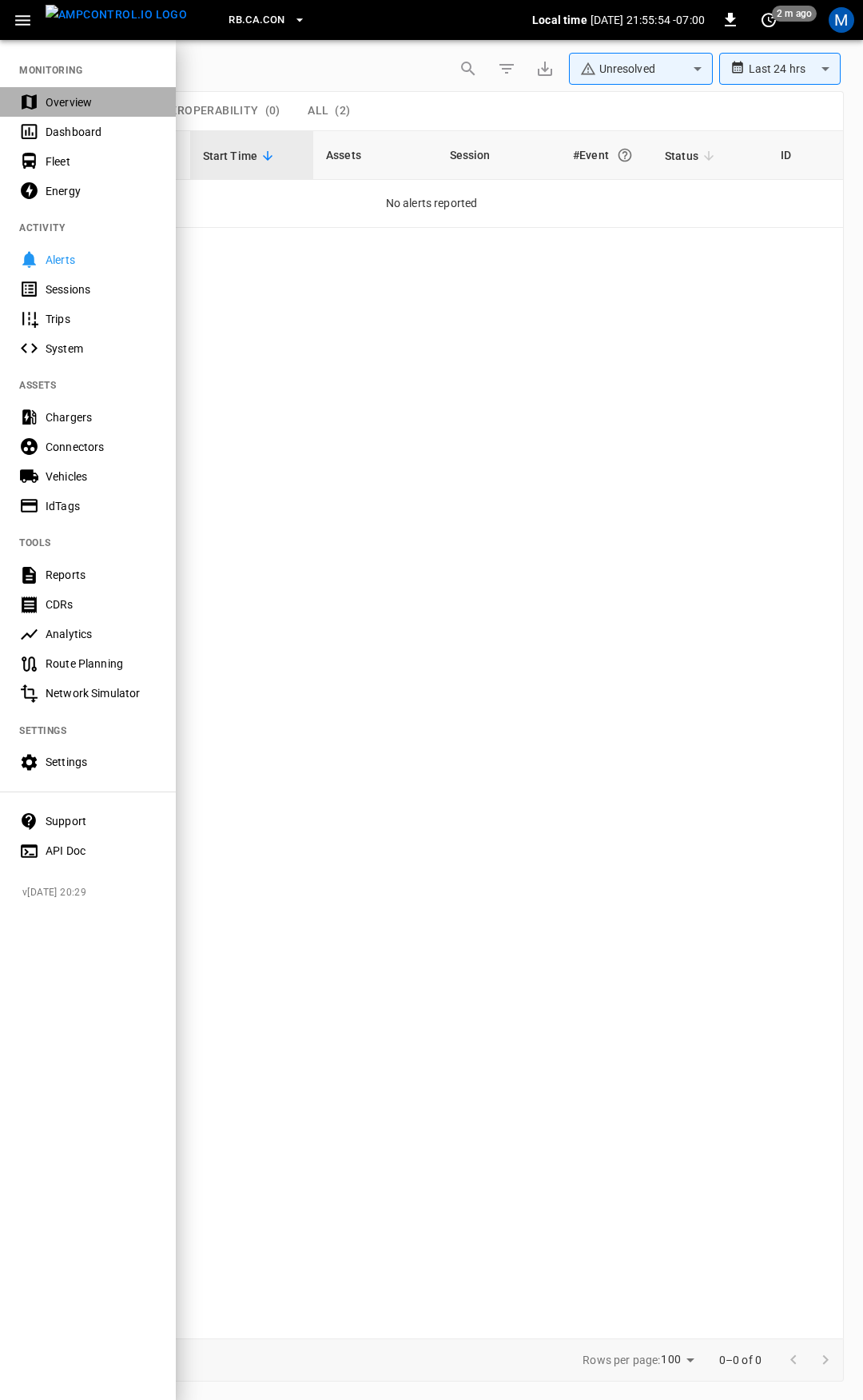
drag, startPoint x: 73, startPoint y: 107, endPoint x: 139, endPoint y: 167, distance: 89.2
click at [74, 107] on div "Overview" at bounding box center [100, 102] width 111 height 16
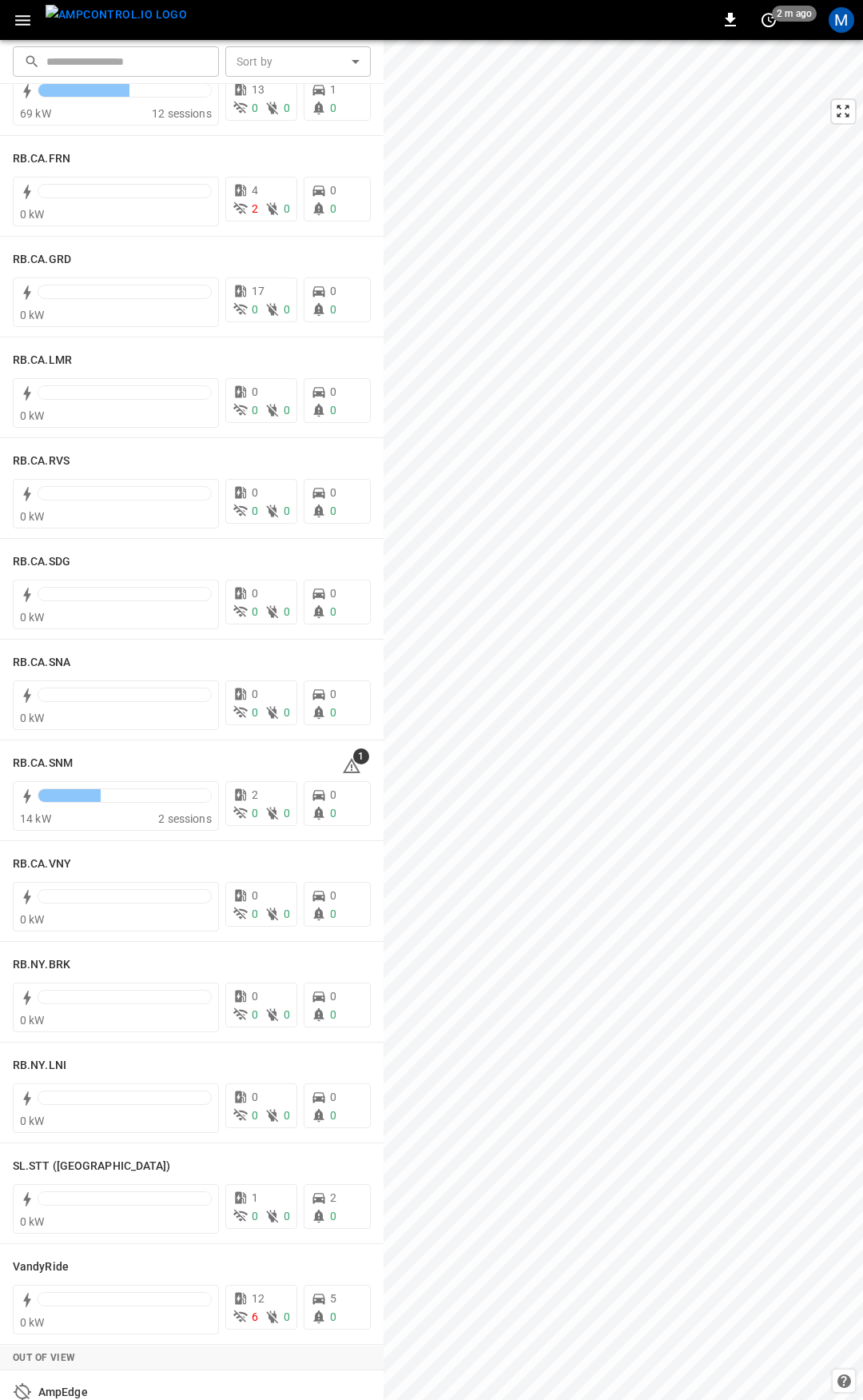
scroll to position [2289, 0]
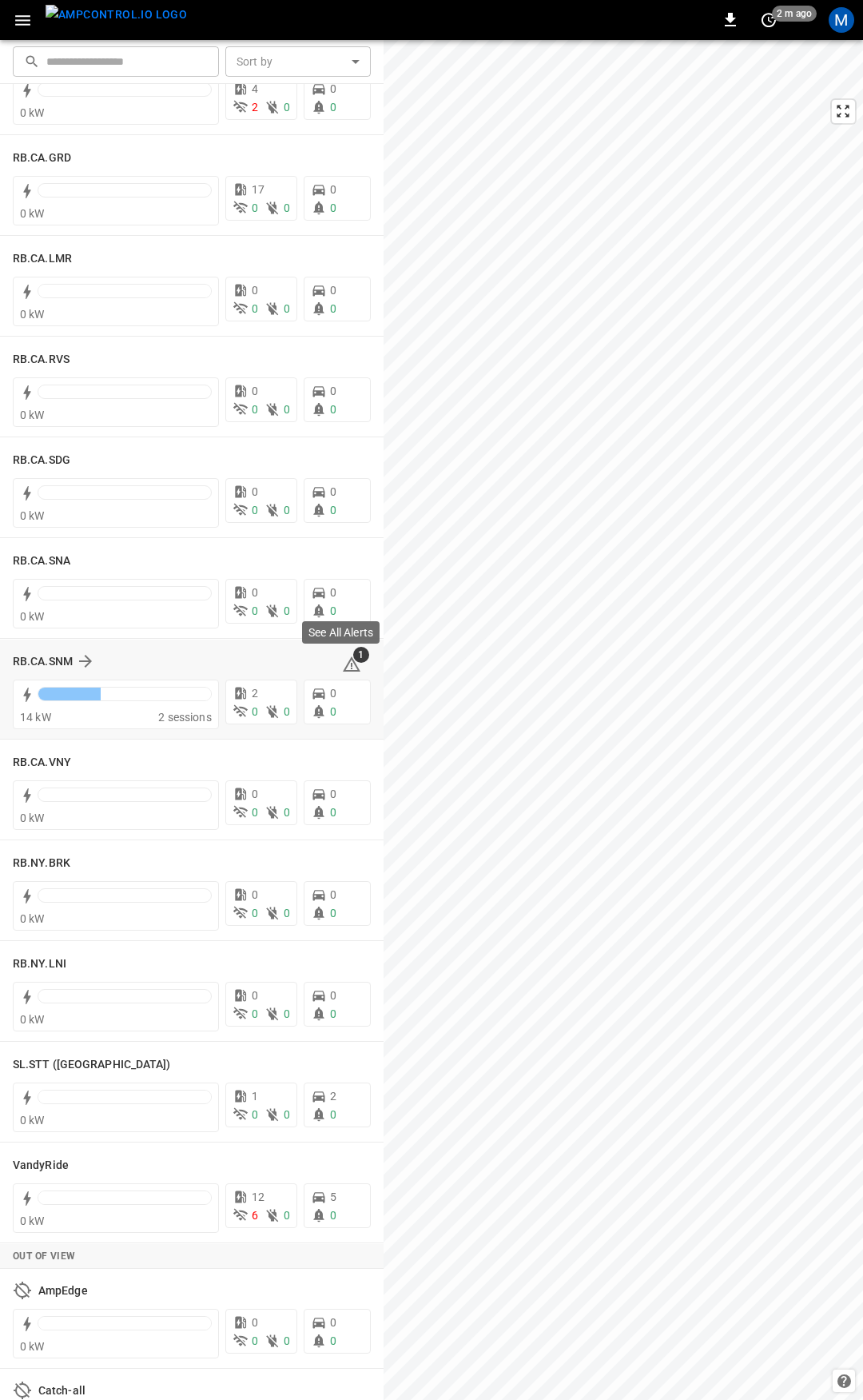
click at [342, 667] on icon at bounding box center [351, 664] width 19 height 19
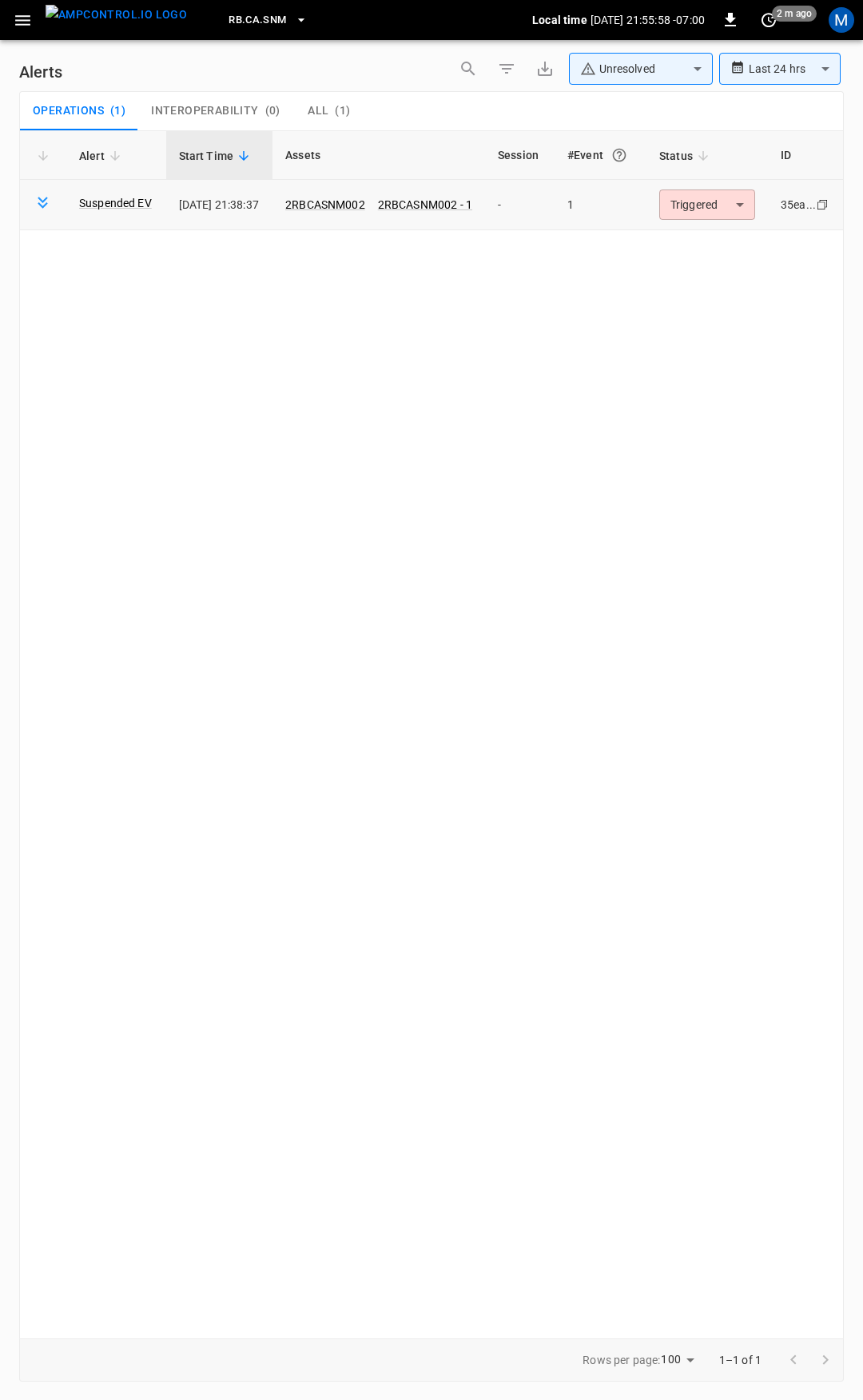
click at [714, 197] on body "**********" at bounding box center [431, 697] width 863 height 1394
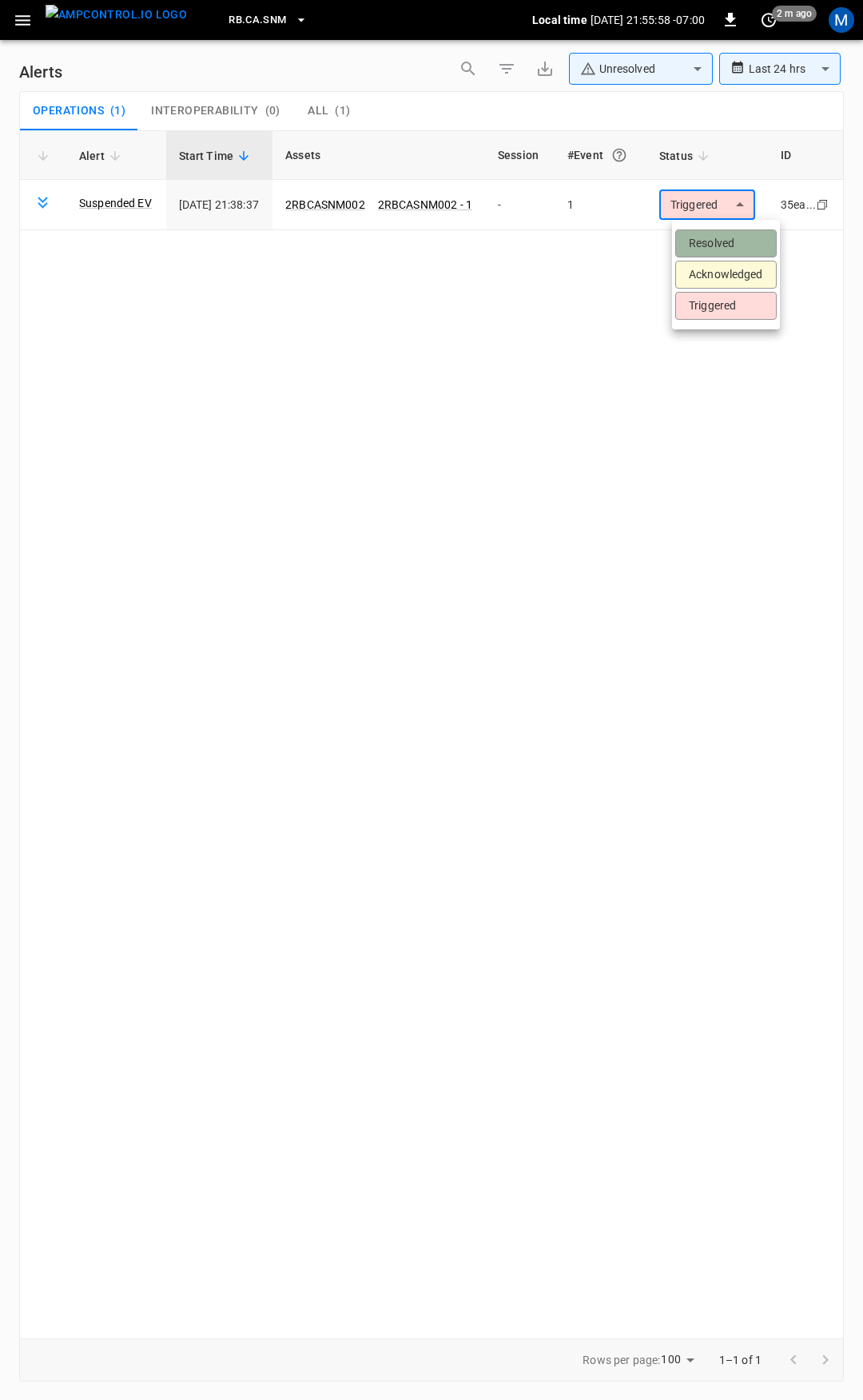
drag, startPoint x: 716, startPoint y: 244, endPoint x: 390, endPoint y: 144, distance: 341.0
click at [713, 239] on li "Resolved" at bounding box center [726, 243] width 101 height 28
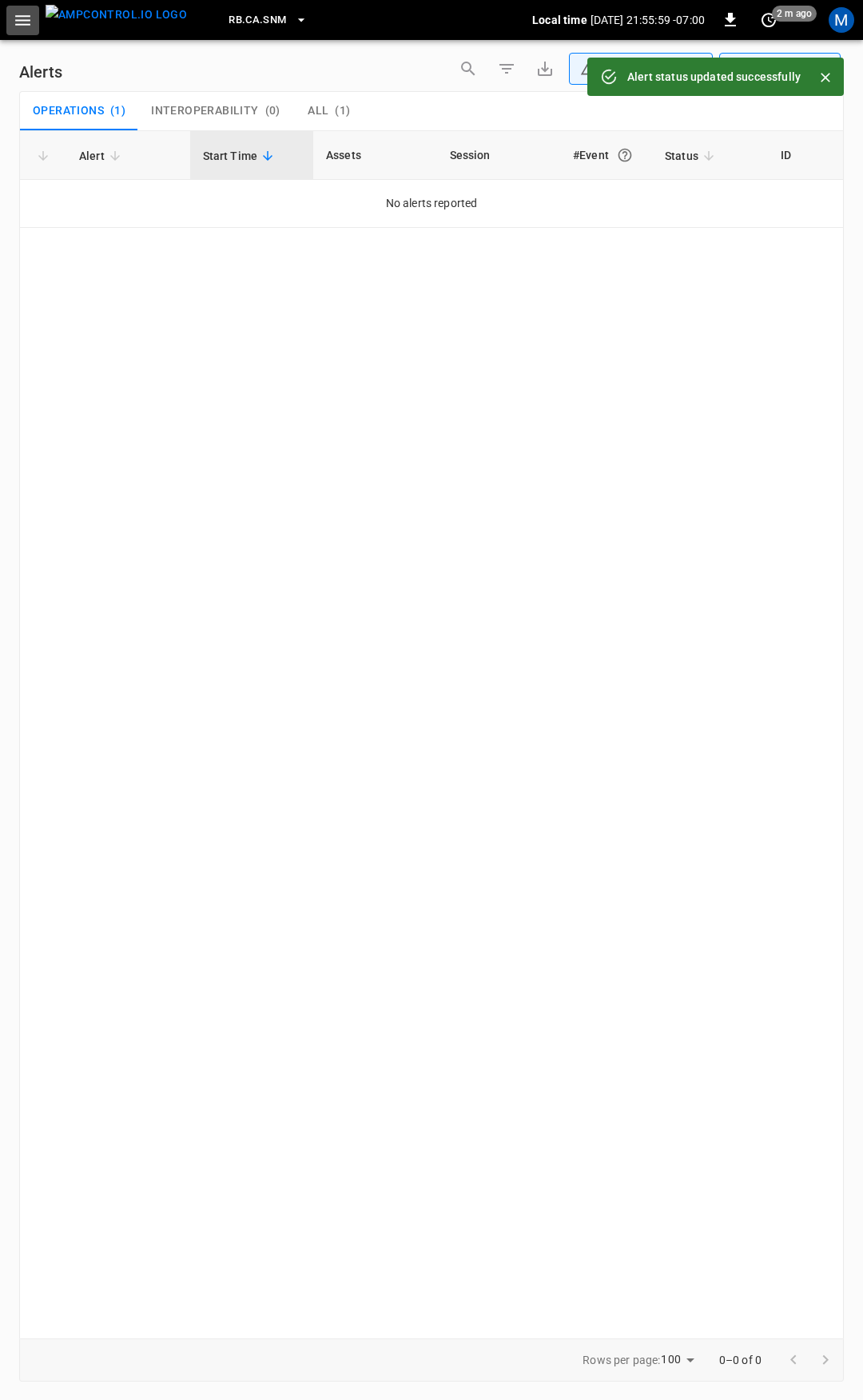
click at [23, 21] on icon "button" at bounding box center [23, 21] width 15 height 10
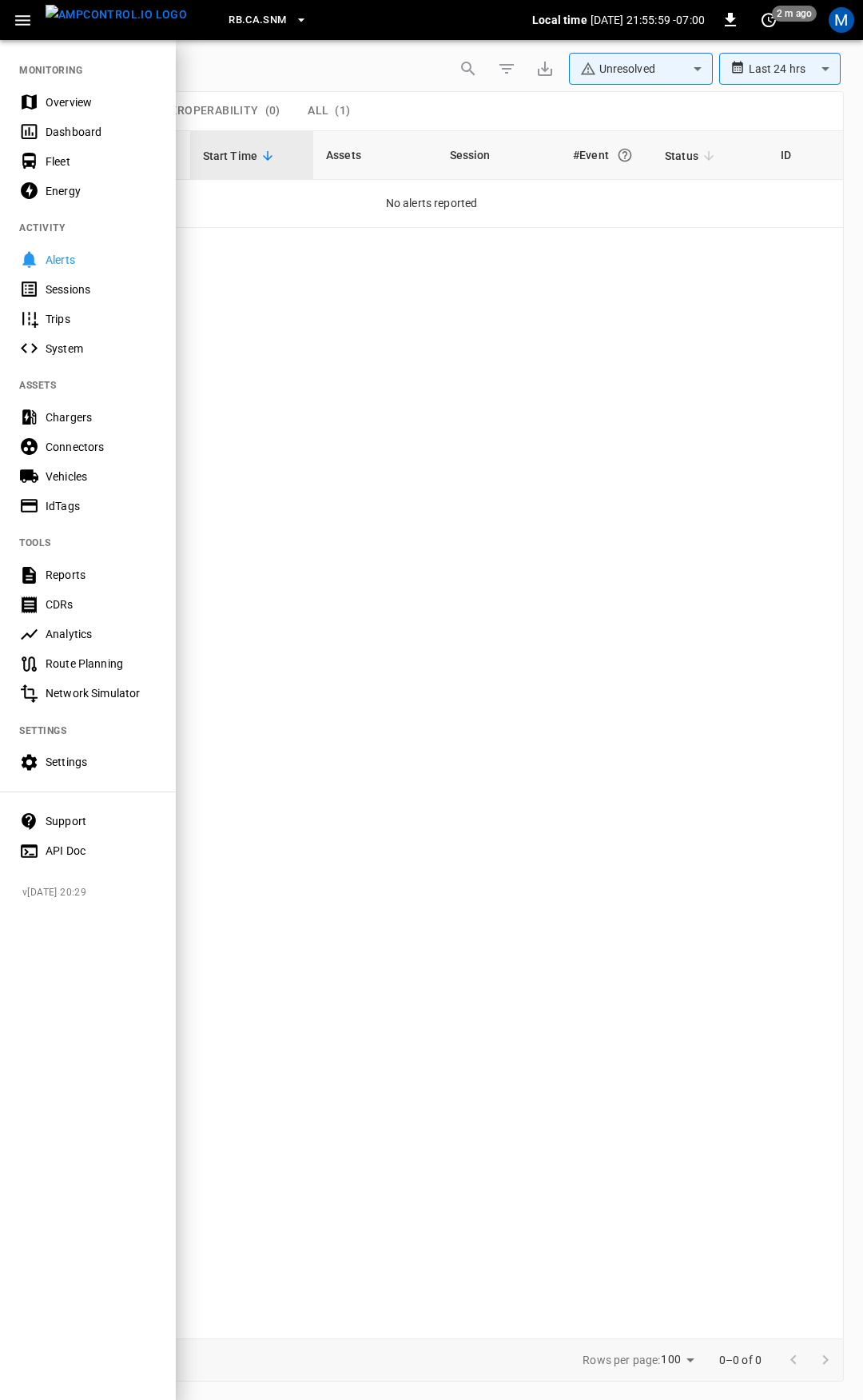
click at [72, 101] on div "Overview" at bounding box center [100, 102] width 111 height 16
